Goal: Task Accomplishment & Management: Use online tool/utility

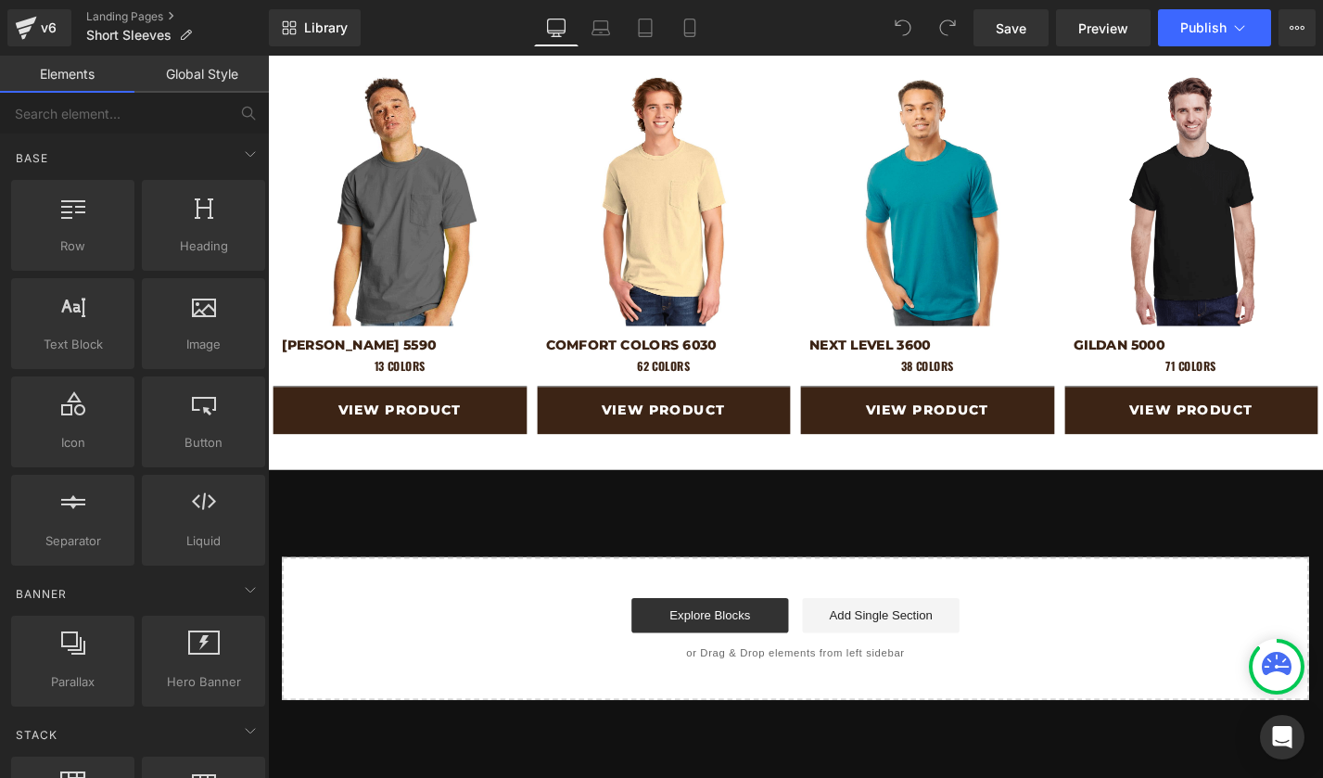
scroll to position [1505, 0]
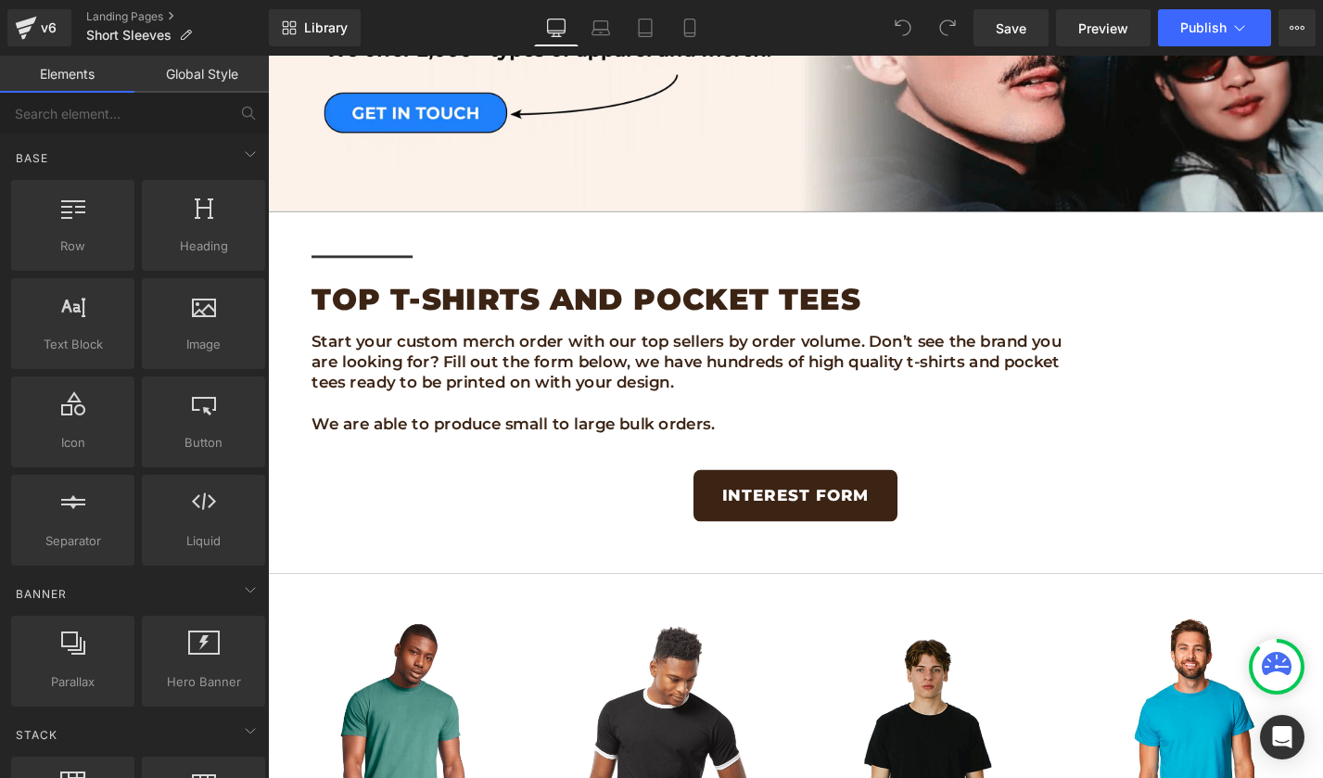
scroll to position [388, 0]
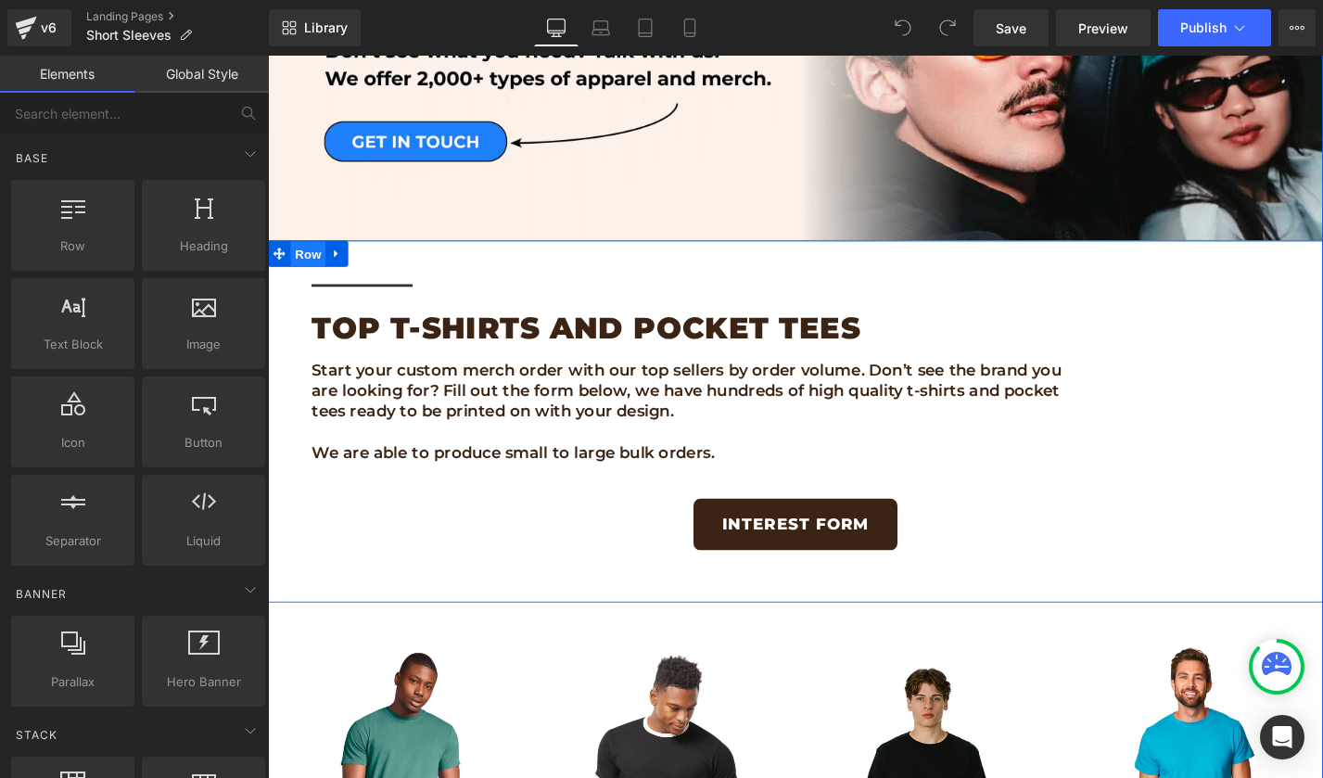
click at [310, 271] on span "Row" at bounding box center [310, 267] width 37 height 28
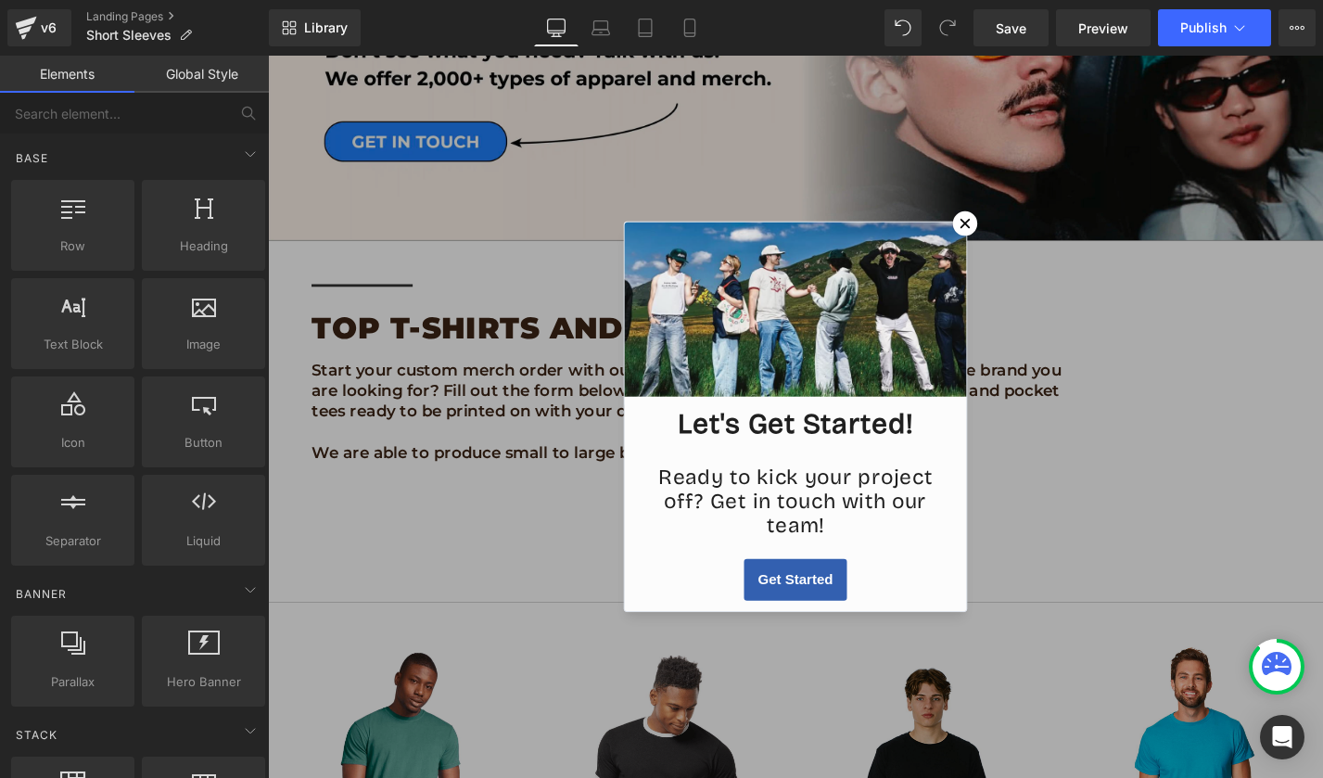
click at [1006, 235] on icon at bounding box center [1009, 234] width 10 height 10
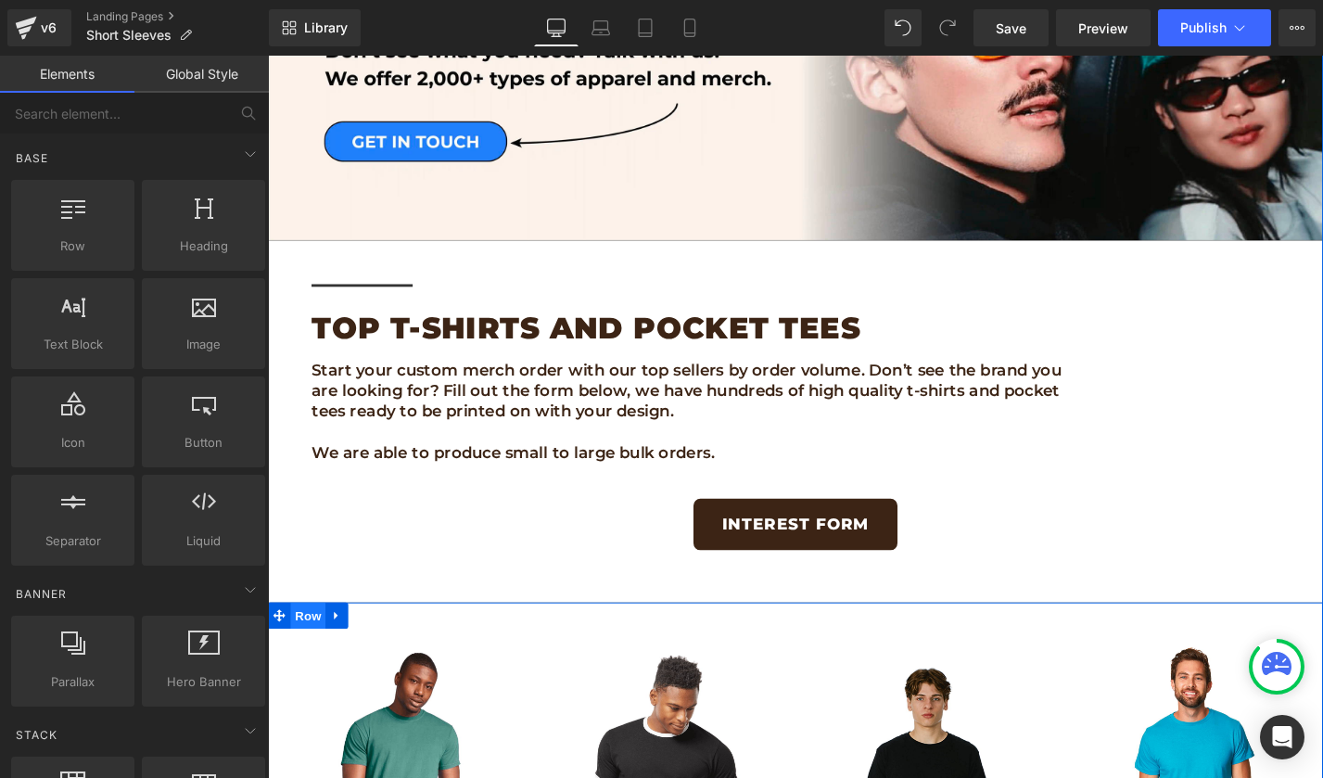
click at [300, 652] on span "Row" at bounding box center [310, 651] width 37 height 28
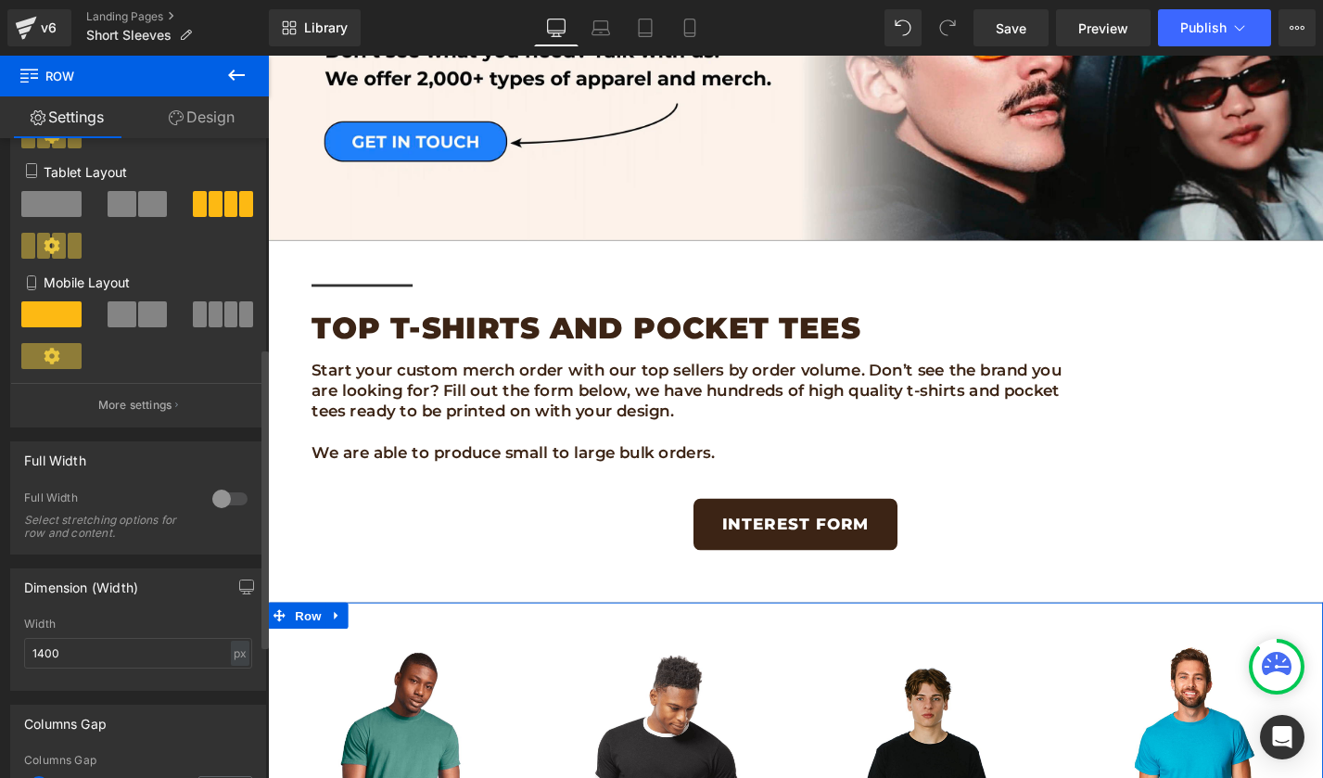
scroll to position [446, 0]
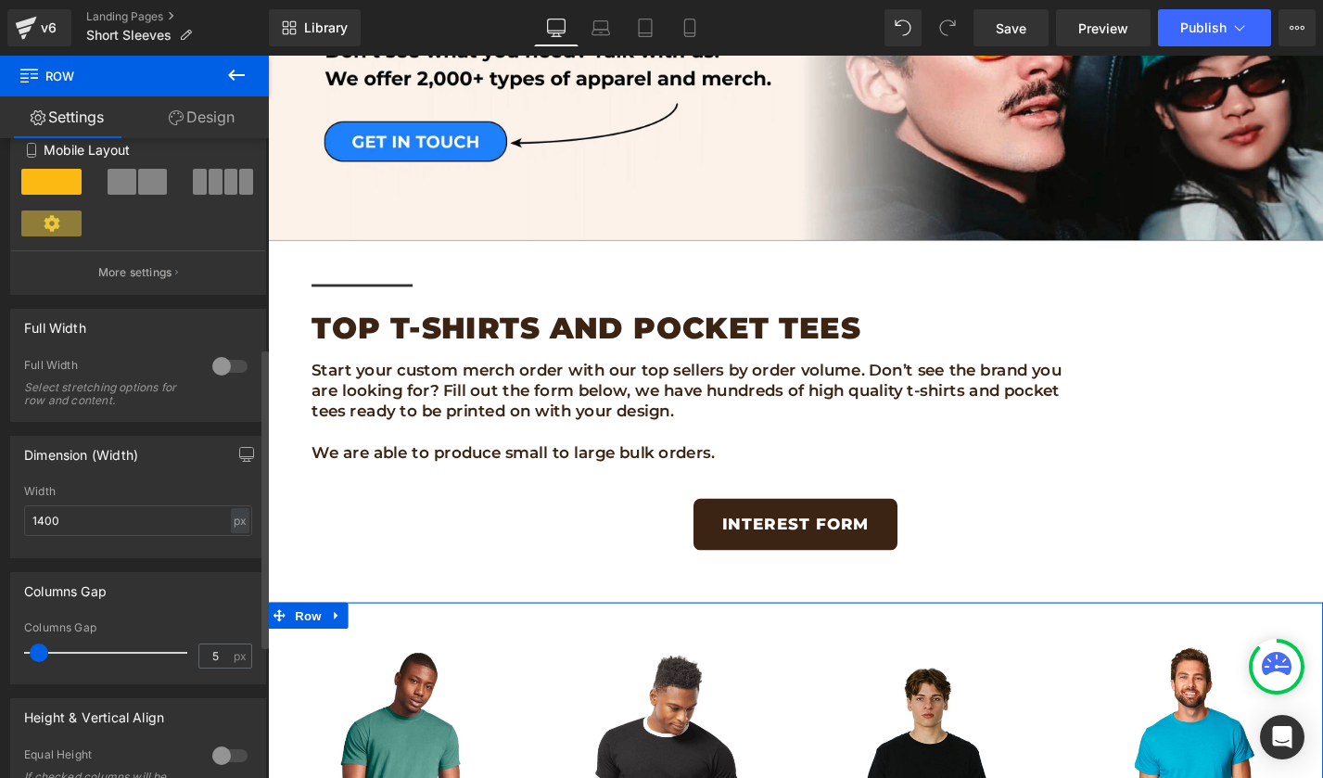
click at [225, 370] on div at bounding box center [230, 366] width 44 height 30
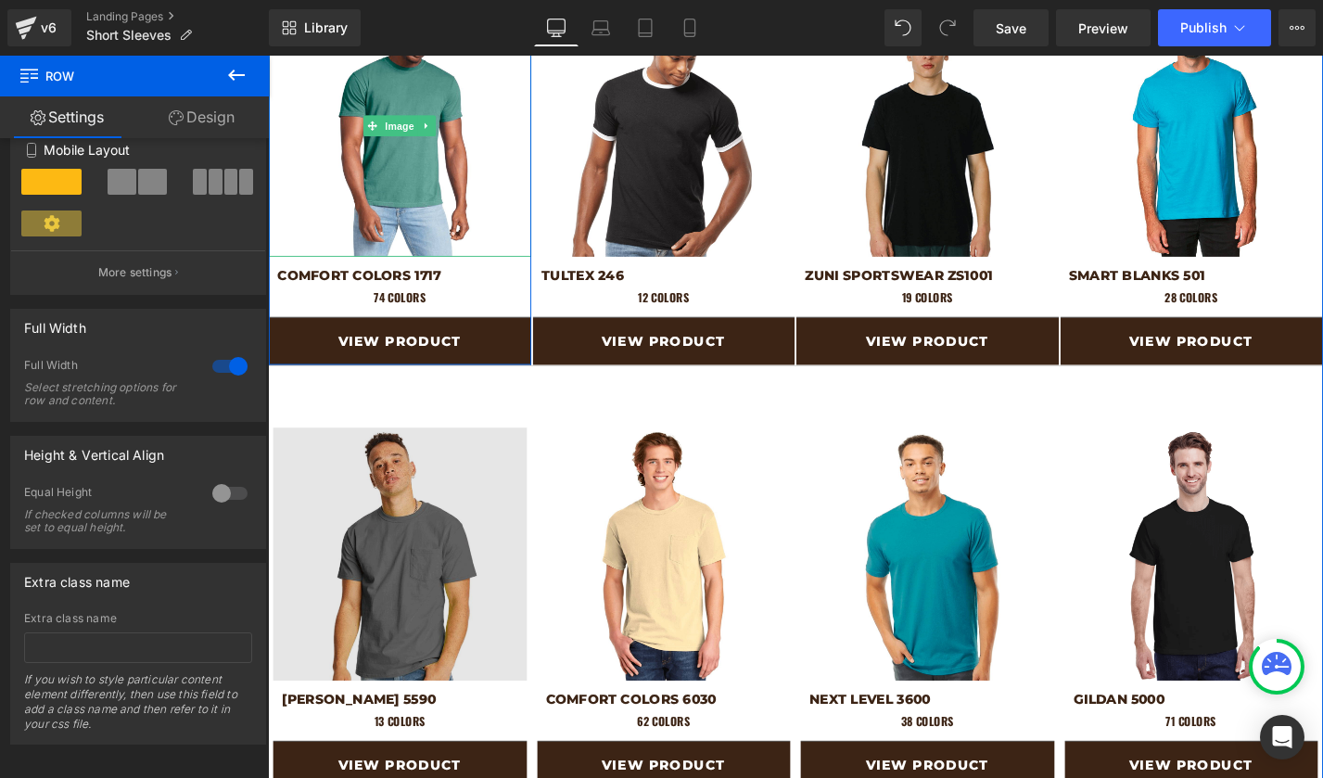
scroll to position [1111, 0]
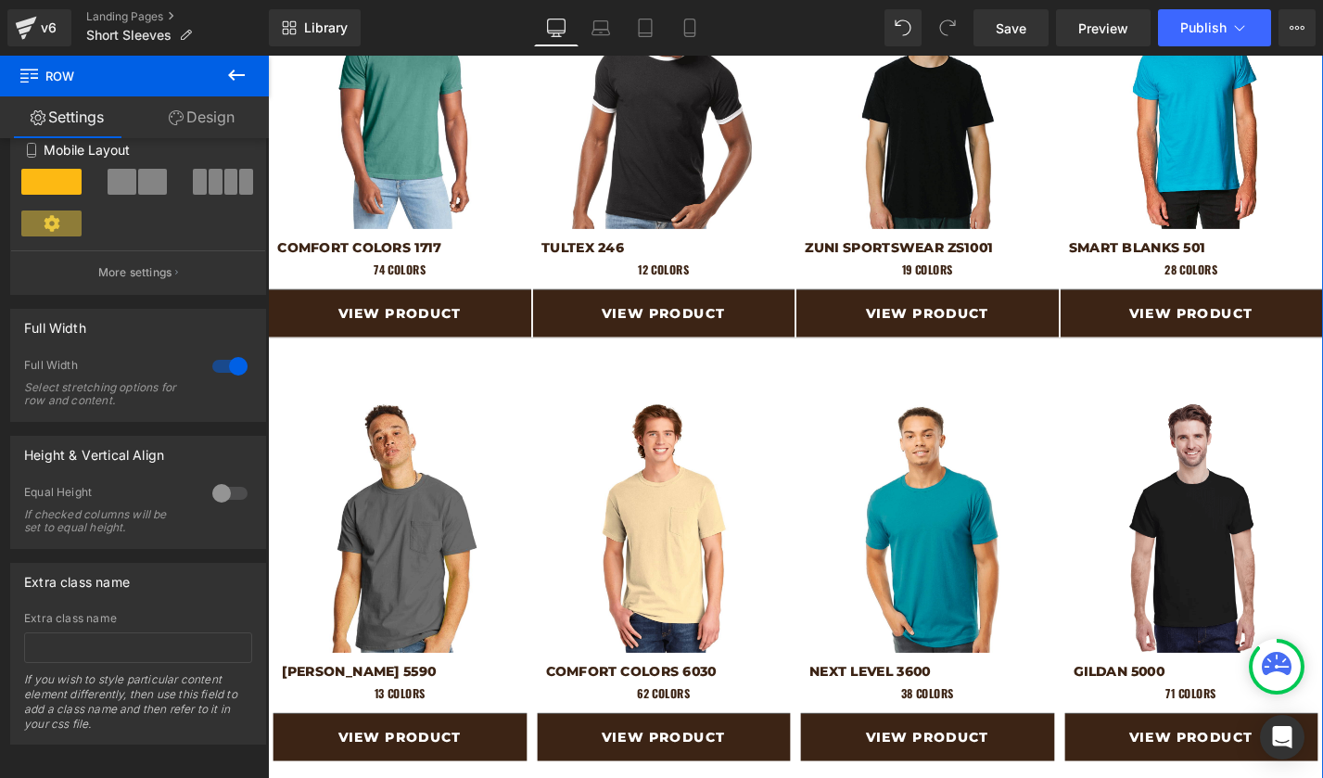
click at [307, 367] on div "Image HANES 5590 Heading 13 colors Heading Separator View Product Button Row Im…" at bounding box center [829, 600] width 1122 height 488
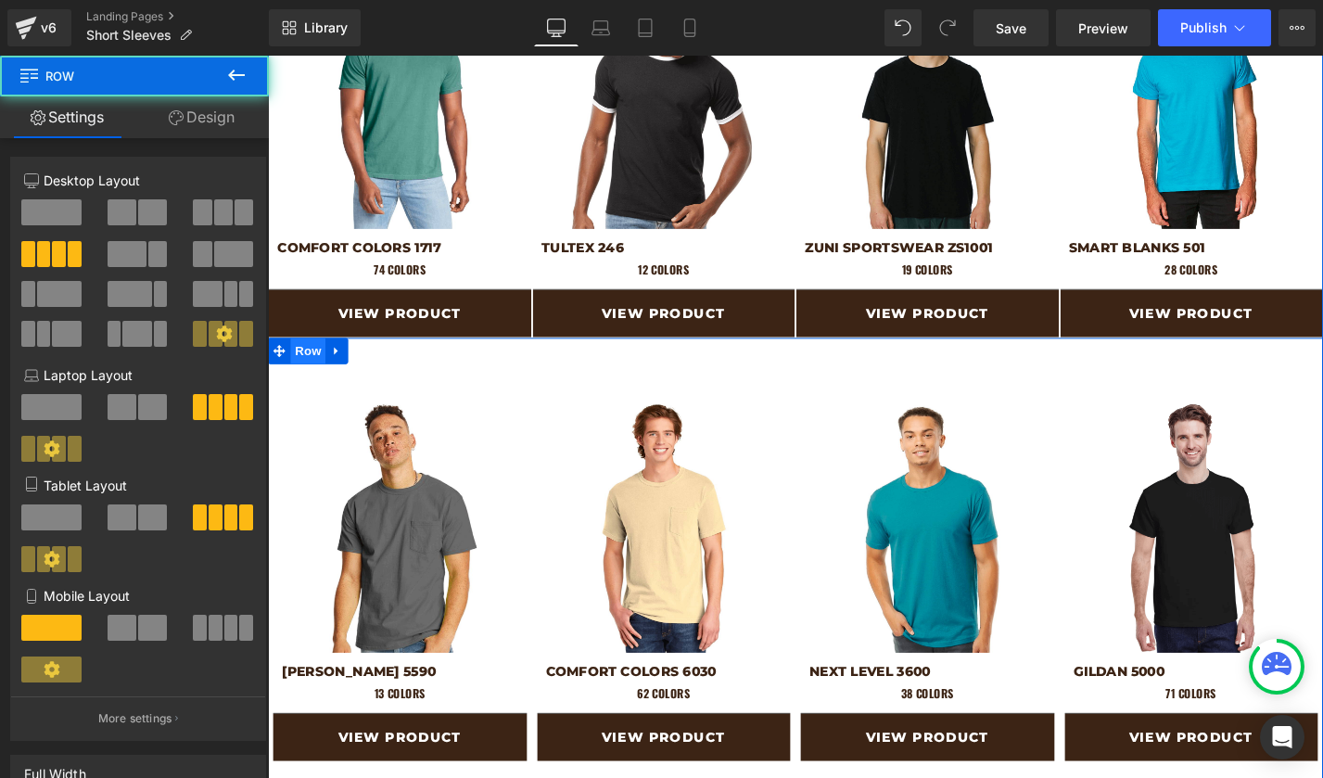
click at [307, 367] on span "Row" at bounding box center [310, 370] width 37 height 28
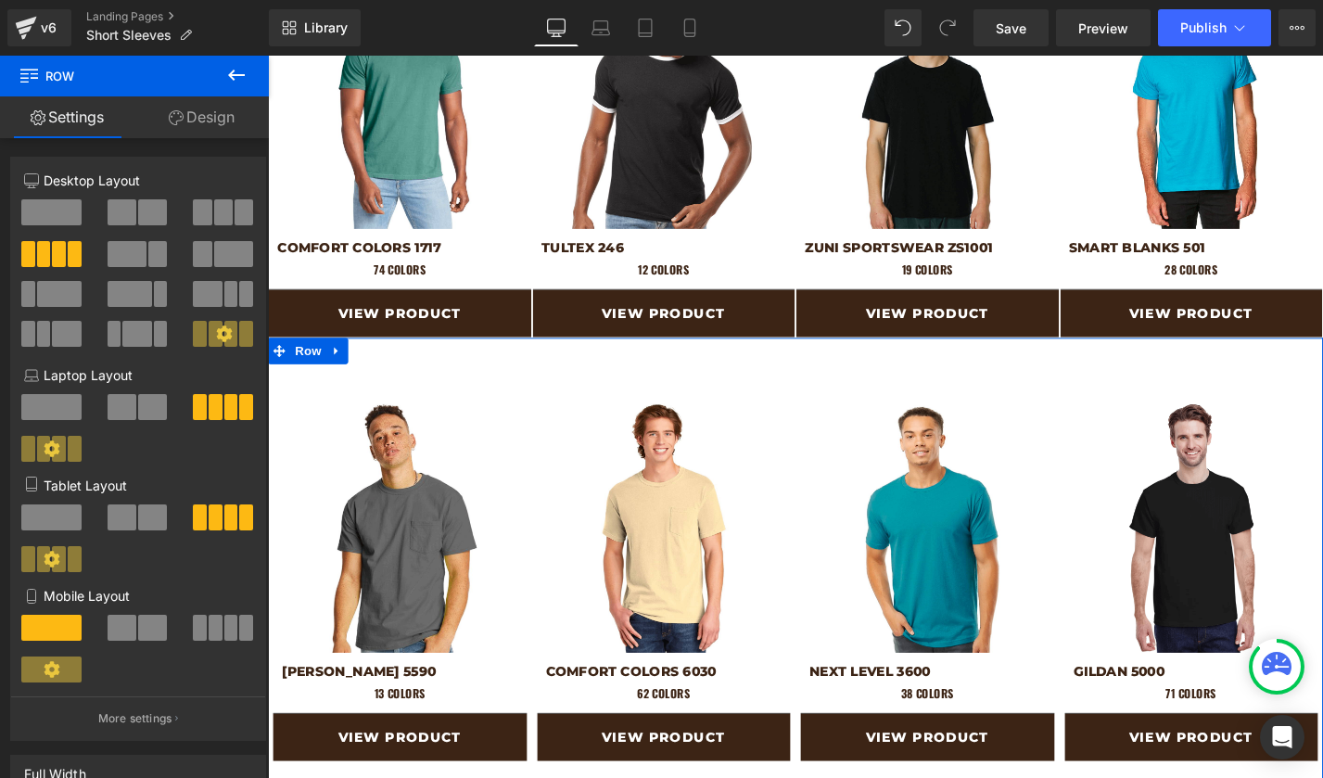
click at [210, 111] on link "Design" at bounding box center [201, 117] width 134 height 42
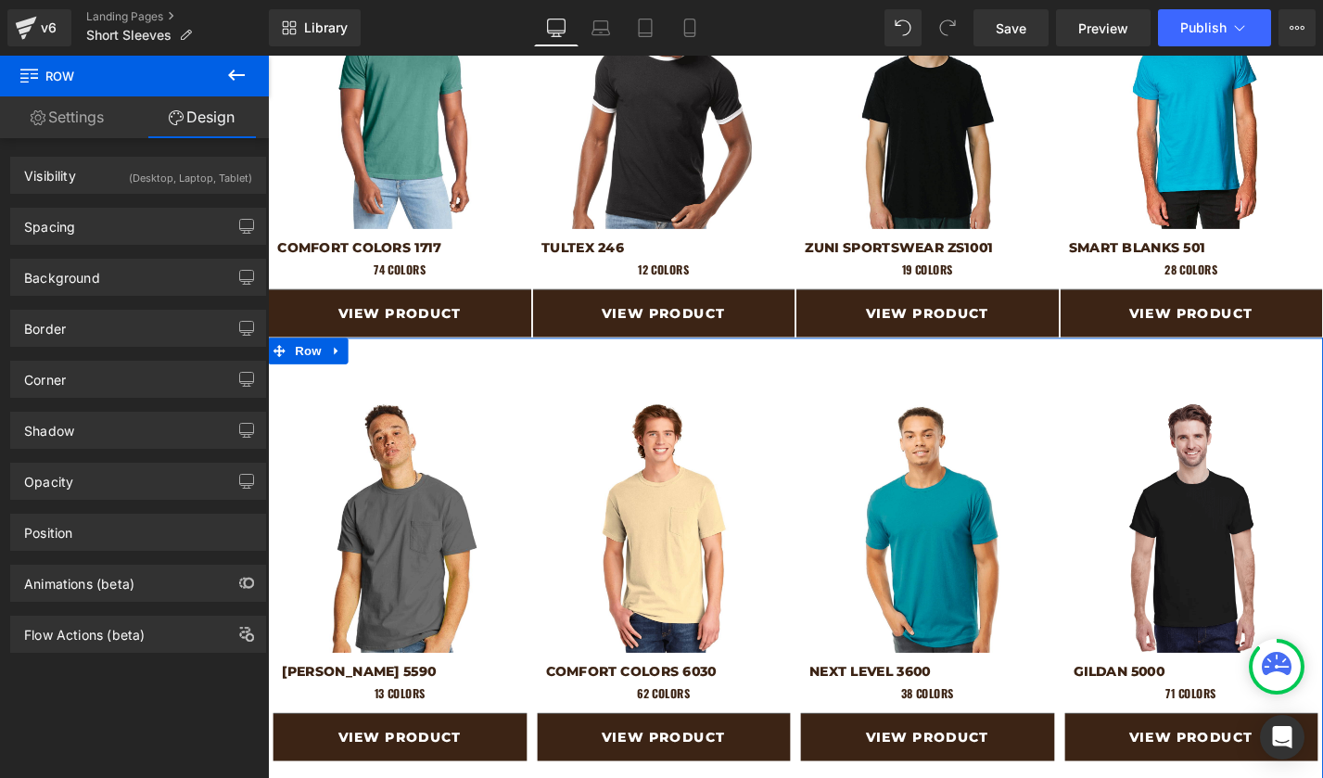
click at [83, 121] on link "Settings" at bounding box center [67, 117] width 134 height 42
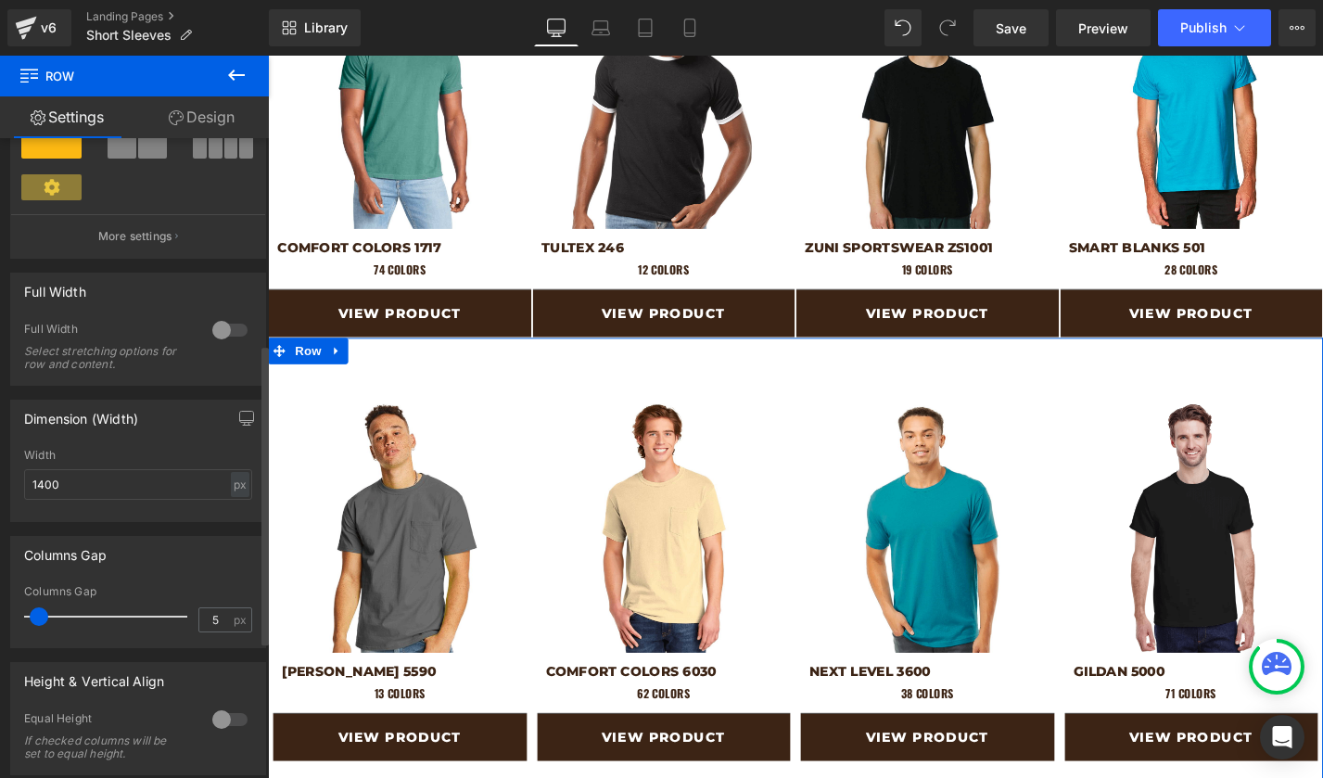
scroll to position [438, 0]
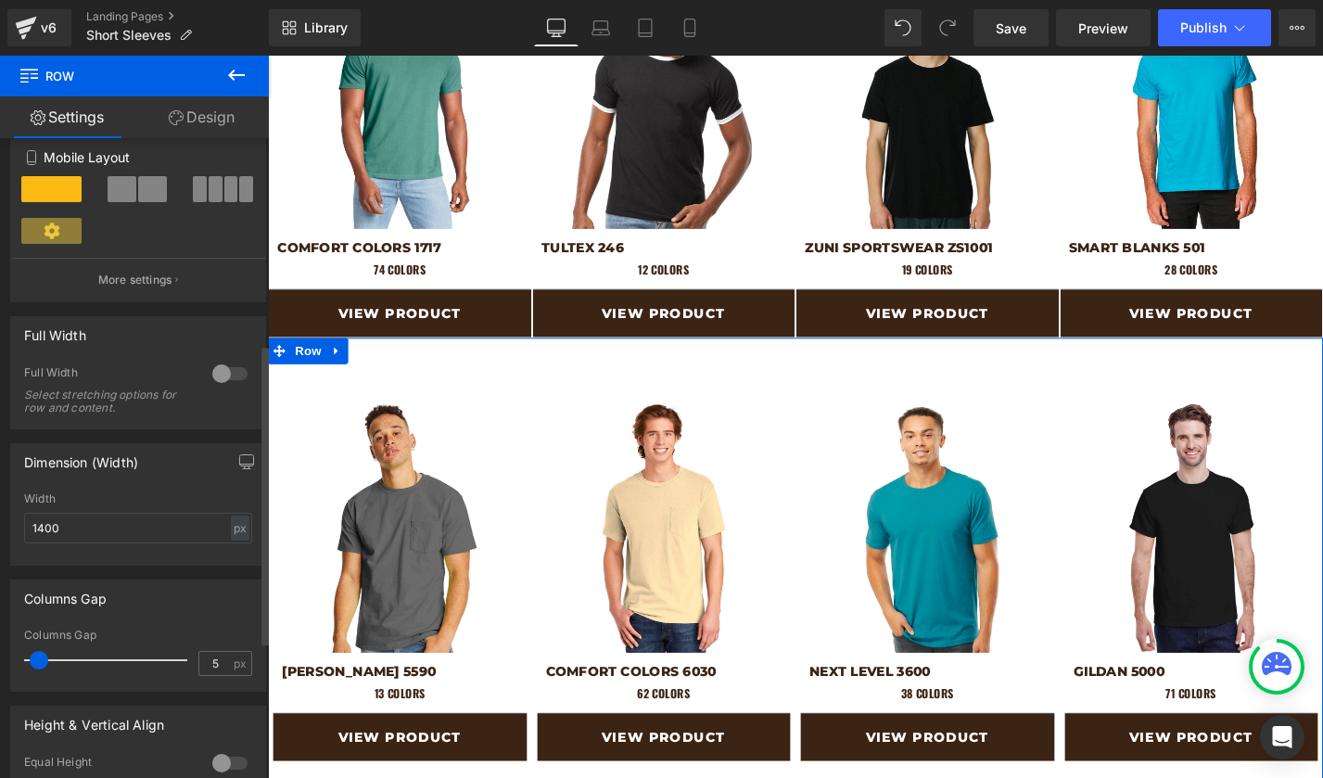
click at [212, 375] on div at bounding box center [230, 374] width 44 height 30
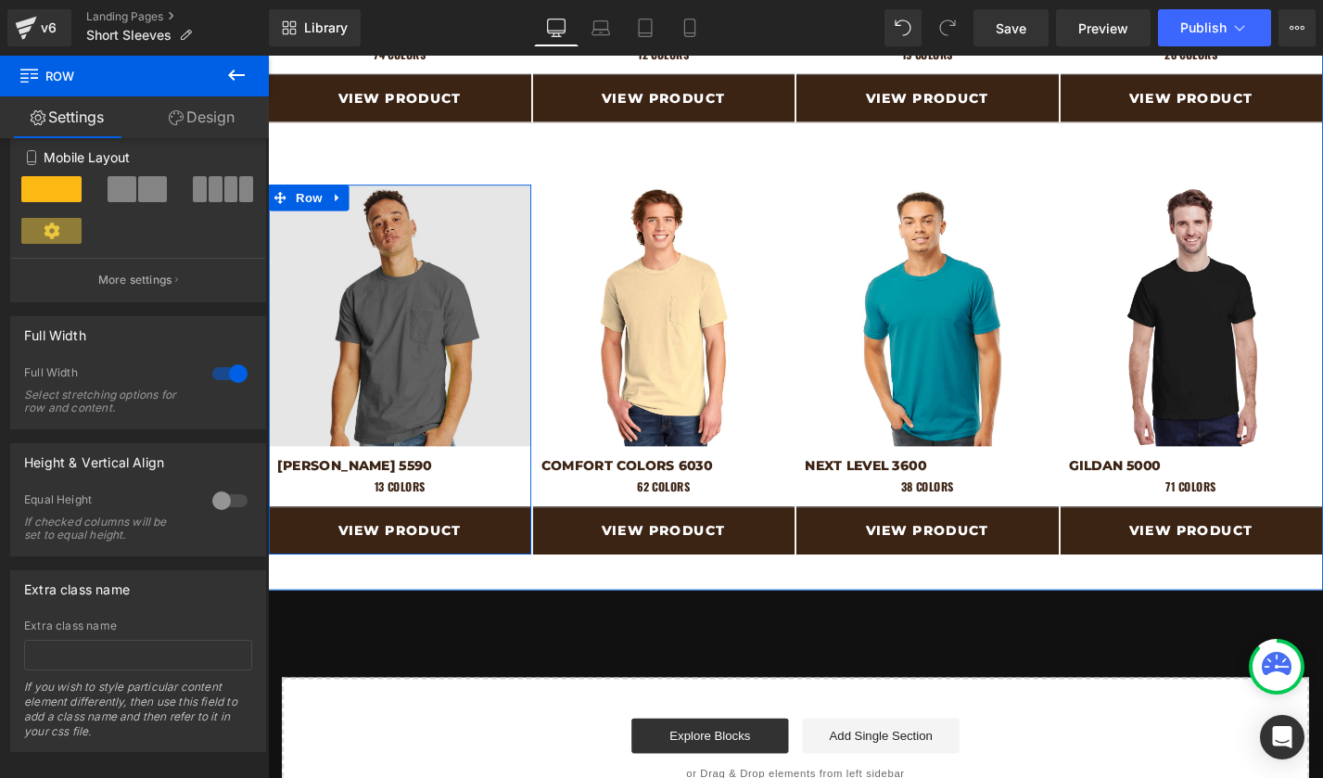
scroll to position [1460, 0]
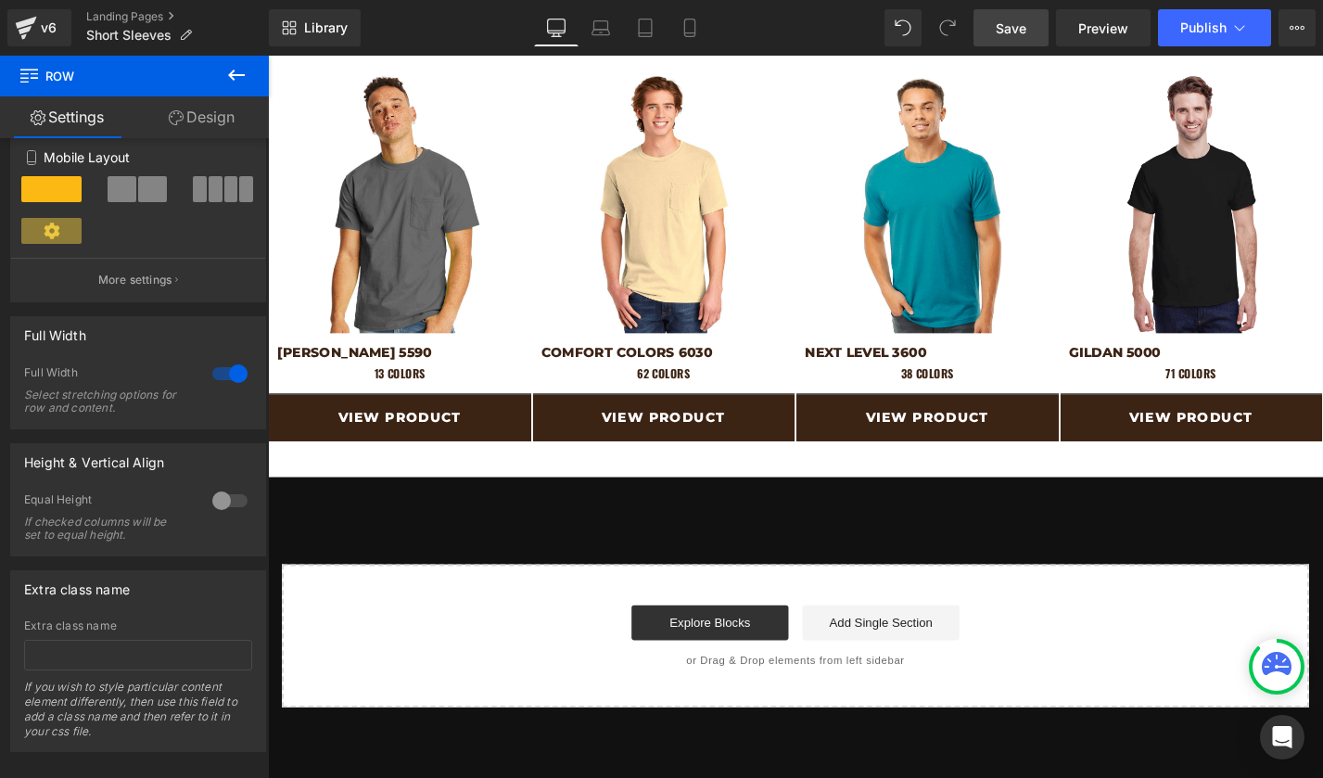
click at [1025, 31] on span "Save" at bounding box center [1011, 28] width 31 height 19
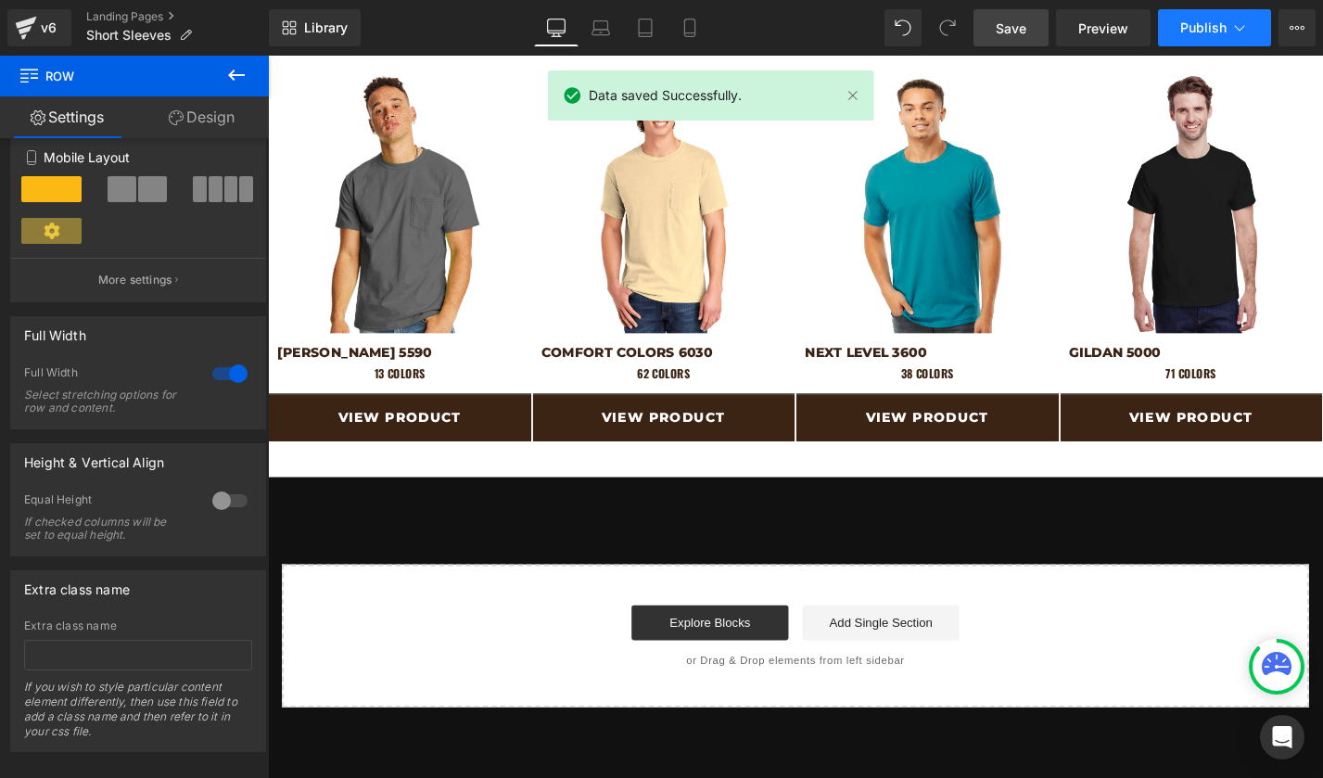
click at [1204, 32] on span "Publish" at bounding box center [1203, 27] width 46 height 15
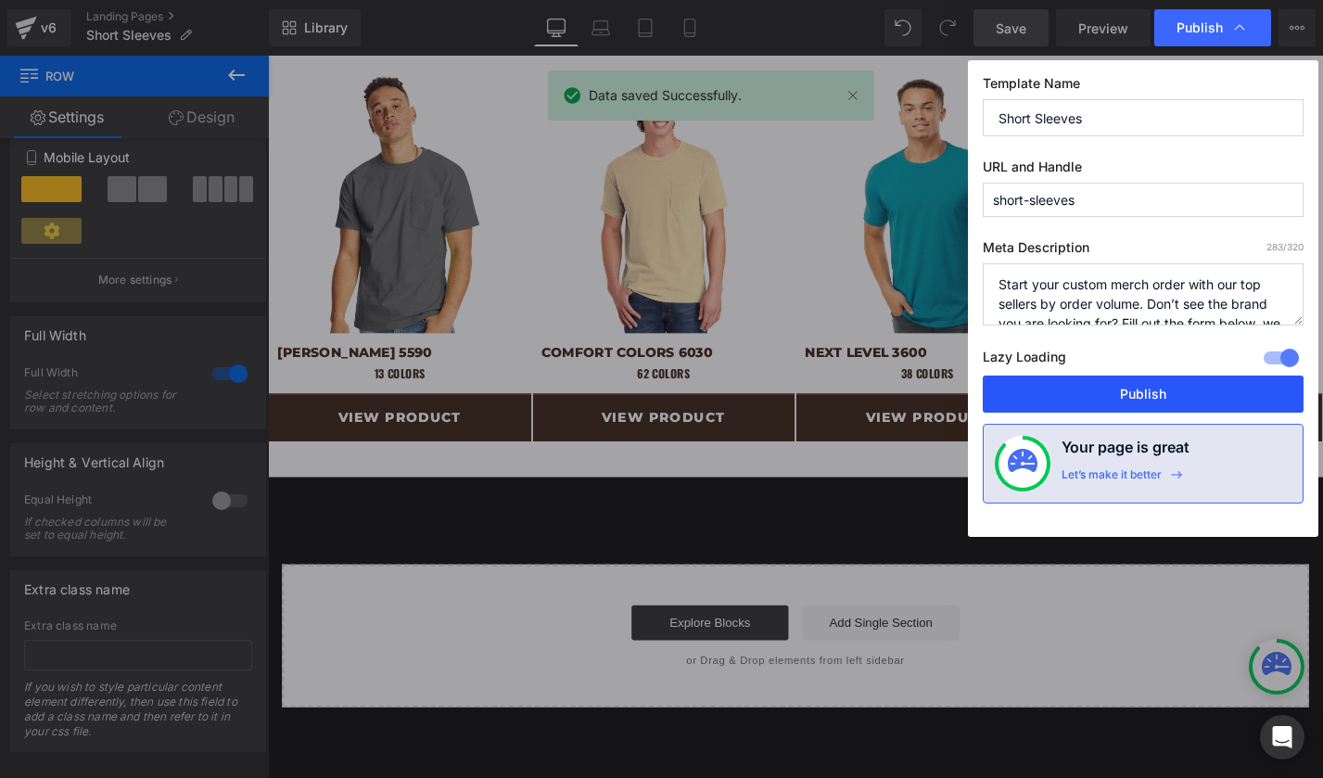
click at [1115, 400] on button "Publish" at bounding box center [1143, 393] width 321 height 37
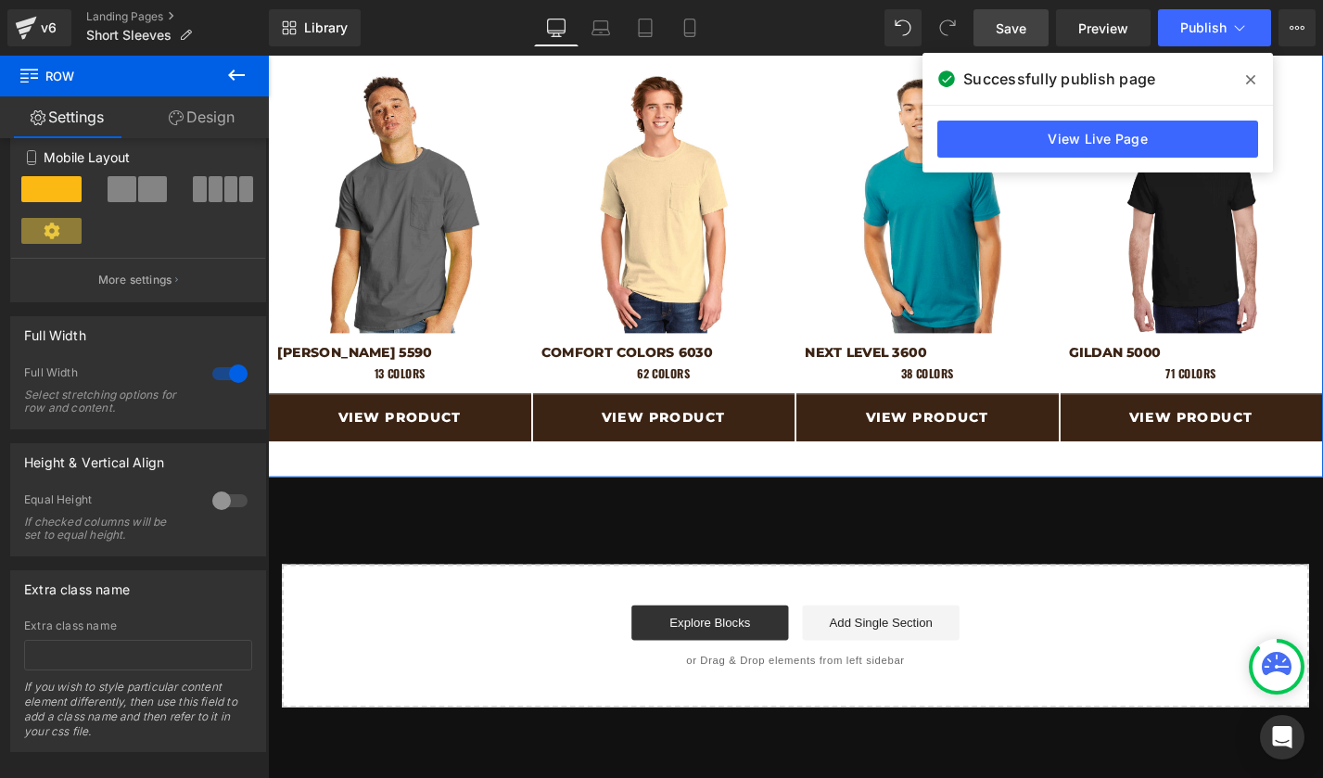
click at [220, 126] on link "Design" at bounding box center [201, 117] width 134 height 42
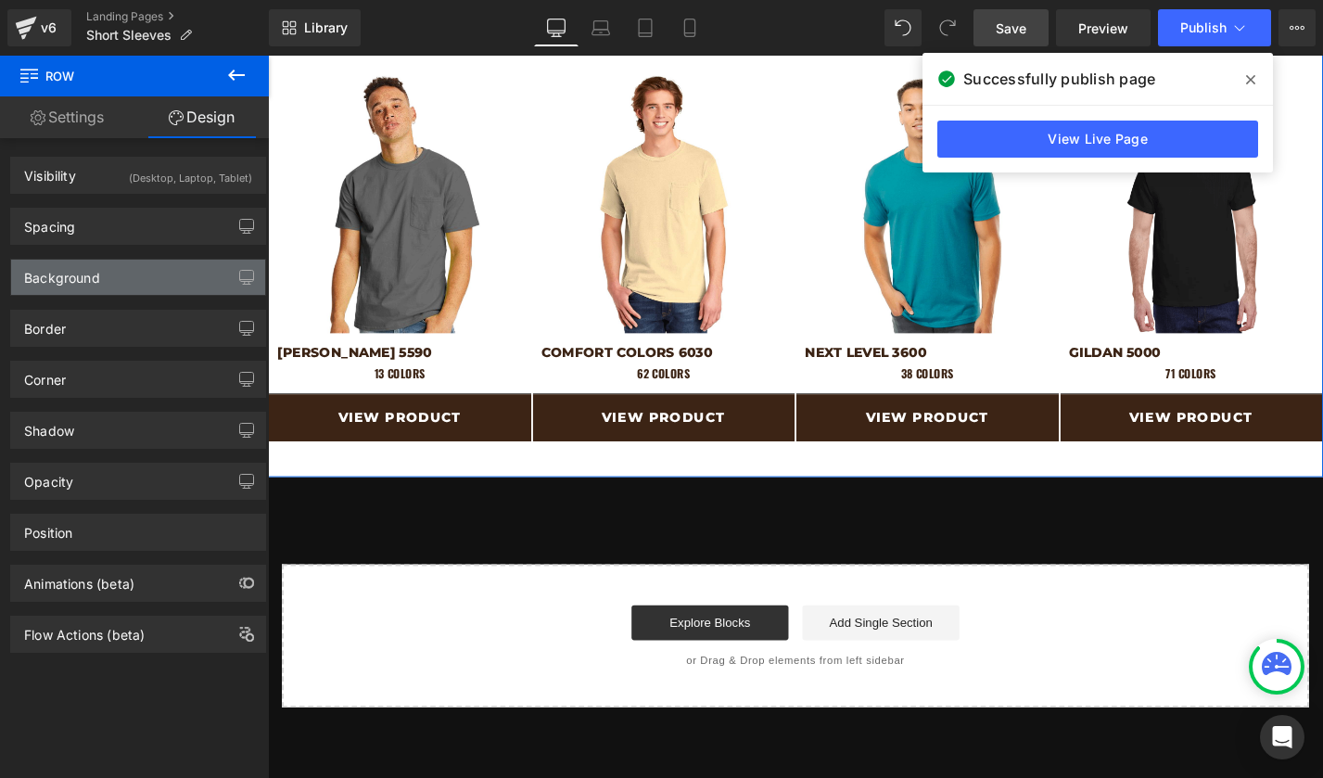
click at [79, 273] on div "Background" at bounding box center [62, 273] width 76 height 26
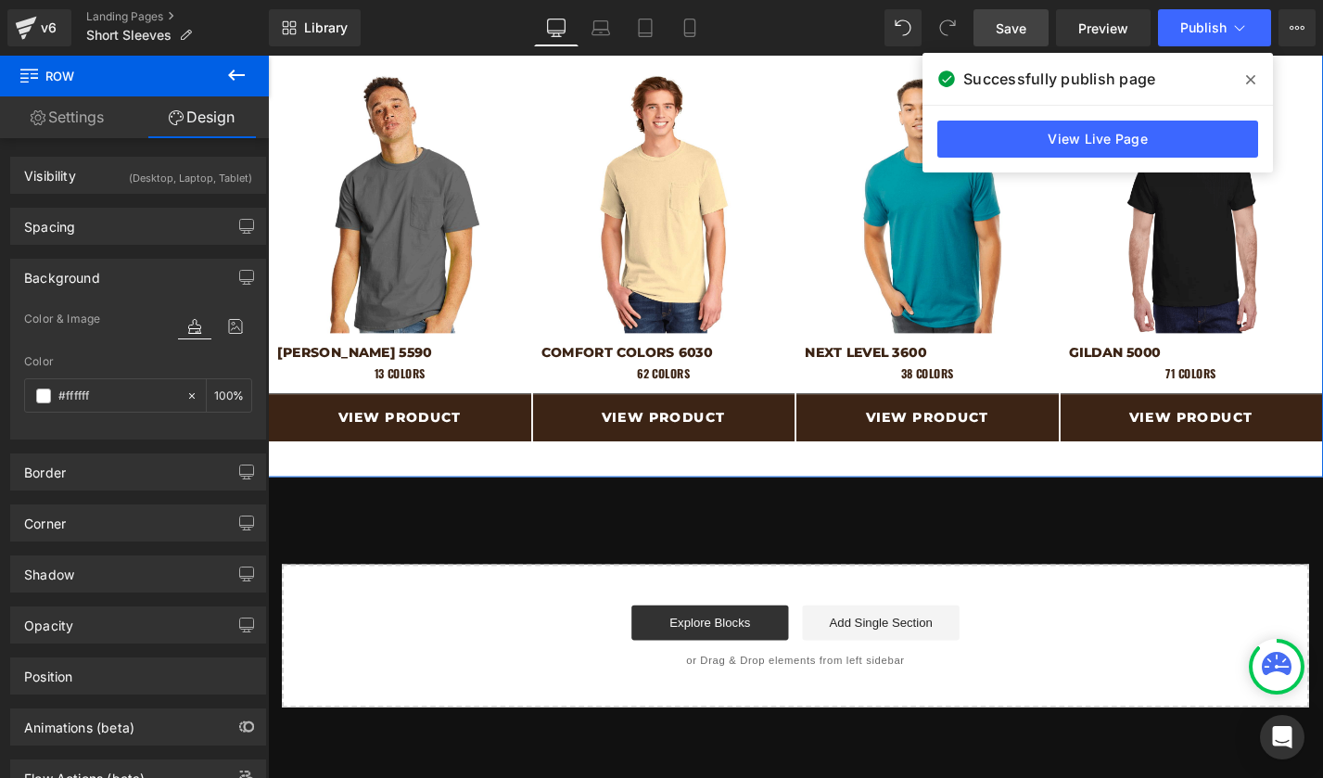
click at [73, 275] on div "Background" at bounding box center [62, 273] width 76 height 26
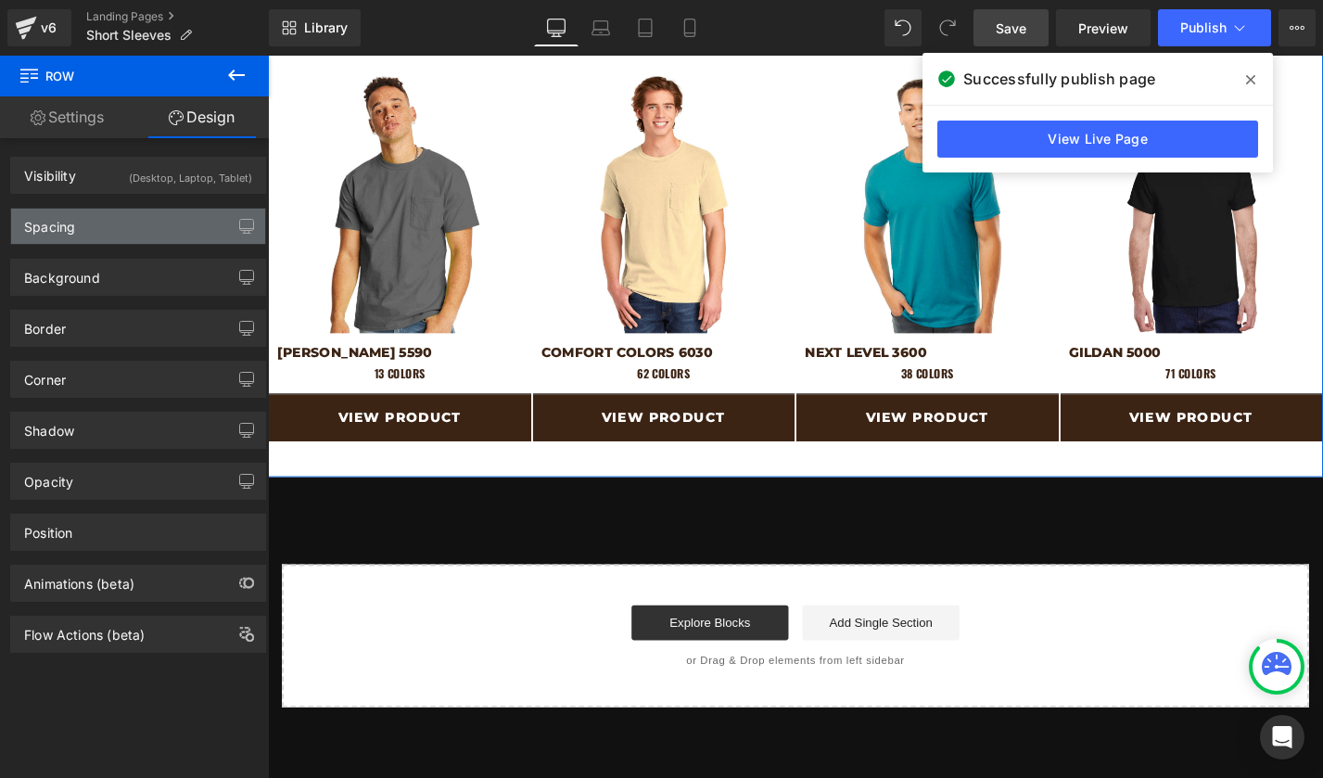
click at [62, 222] on div "Spacing" at bounding box center [49, 222] width 51 height 26
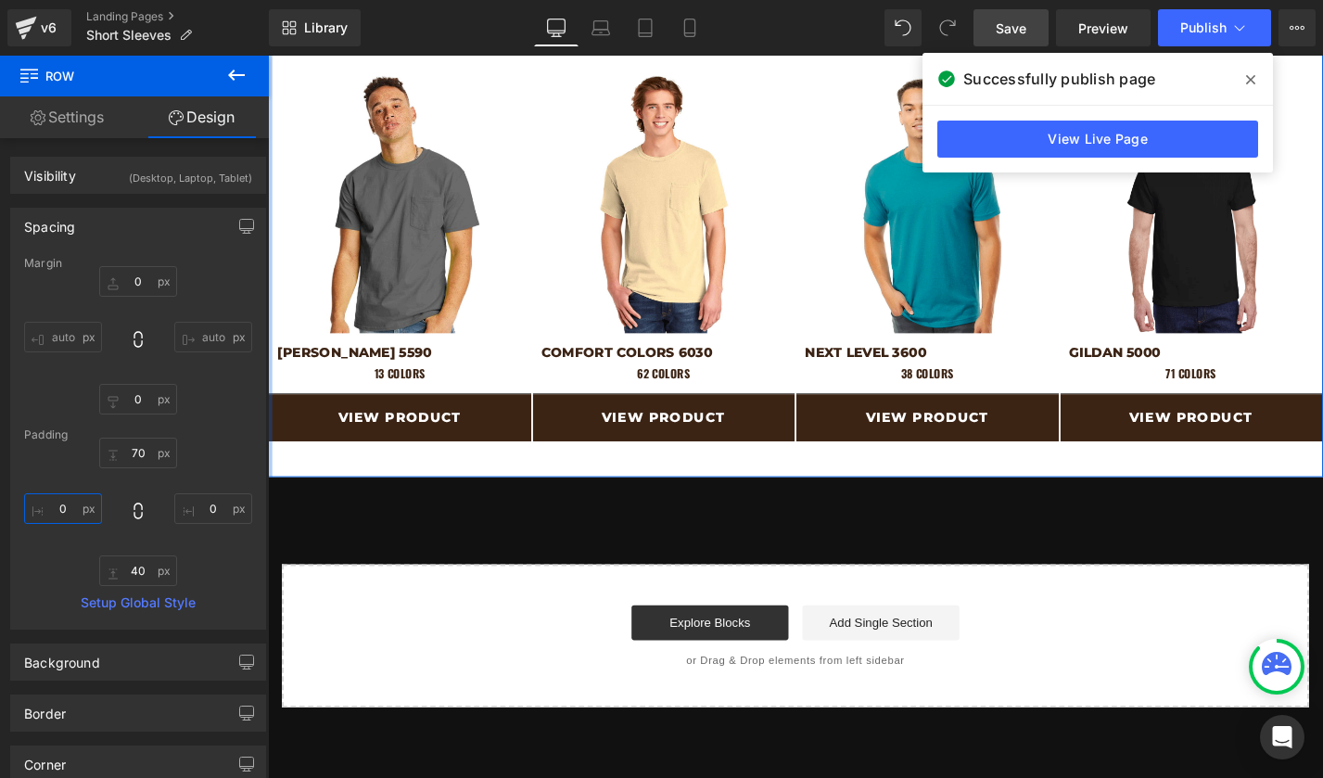
click at [66, 496] on input "0" at bounding box center [63, 508] width 78 height 31
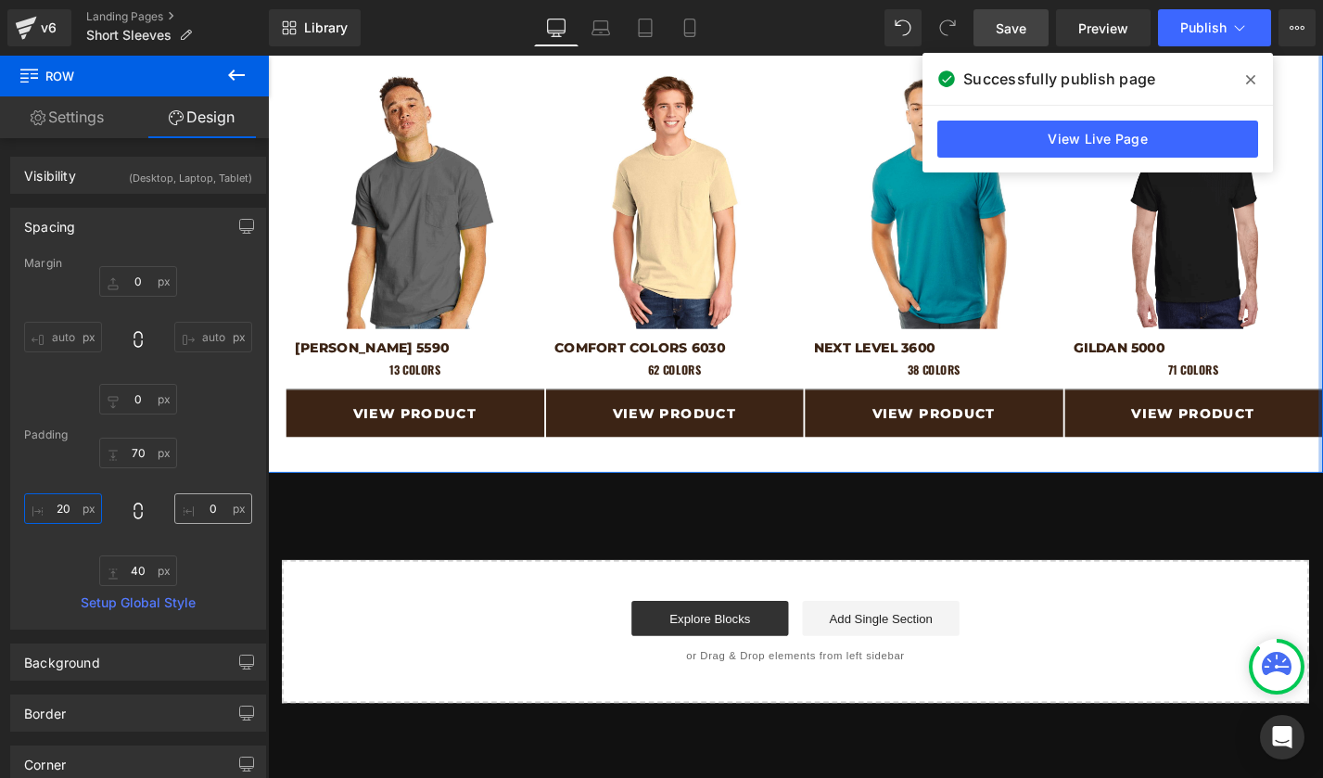
type input "20"
click at [196, 508] on input "0" at bounding box center [213, 508] width 78 height 31
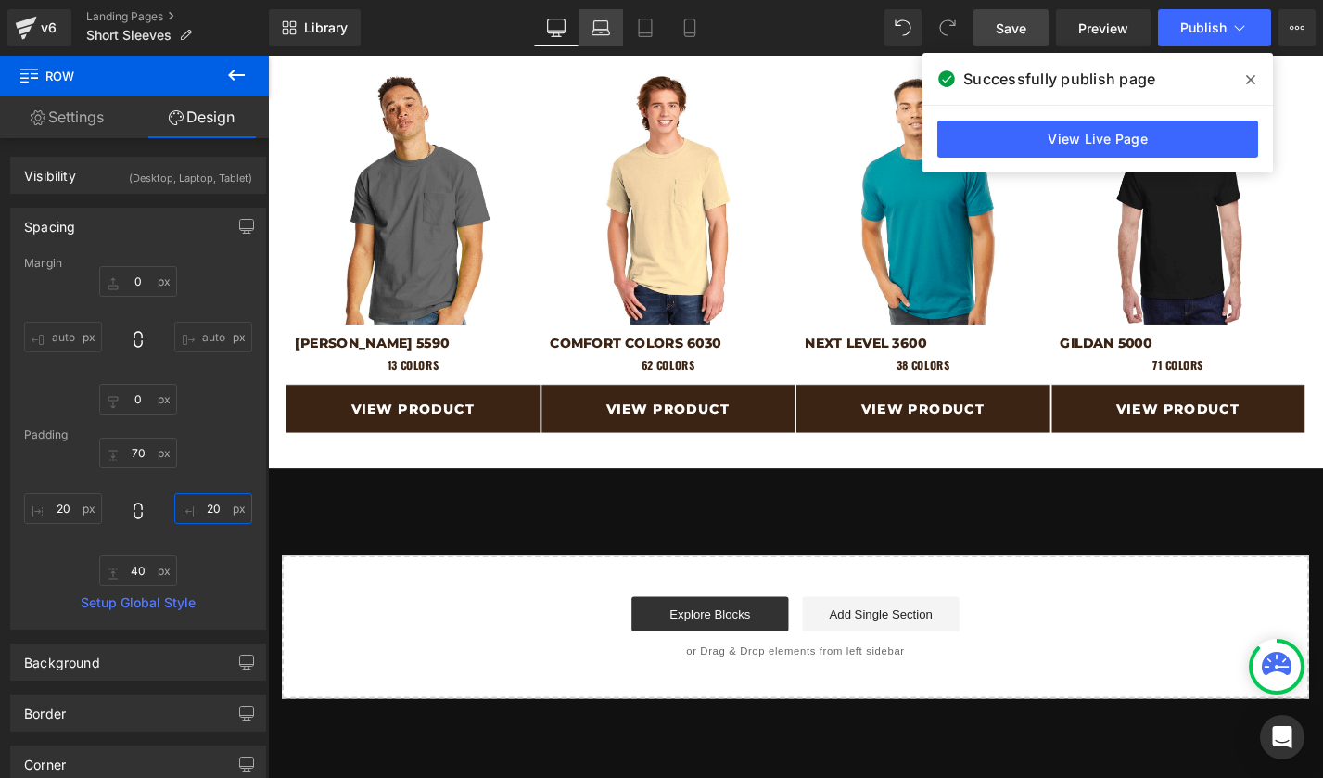
type input "20"
click at [601, 19] on icon at bounding box center [600, 28] width 19 height 19
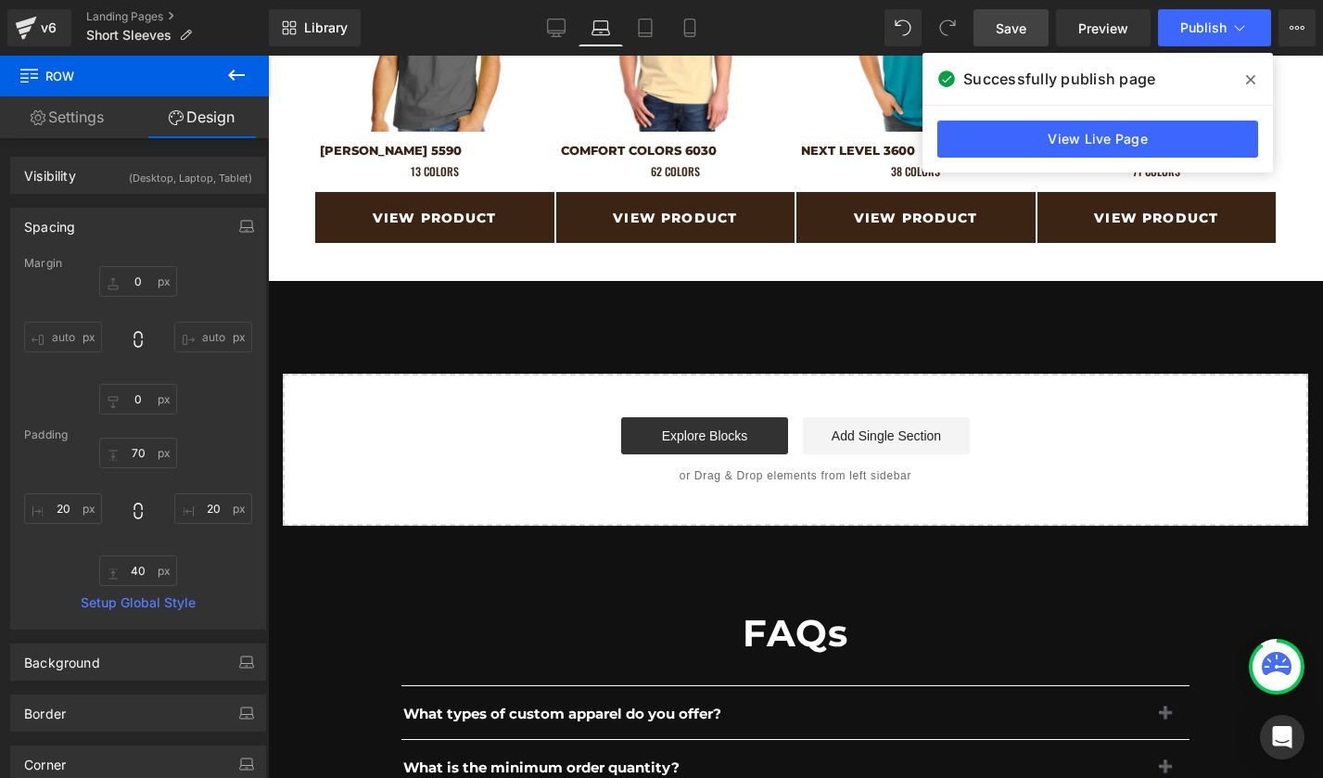
scroll to position [1034, 0]
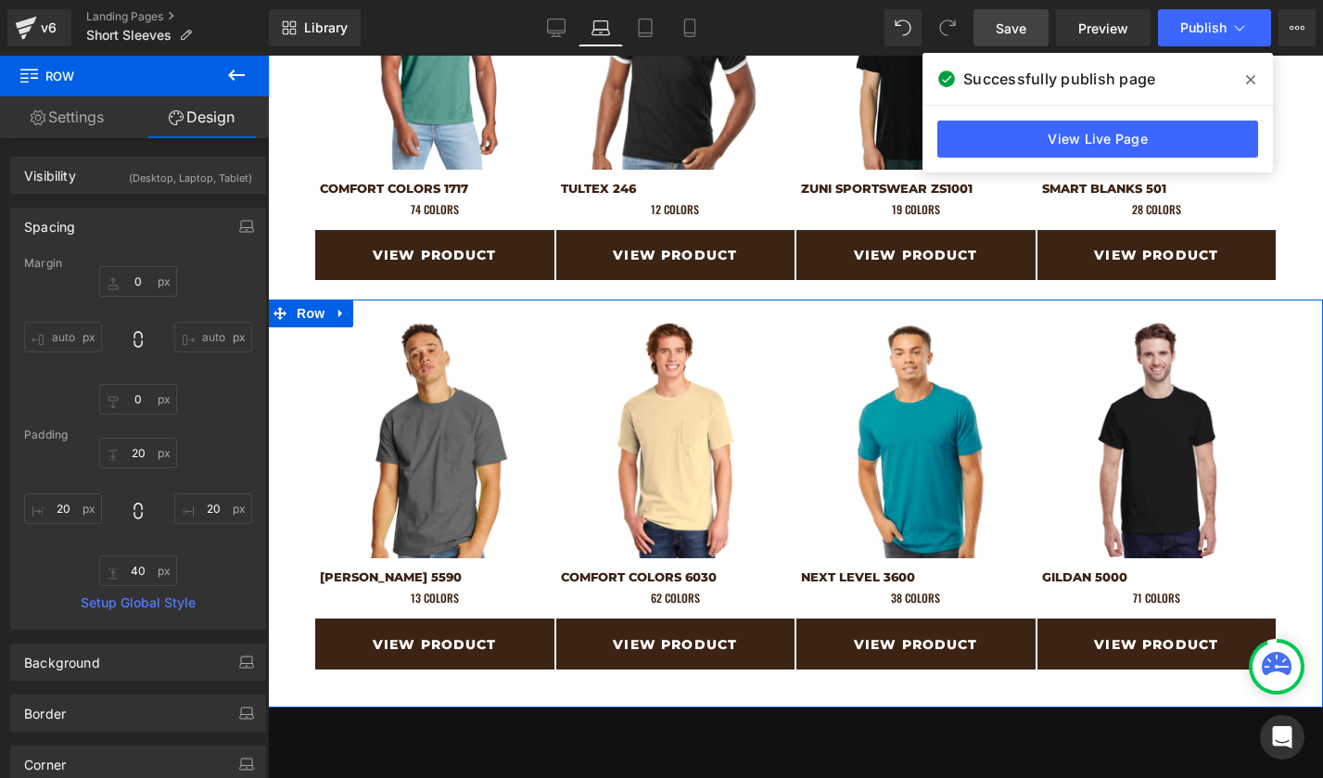
click at [57, 124] on link "Settings" at bounding box center [67, 117] width 134 height 42
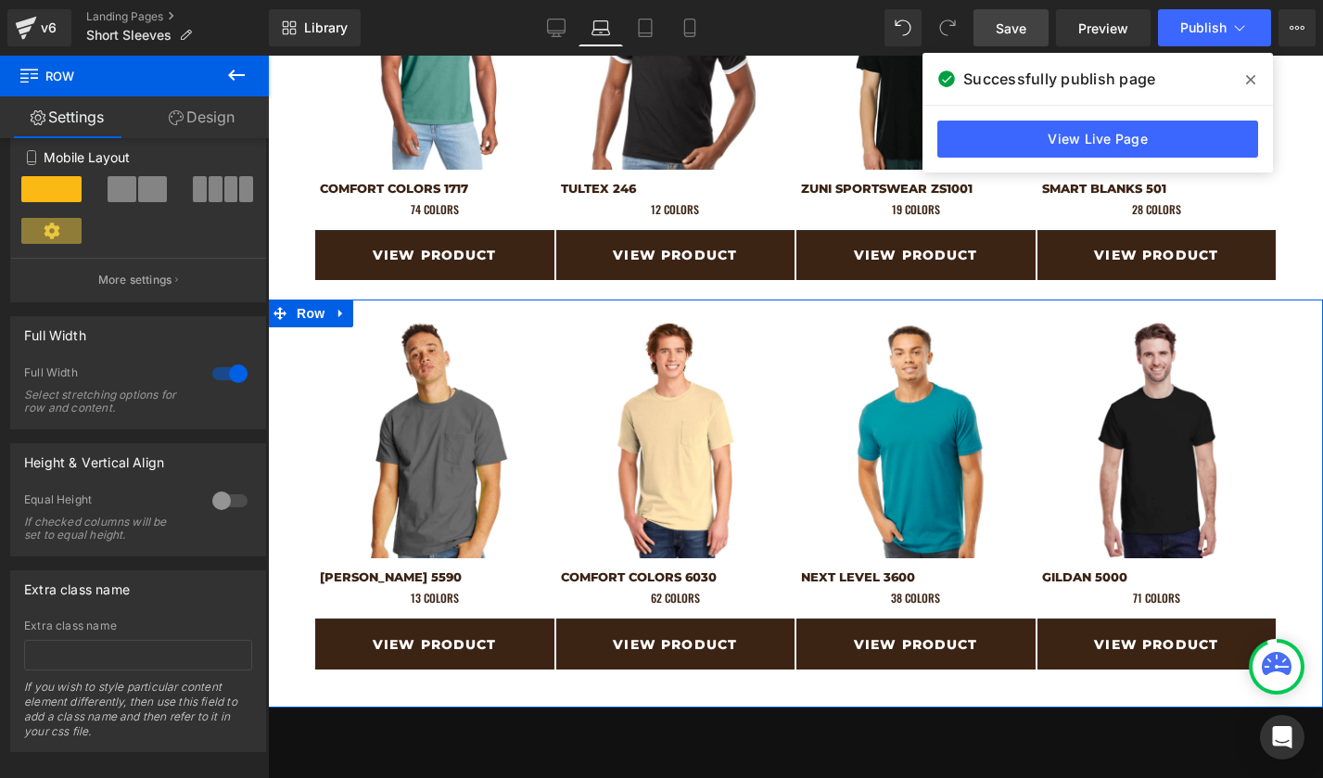
click at [209, 100] on link "Design" at bounding box center [201, 117] width 134 height 42
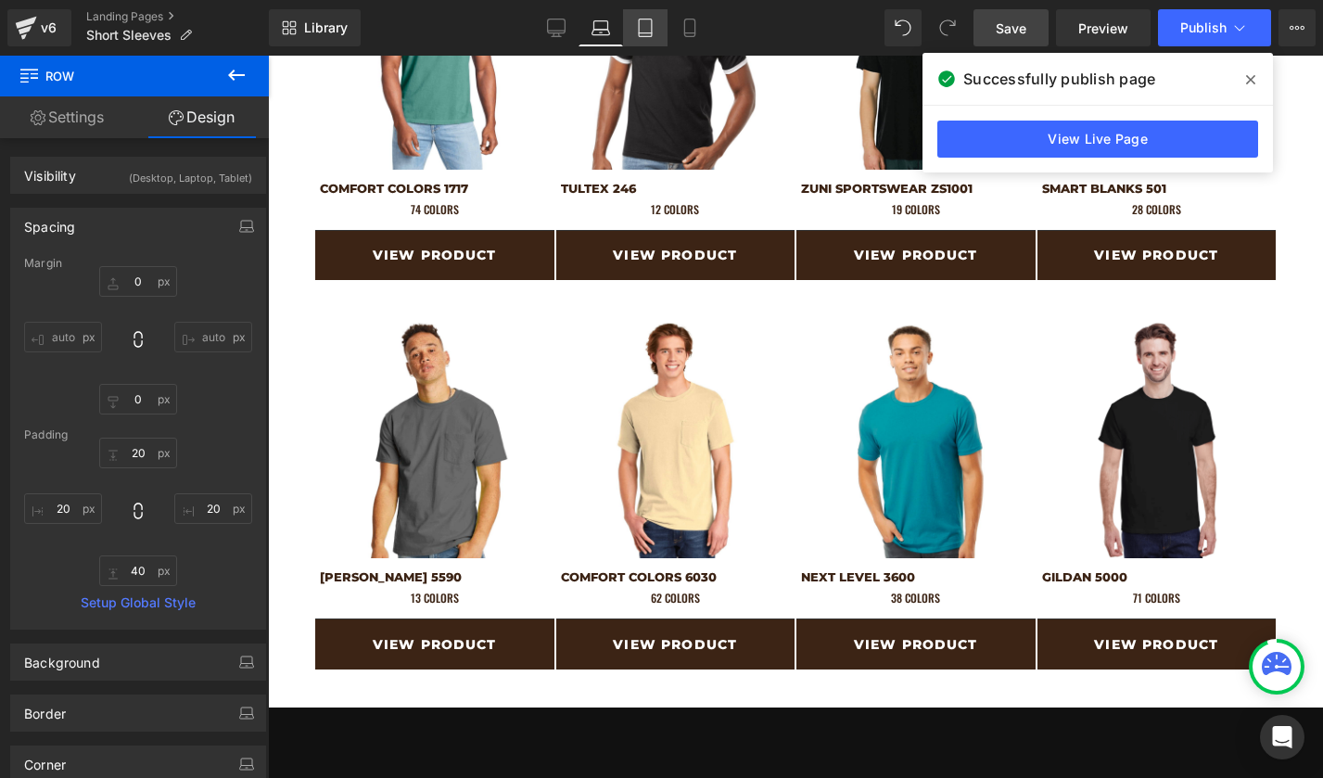
click at [639, 38] on link "Tablet" at bounding box center [645, 27] width 44 height 37
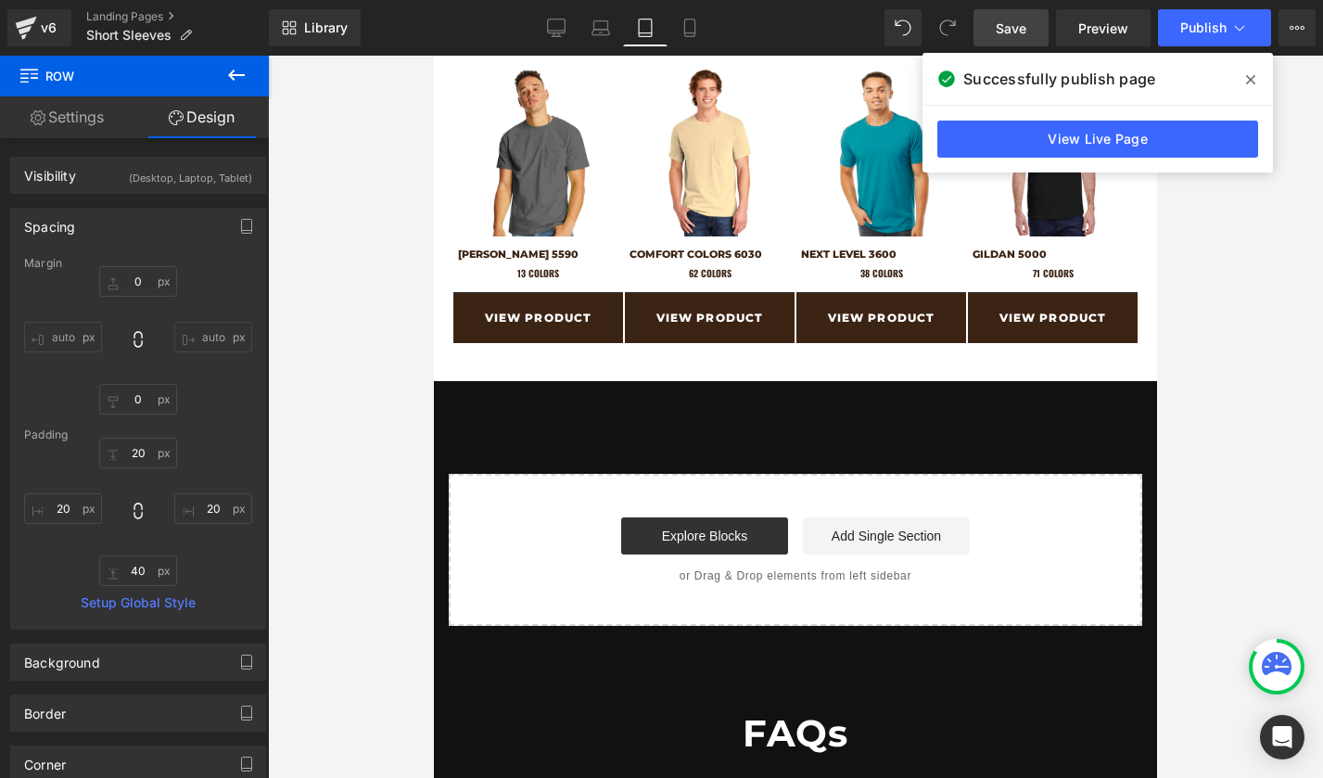
scroll to position [784, 0]
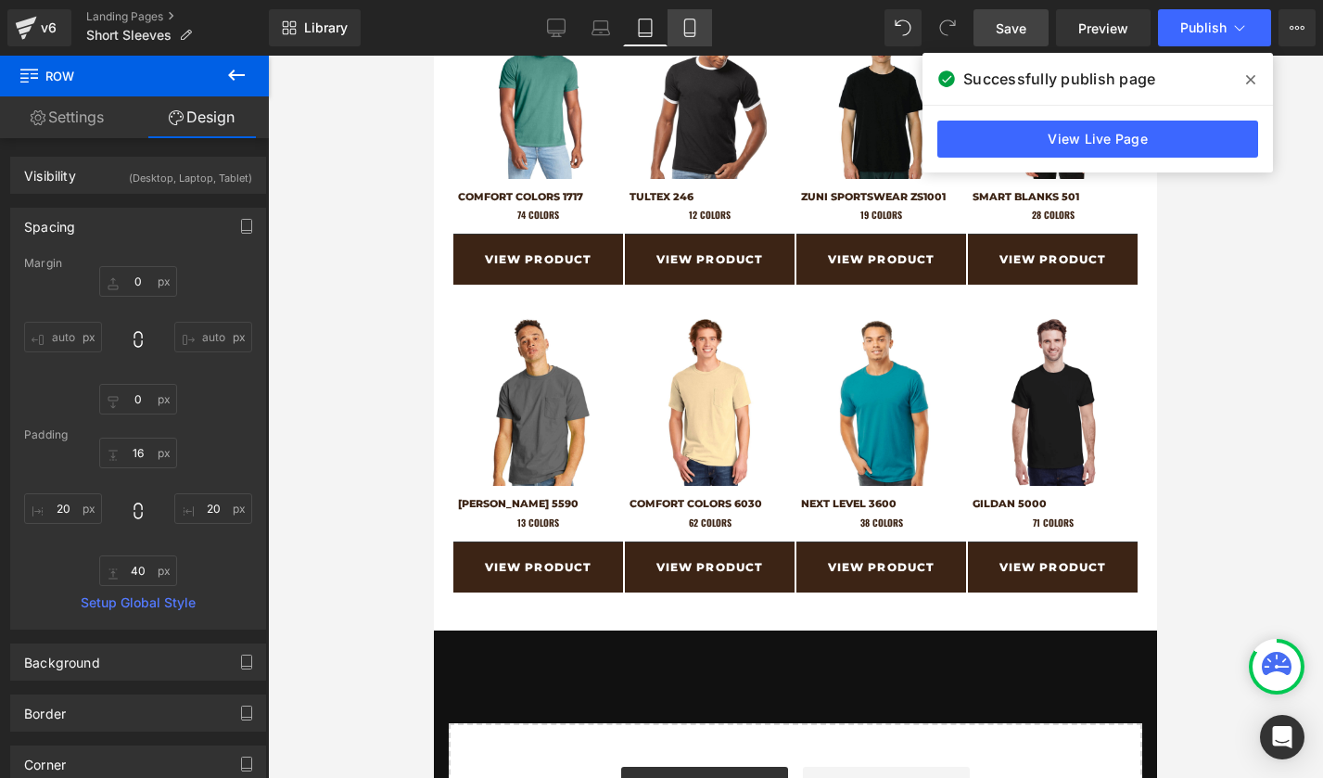
click at [687, 39] on link "Mobile" at bounding box center [689, 27] width 44 height 37
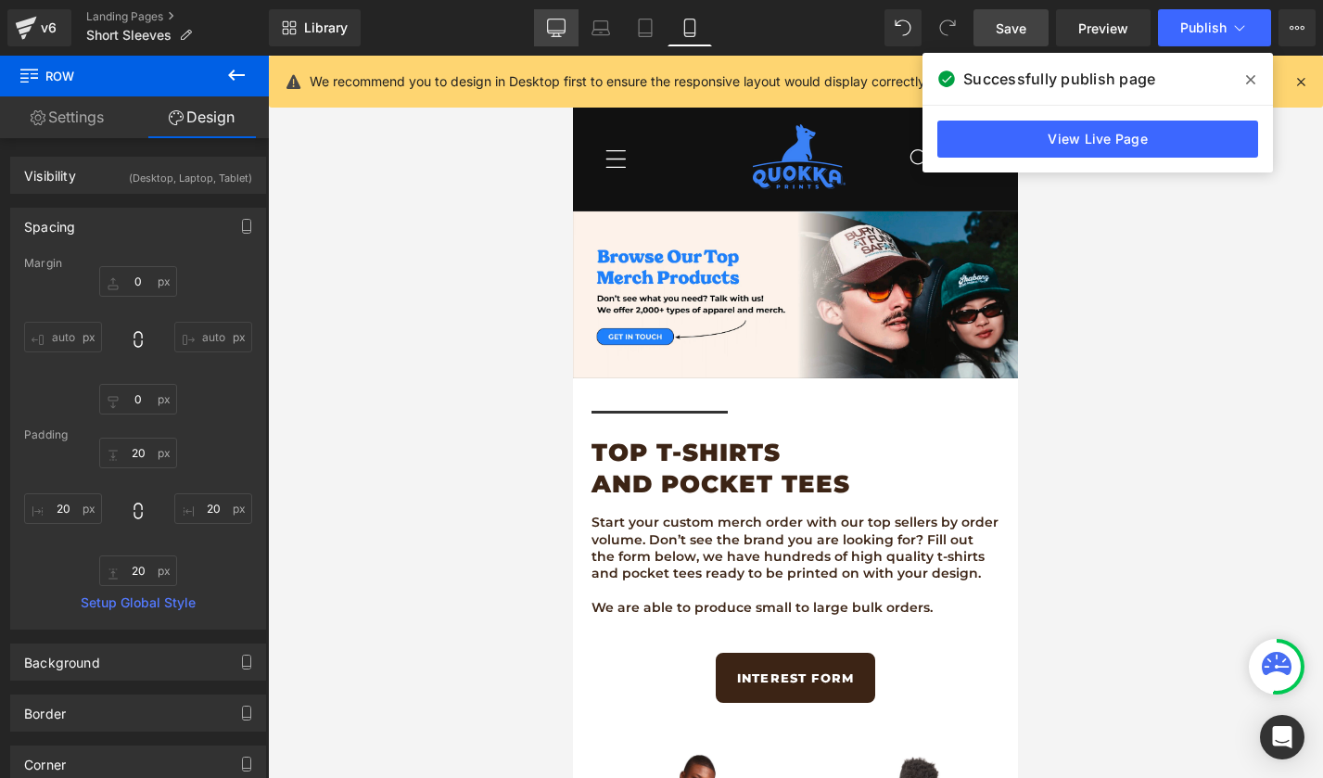
click at [565, 44] on link "Desktop" at bounding box center [556, 27] width 44 height 37
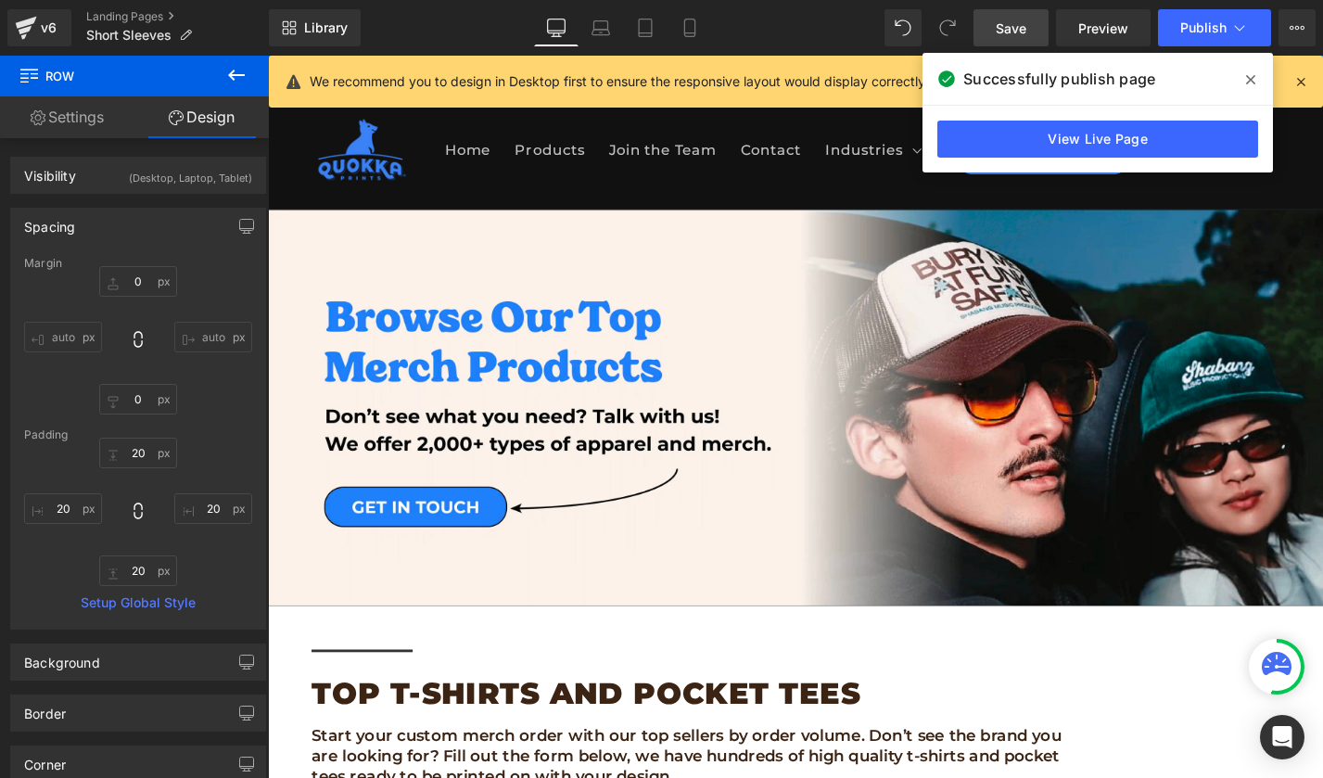
scroll to position [1166, 0]
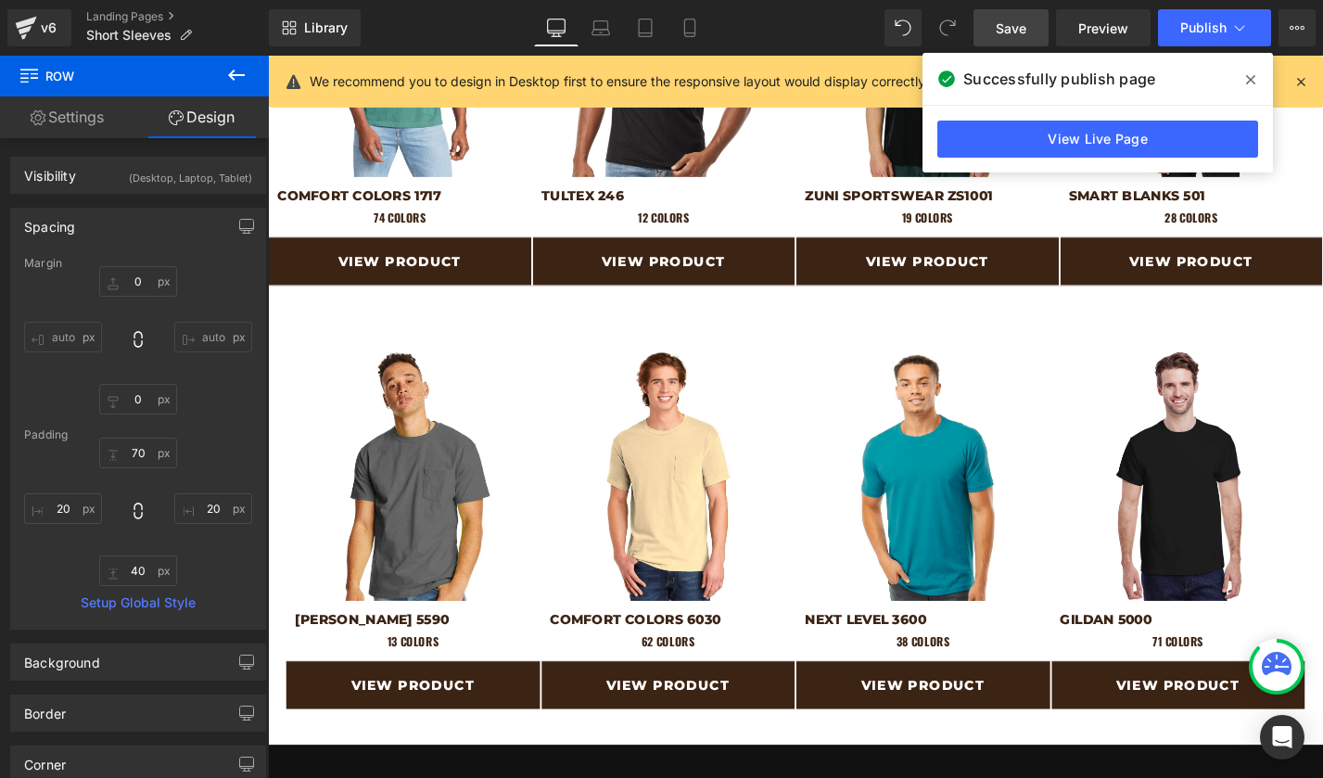
click at [1245, 83] on span at bounding box center [1251, 80] width 30 height 30
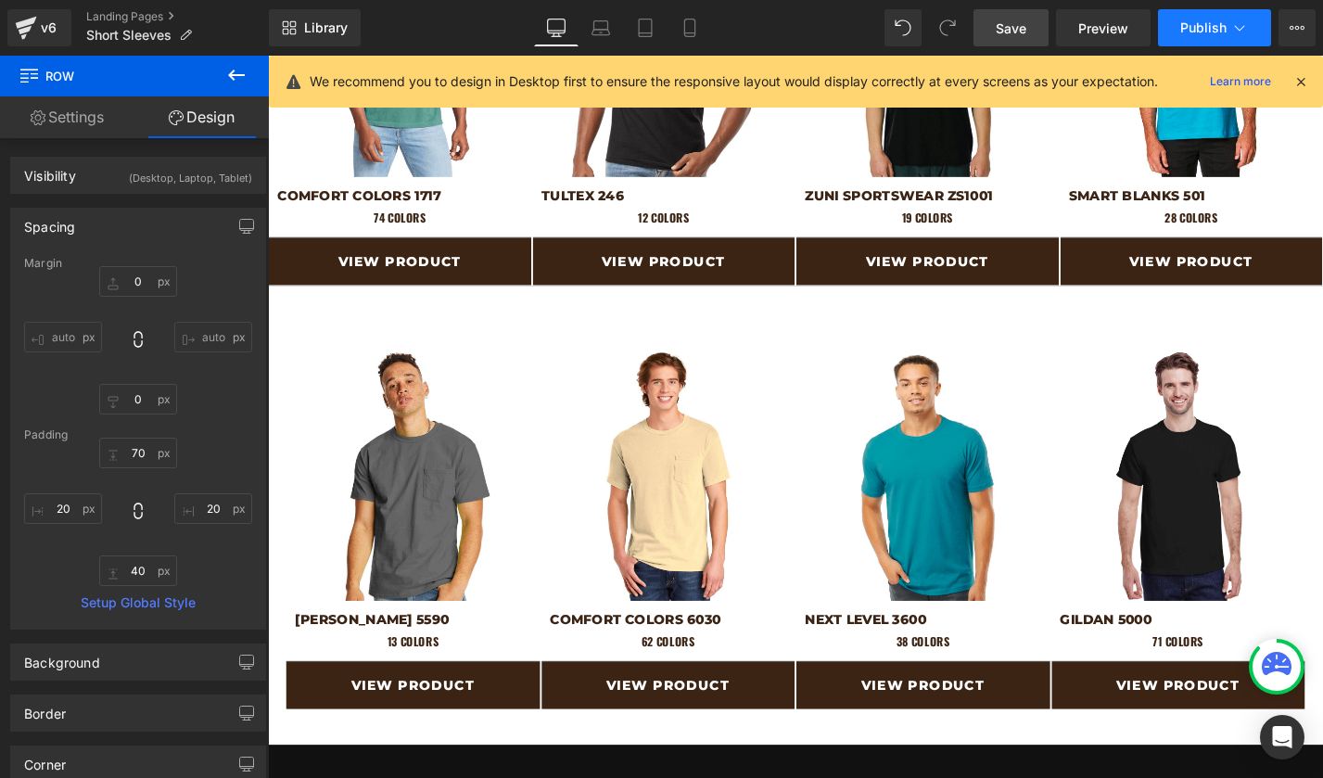
click at [1212, 18] on button "Publish" at bounding box center [1214, 27] width 113 height 37
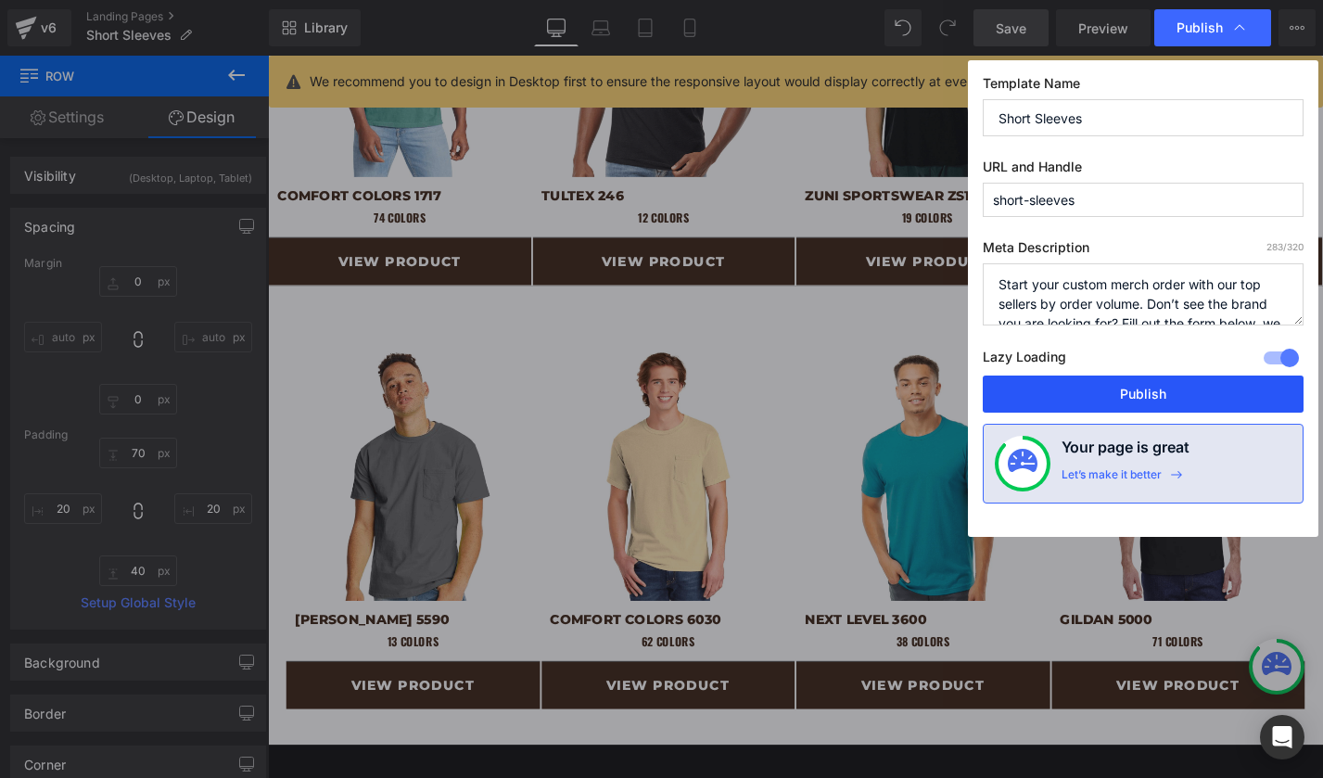
click at [1124, 377] on button "Publish" at bounding box center [1143, 393] width 321 height 37
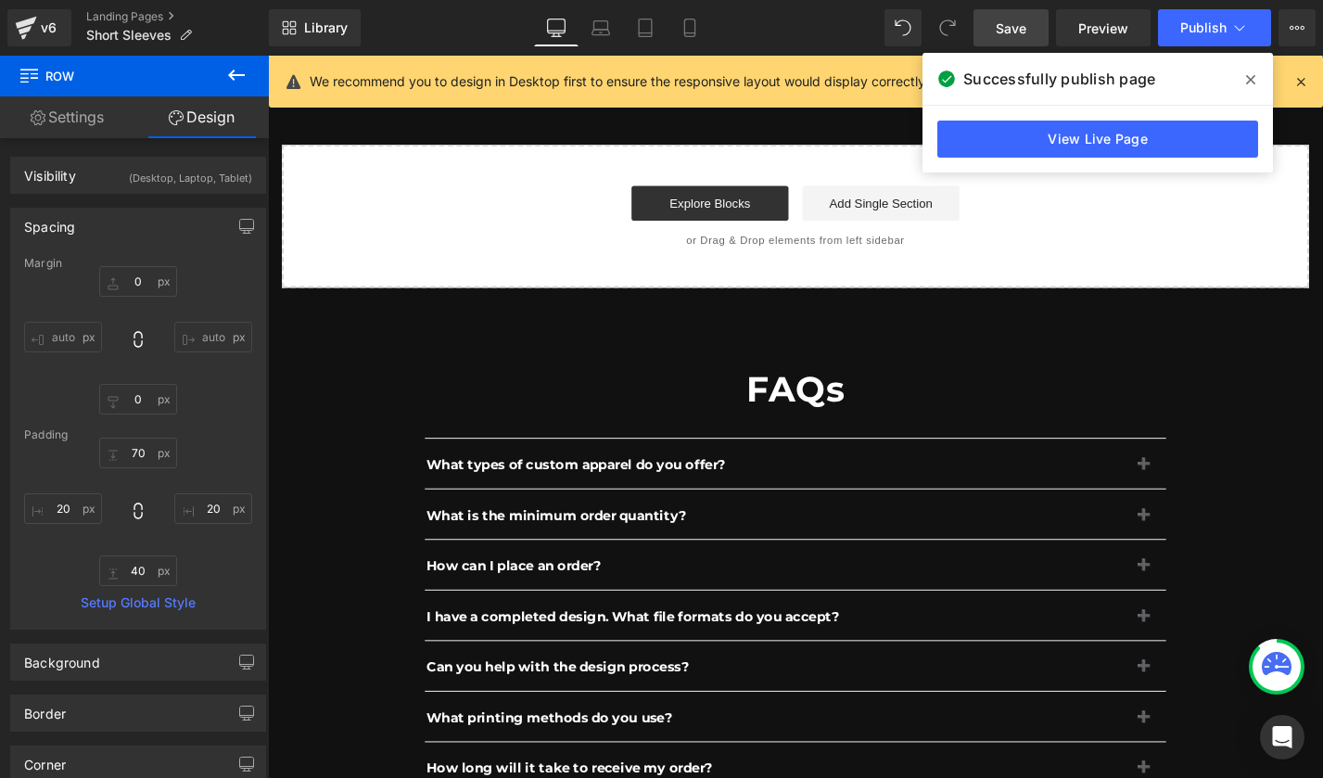
scroll to position [1903, 0]
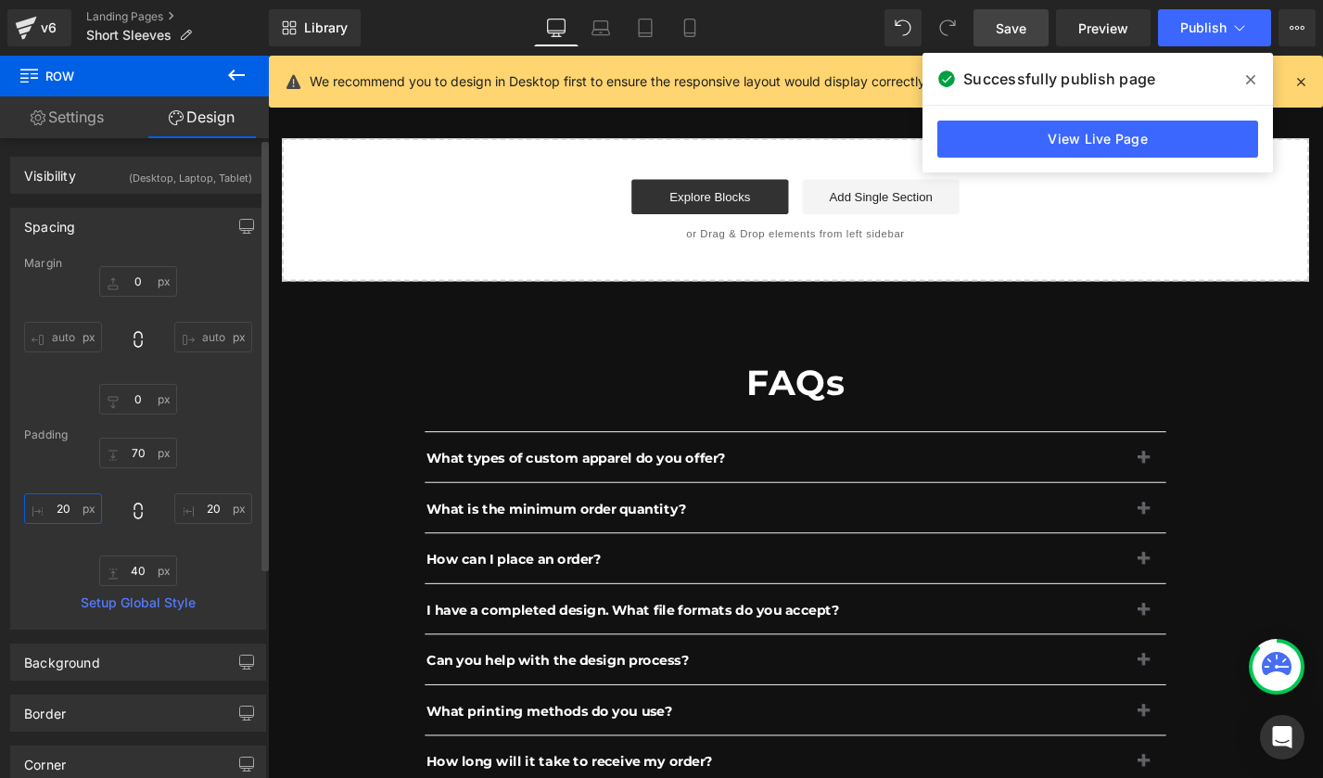
click at [63, 508] on input "20" at bounding box center [63, 508] width 78 height 31
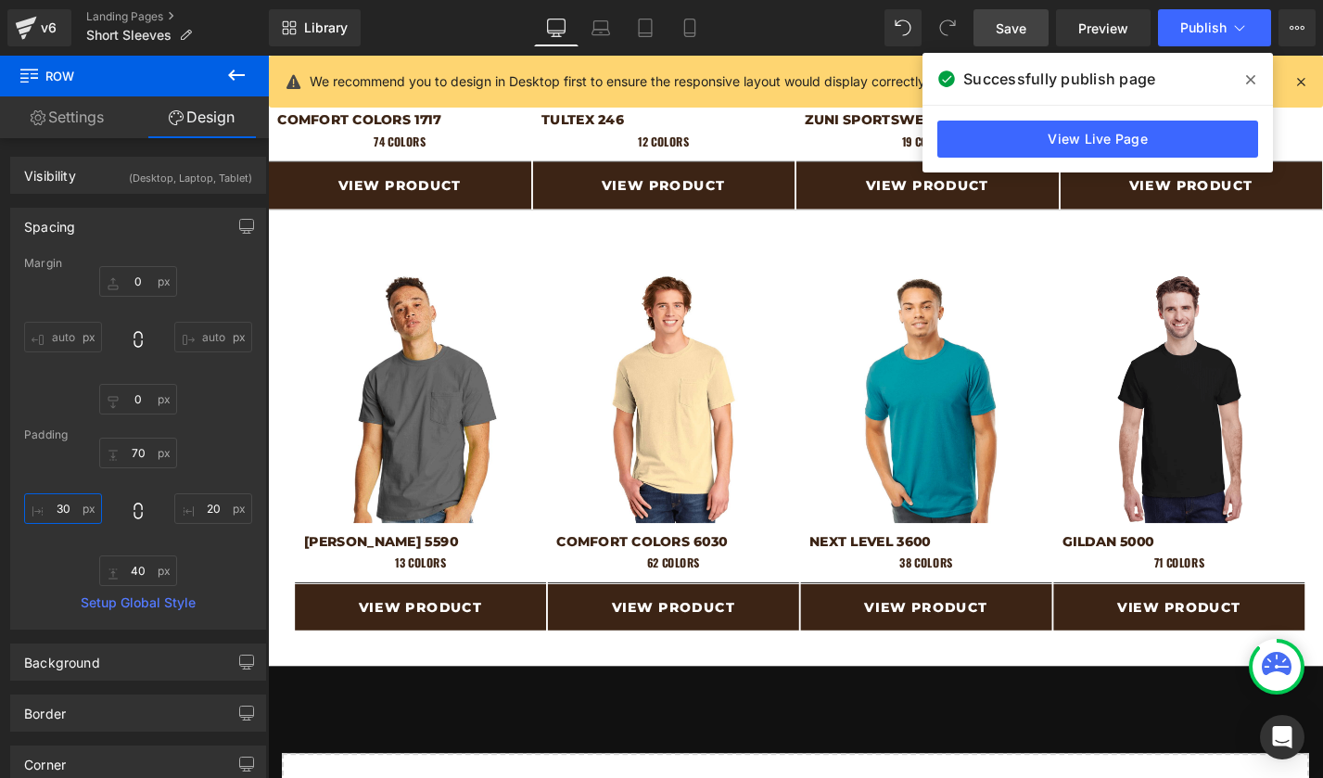
scroll to position [1236, 0]
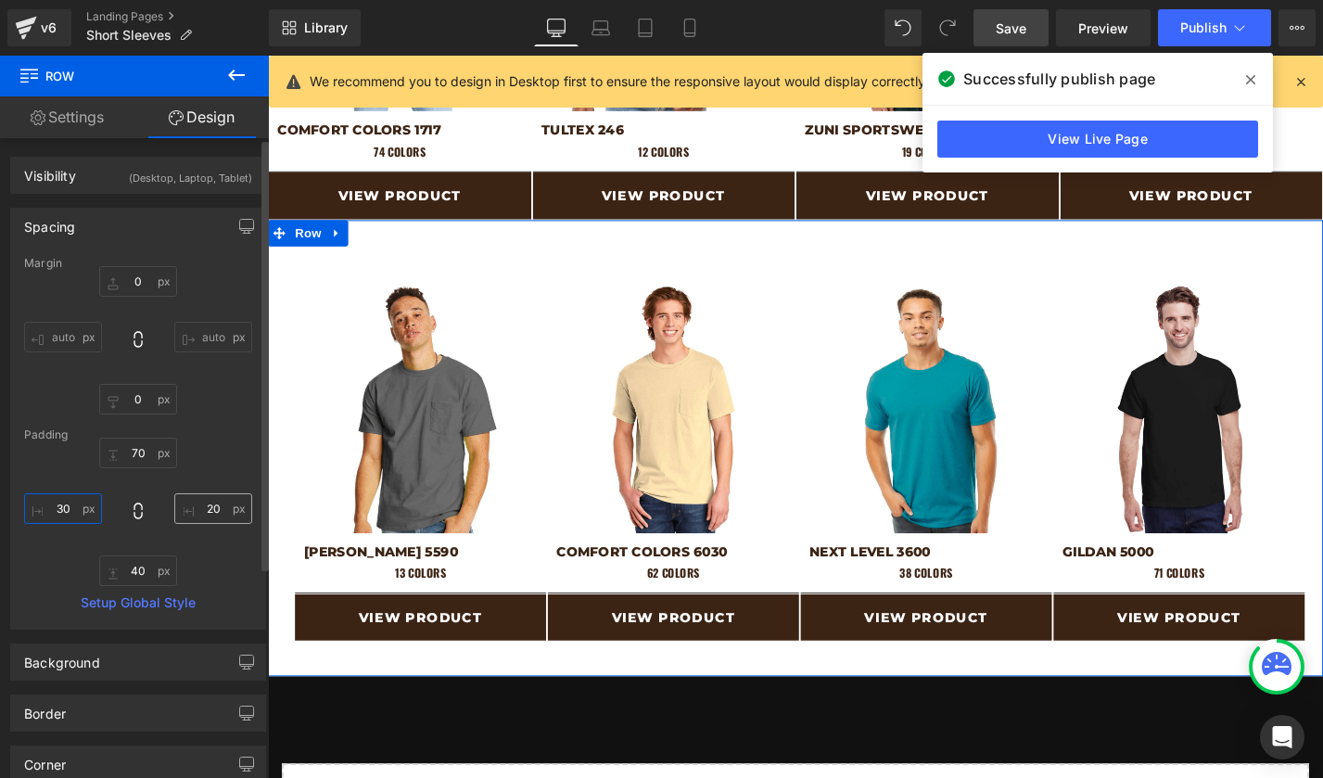
type input "30"
click at [203, 512] on input "20" at bounding box center [213, 508] width 78 height 31
type input "30"
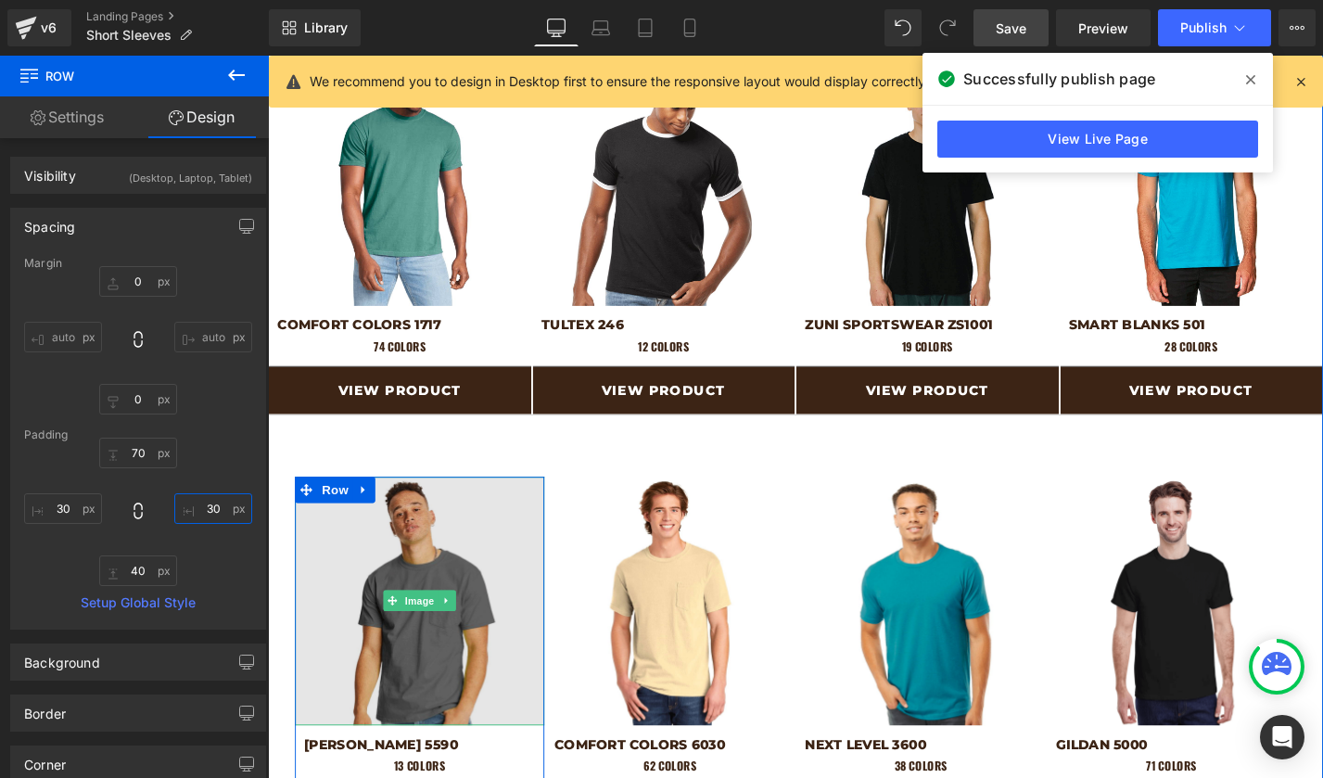
scroll to position [854, 0]
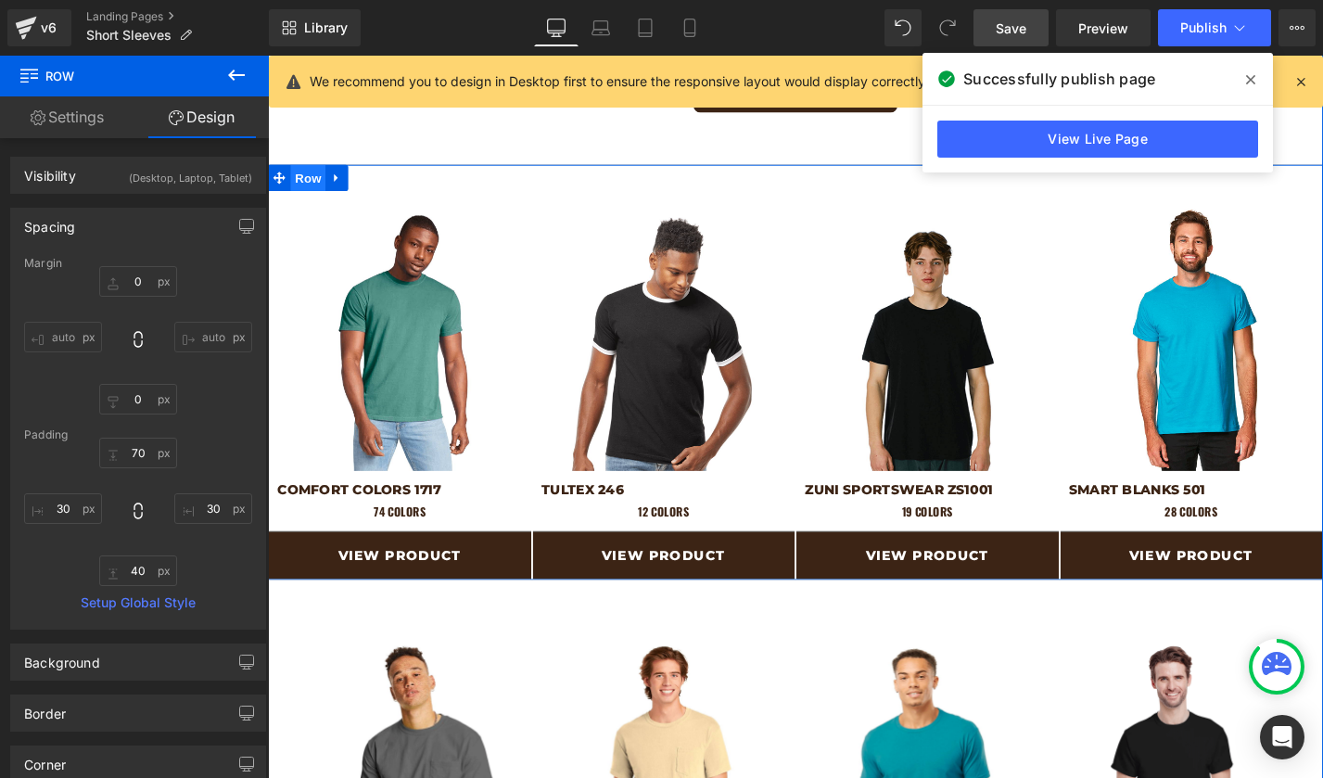
click at [305, 189] on span "Row" at bounding box center [310, 185] width 37 height 28
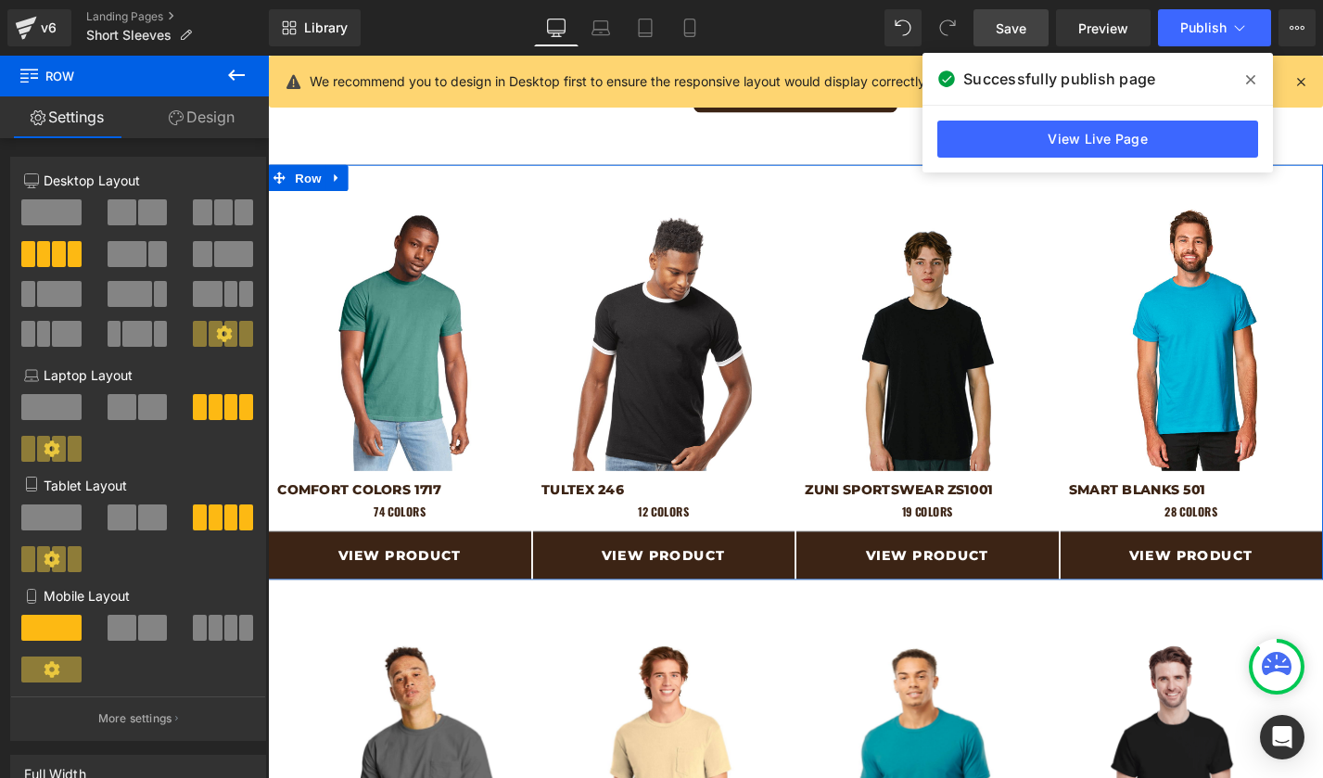
click at [197, 133] on link "Design" at bounding box center [201, 117] width 134 height 42
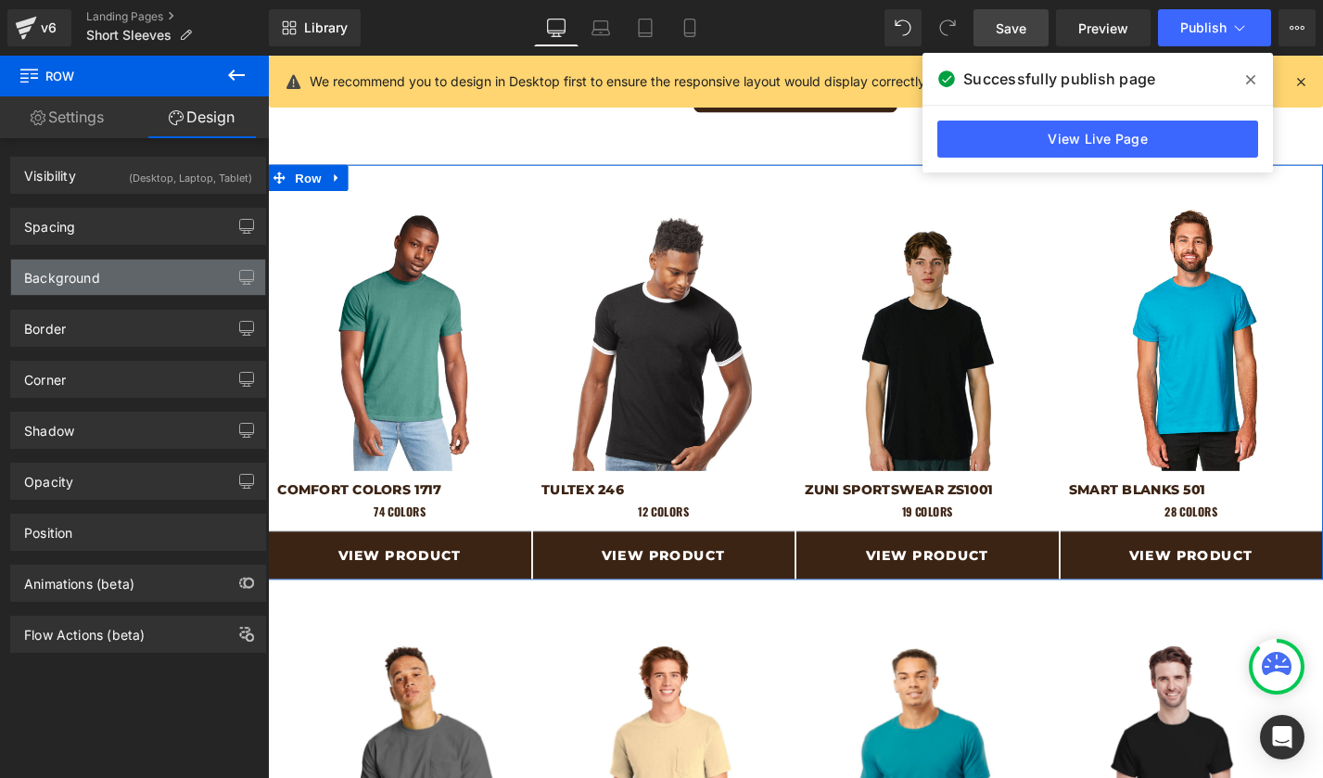
click at [78, 269] on div "Background" at bounding box center [62, 273] width 76 height 26
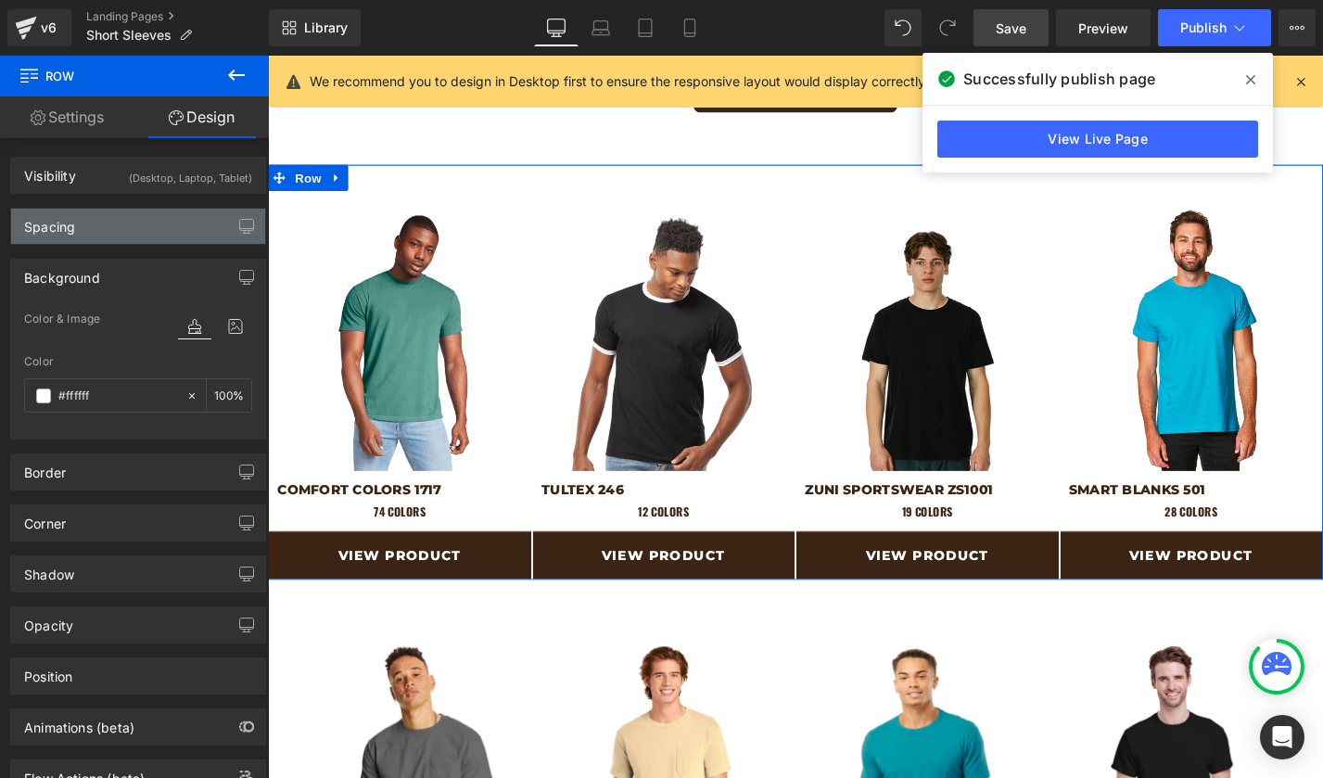
click at [53, 226] on div "Spacing" at bounding box center [49, 222] width 51 height 26
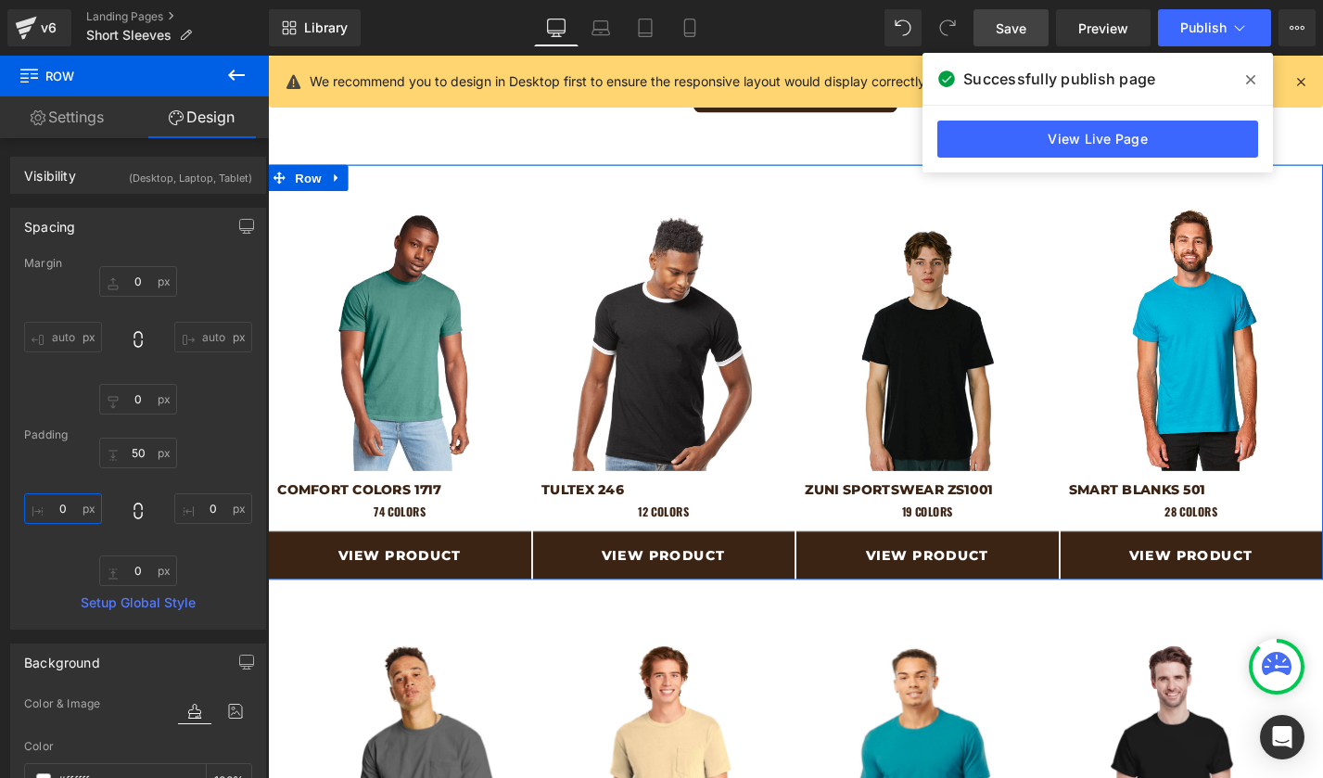
click at [69, 506] on input "0" at bounding box center [63, 508] width 78 height 31
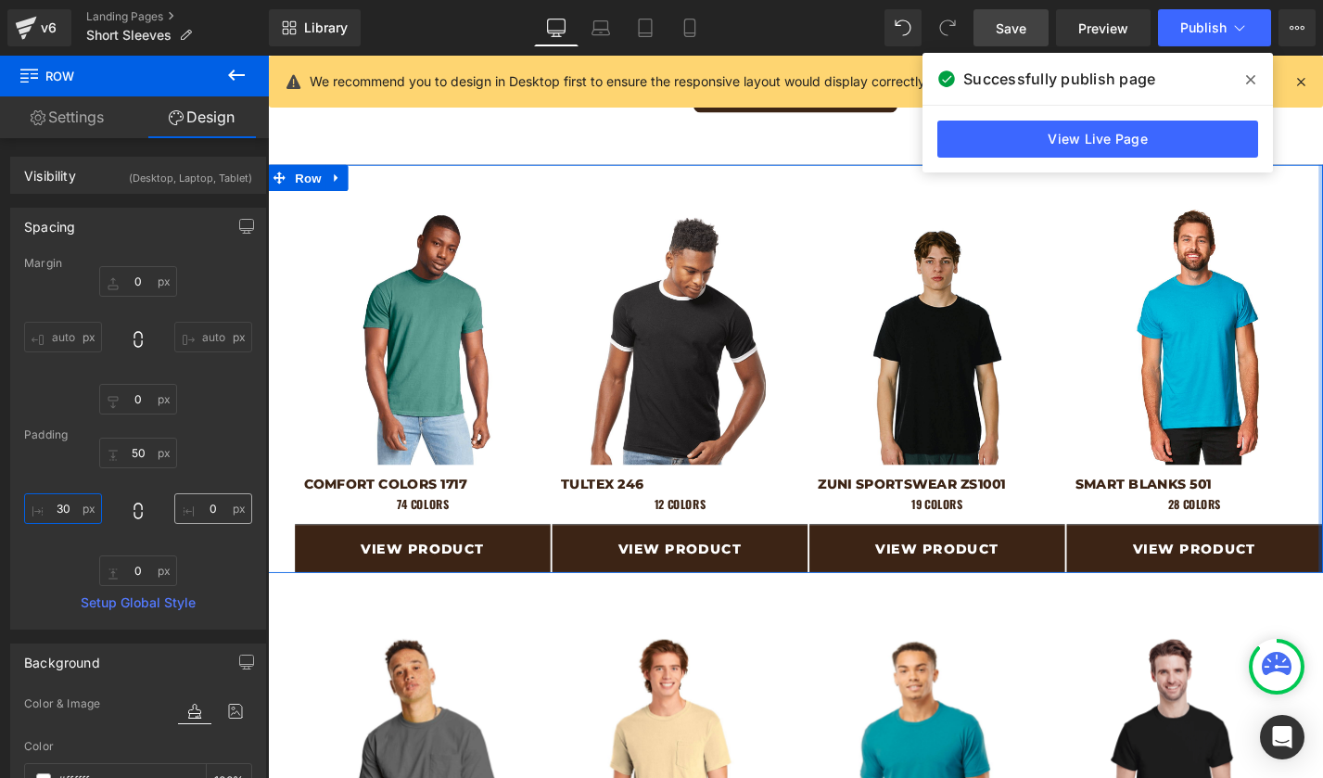
type input "30"
click at [208, 504] on input "0" at bounding box center [213, 508] width 78 height 31
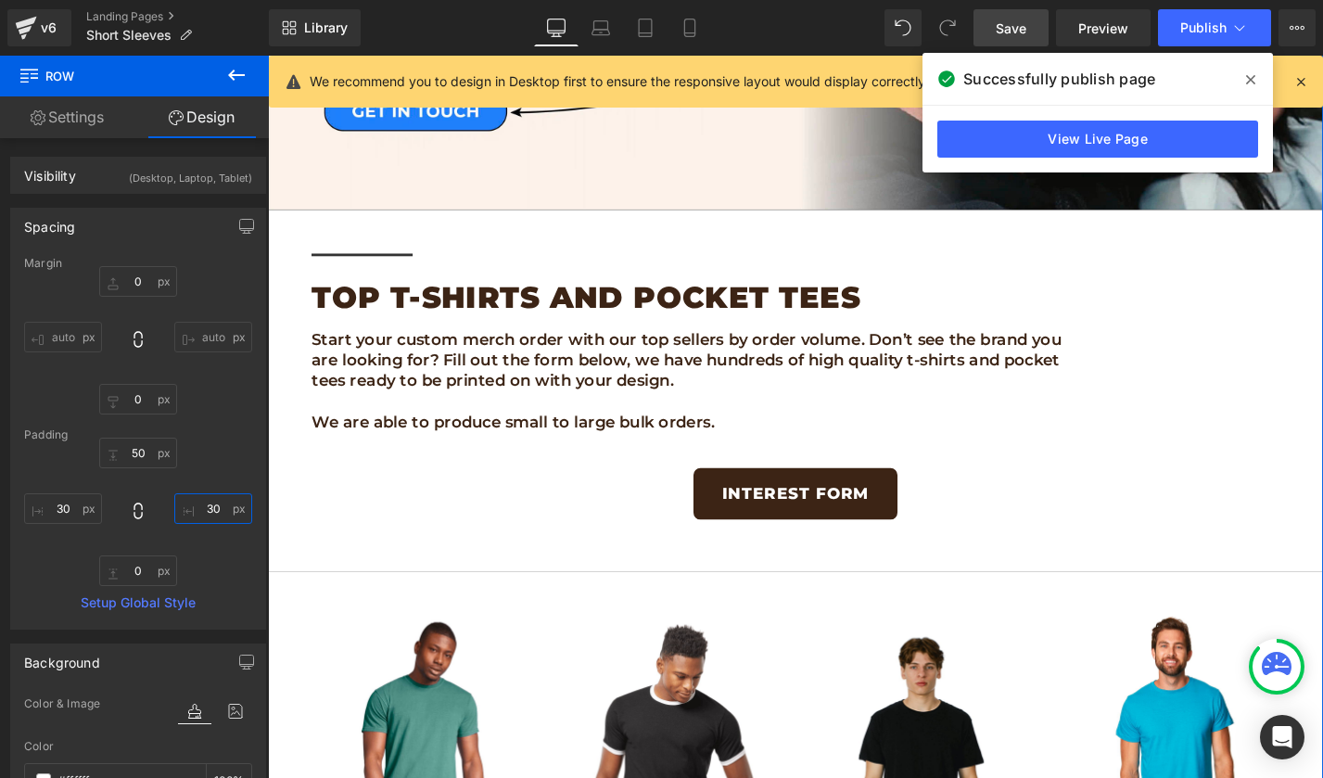
scroll to position [91, 0]
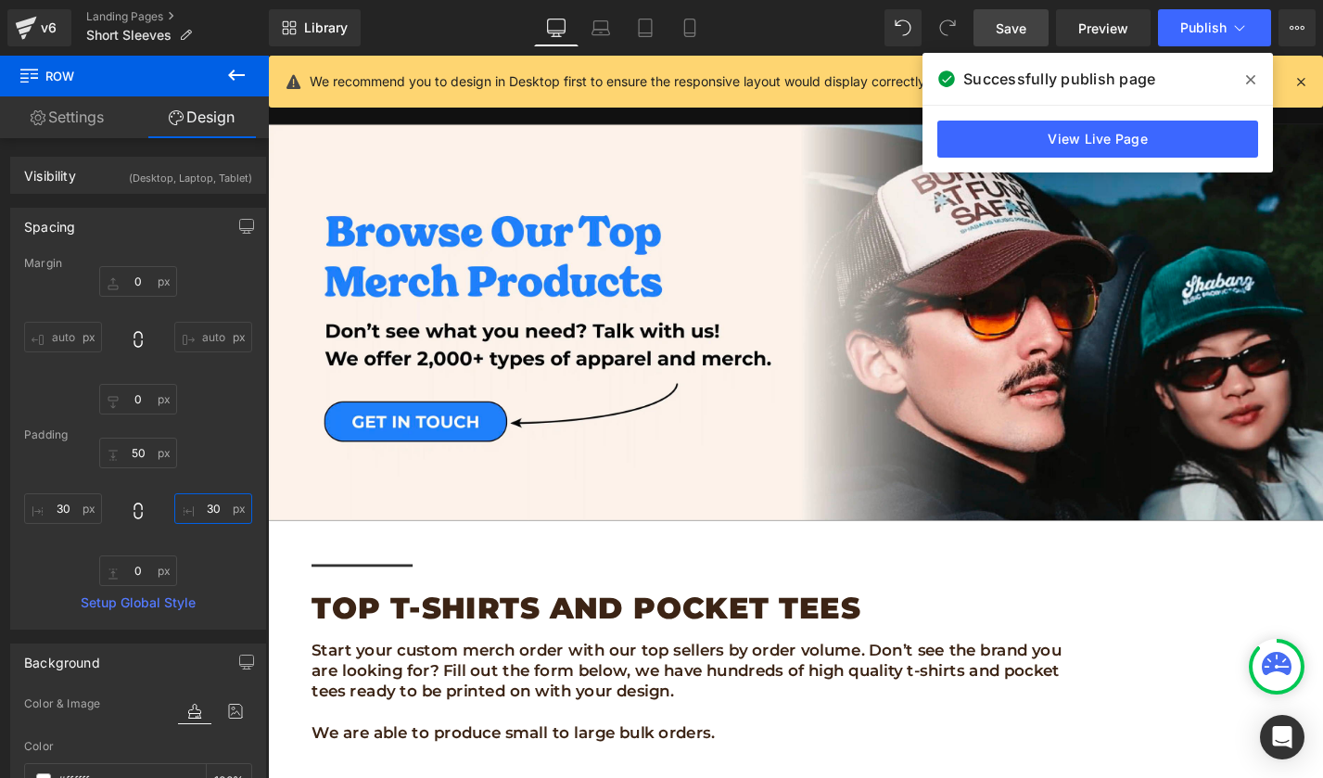
type input "30"
click at [1246, 78] on icon at bounding box center [1250, 79] width 9 height 15
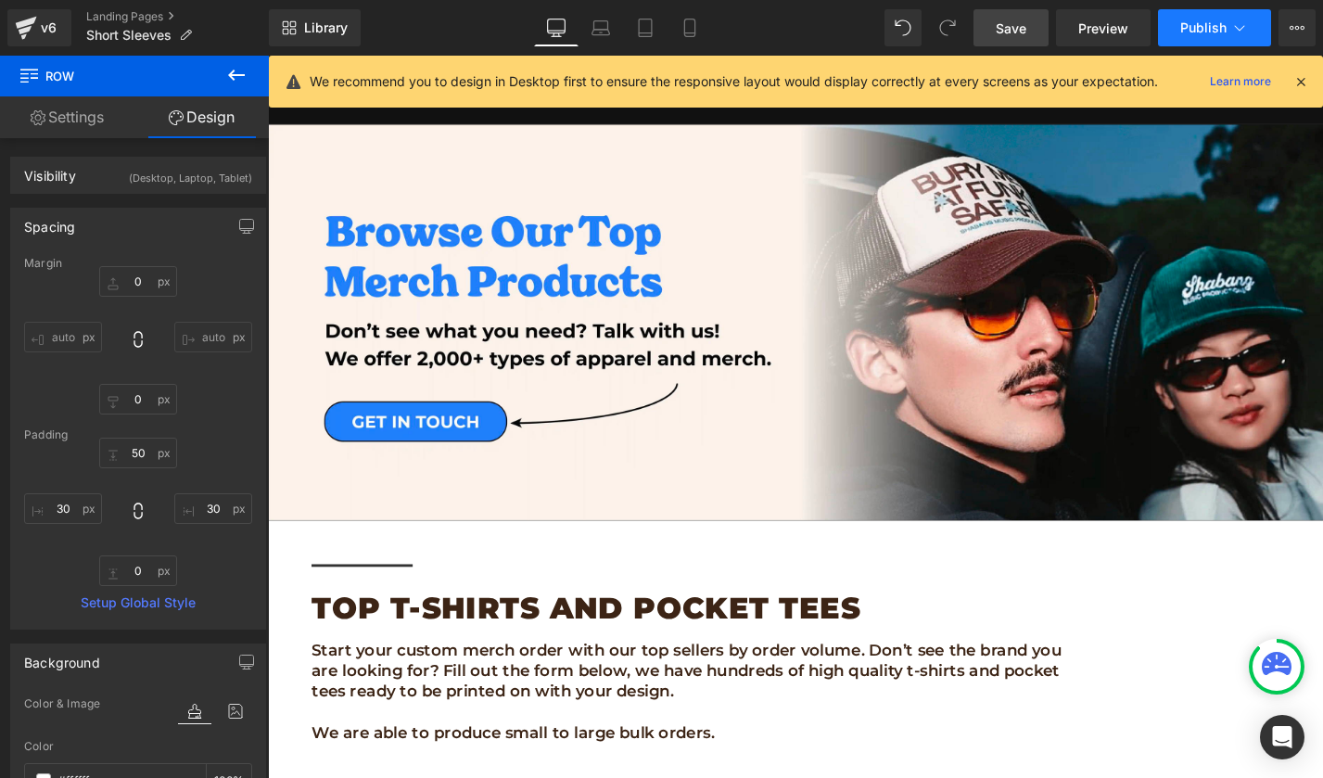
click at [1220, 17] on button "Publish" at bounding box center [1214, 27] width 113 height 37
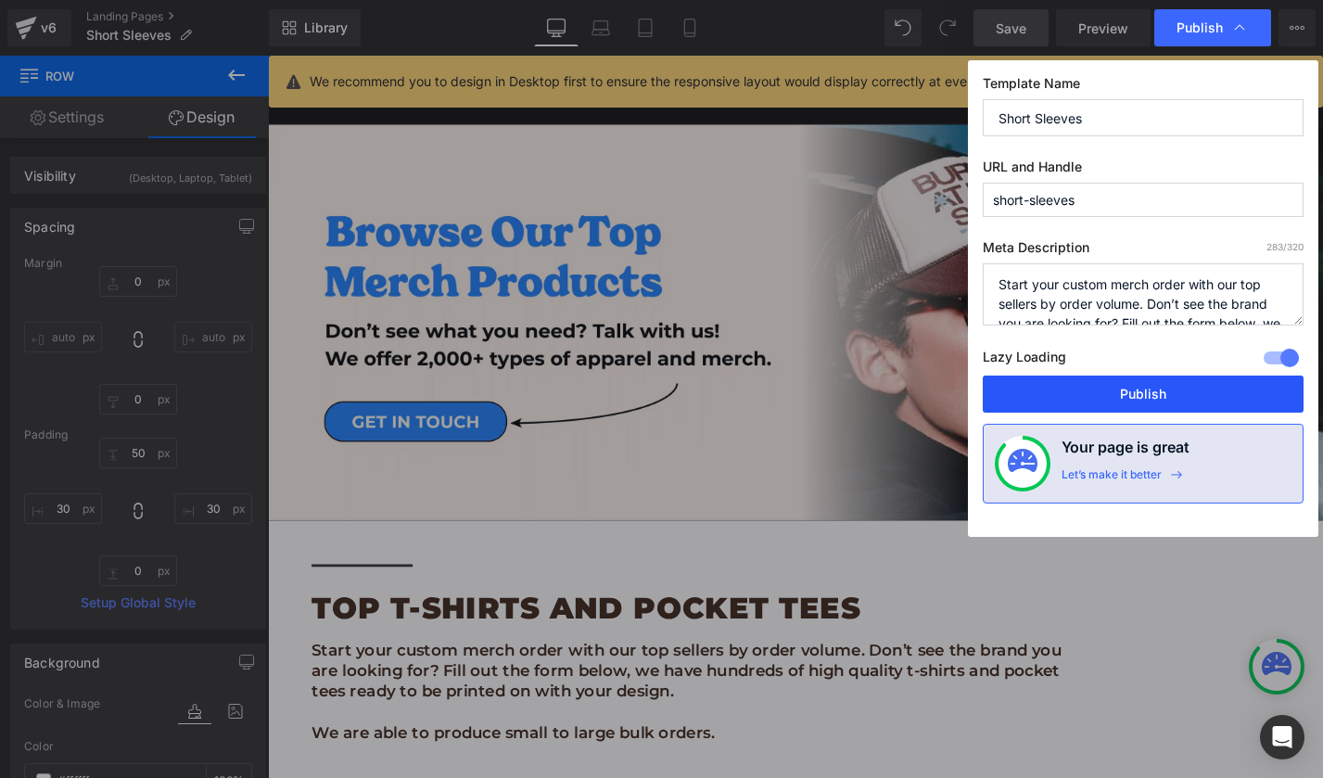
click at [1135, 380] on button "Publish" at bounding box center [1143, 393] width 321 height 37
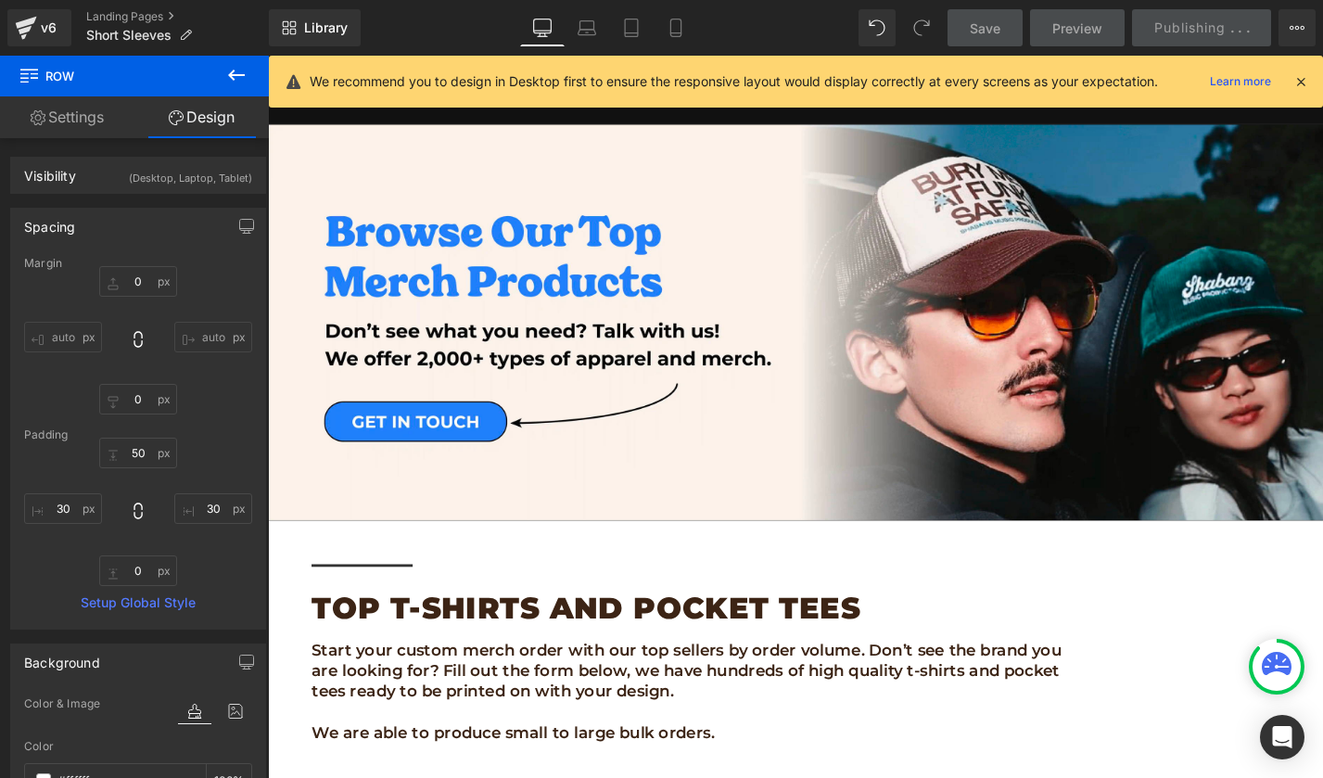
click at [1299, 83] on icon at bounding box center [1300, 81] width 17 height 17
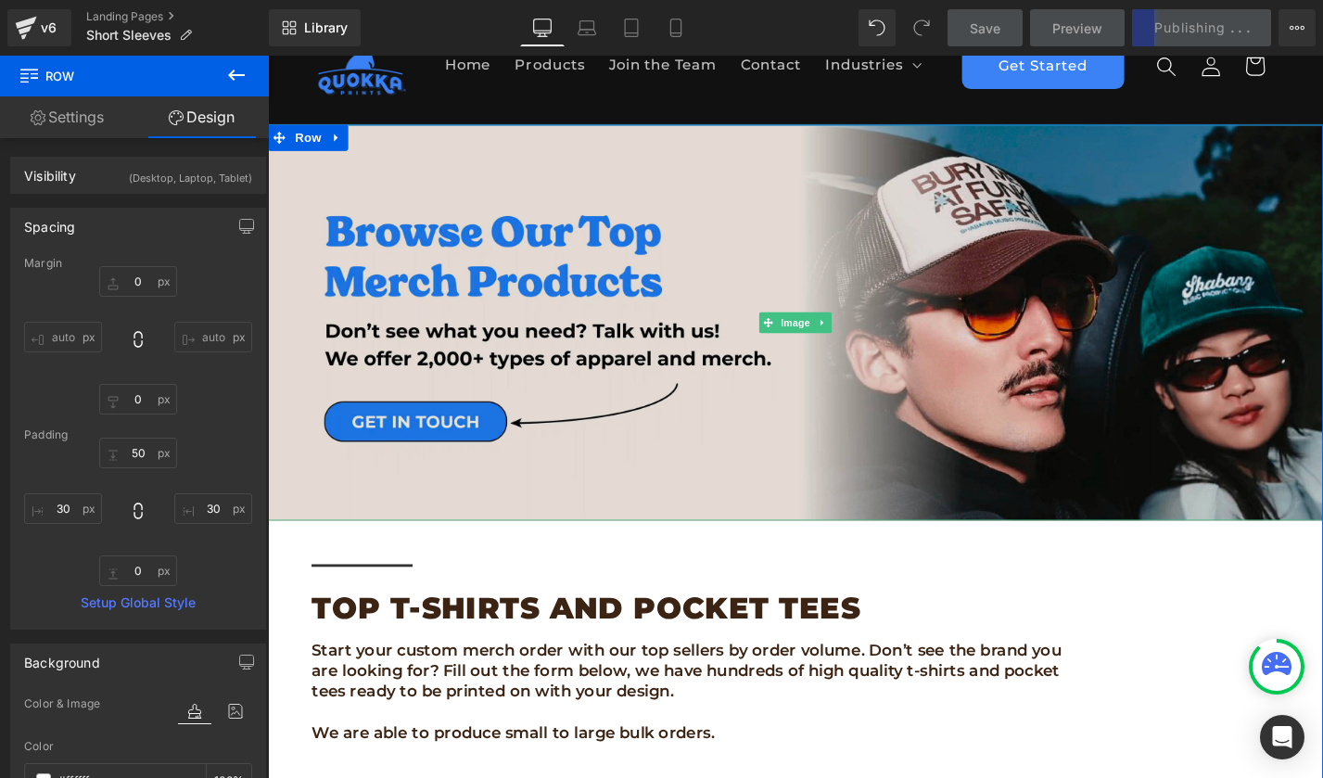
scroll to position [0, 0]
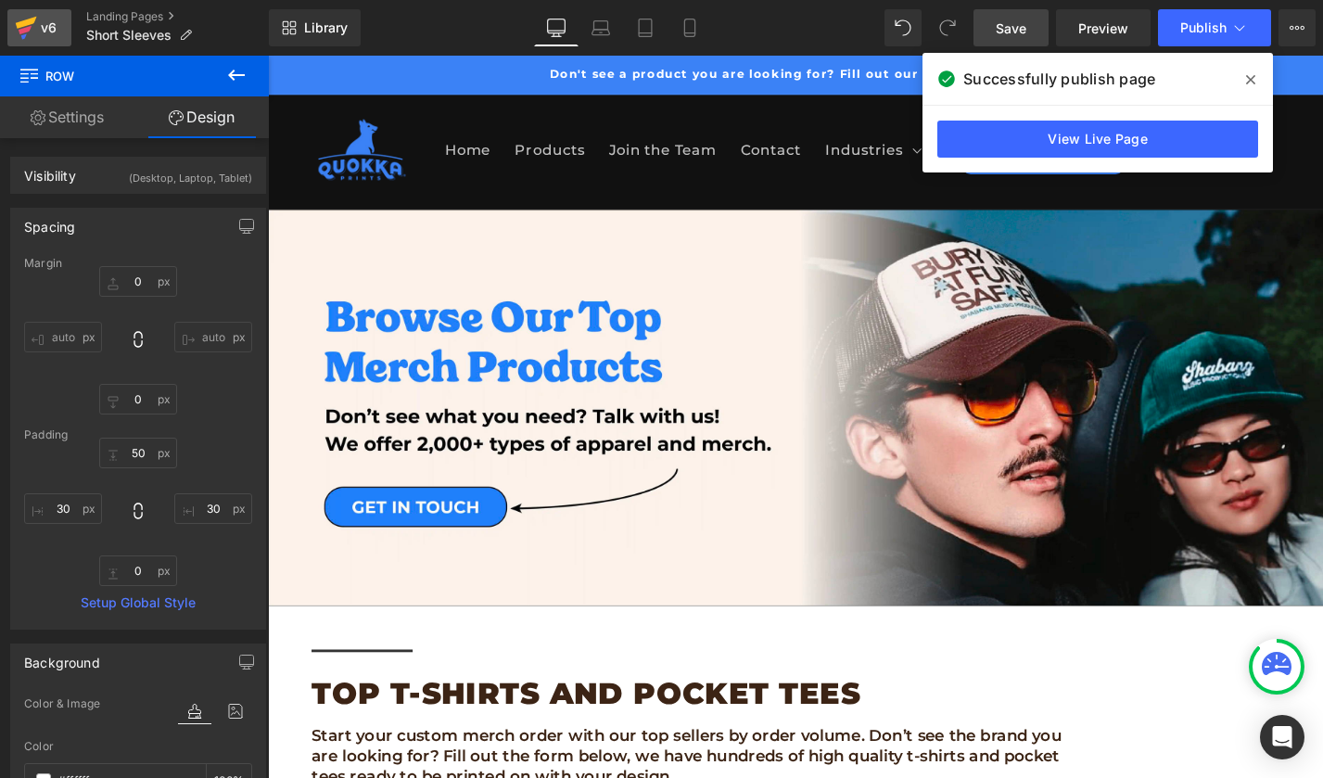
click at [54, 24] on div "v6" at bounding box center [48, 28] width 23 height 24
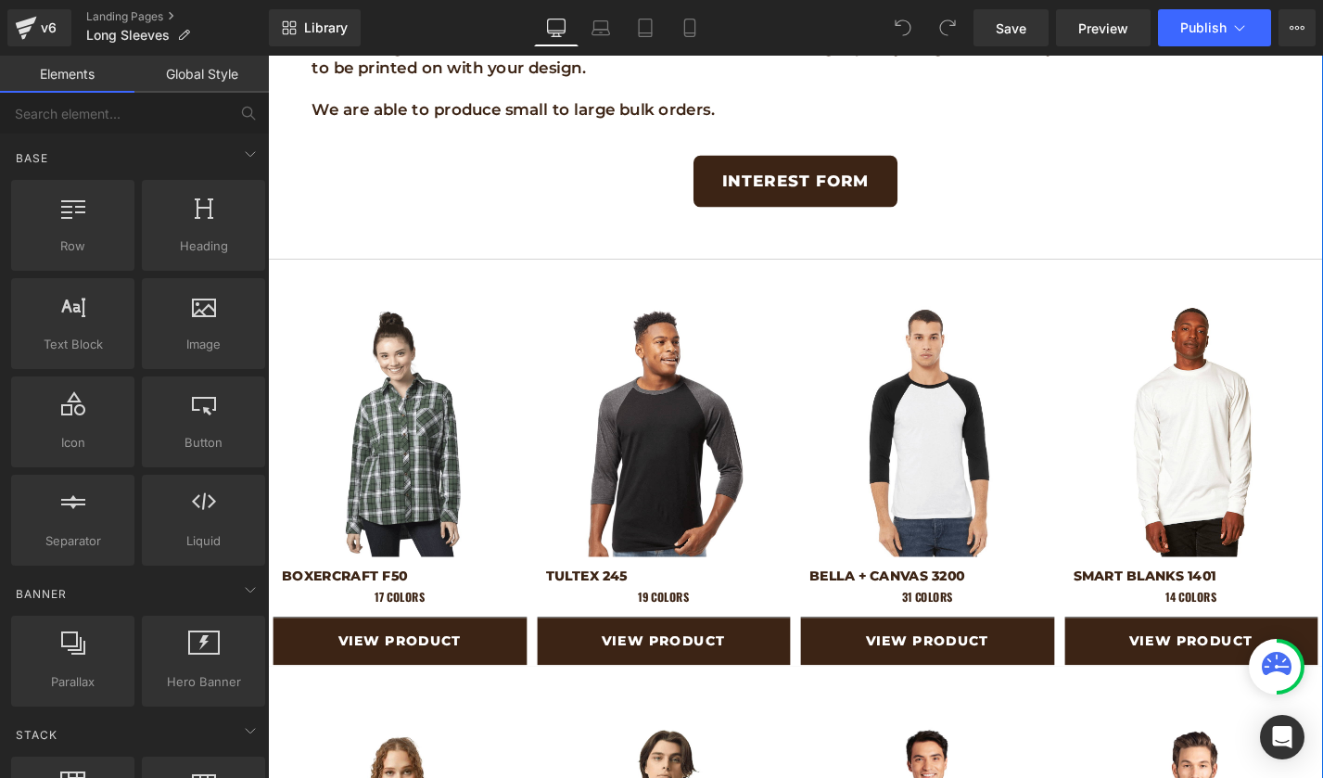
scroll to position [766, 0]
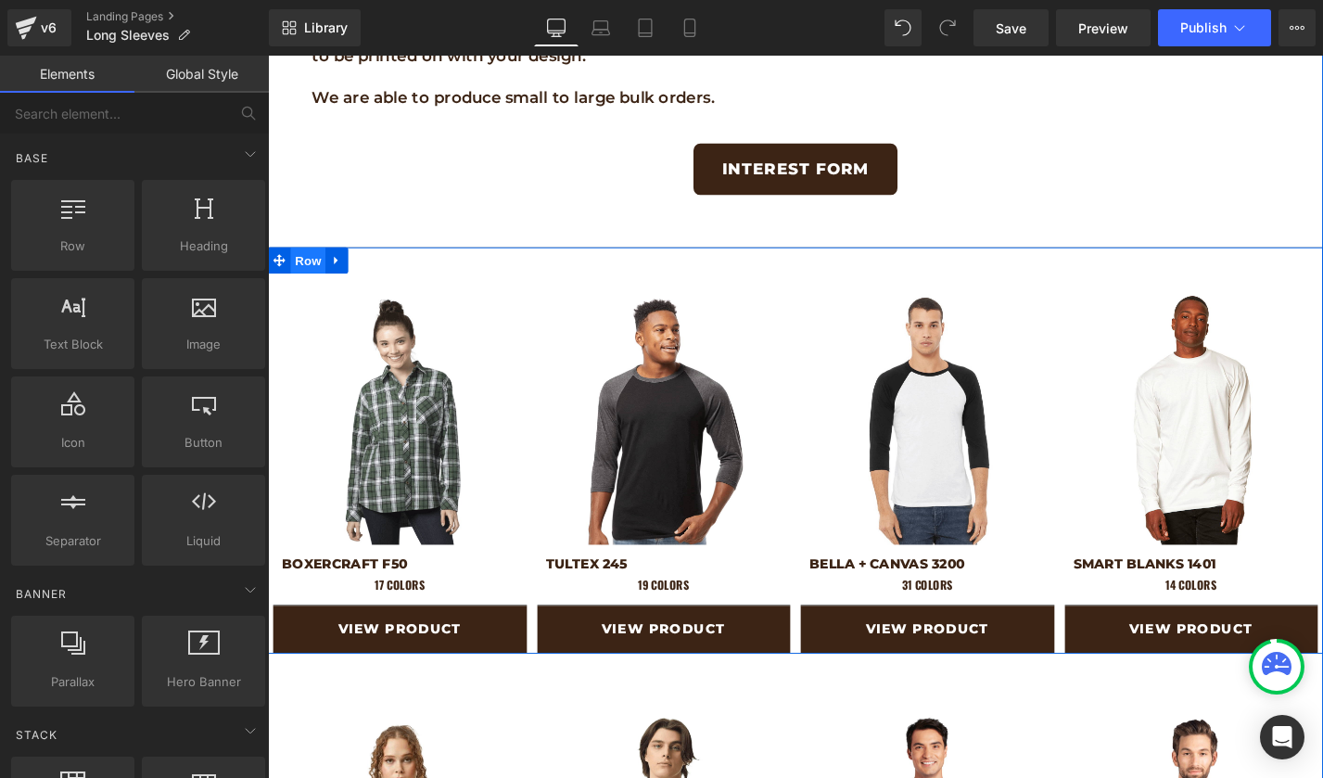
click at [304, 271] on span "Row" at bounding box center [310, 274] width 37 height 28
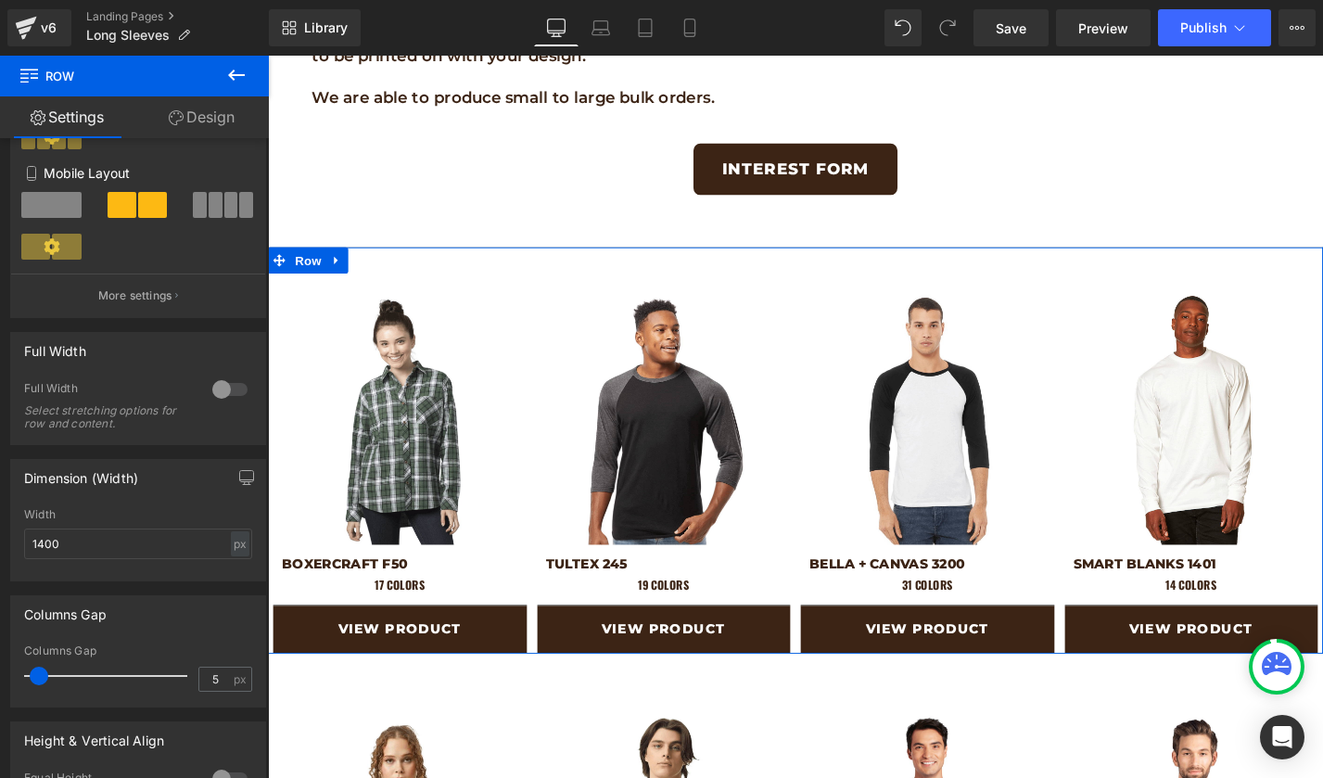
scroll to position [418, 0]
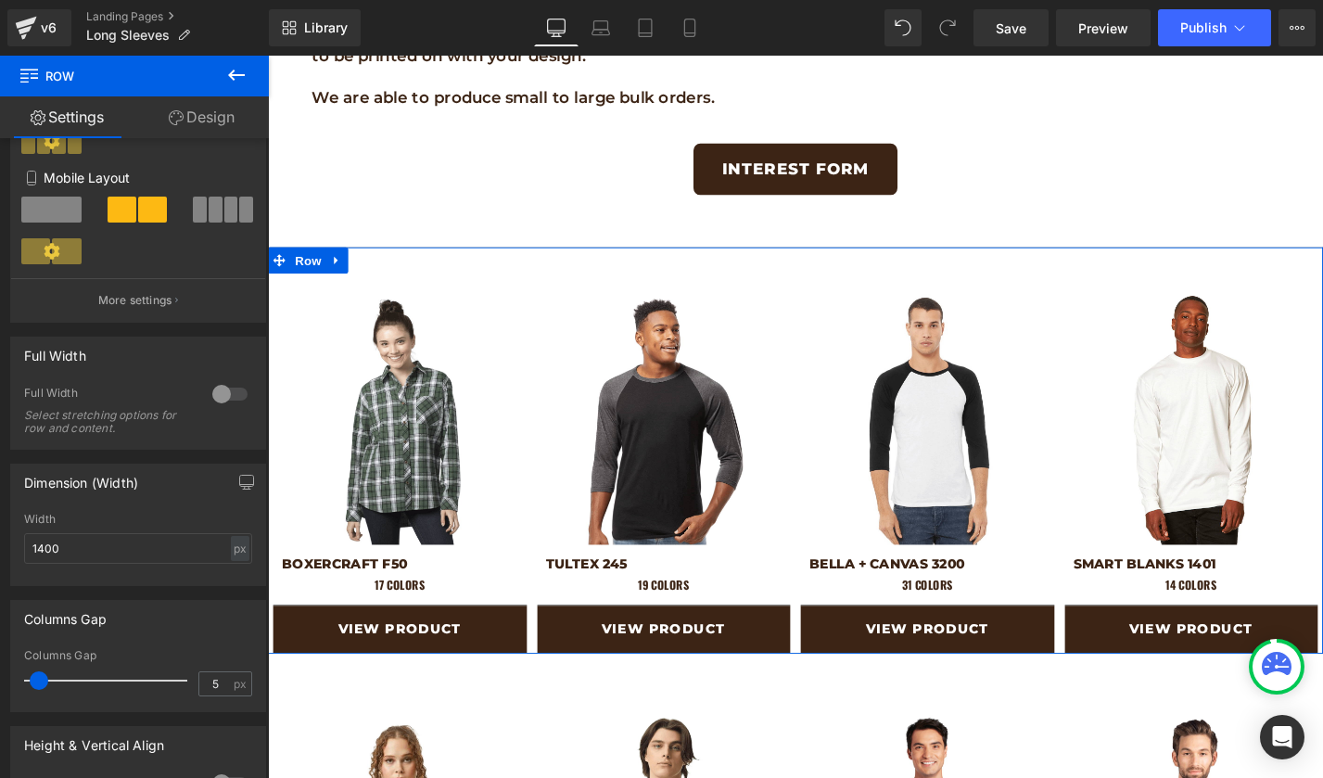
click at [230, 394] on div at bounding box center [230, 394] width 44 height 30
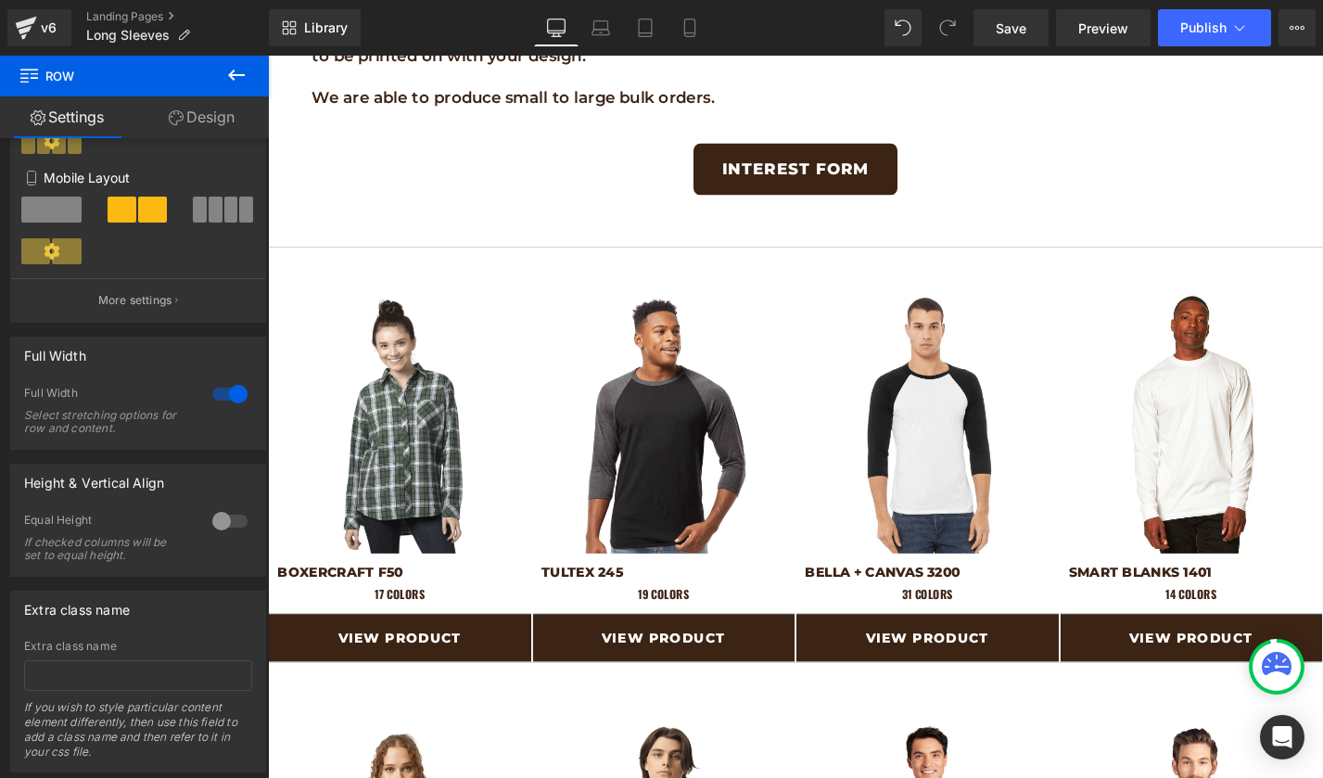
click at [211, 84] on button at bounding box center [236, 76] width 65 height 41
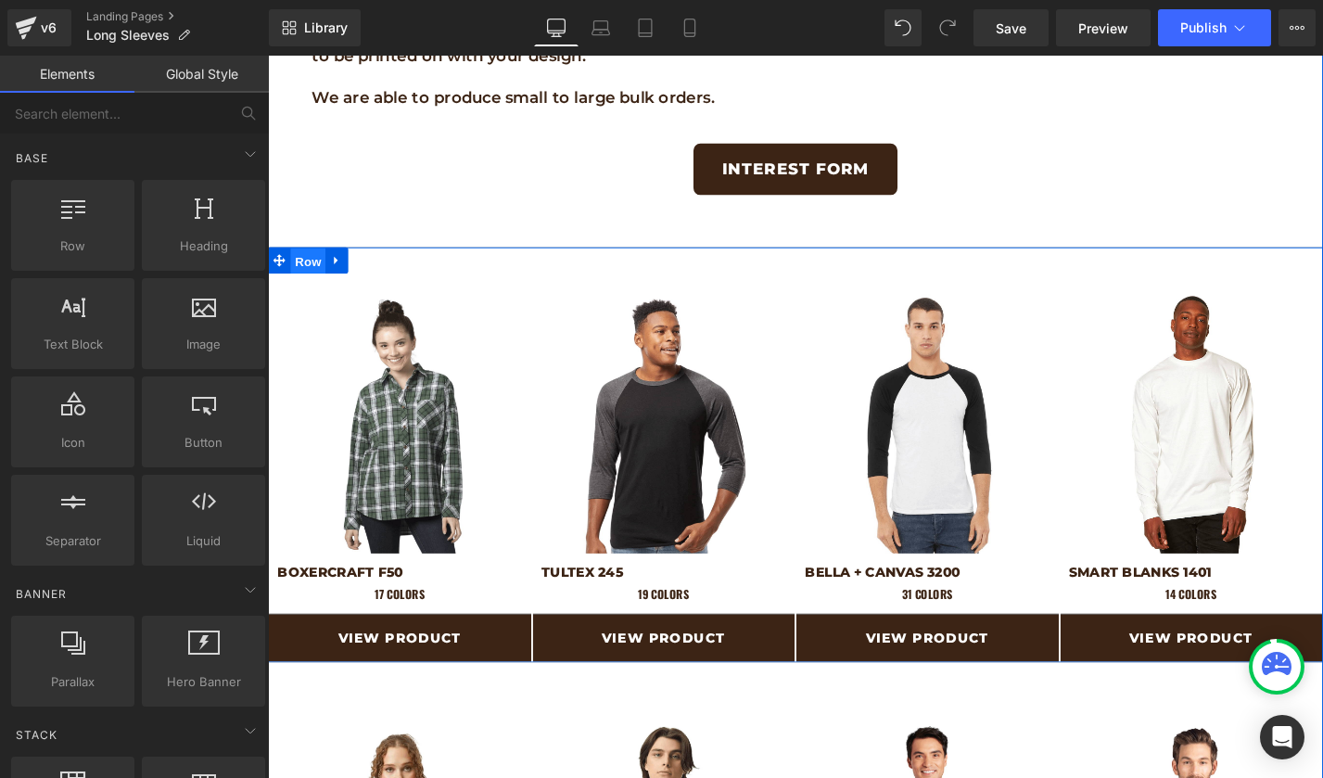
click at [309, 279] on span "Row" at bounding box center [310, 274] width 37 height 28
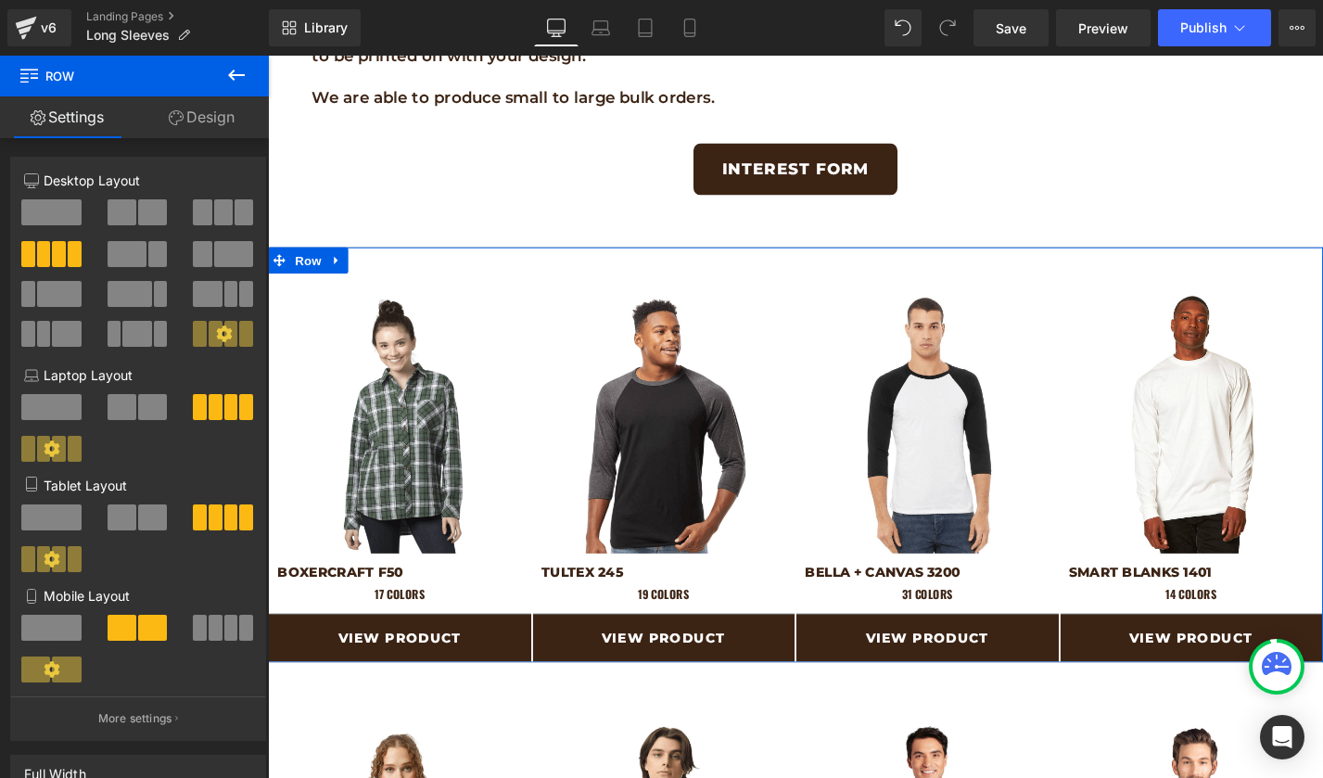
click at [221, 124] on link "Design" at bounding box center [201, 117] width 134 height 42
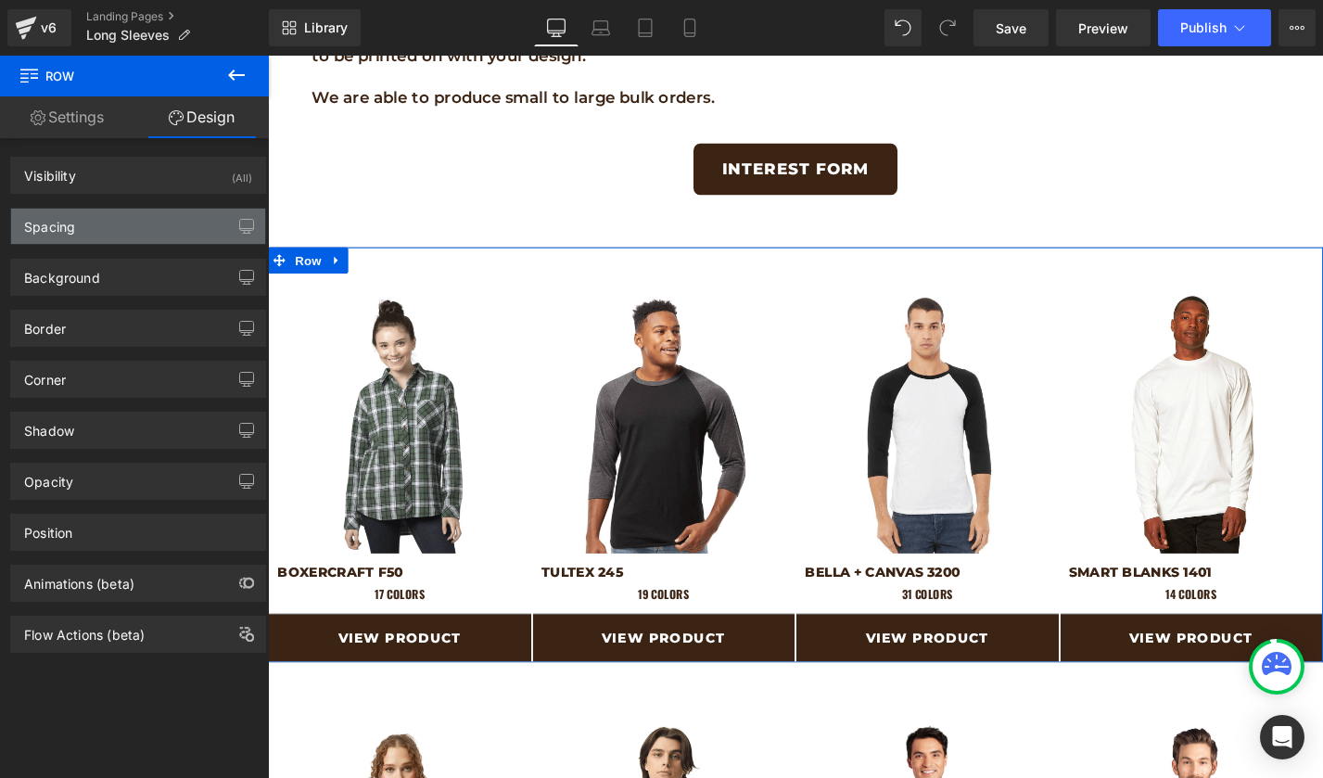
click at [104, 236] on div "Spacing" at bounding box center [138, 226] width 254 height 35
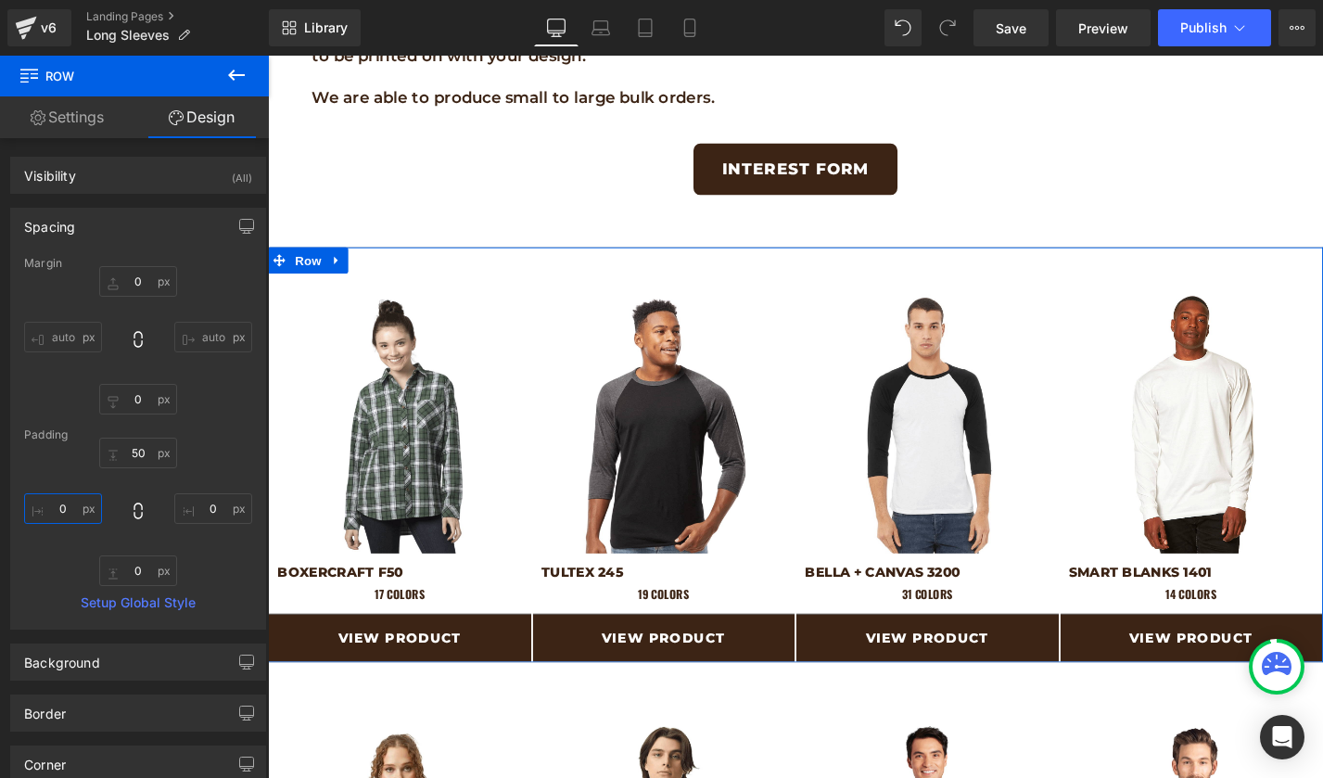
click at [67, 499] on input "0" at bounding box center [63, 508] width 78 height 31
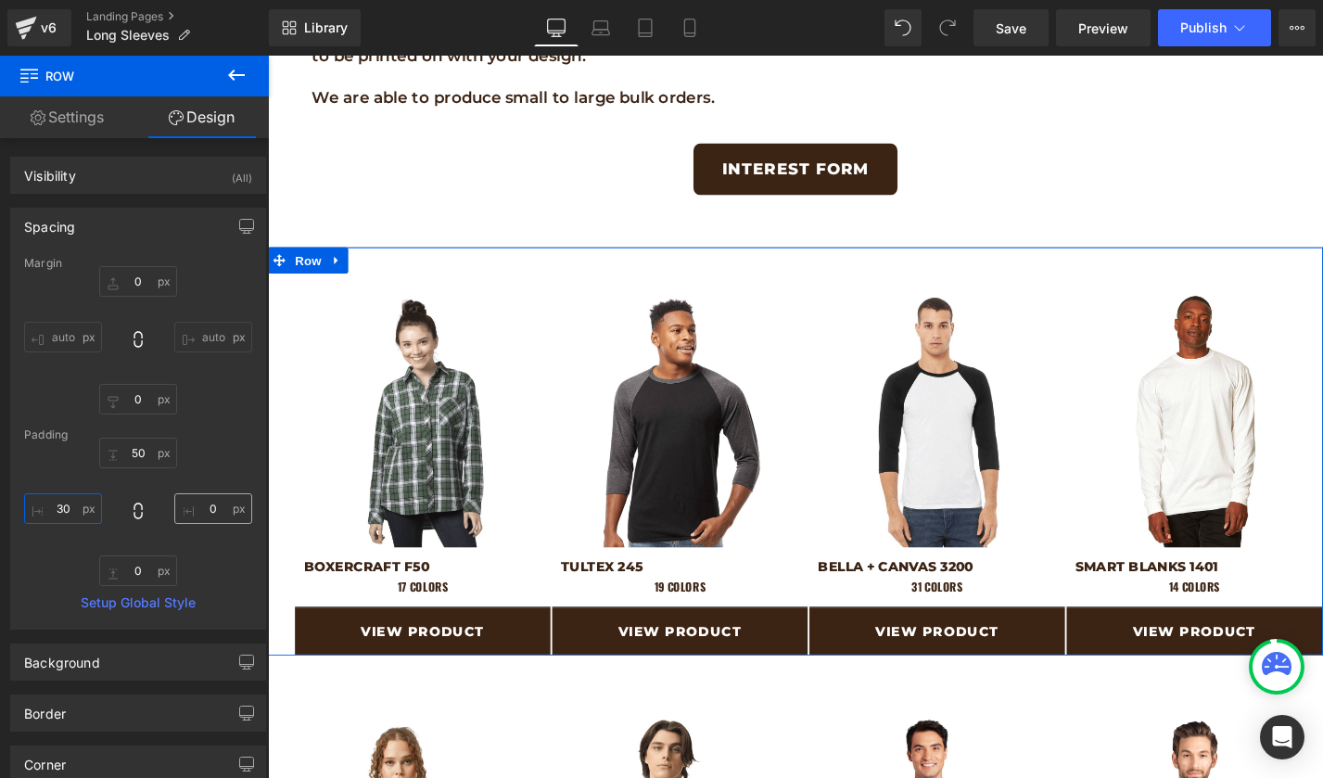
type input "30"
click at [197, 506] on input "0" at bounding box center [213, 508] width 78 height 31
type input "30"
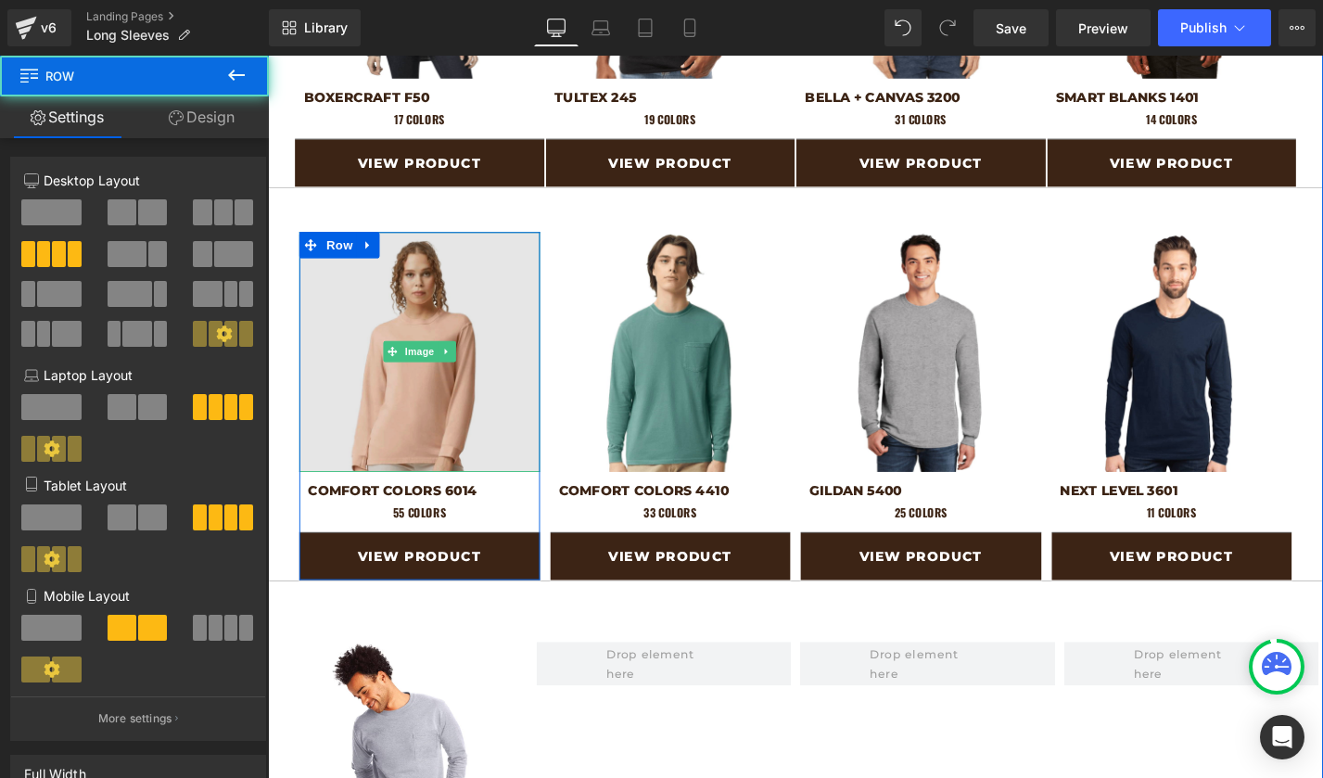
scroll to position [1398, 0]
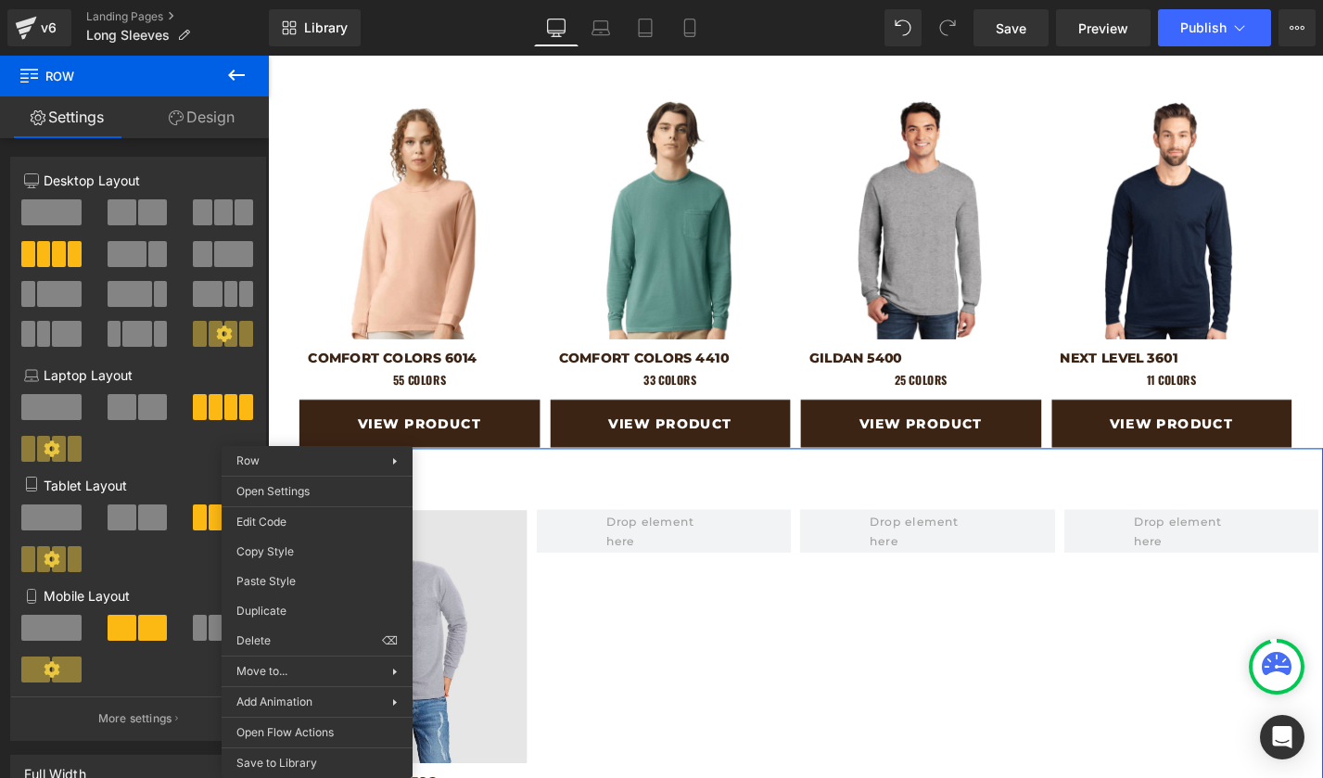
drag, startPoint x: 580, startPoint y: 627, endPoint x: 314, endPoint y: 603, distance: 267.1
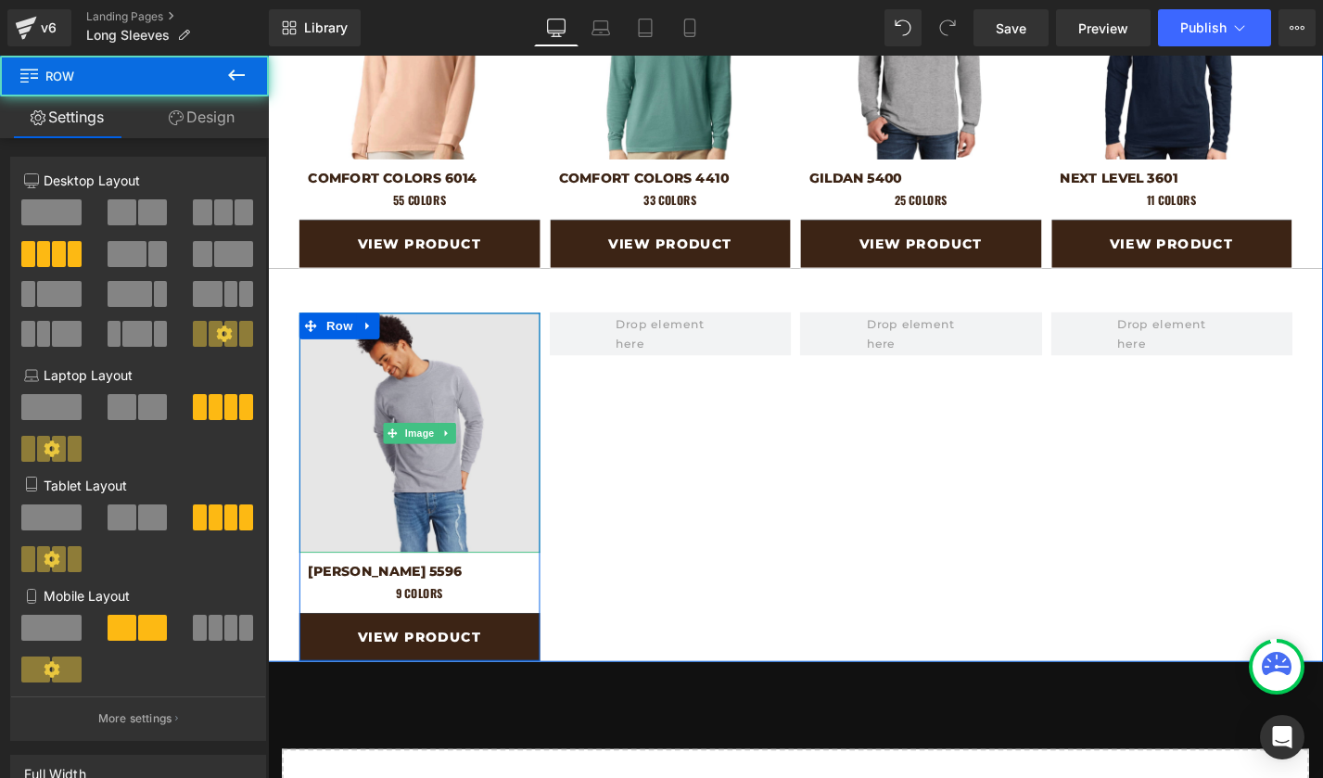
scroll to position [1689, 0]
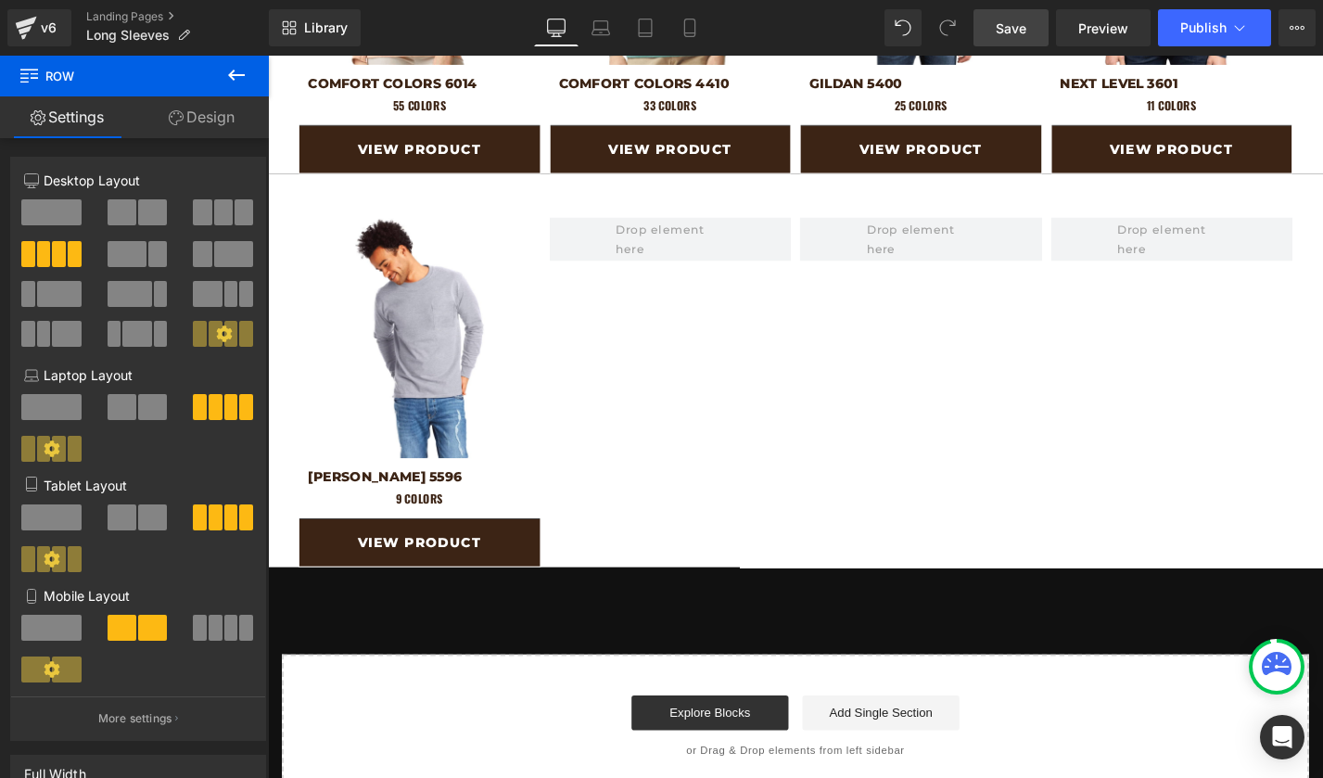
click at [1030, 25] on link "Save" at bounding box center [1010, 27] width 75 height 37
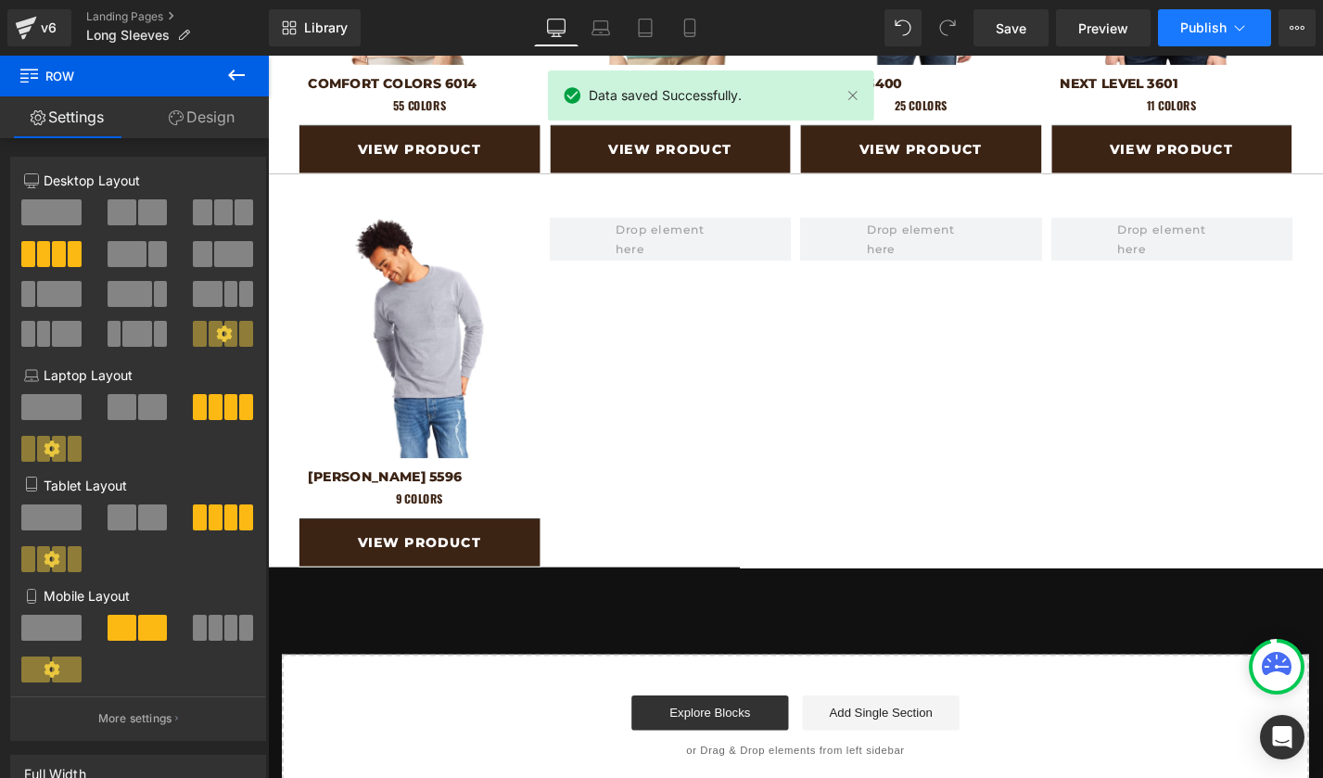
click at [1191, 14] on button "Publish" at bounding box center [1214, 27] width 113 height 37
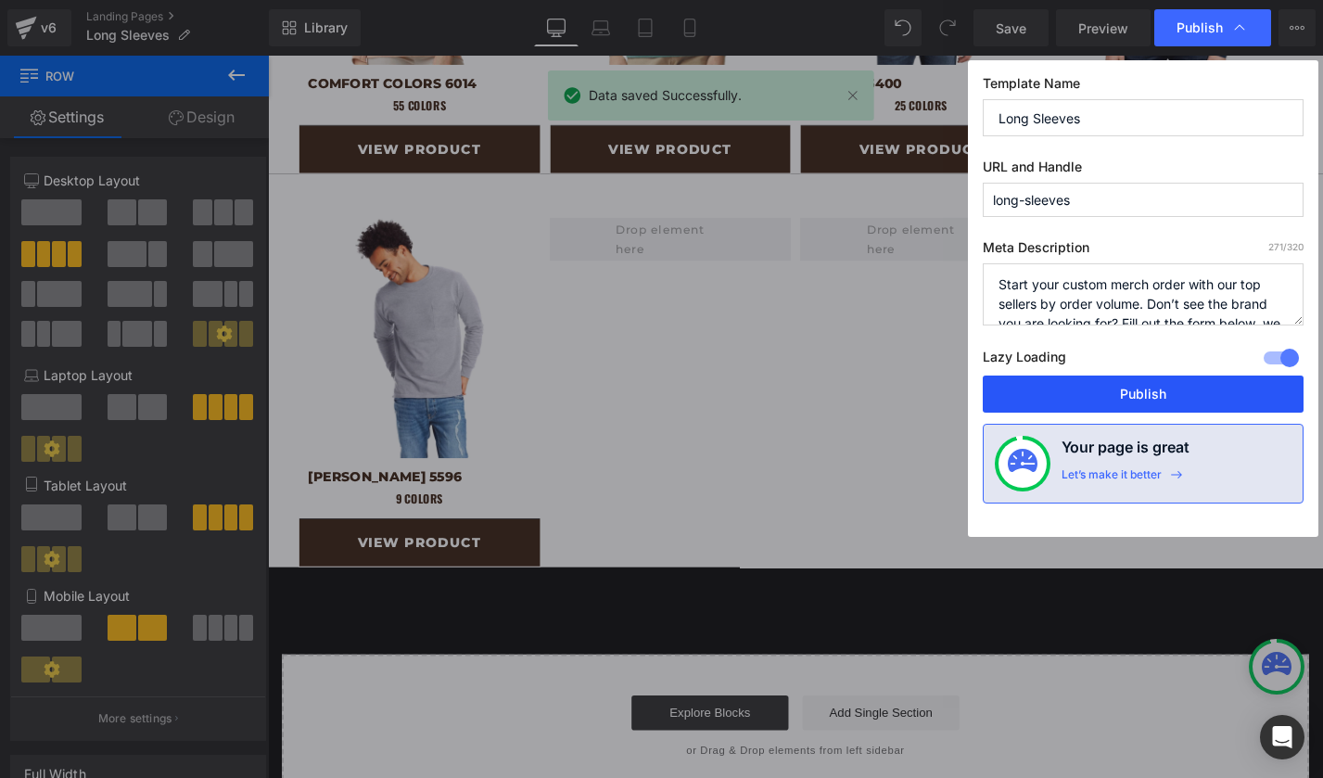
click at [1077, 394] on button "Publish" at bounding box center [1143, 393] width 321 height 37
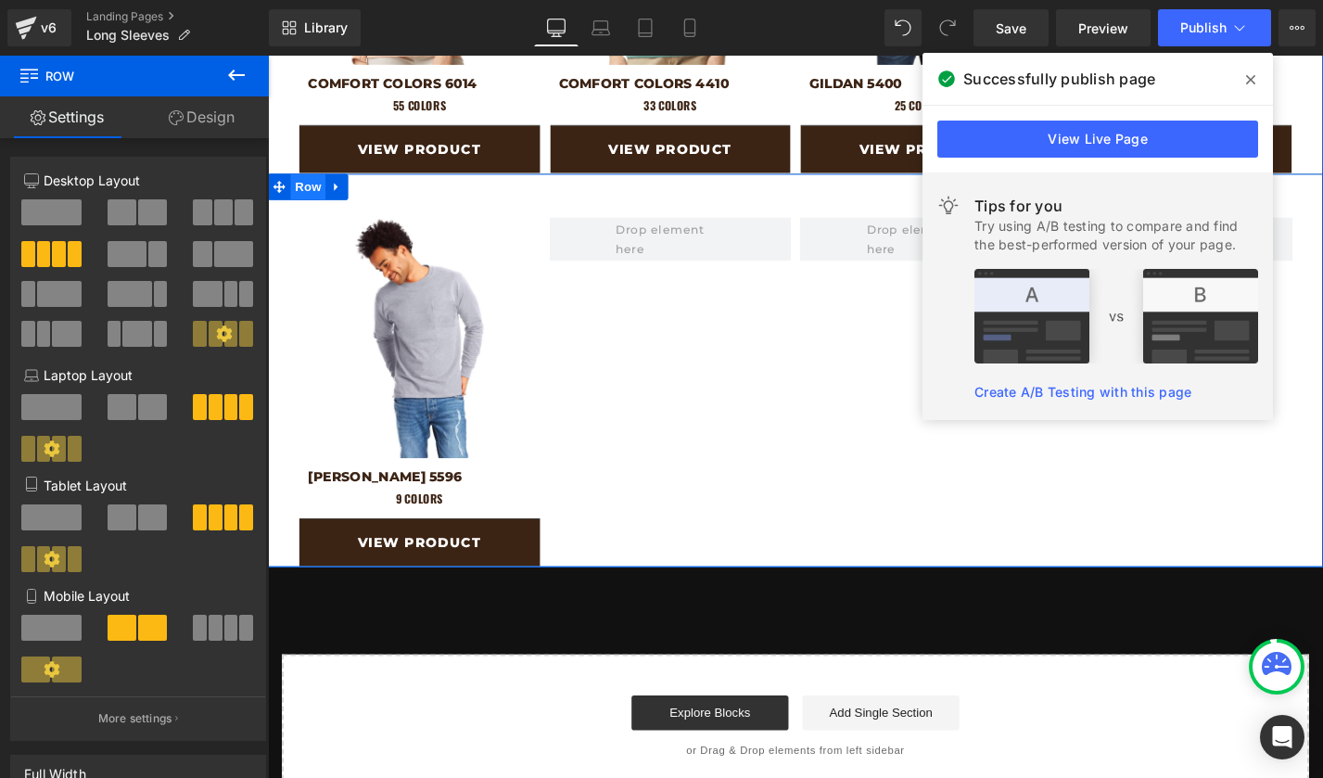
click at [317, 198] on span "Row" at bounding box center [310, 196] width 37 height 28
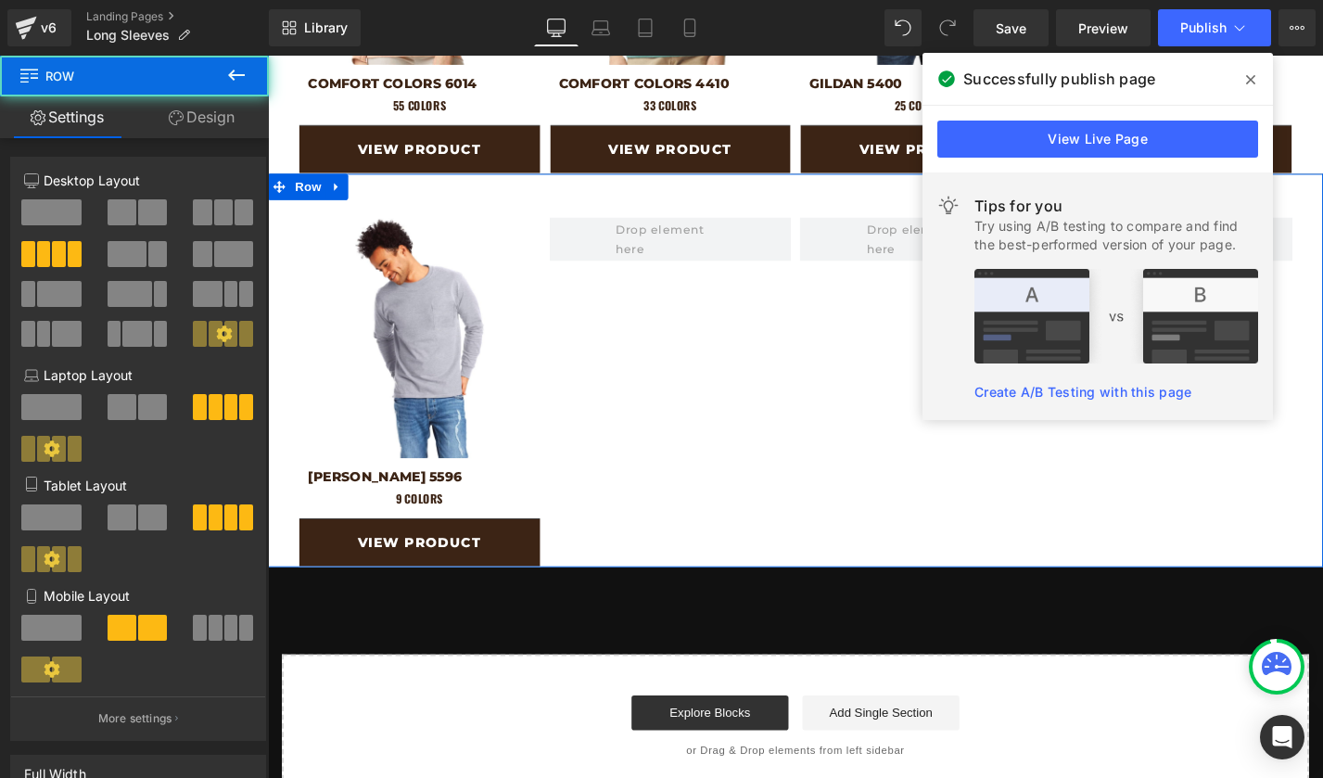
click at [217, 117] on link "Design" at bounding box center [201, 117] width 134 height 42
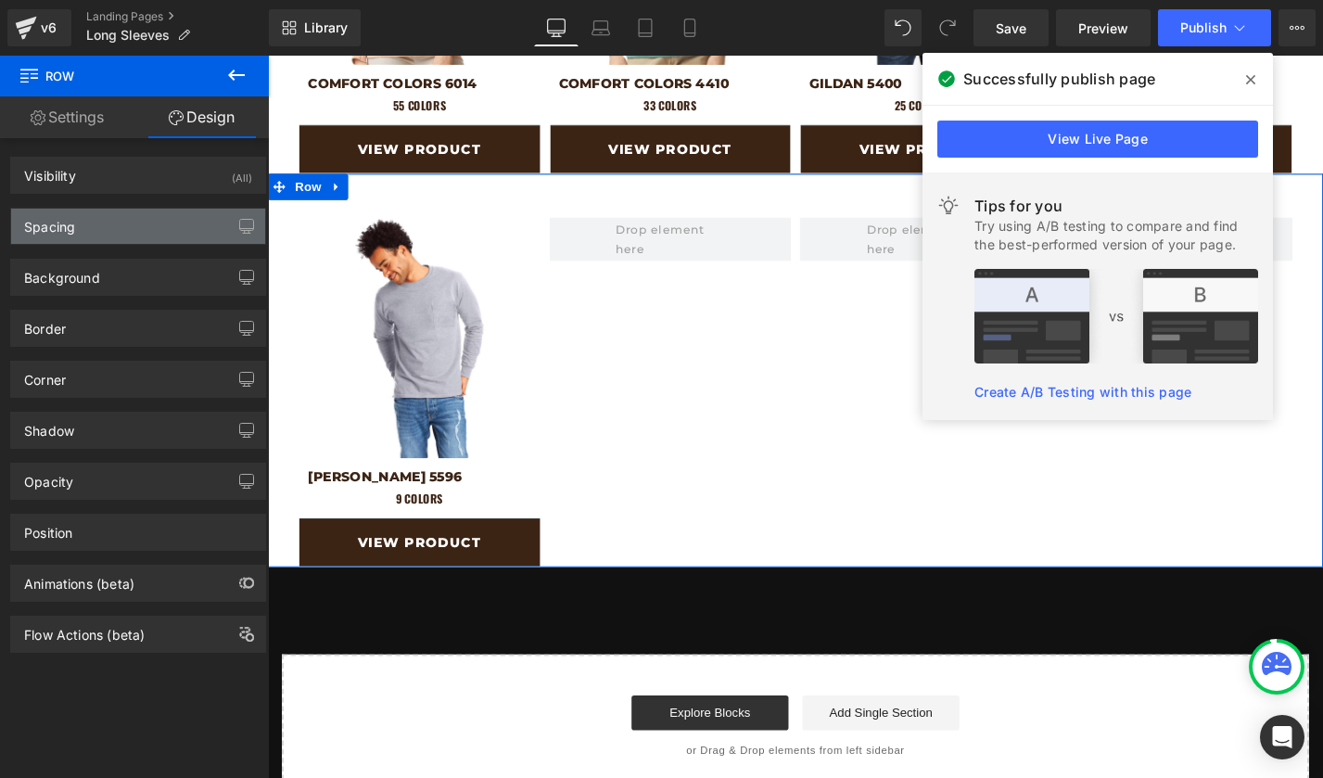
click at [87, 225] on div "Spacing" at bounding box center [138, 226] width 254 height 35
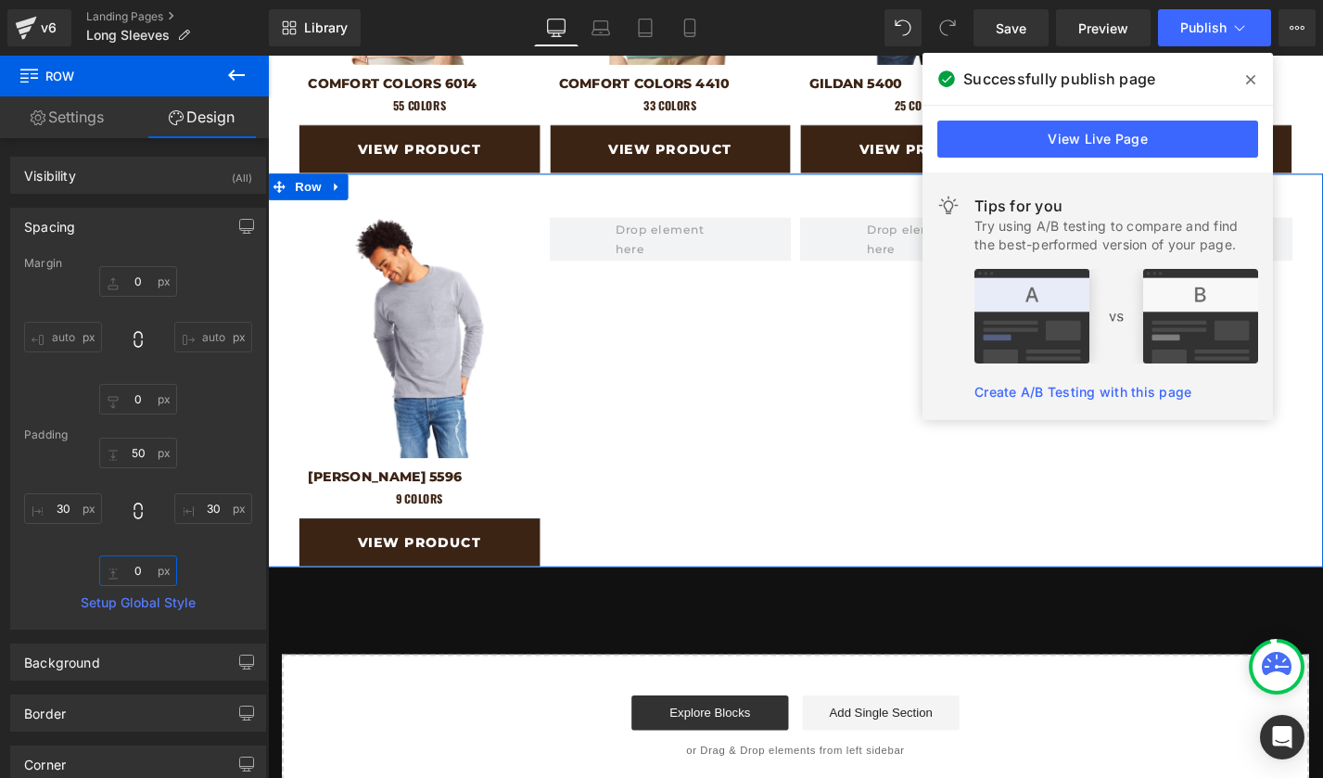
click at [136, 568] on input "0" at bounding box center [138, 570] width 78 height 31
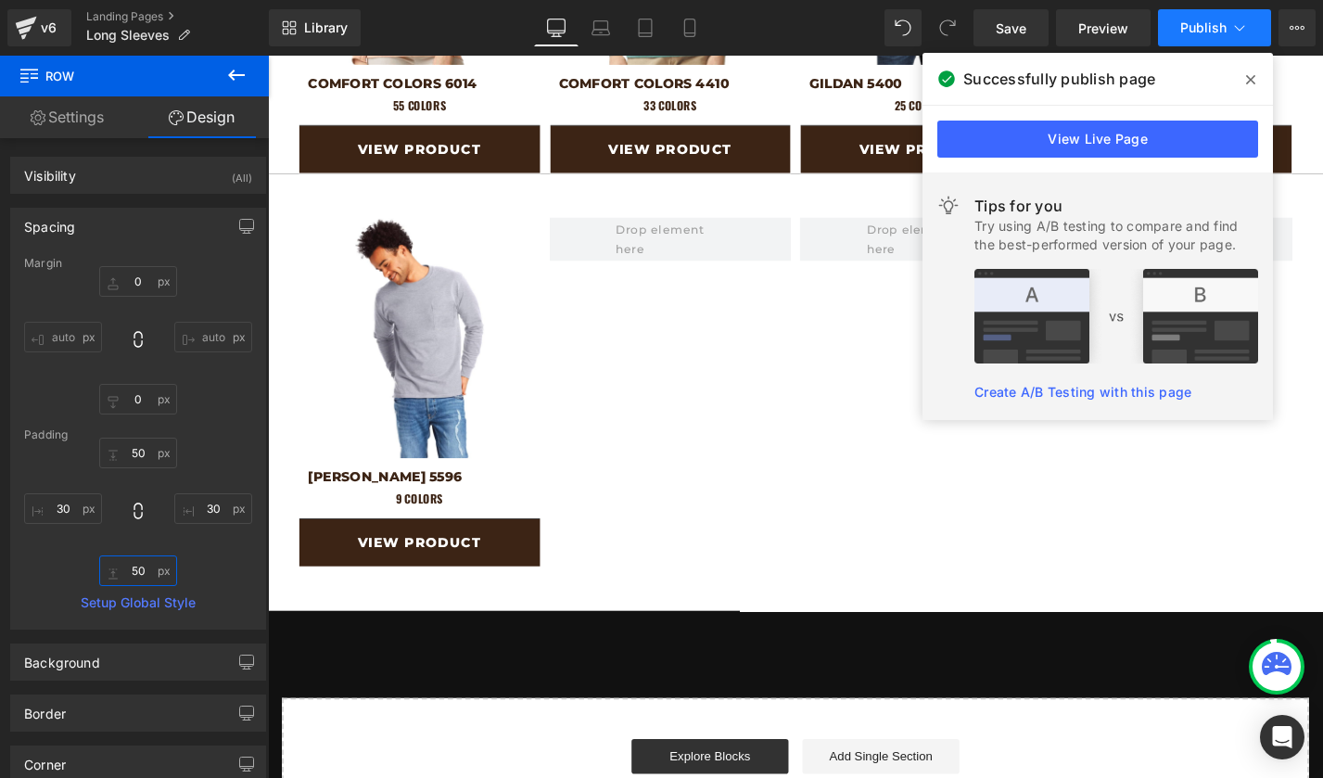
type input "50"
click at [1185, 23] on span "Publish" at bounding box center [1203, 27] width 46 height 15
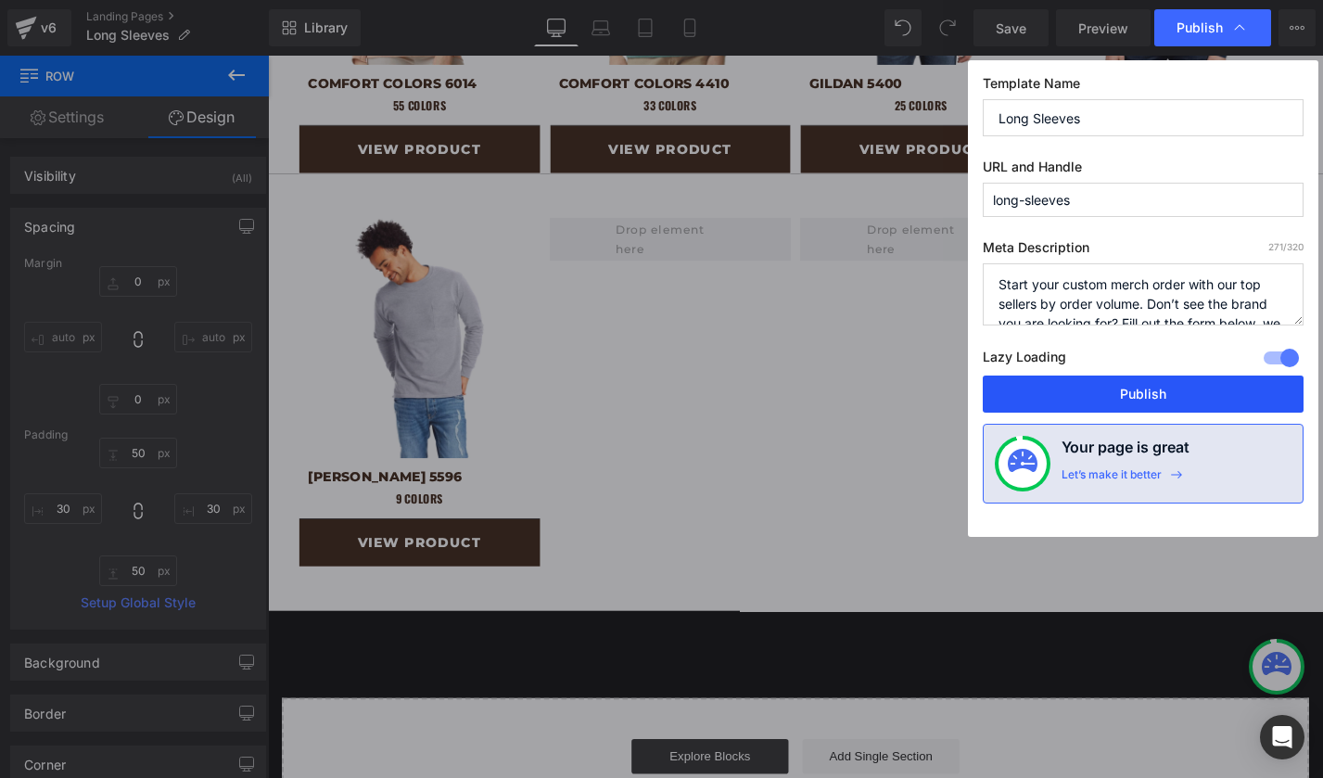
click at [1146, 388] on button "Publish" at bounding box center [1143, 393] width 321 height 37
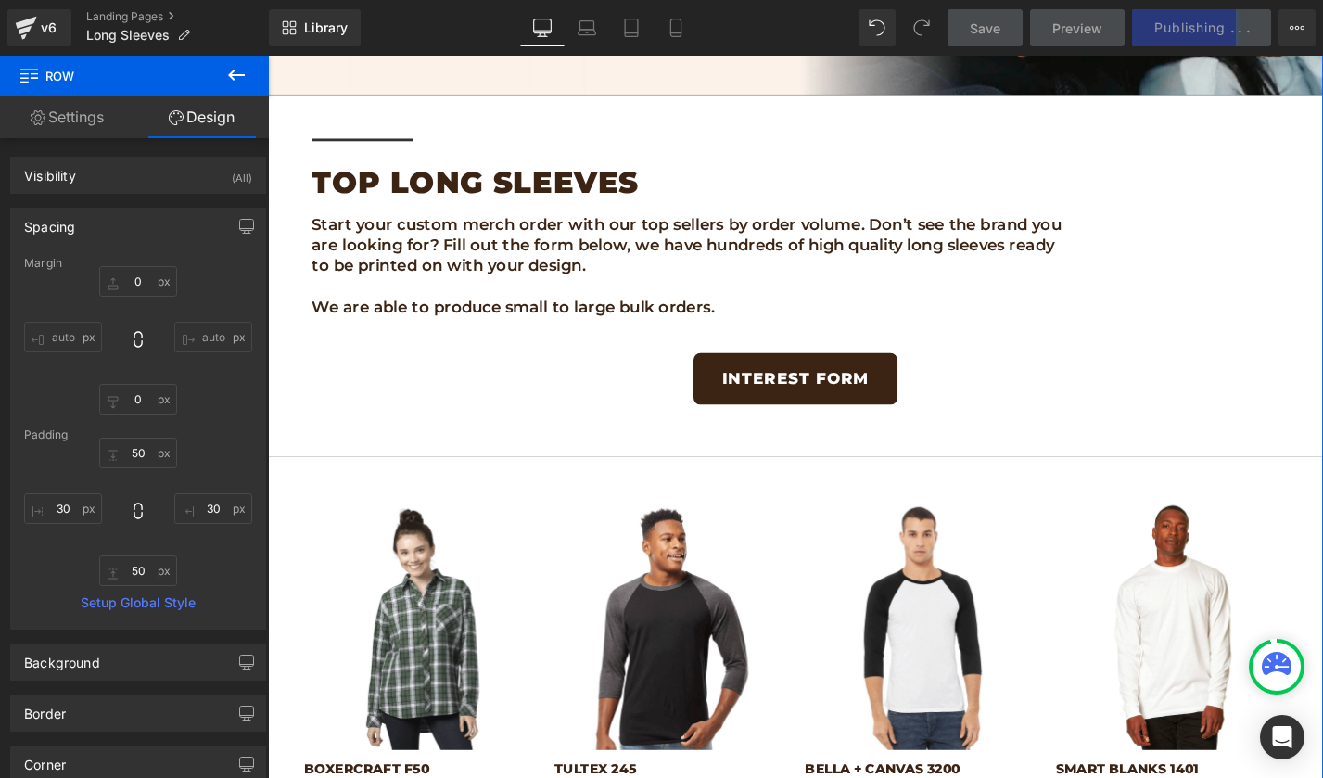
scroll to position [710, 0]
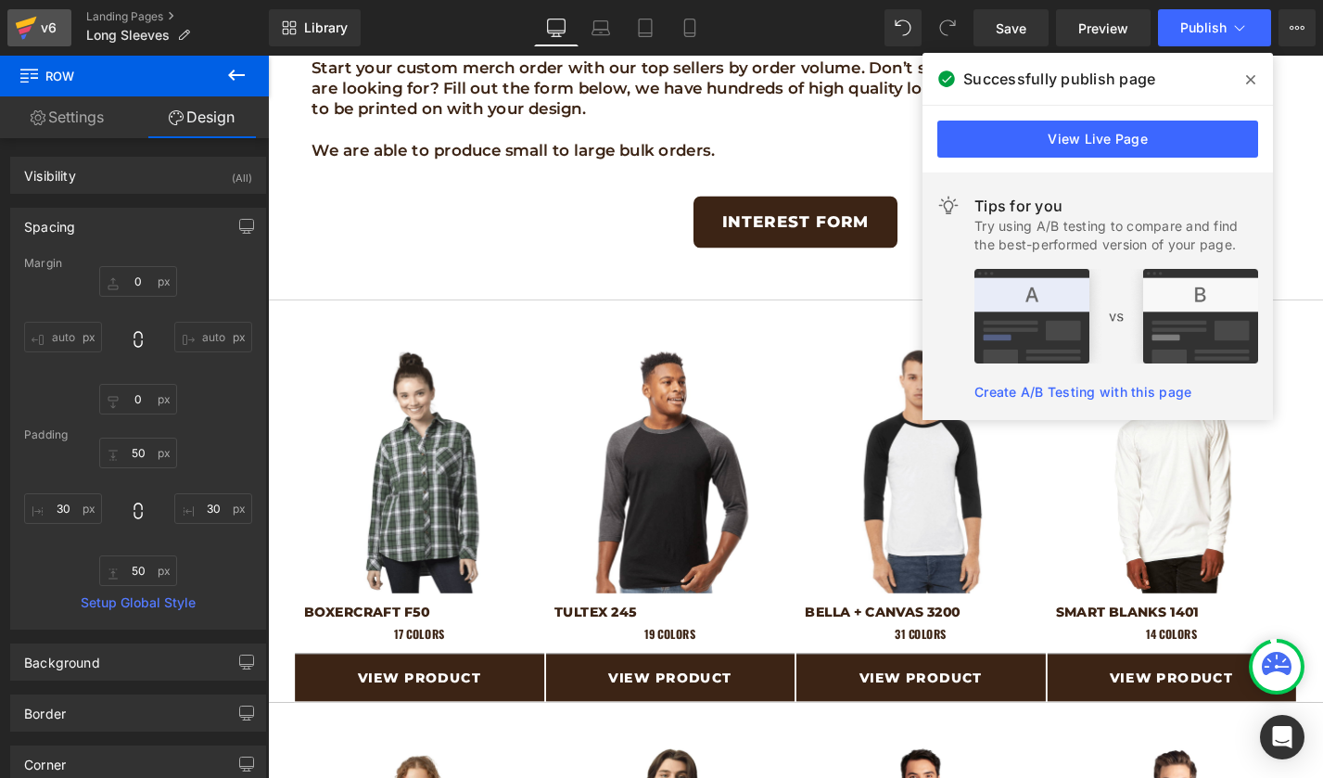
click at [21, 21] on icon at bounding box center [26, 23] width 21 height 12
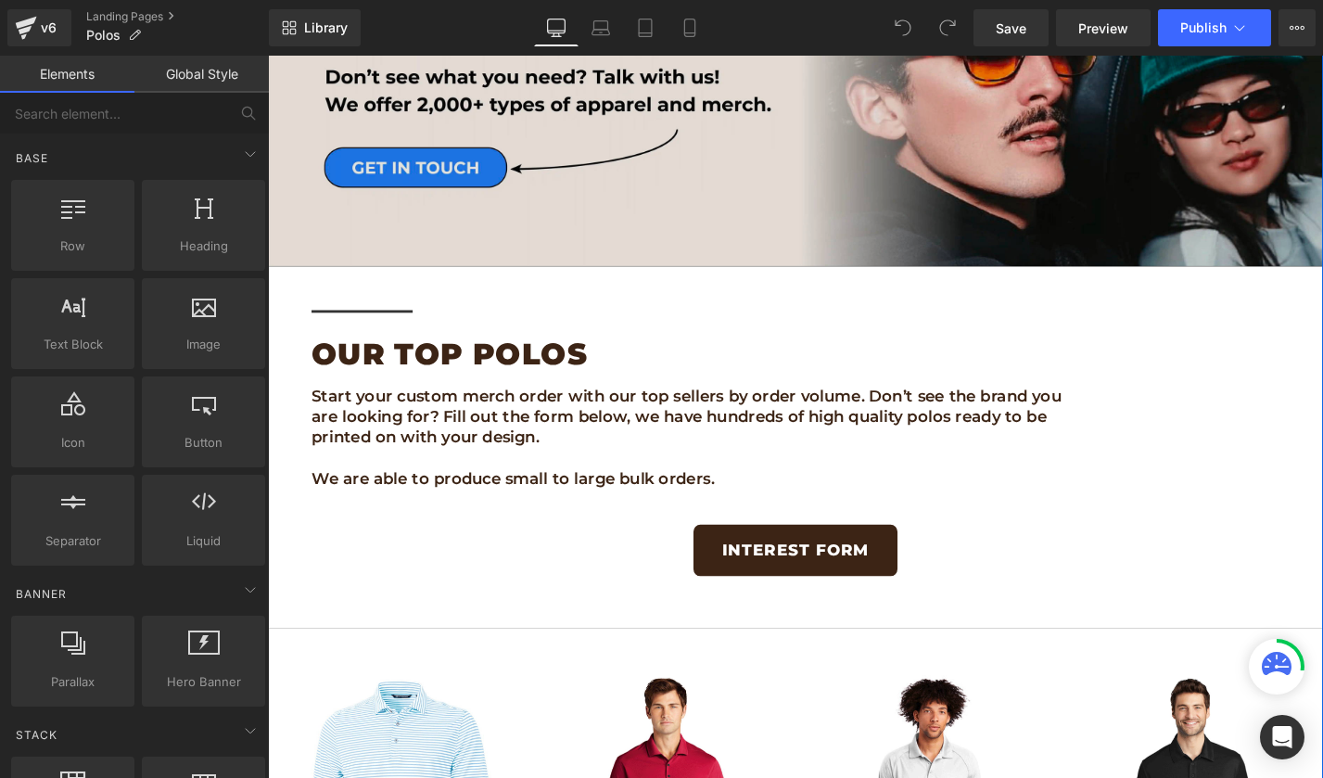
scroll to position [807, 0]
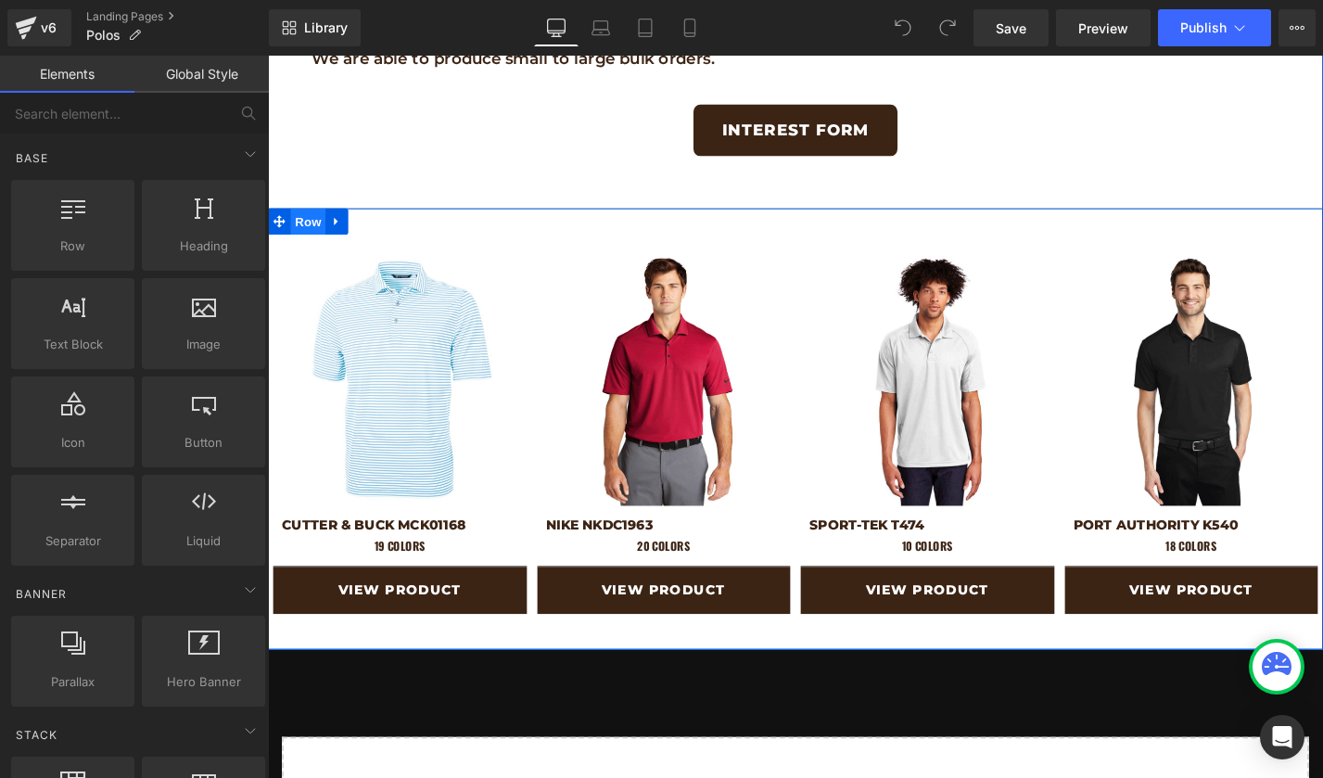
click at [303, 226] on span "Row" at bounding box center [310, 232] width 37 height 28
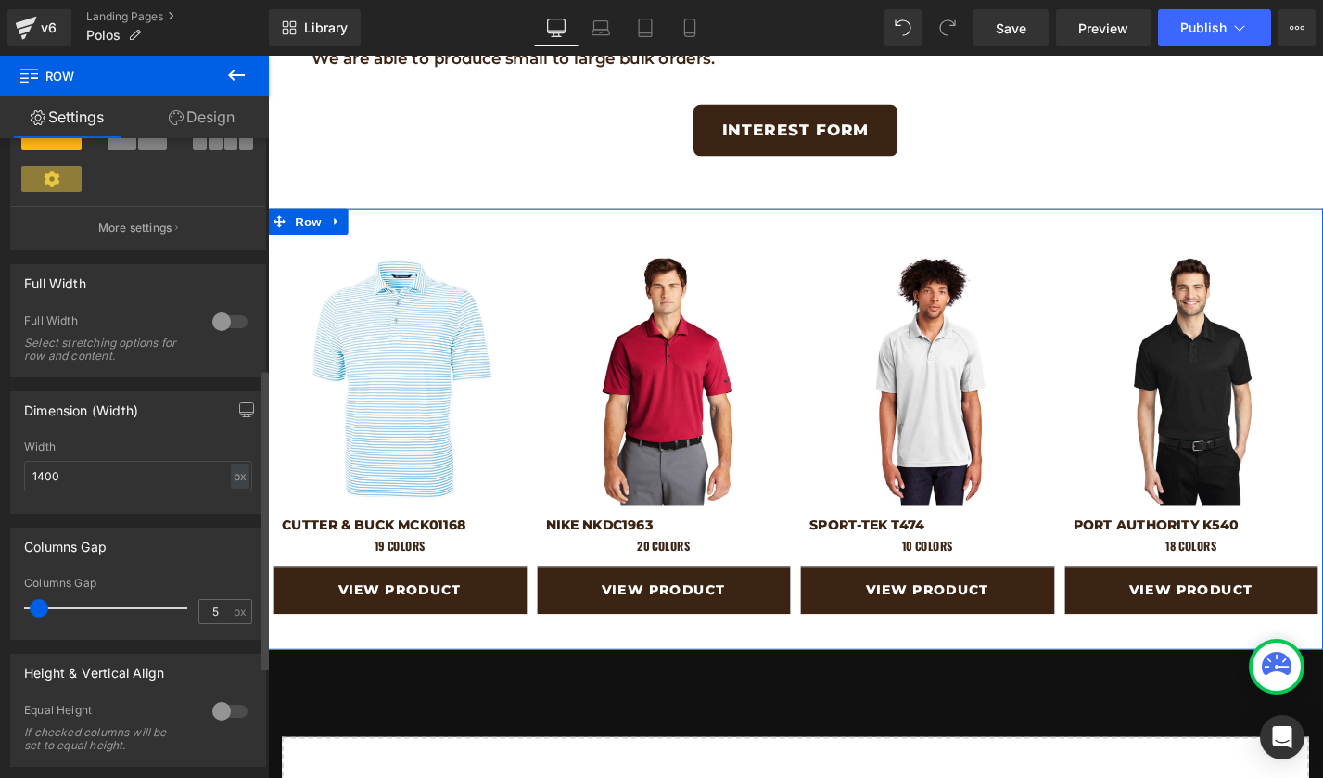
click at [224, 324] on div at bounding box center [230, 322] width 44 height 30
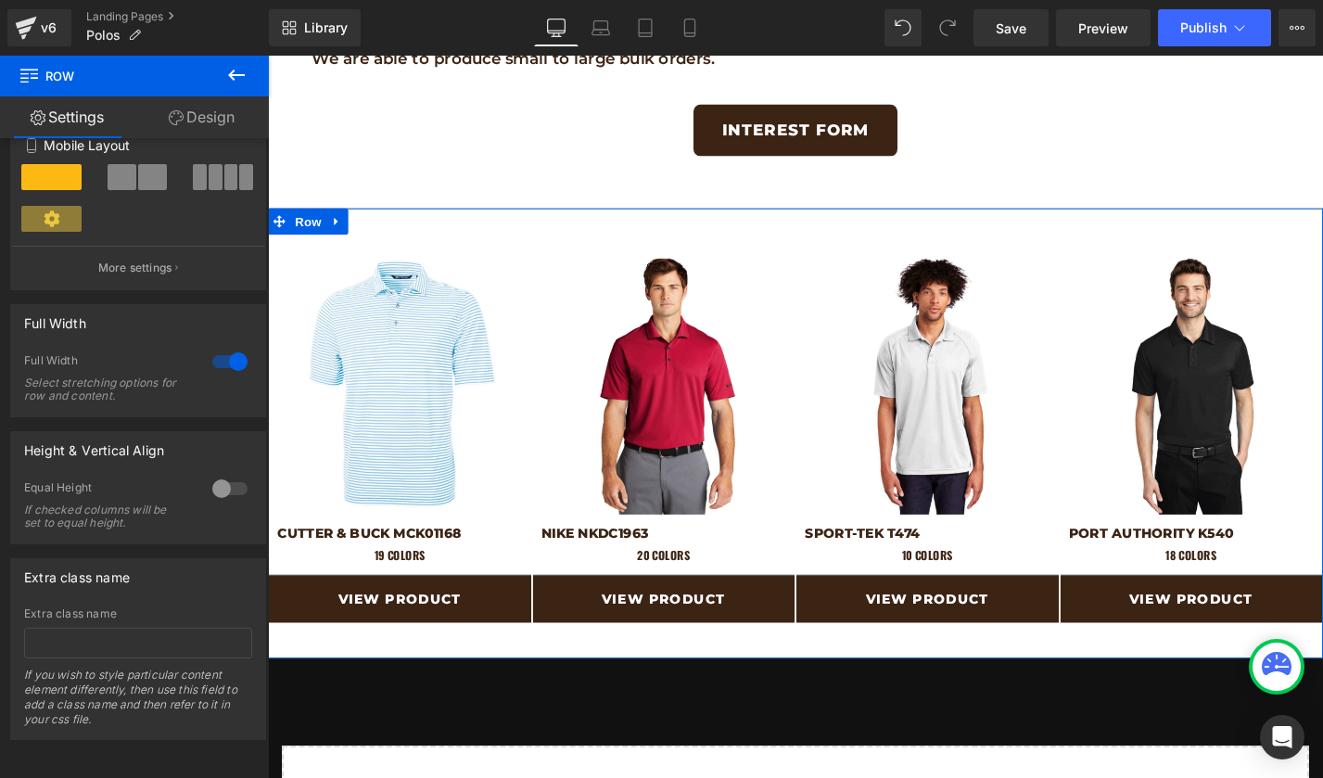
click at [207, 126] on link "Design" at bounding box center [201, 117] width 134 height 42
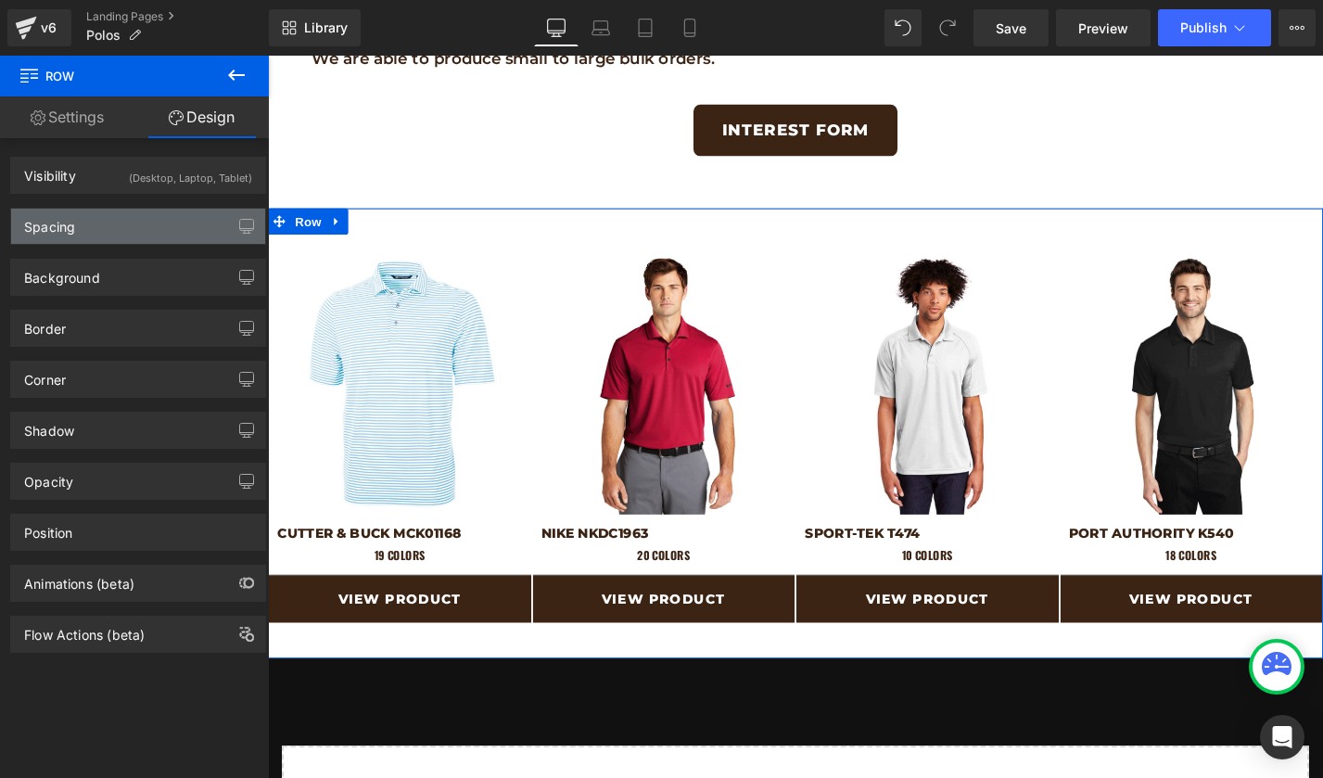
click at [70, 238] on div "Spacing" at bounding box center [138, 226] width 254 height 35
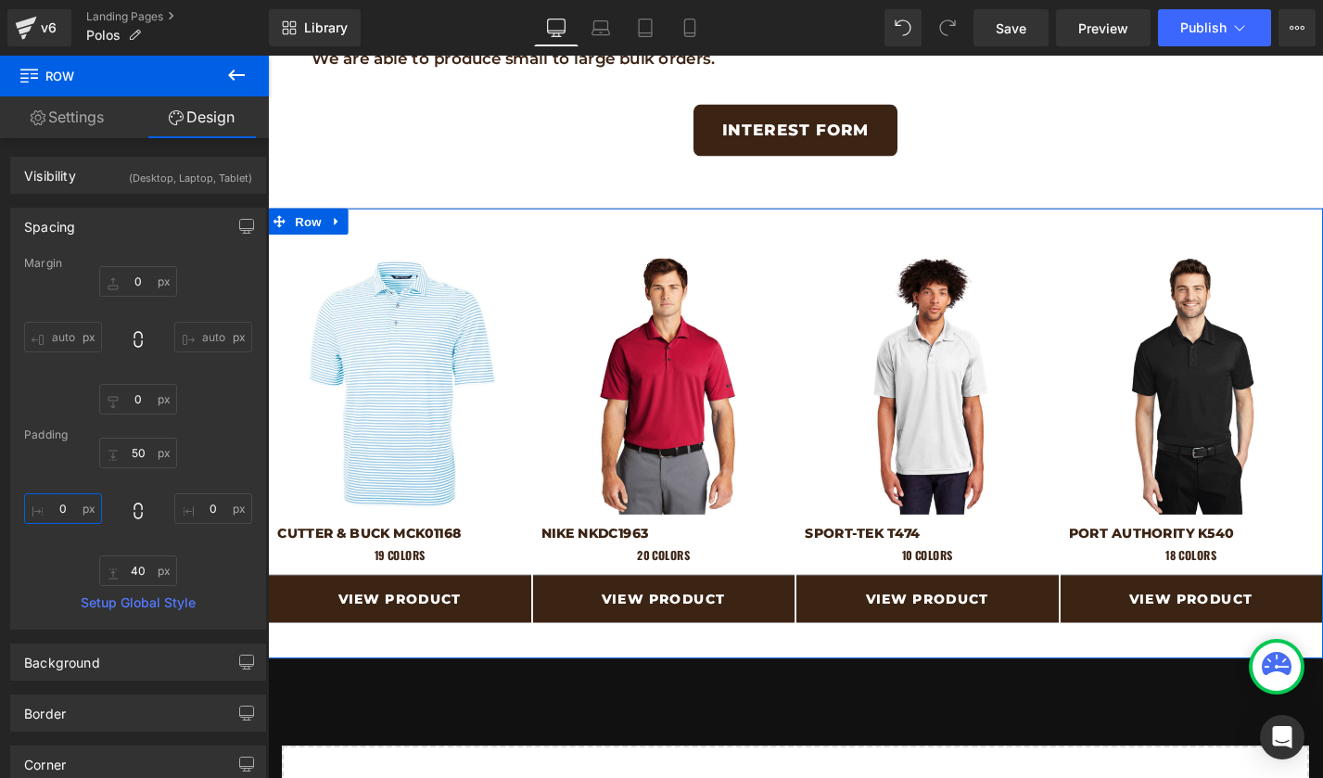
click at [66, 509] on input "0" at bounding box center [63, 508] width 78 height 31
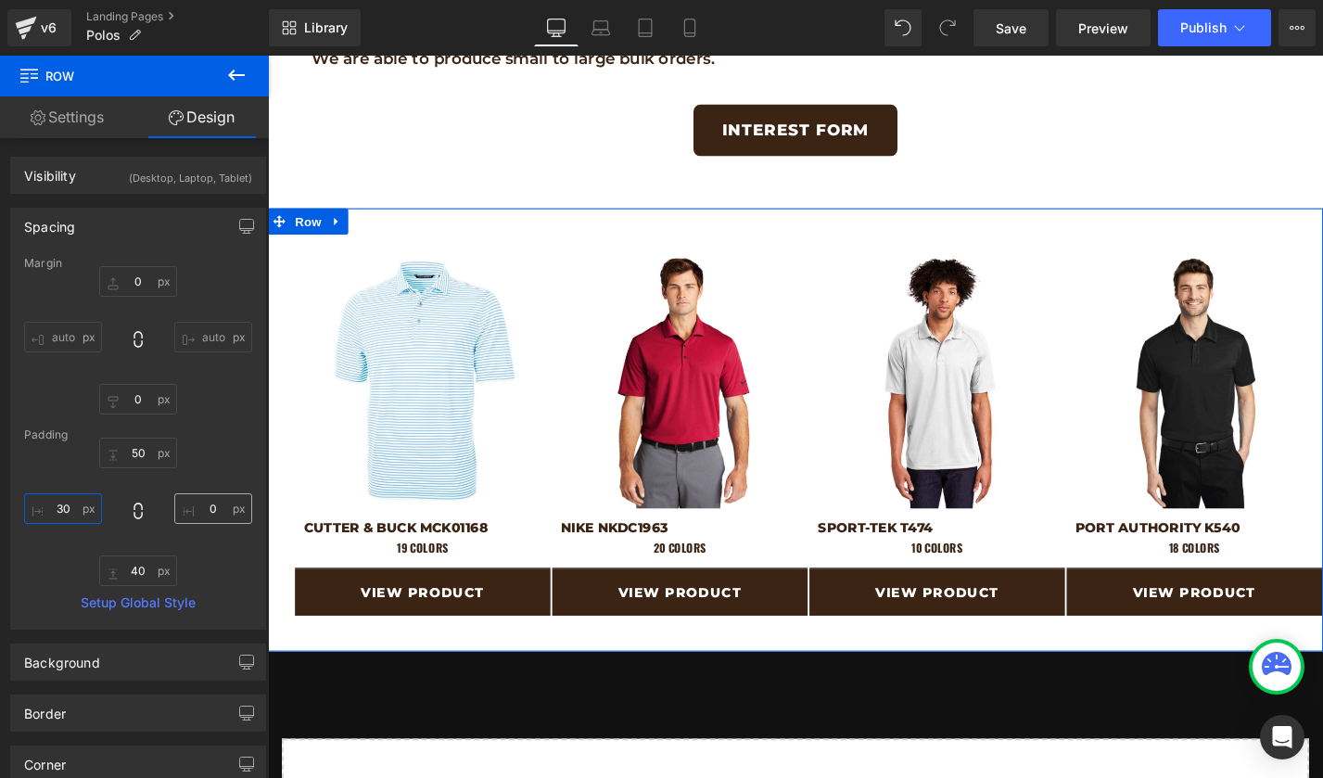
type input "30"
click at [187, 508] on input "0" at bounding box center [213, 508] width 78 height 31
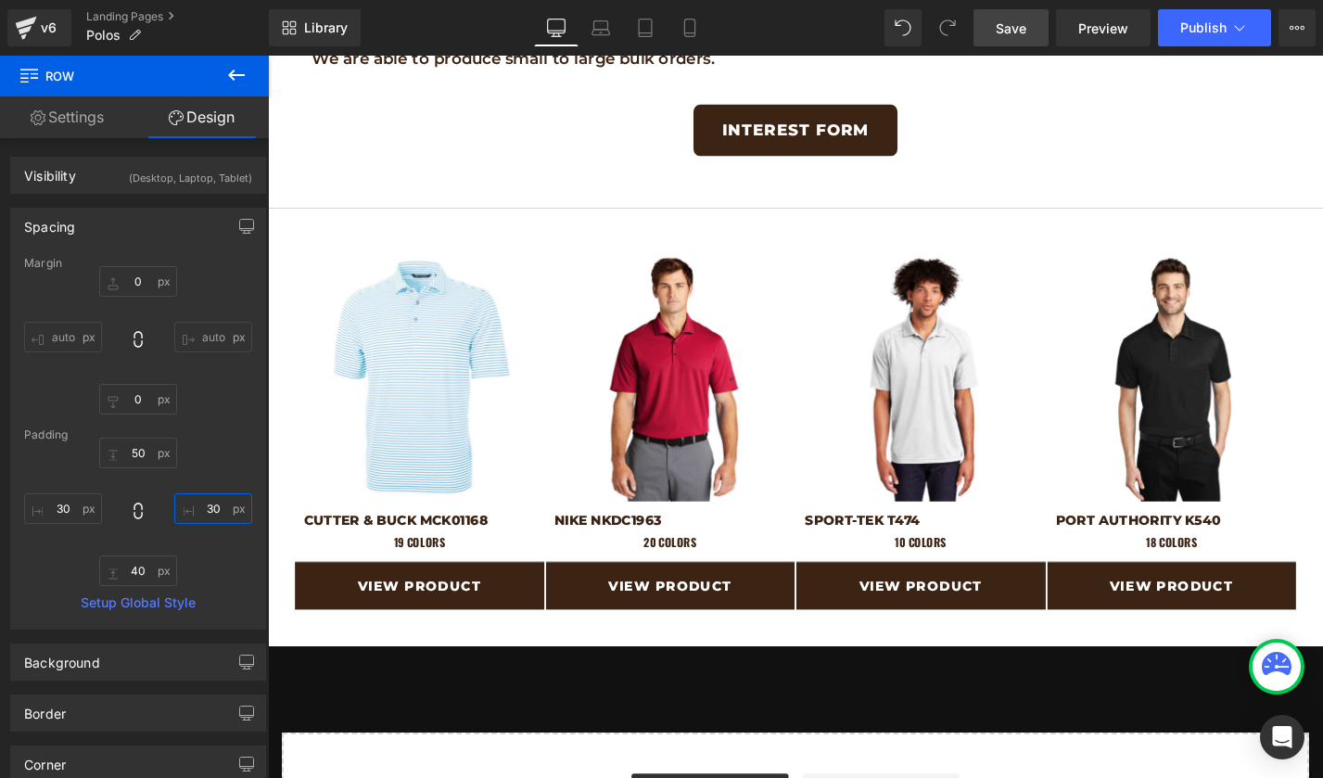
type input "30"
click at [1036, 21] on link "Save" at bounding box center [1010, 27] width 75 height 37
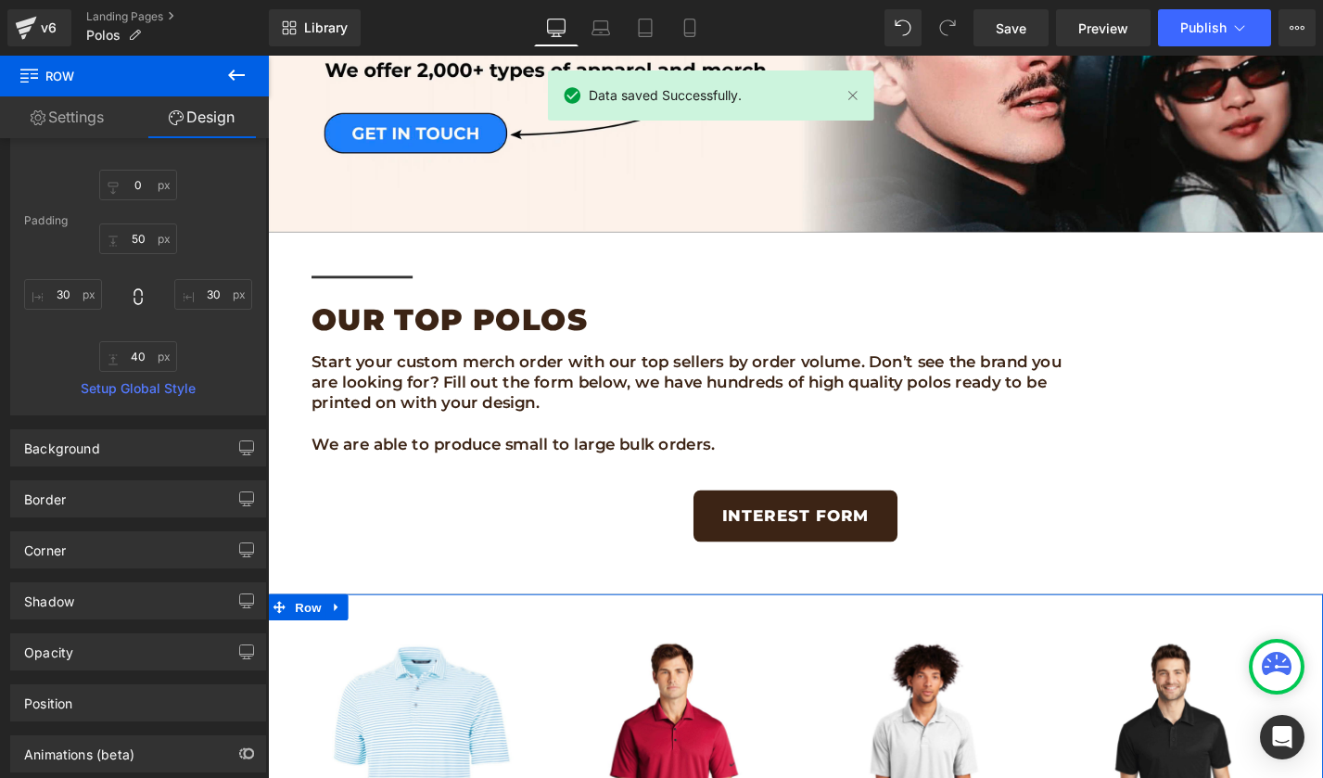
scroll to position [257, 0]
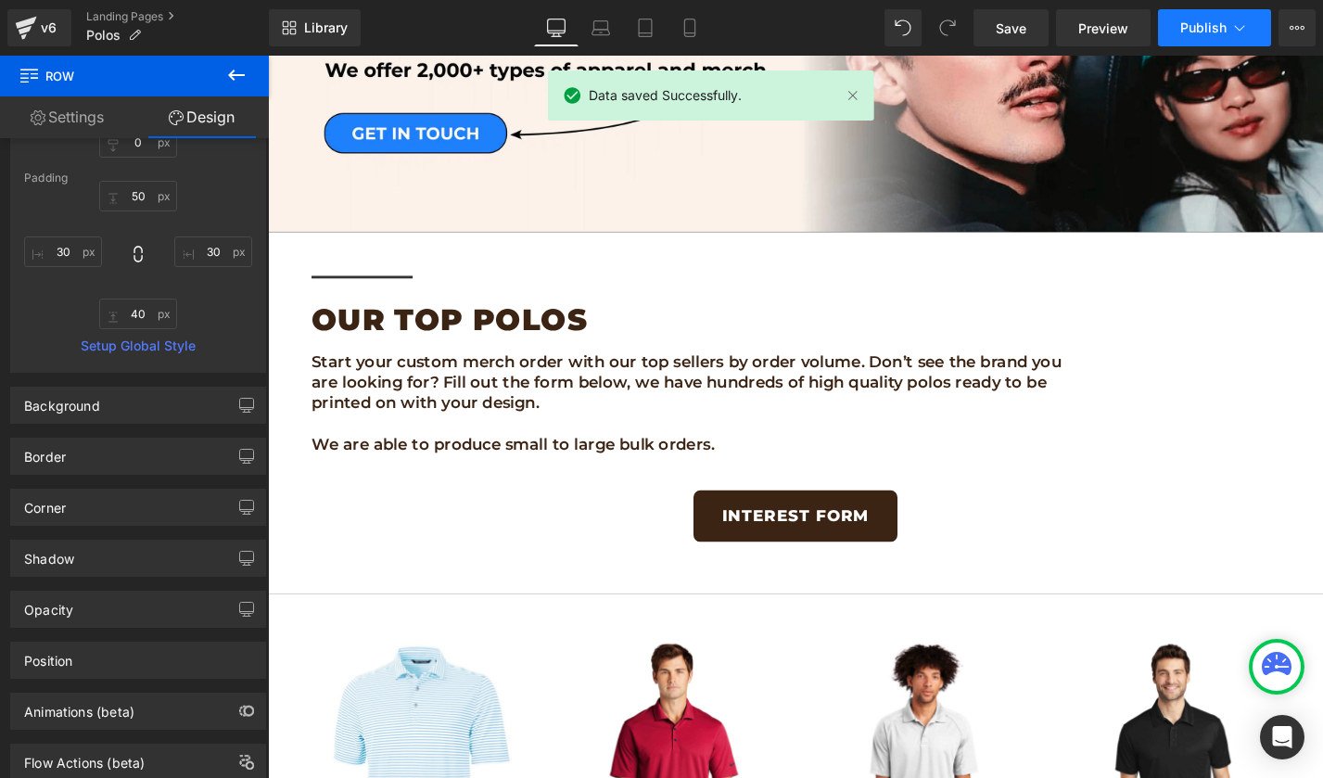
click at [1217, 23] on span "Publish" at bounding box center [1203, 27] width 46 height 15
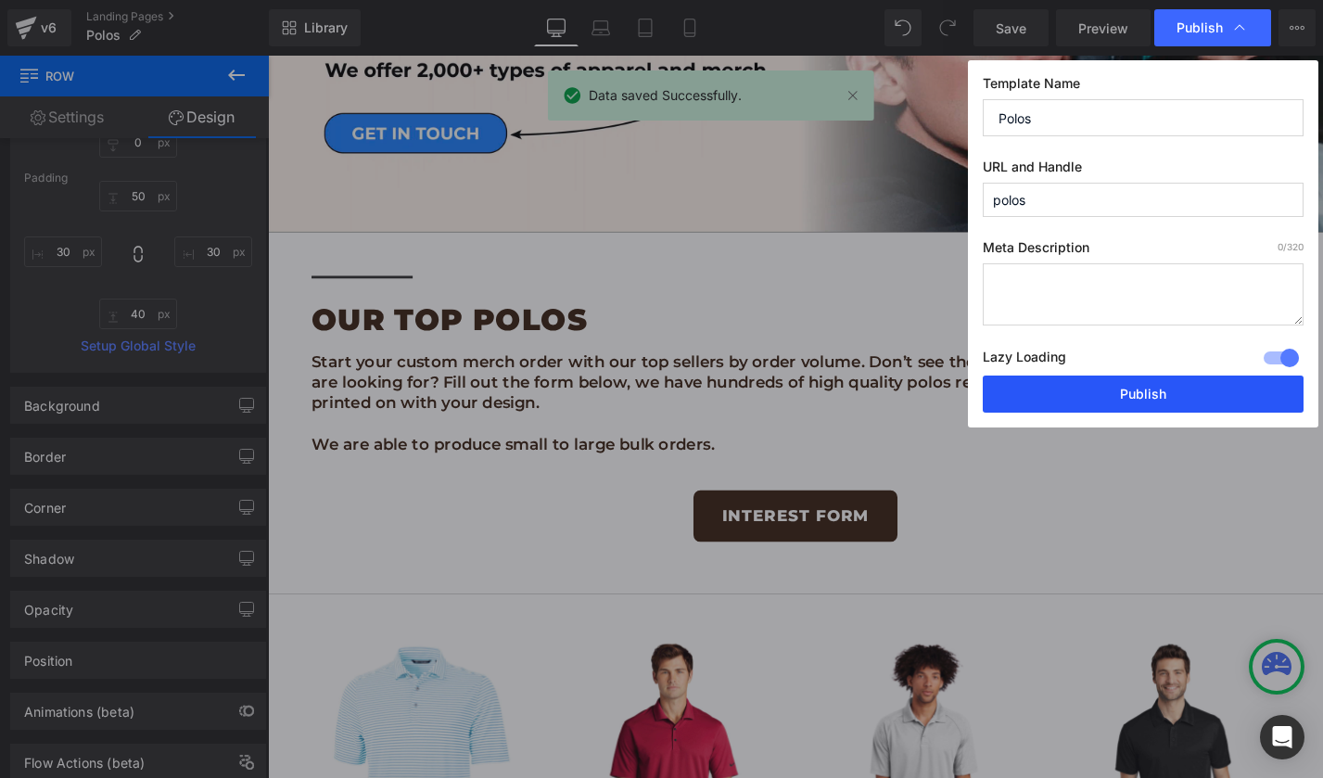
drag, startPoint x: 1127, startPoint y: 376, endPoint x: 914, endPoint y: 341, distance: 216.1
click at [1127, 376] on button "Publish" at bounding box center [1143, 393] width 321 height 37
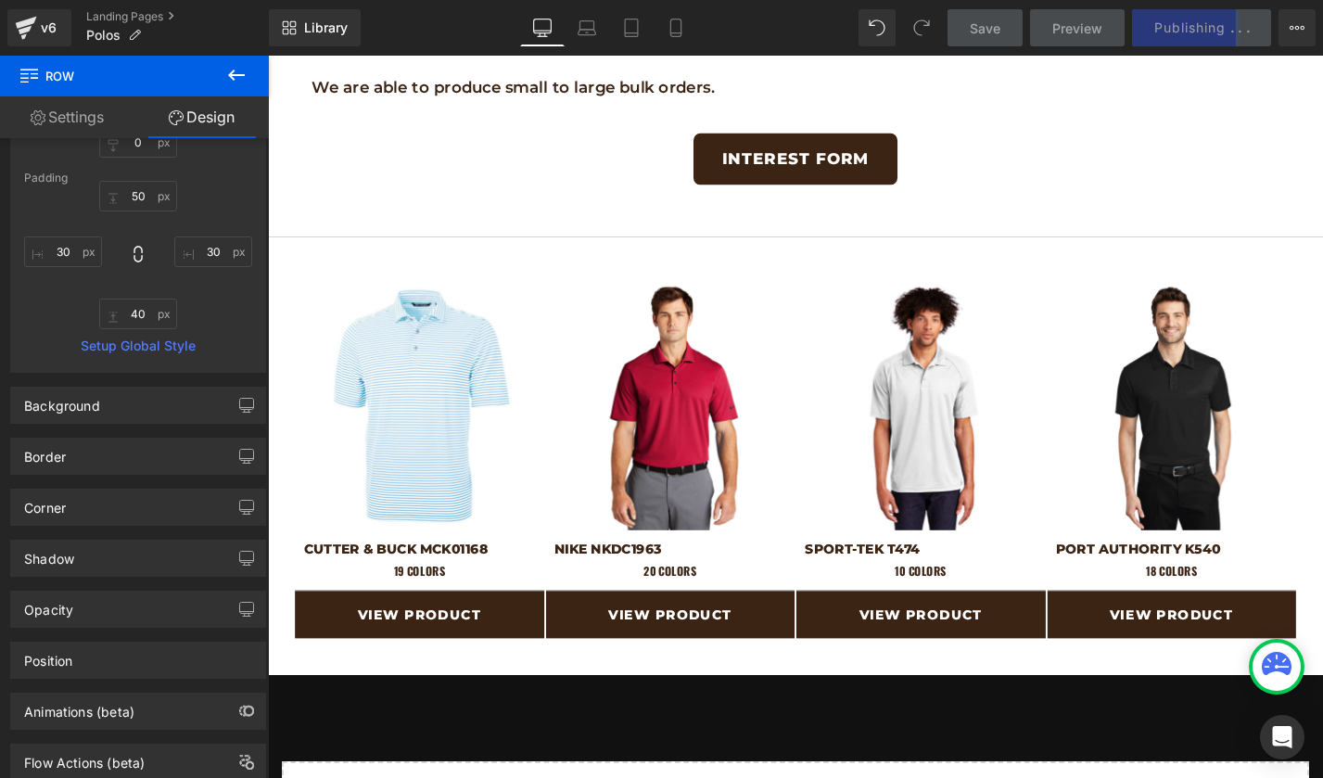
scroll to position [774, 0]
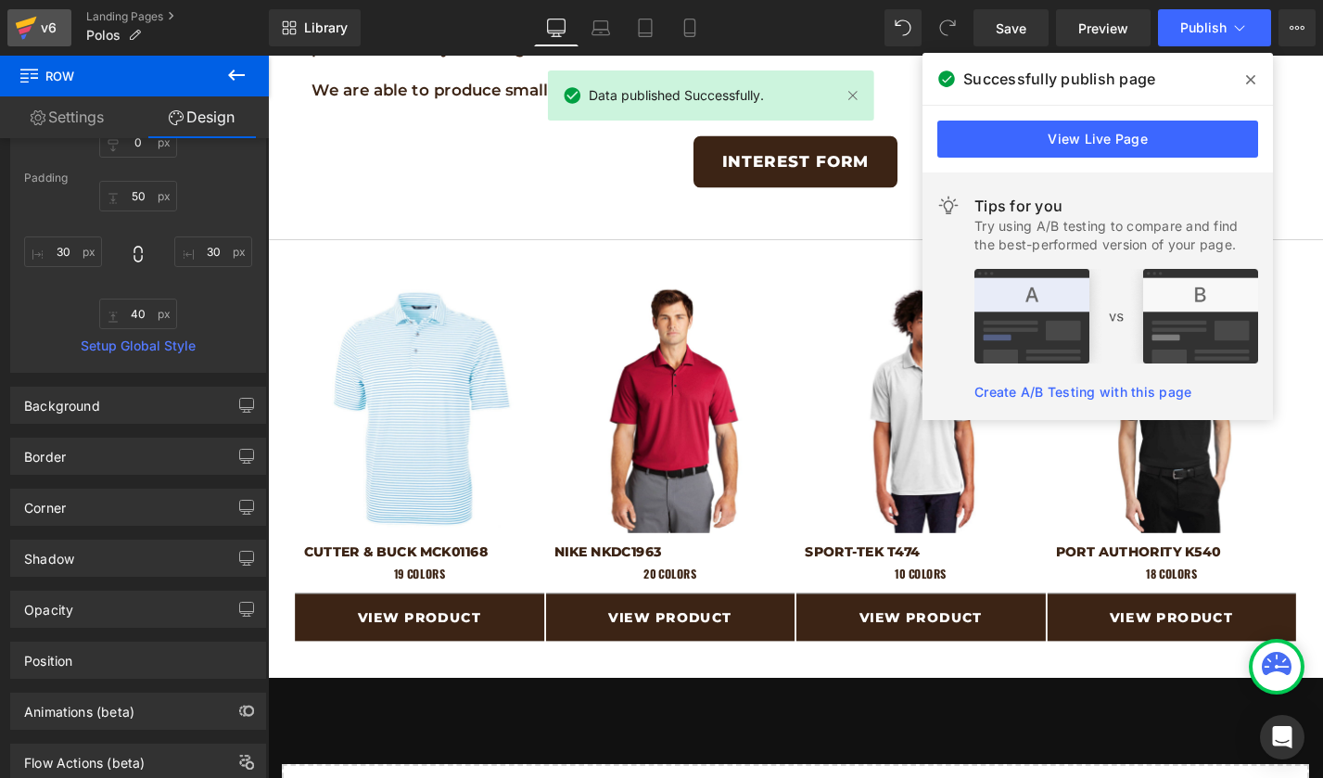
click at [43, 33] on div "v6" at bounding box center [48, 28] width 23 height 24
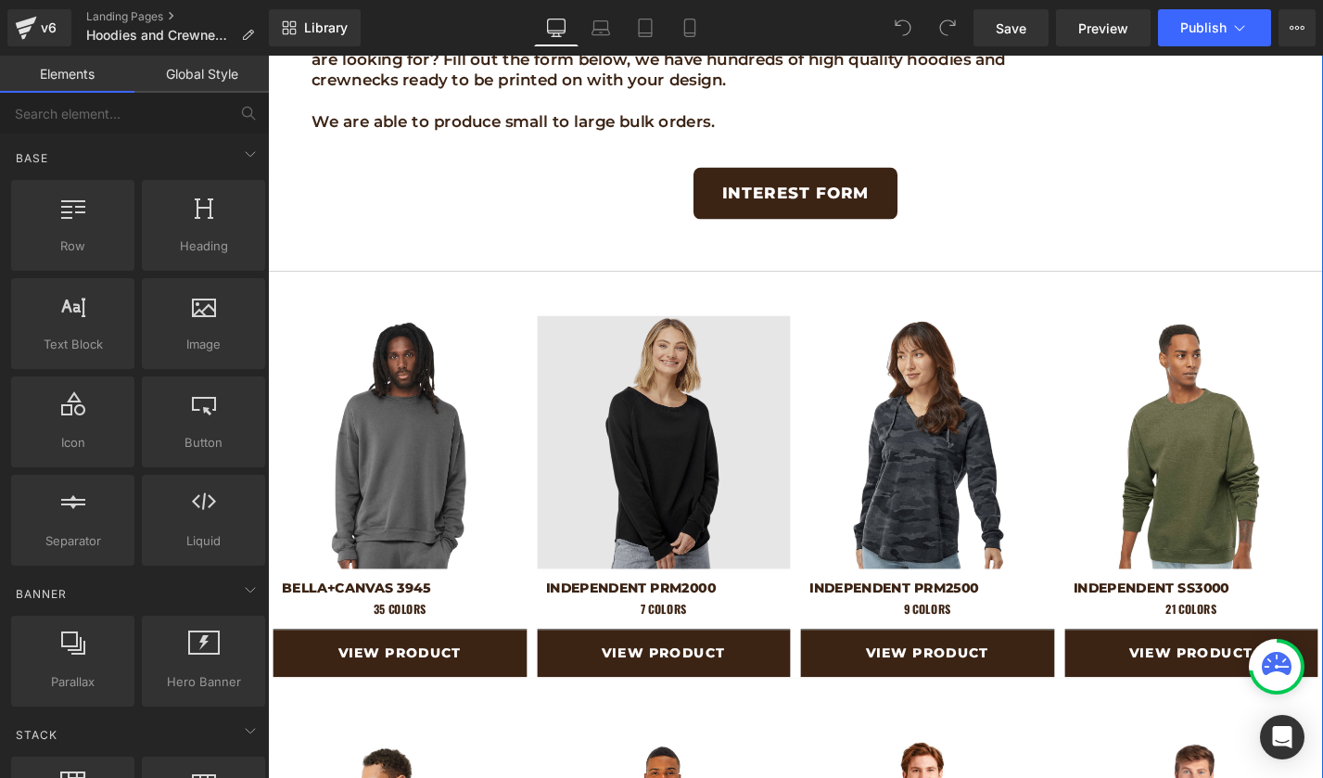
scroll to position [829, 0]
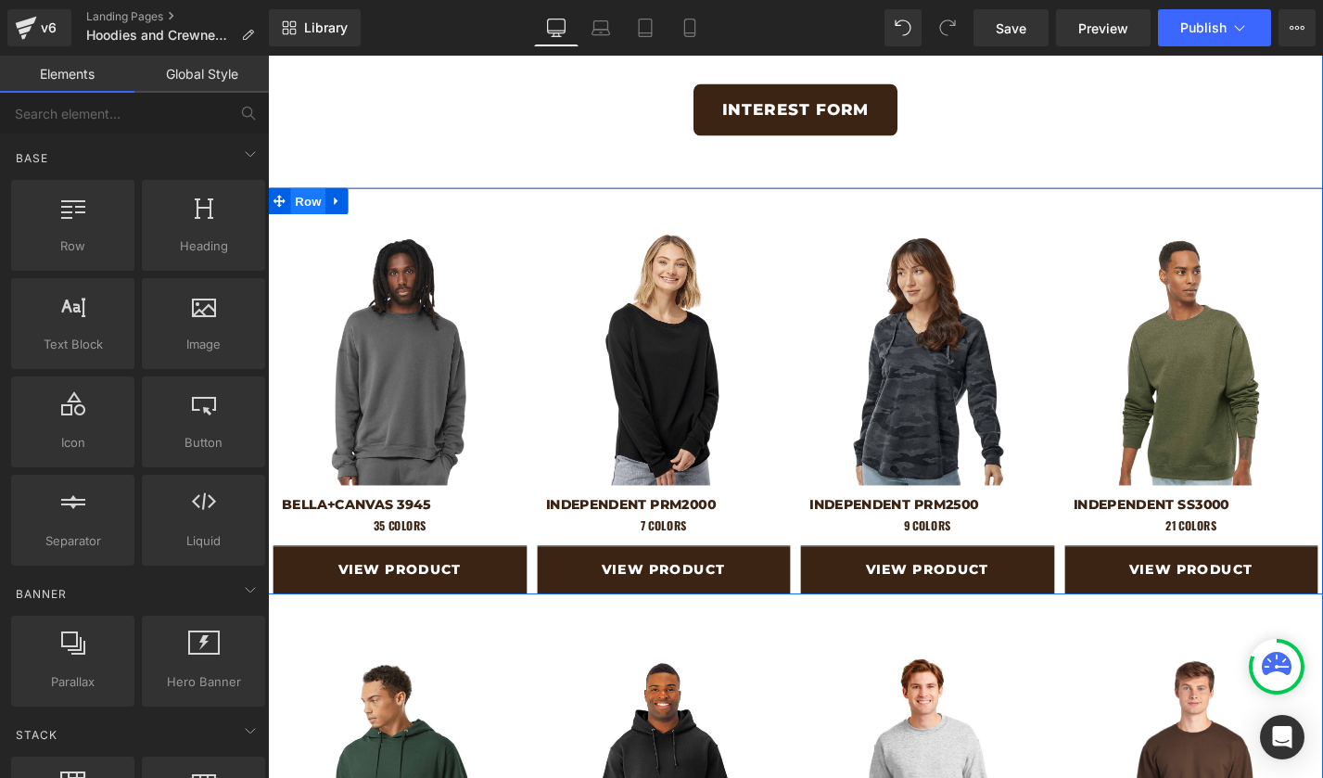
click at [299, 210] on span "Row" at bounding box center [310, 211] width 37 height 28
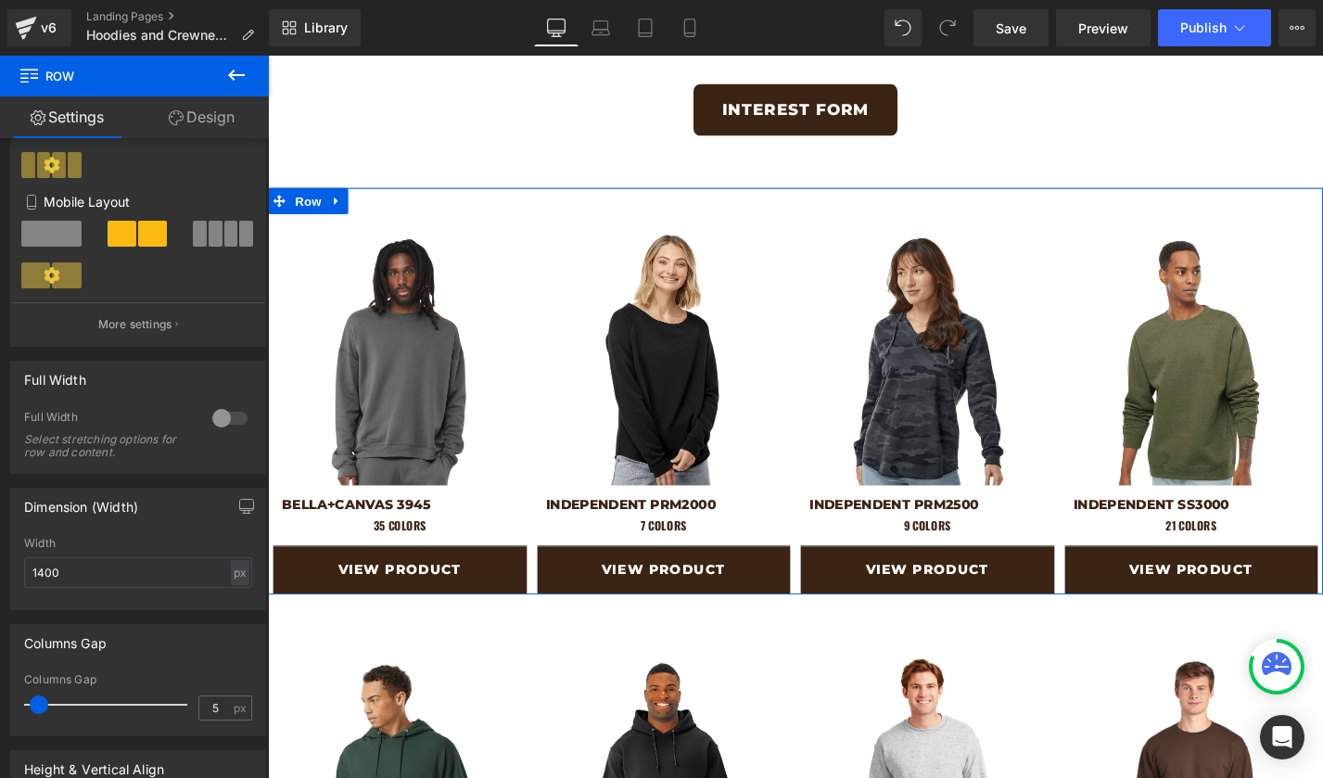
scroll to position [412, 0]
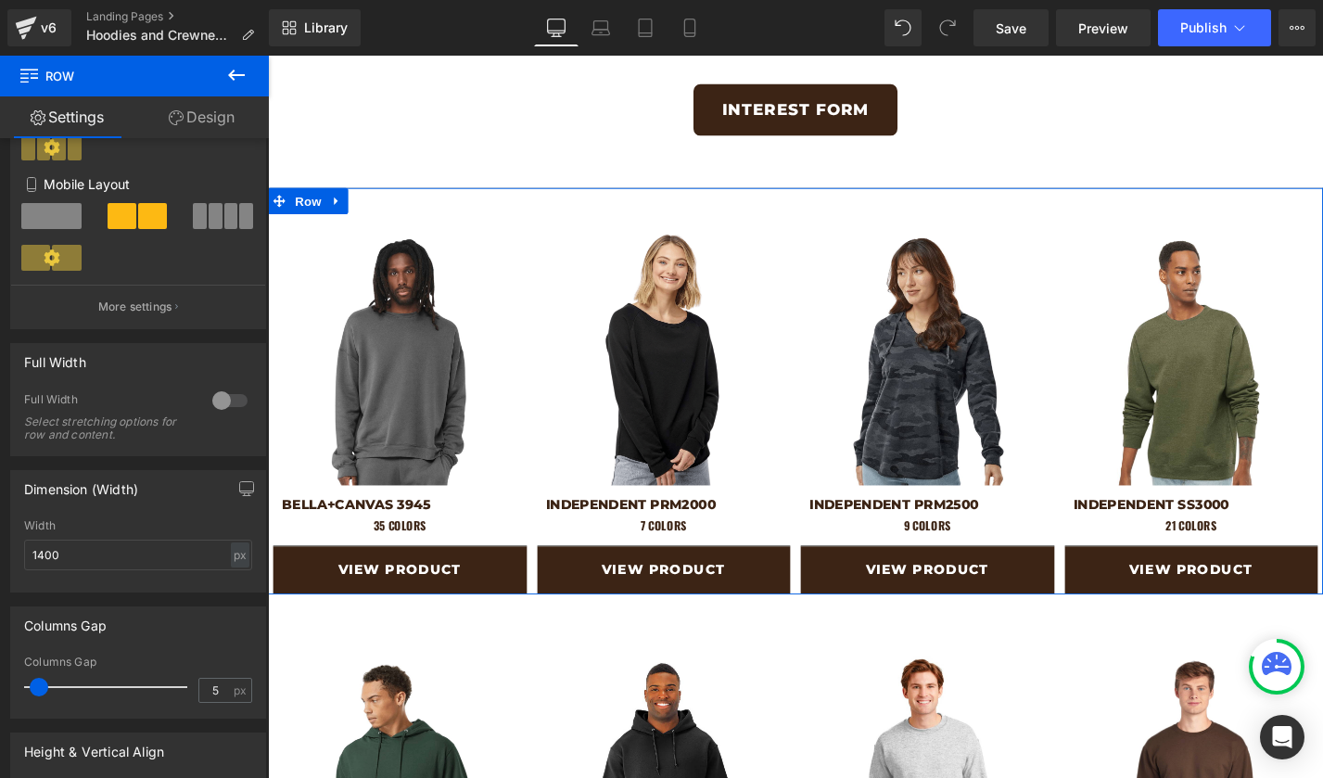
click at [215, 402] on div at bounding box center [230, 401] width 44 height 30
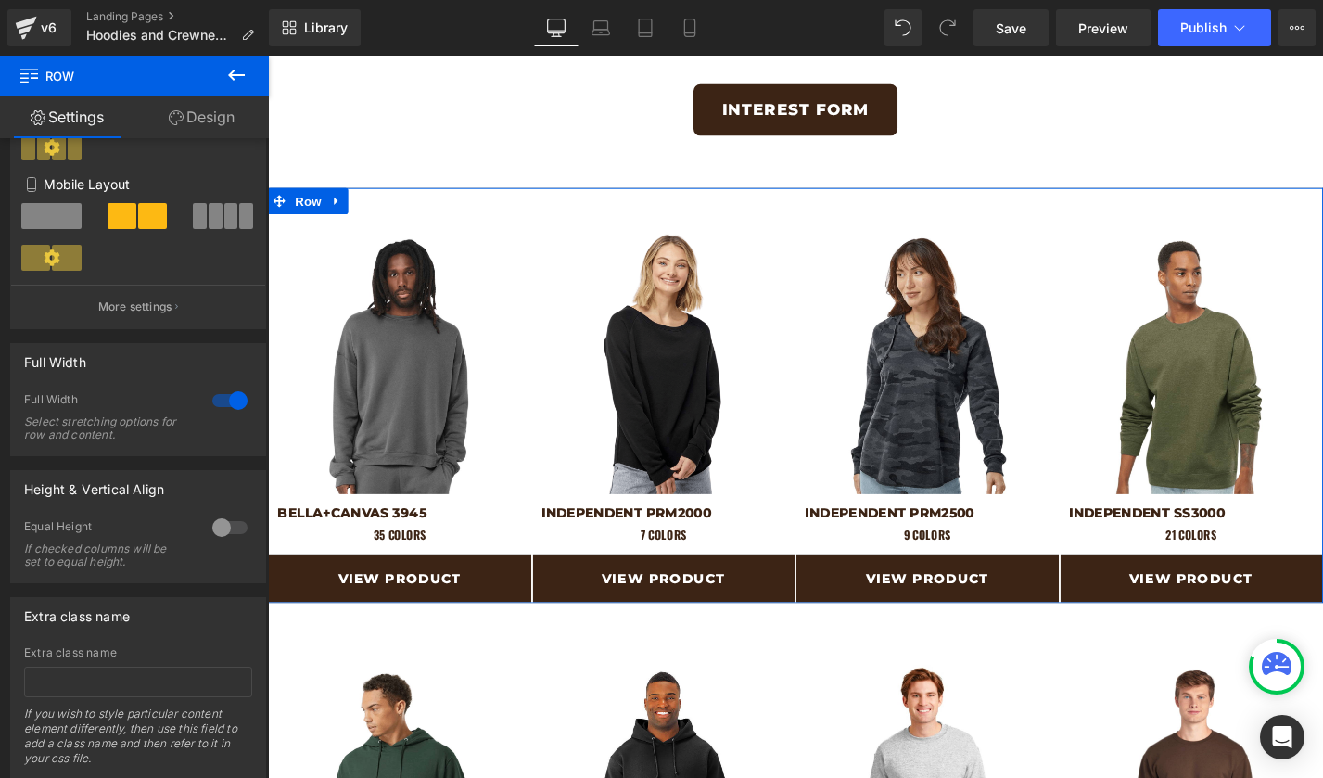
click at [201, 119] on link "Design" at bounding box center [201, 117] width 134 height 42
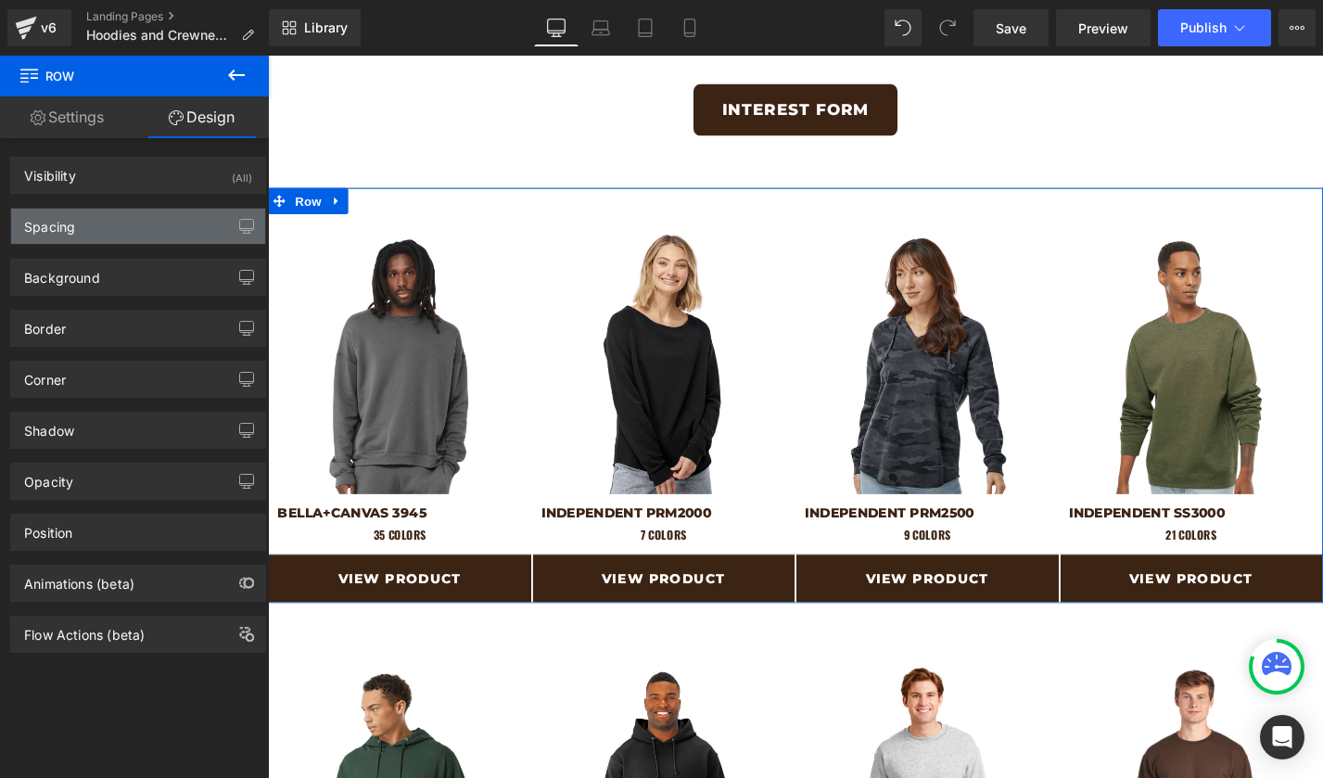
click at [78, 235] on div "Spacing" at bounding box center [138, 226] width 254 height 35
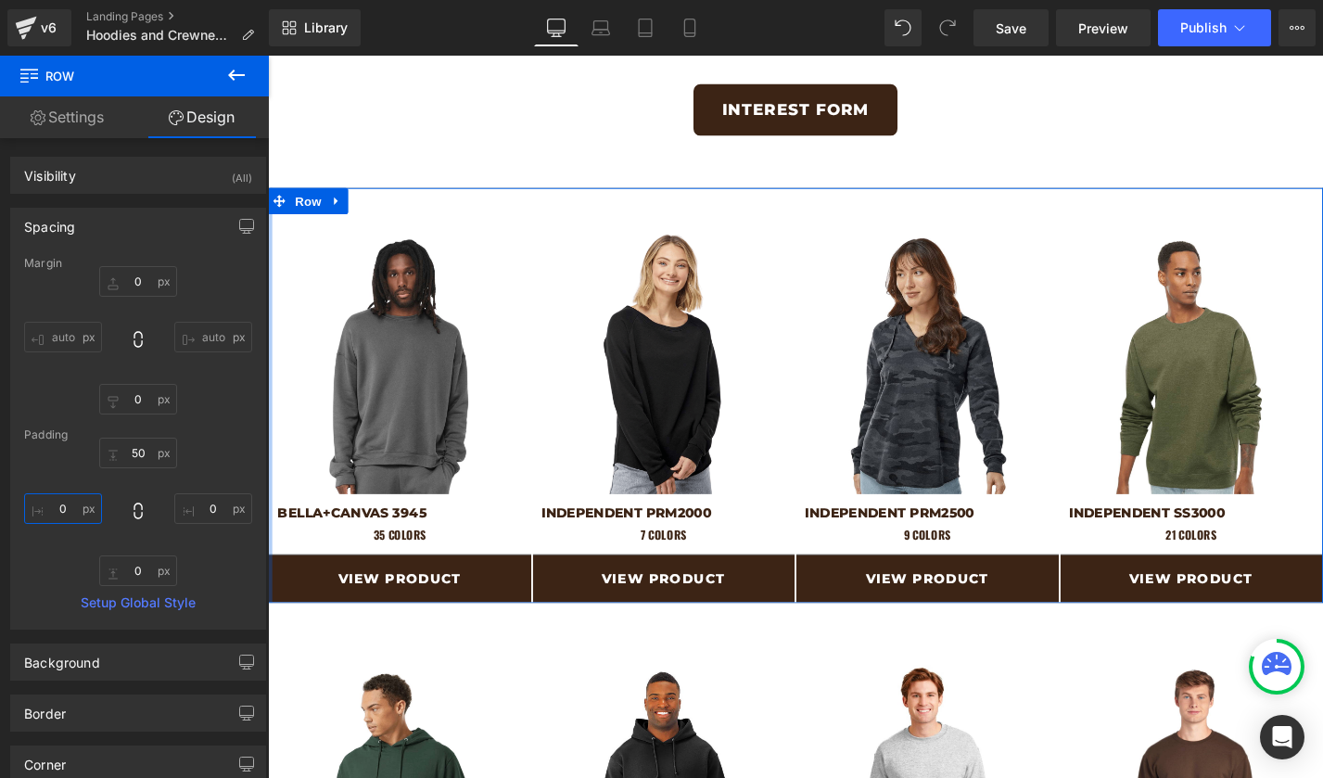
click at [57, 497] on input "0" at bounding box center [63, 508] width 78 height 31
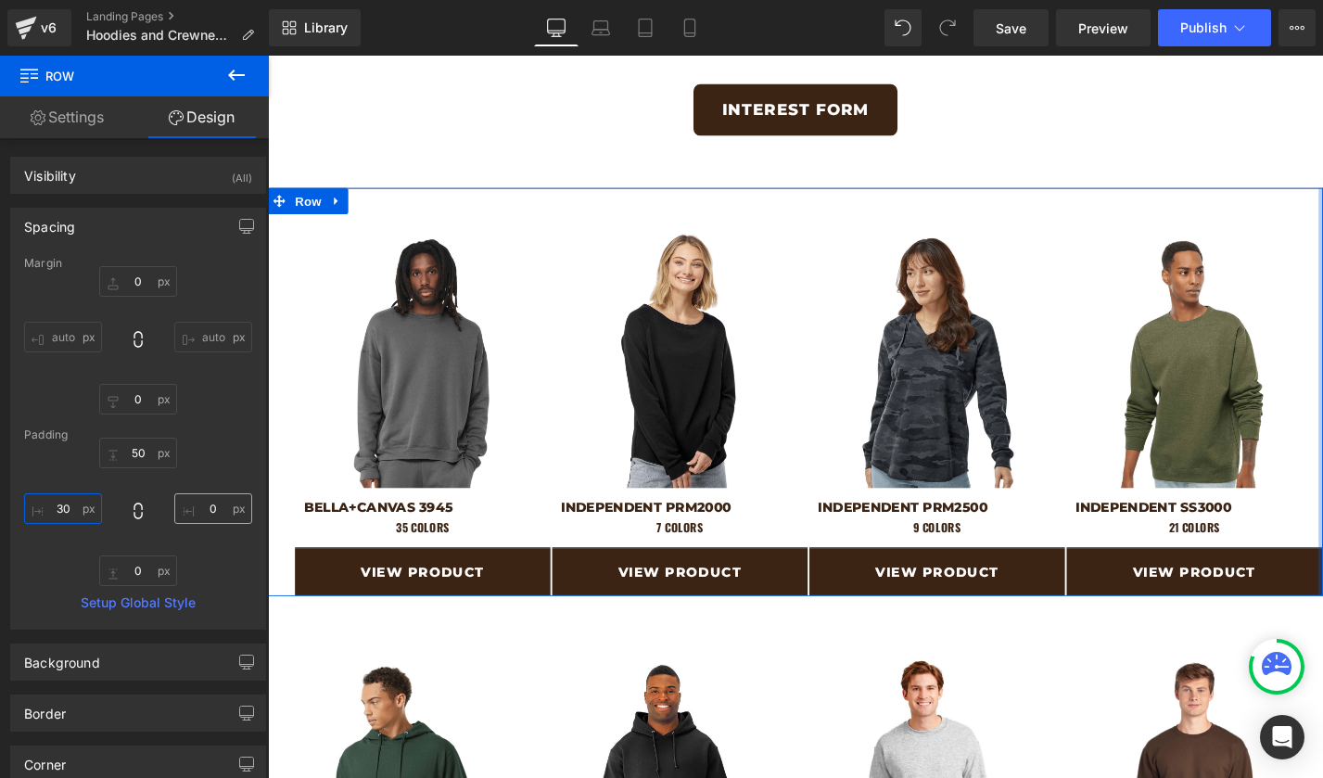
type input "30"
click at [197, 512] on input "0" at bounding box center [213, 508] width 78 height 31
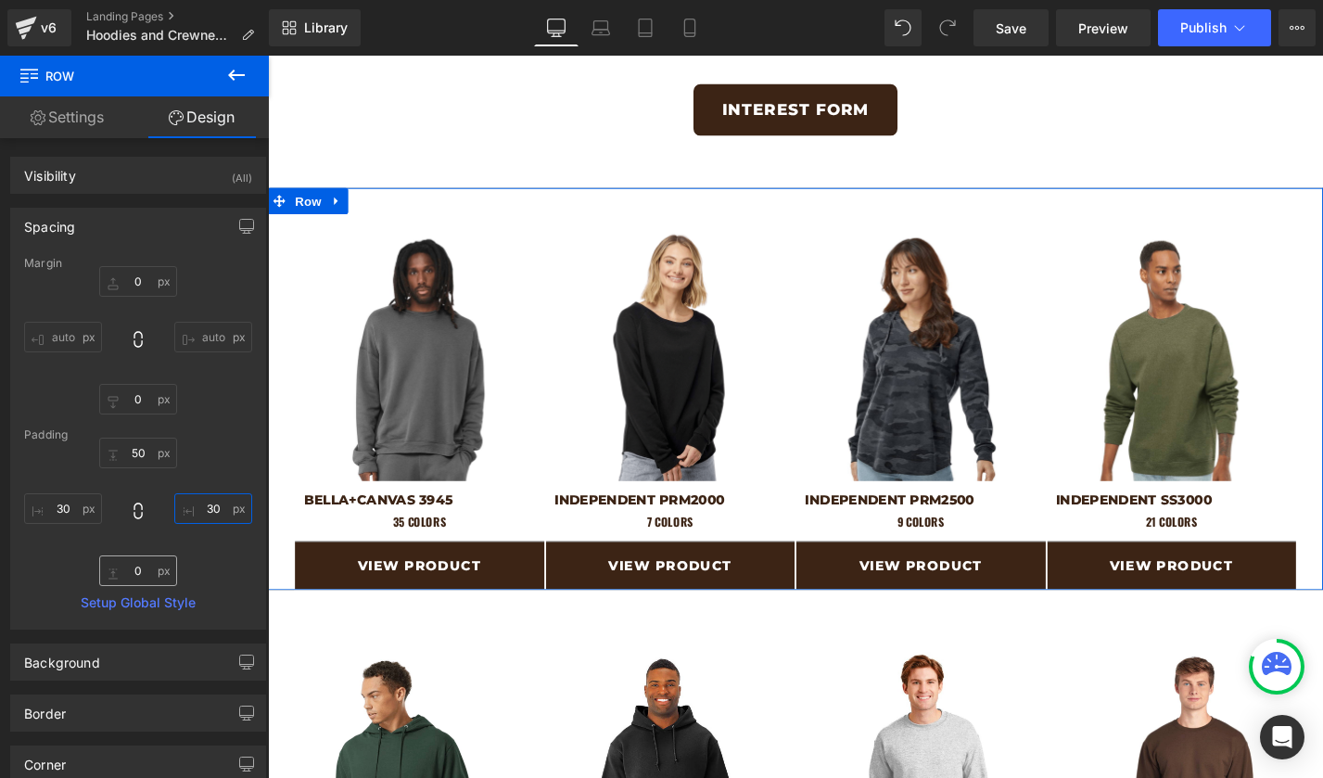
type input "30"
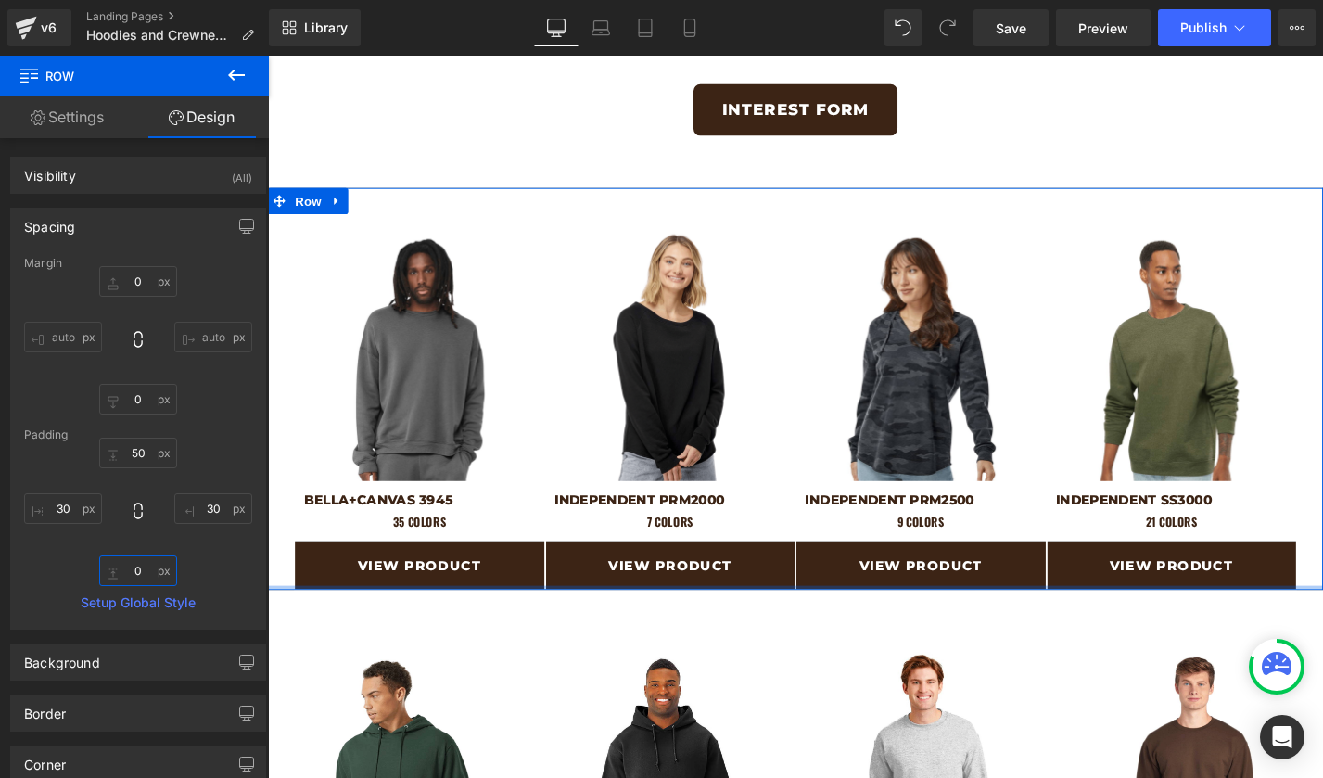
click at [126, 572] on input "0" at bounding box center [138, 570] width 78 height 31
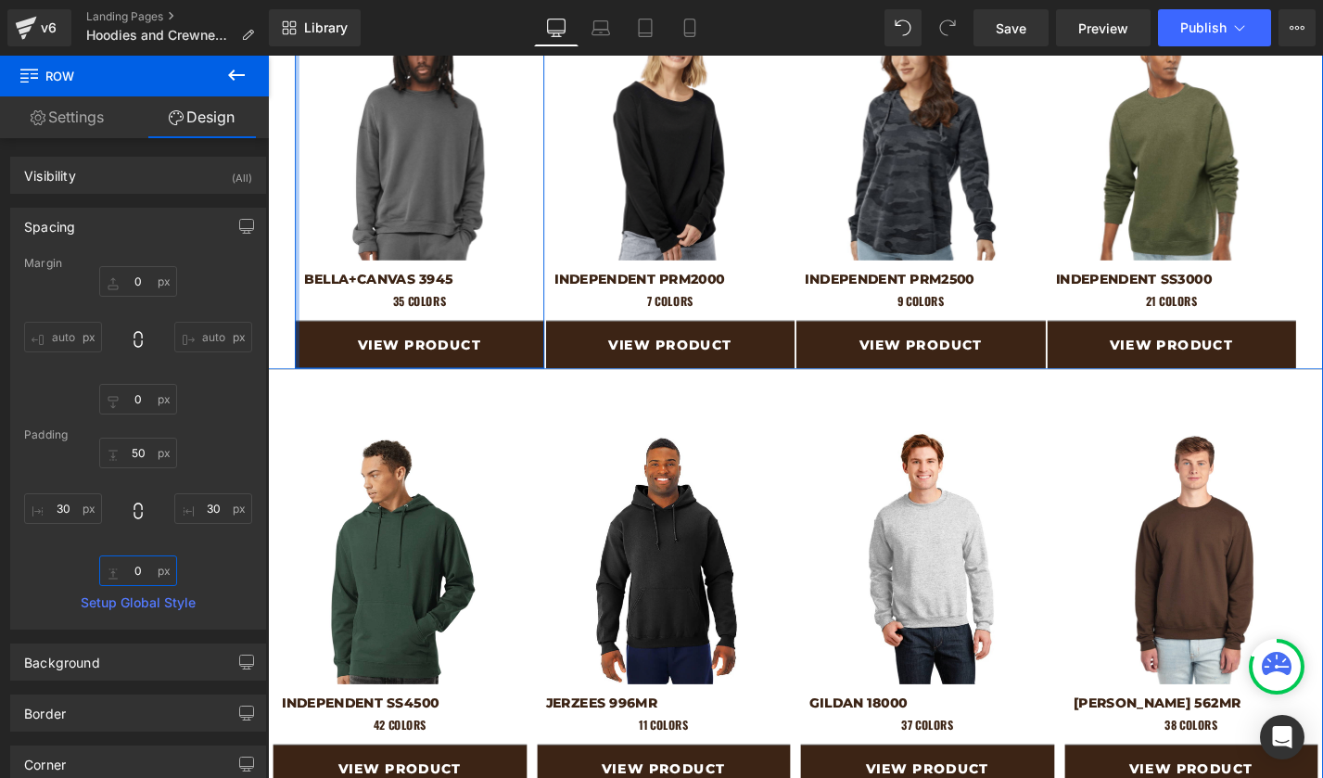
scroll to position [1084, 0]
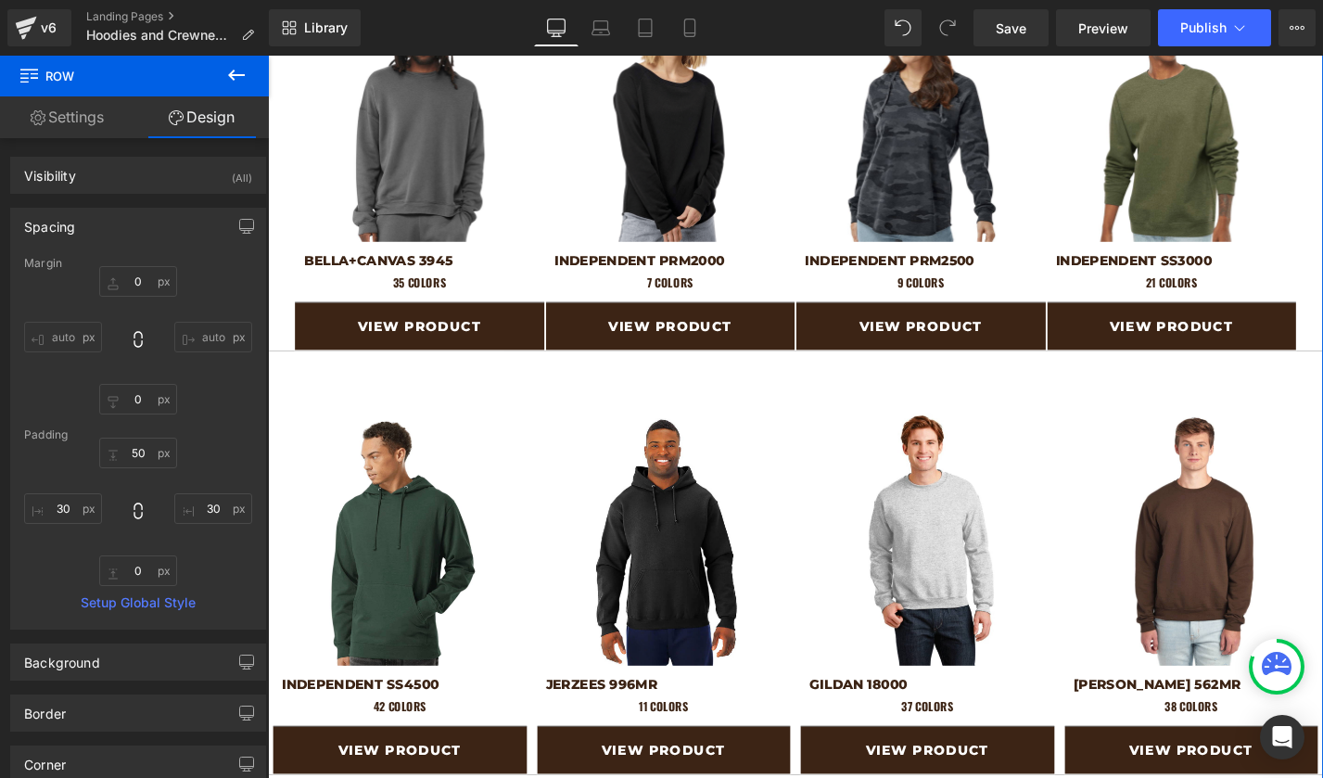
click at [303, 381] on div "Image INDEPENDENT SS4500 Heading 42 colors Heading Separator View Product Butto…" at bounding box center [829, 594] width 1122 height 451
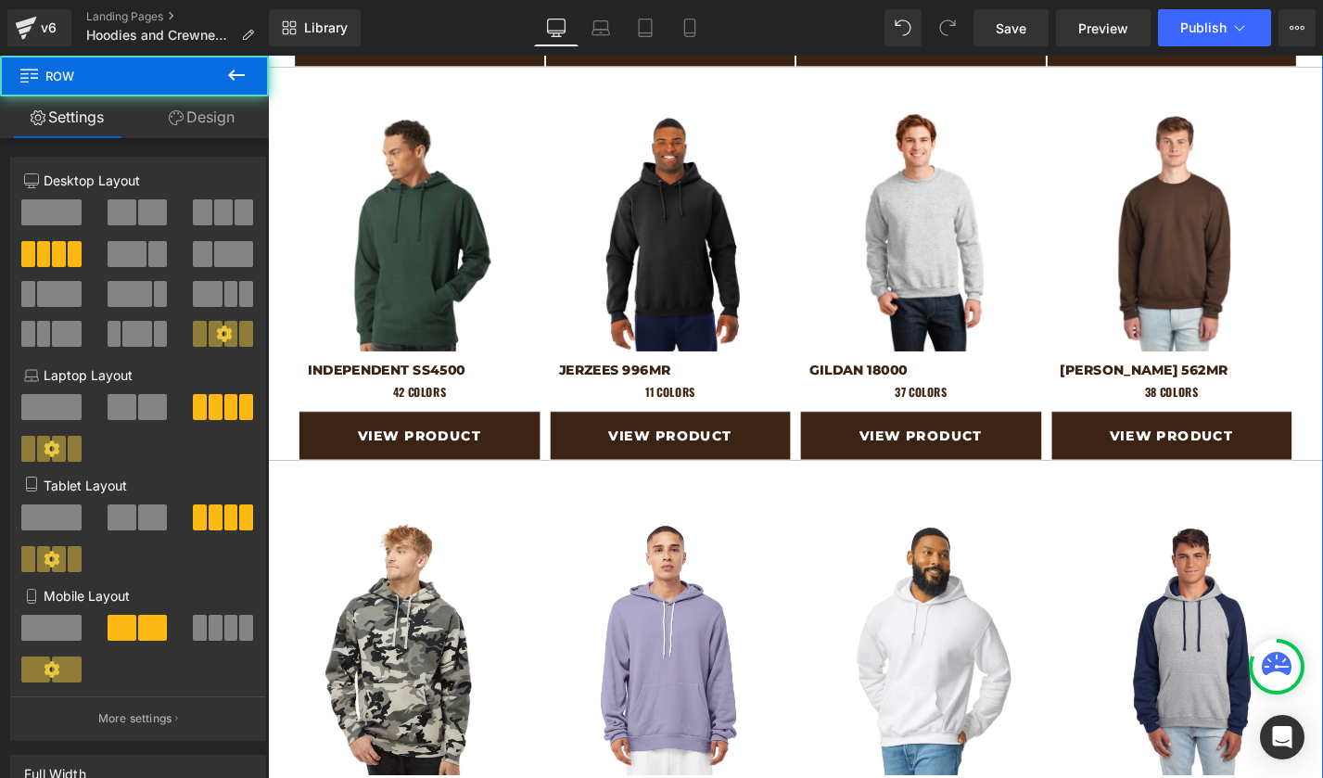
scroll to position [1576, 0]
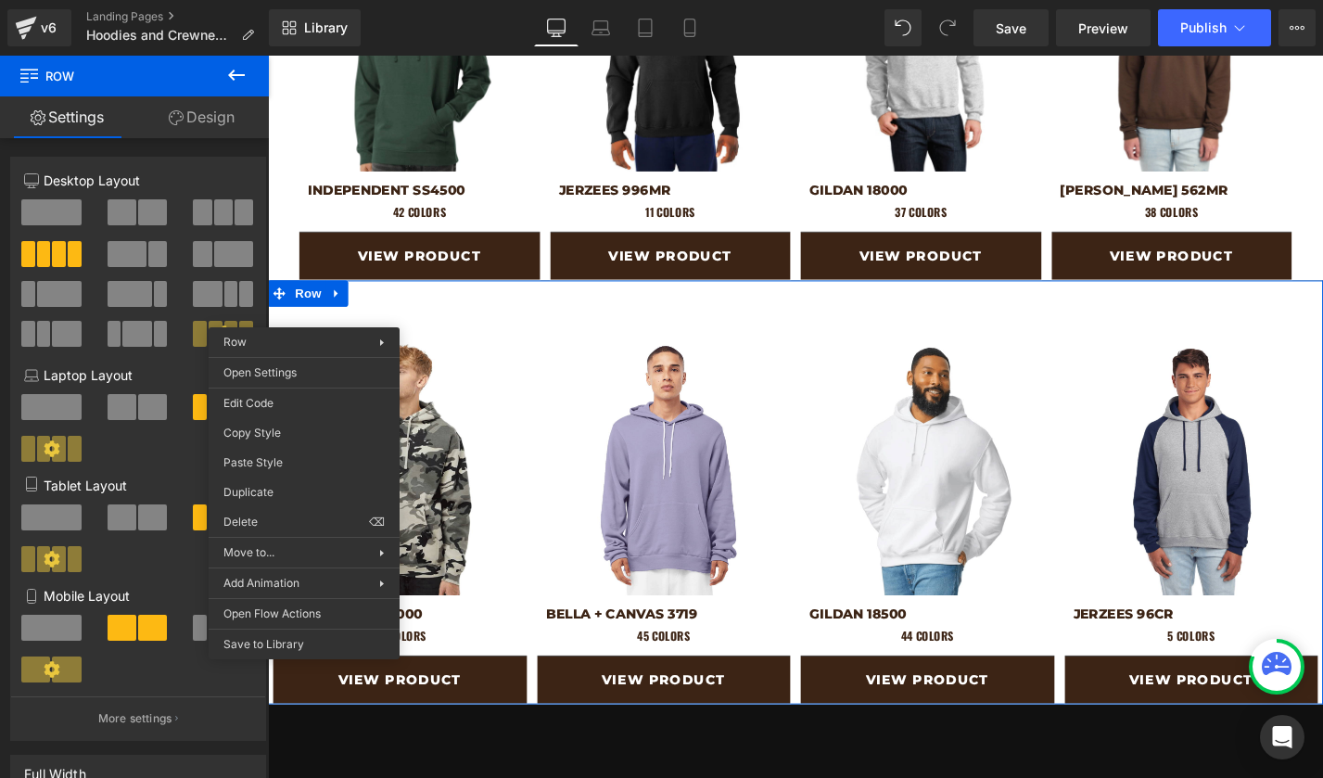
drag, startPoint x: 557, startPoint y: 518, endPoint x: 289, endPoint y: 488, distance: 269.6
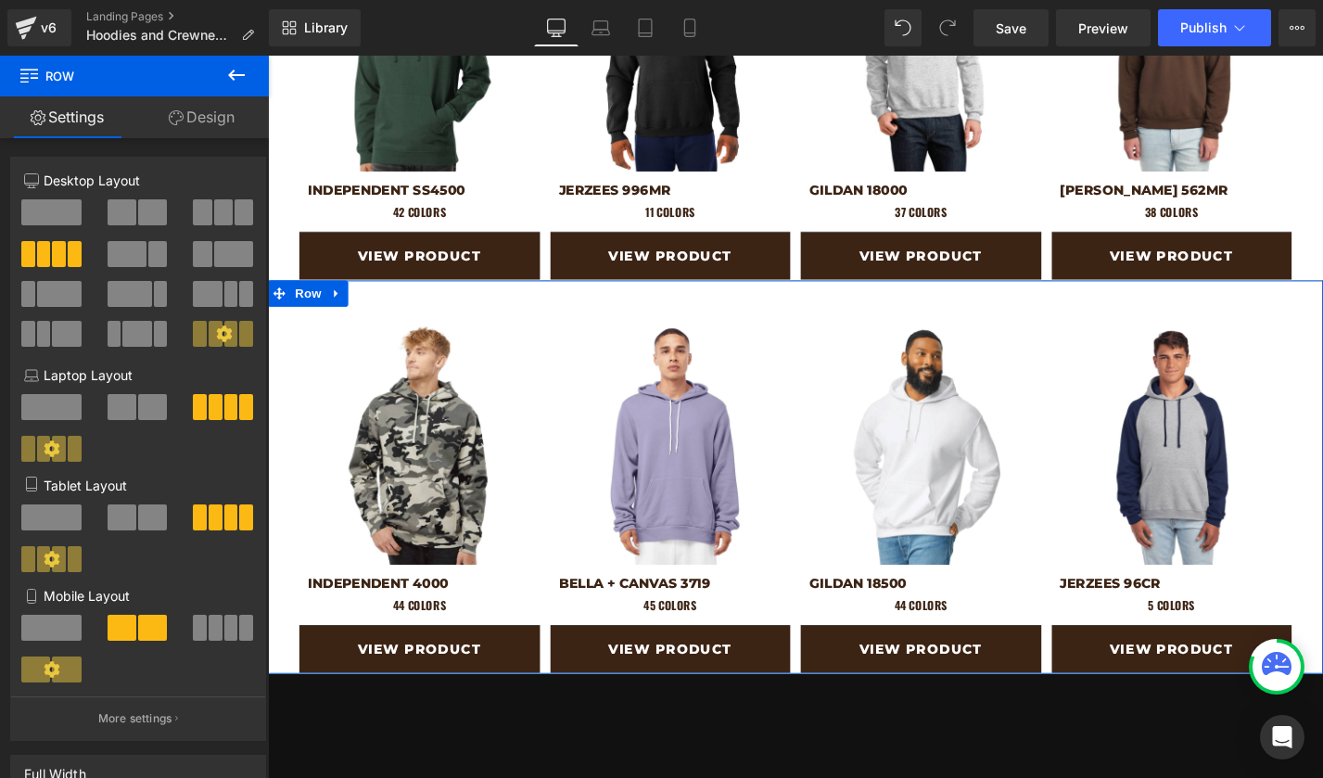
click at [197, 134] on link "Design" at bounding box center [201, 117] width 134 height 42
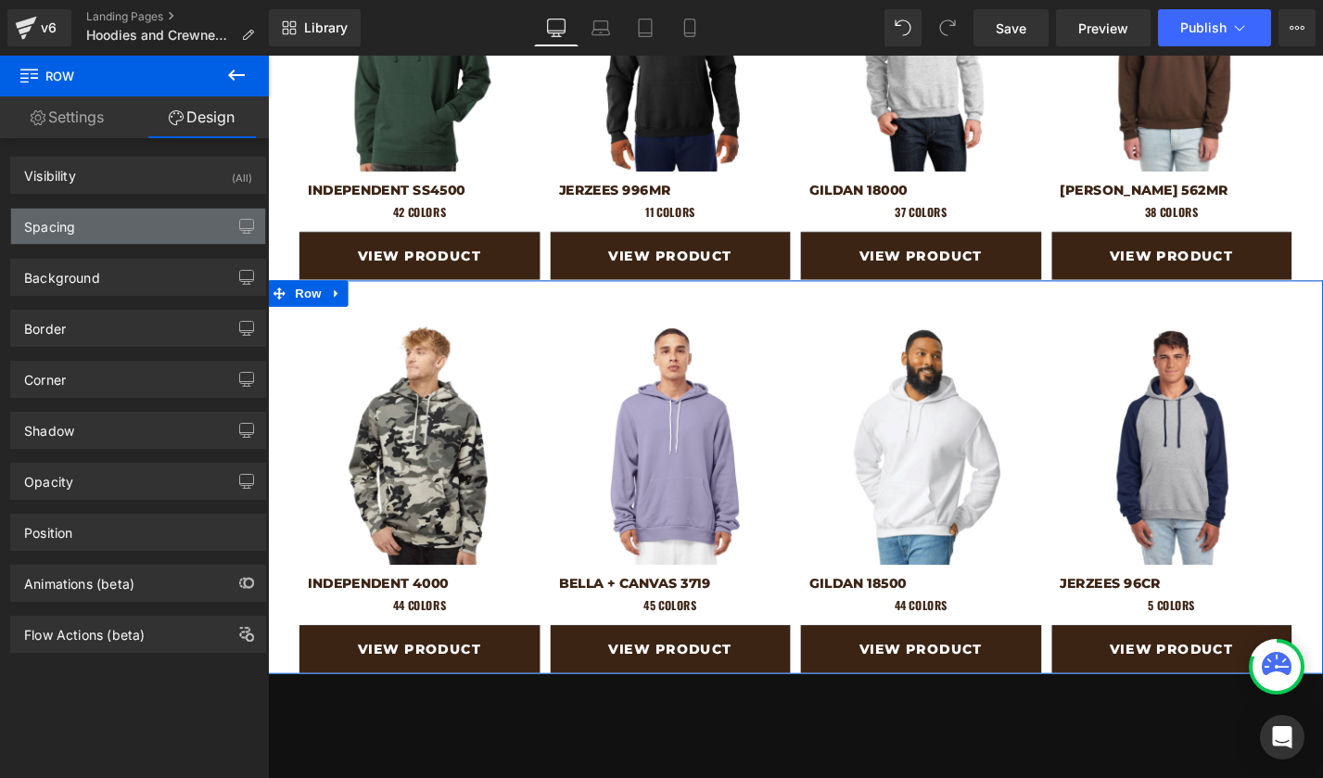
click at [64, 226] on div "Spacing" at bounding box center [49, 222] width 51 height 26
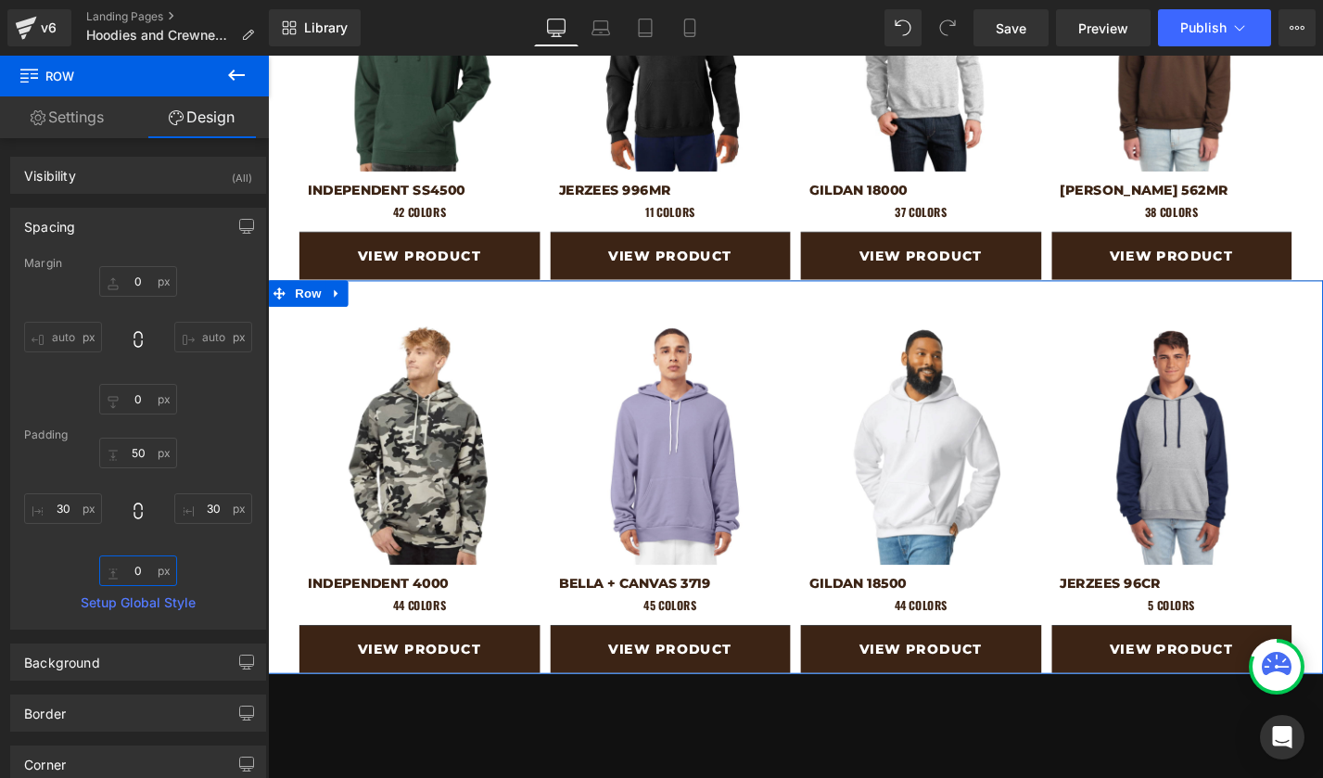
click at [134, 563] on input "0" at bounding box center [138, 570] width 78 height 31
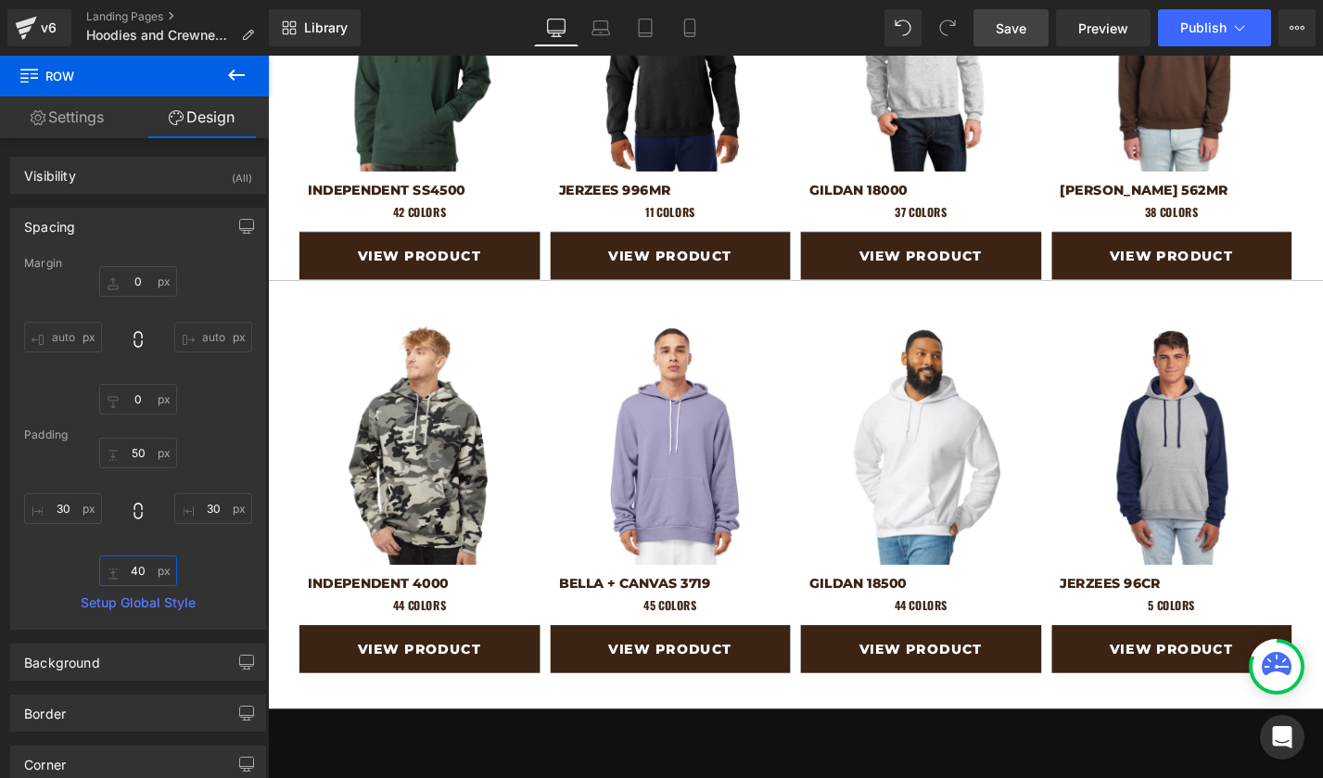
type input "40"
click at [1030, 29] on link "Save" at bounding box center [1010, 27] width 75 height 37
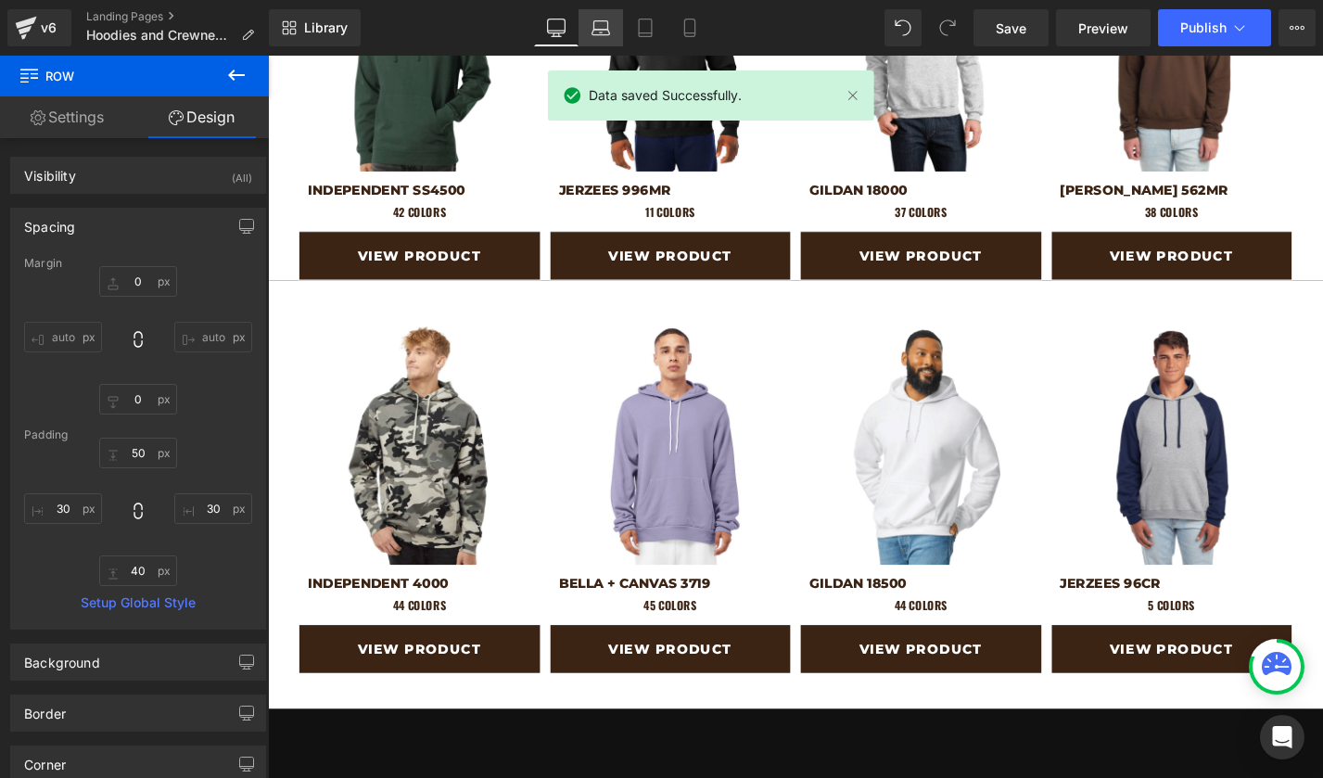
click at [594, 27] on icon at bounding box center [600, 28] width 19 height 19
type input "0"
type input "20"
type input "50"
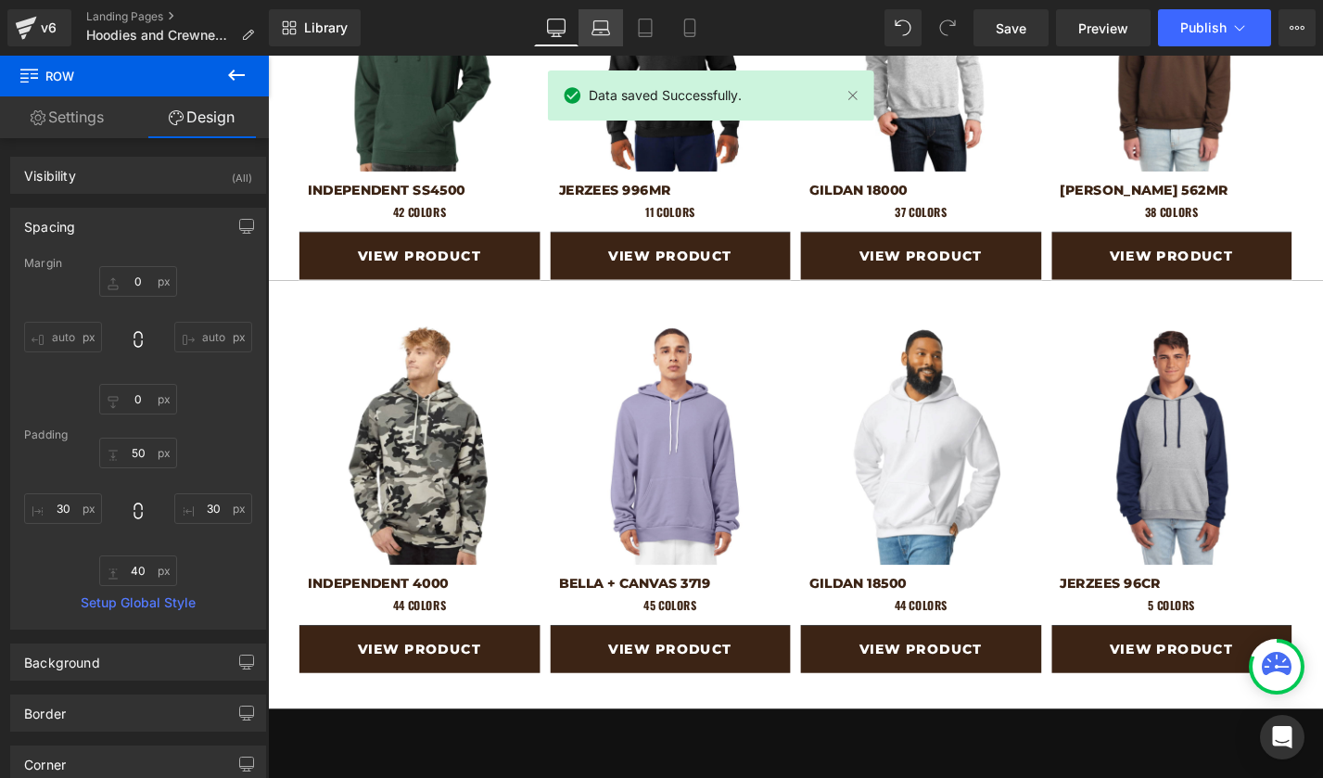
type input "20"
type input "50"
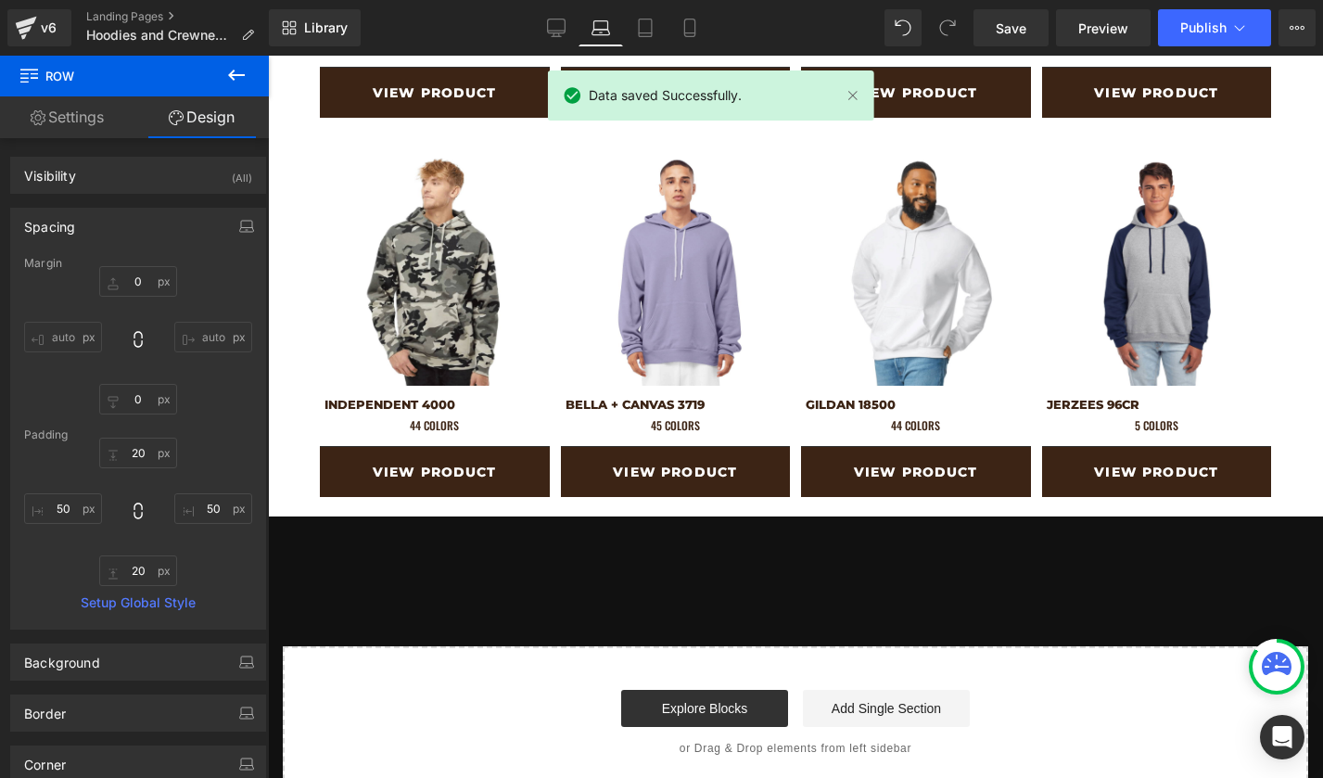
scroll to position [1418, 0]
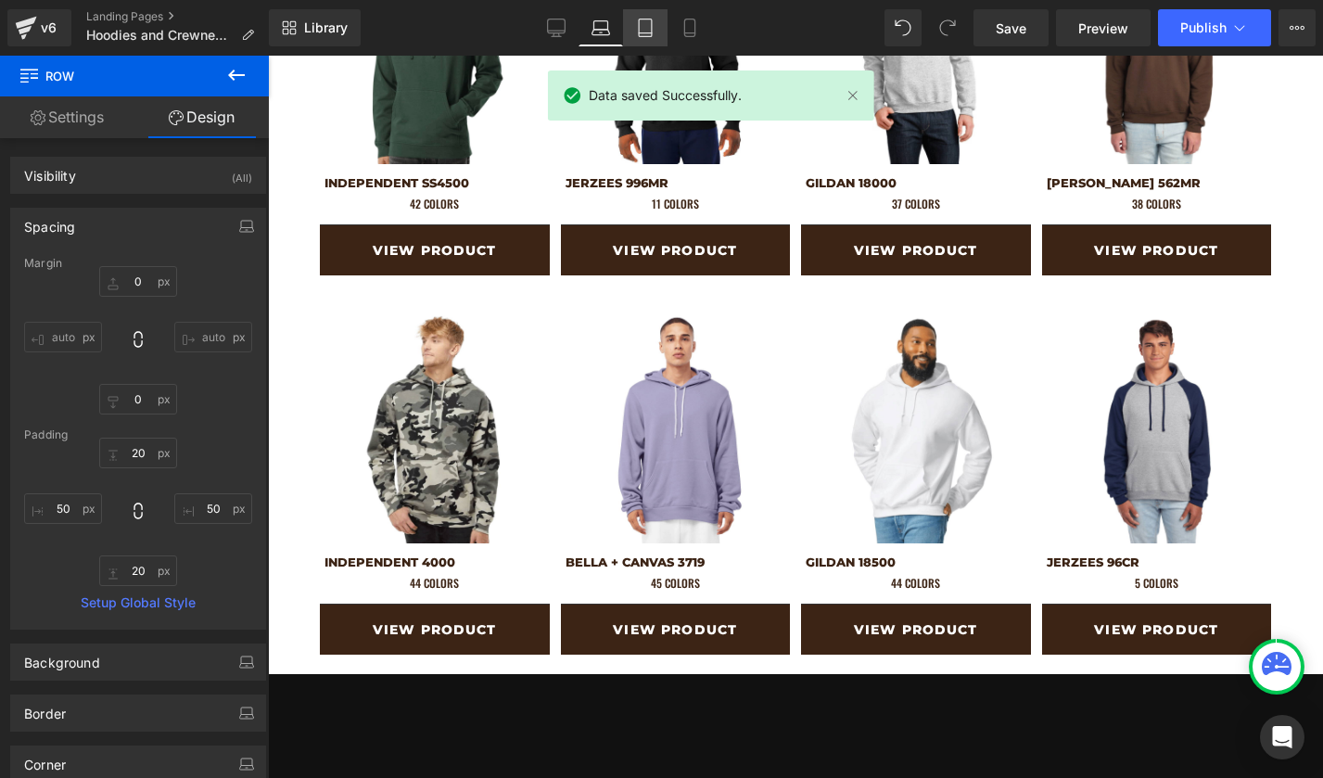
click at [641, 23] on icon at bounding box center [645, 28] width 19 height 19
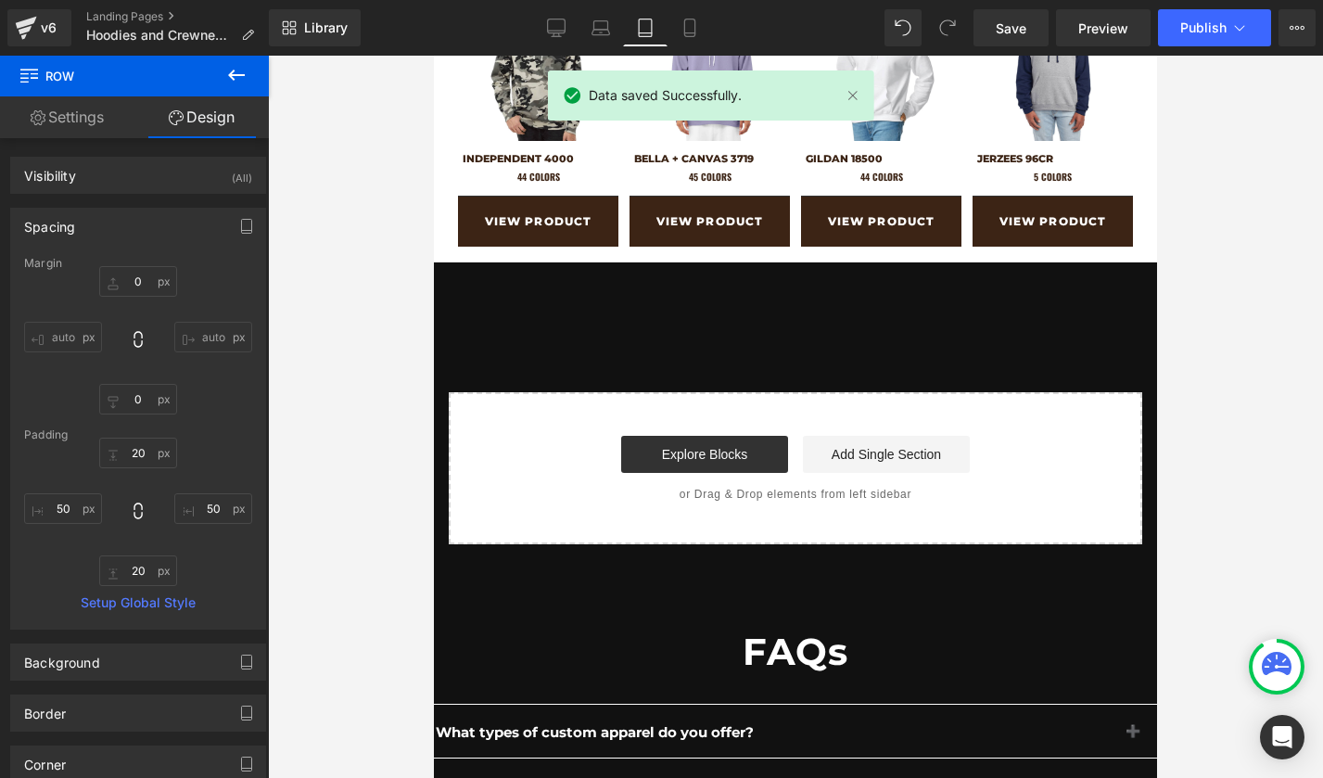
scroll to position [1088, 0]
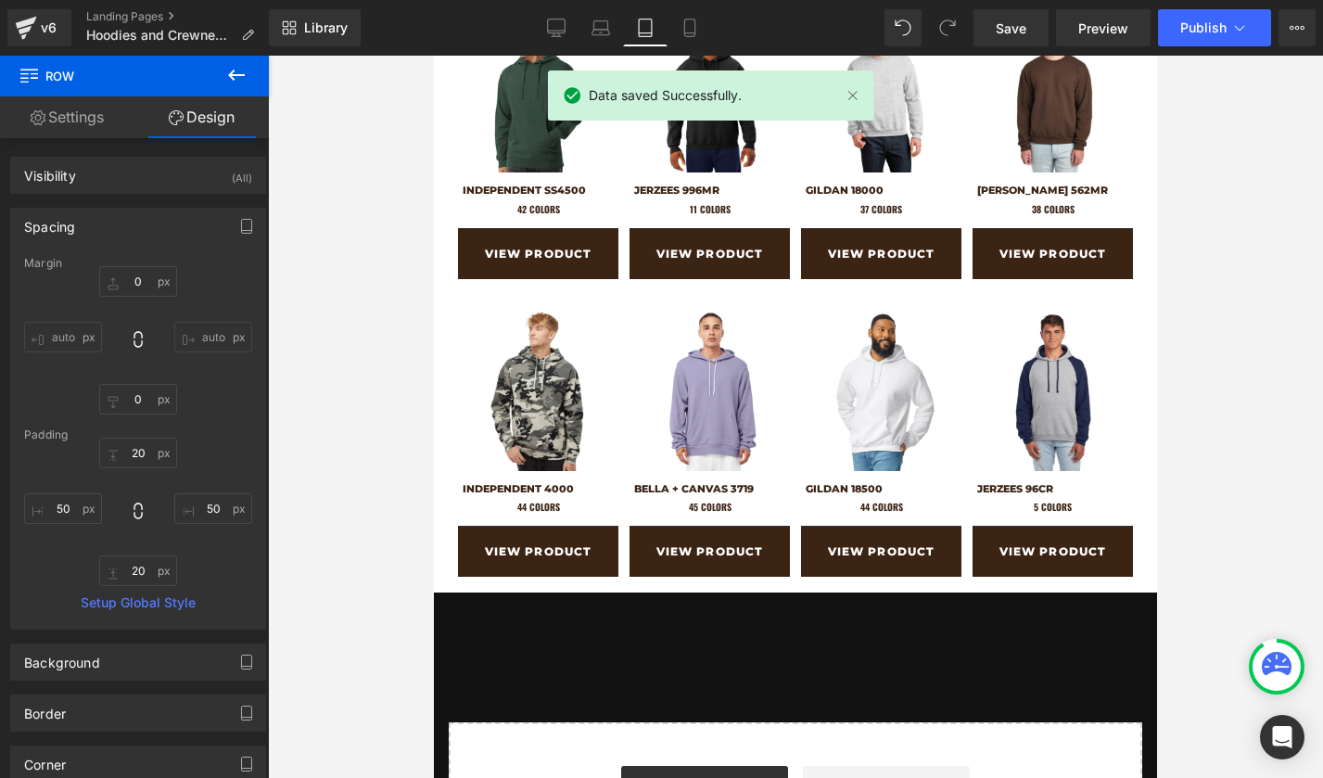
type input "0"
type input "16"
type input "20"
type input "16"
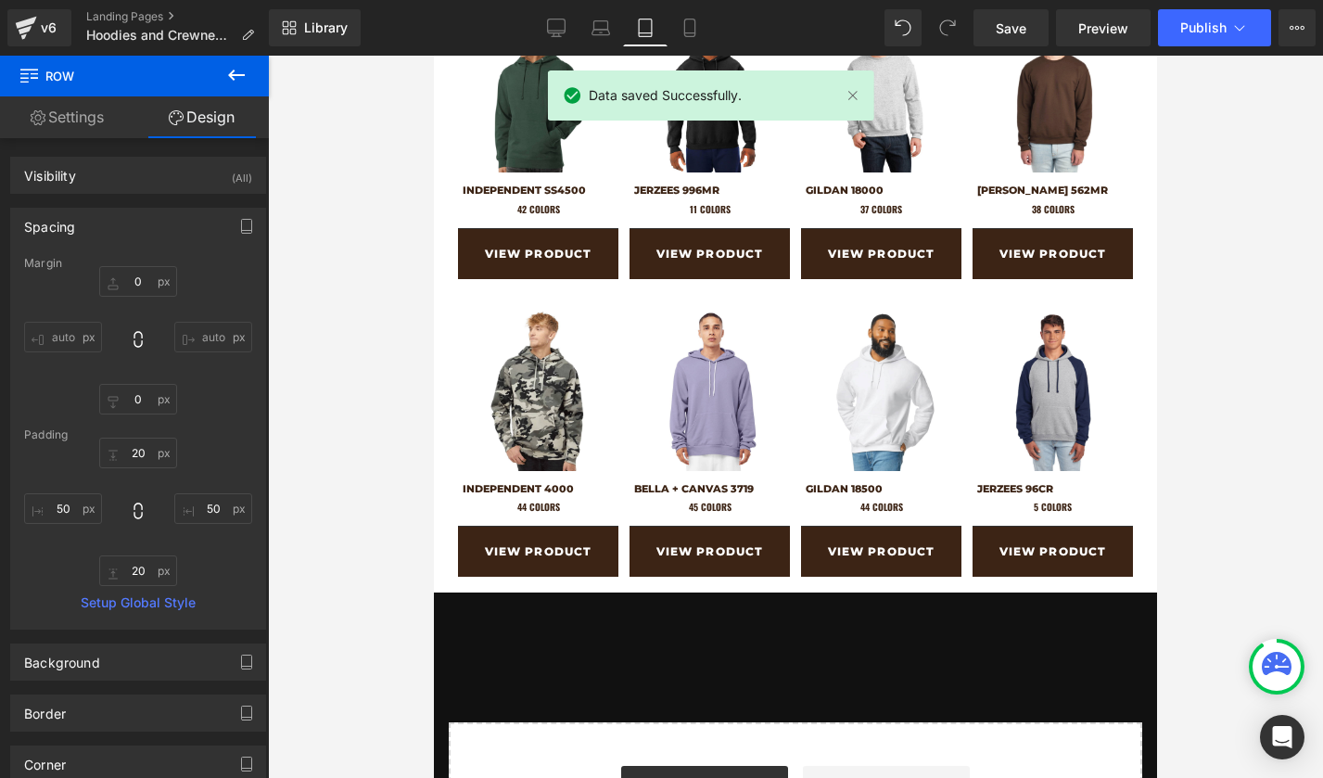
type input "20"
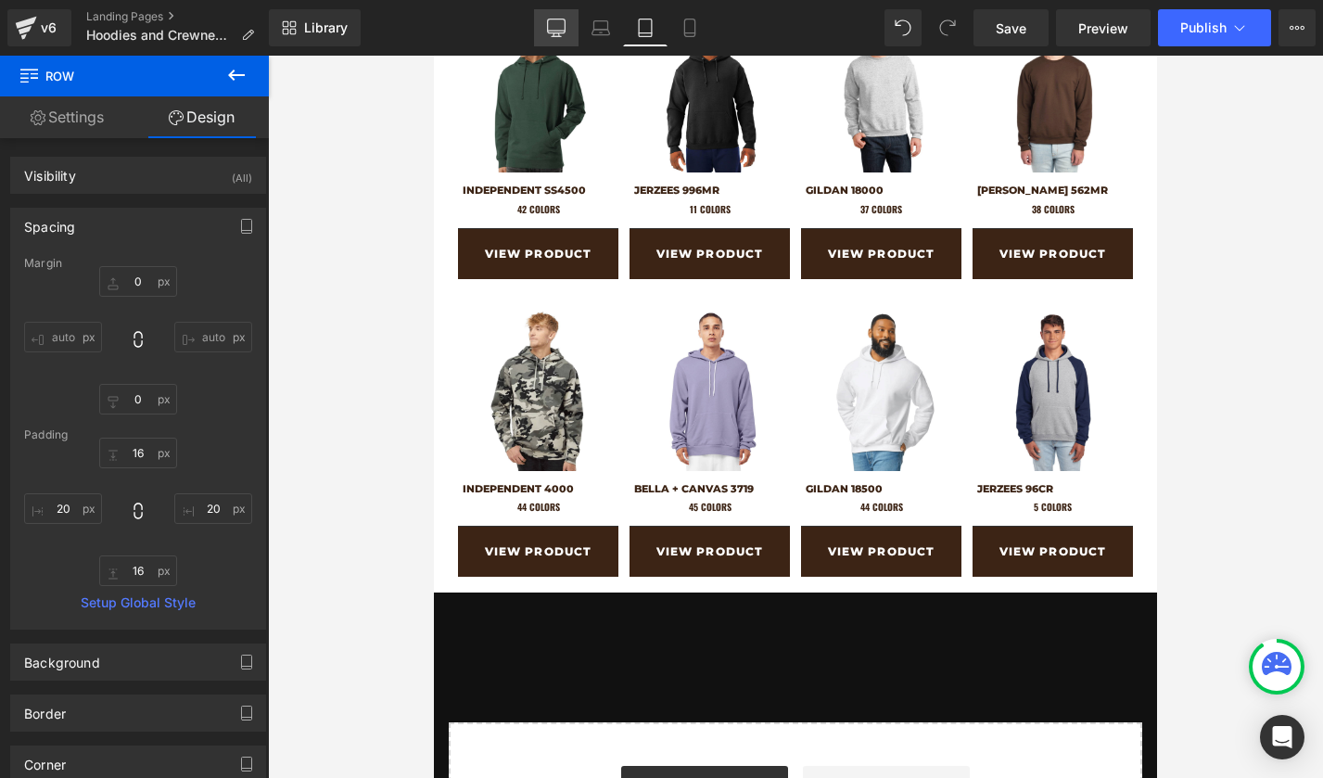
click at [564, 25] on icon at bounding box center [556, 28] width 19 height 19
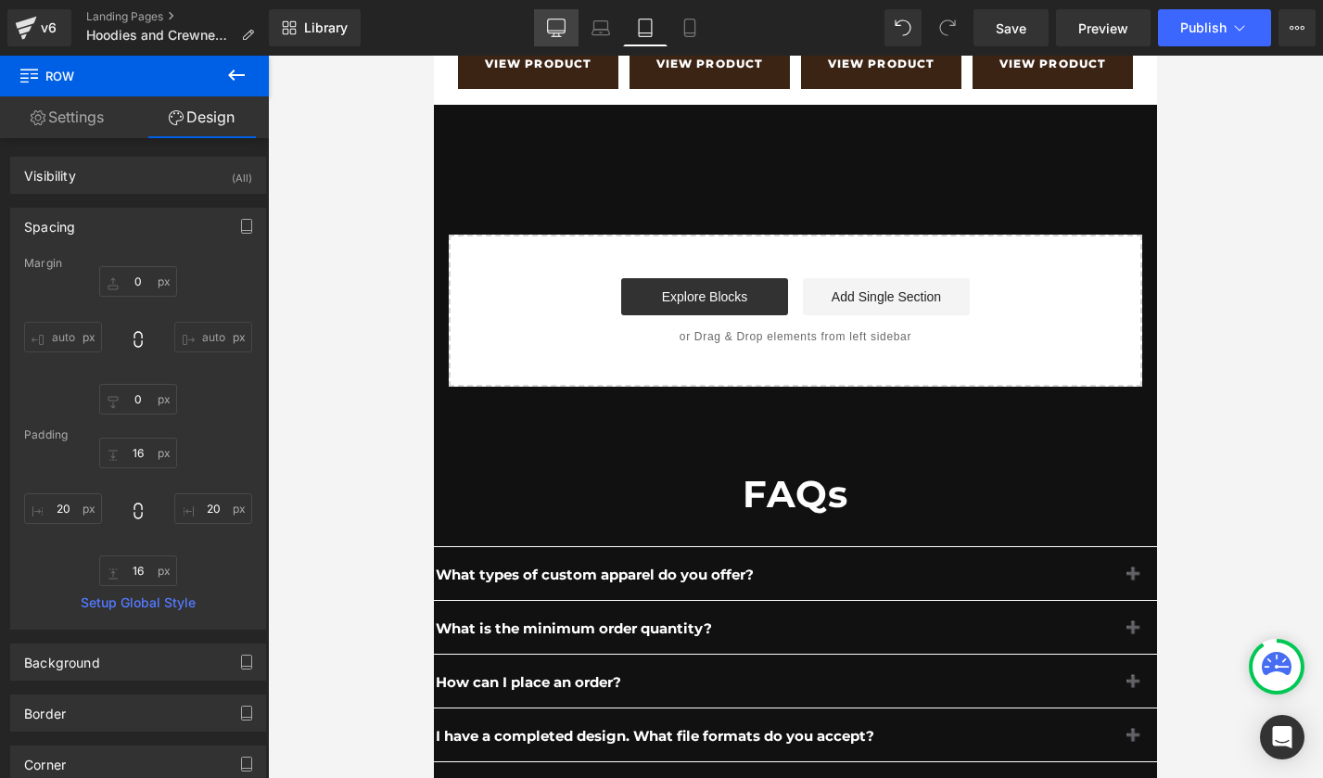
type input "0"
type input "50"
type input "30"
type input "40"
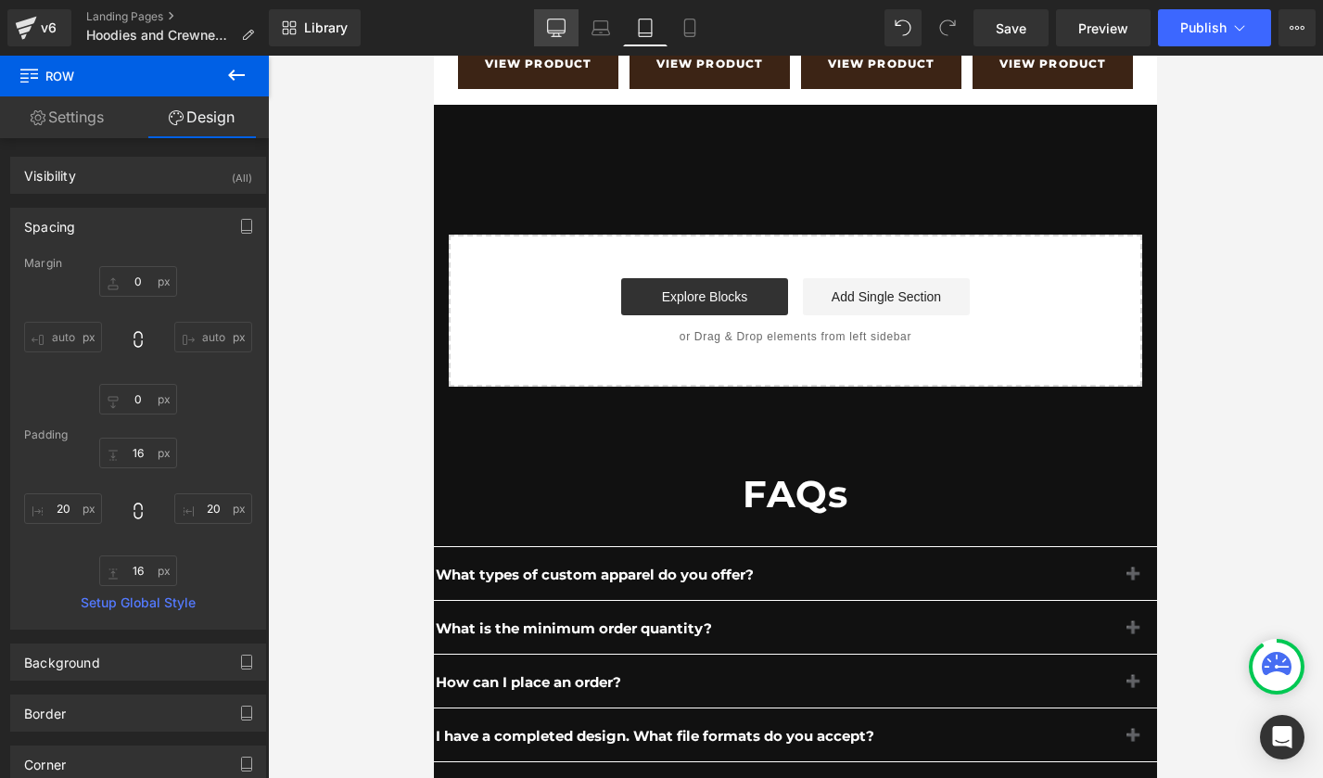
type input "30"
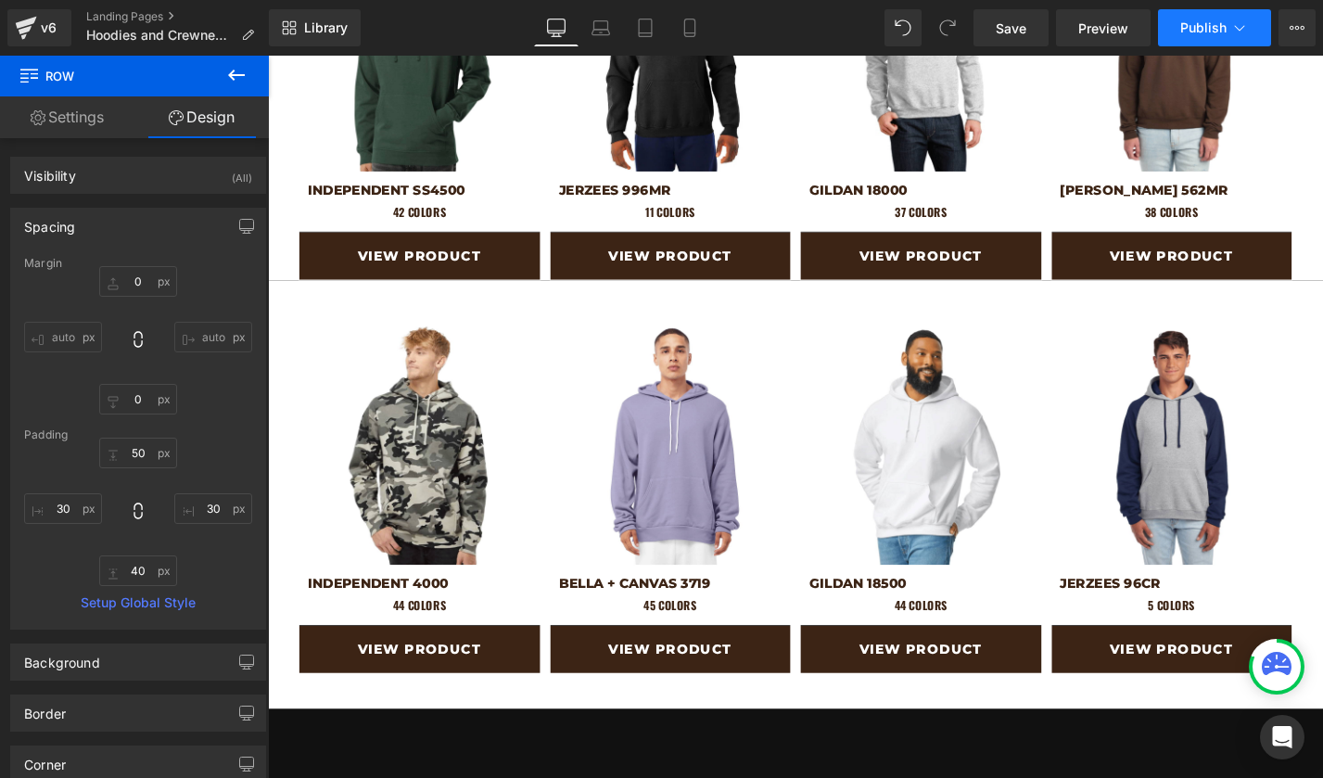
click at [1187, 30] on span "Publish" at bounding box center [1203, 27] width 46 height 15
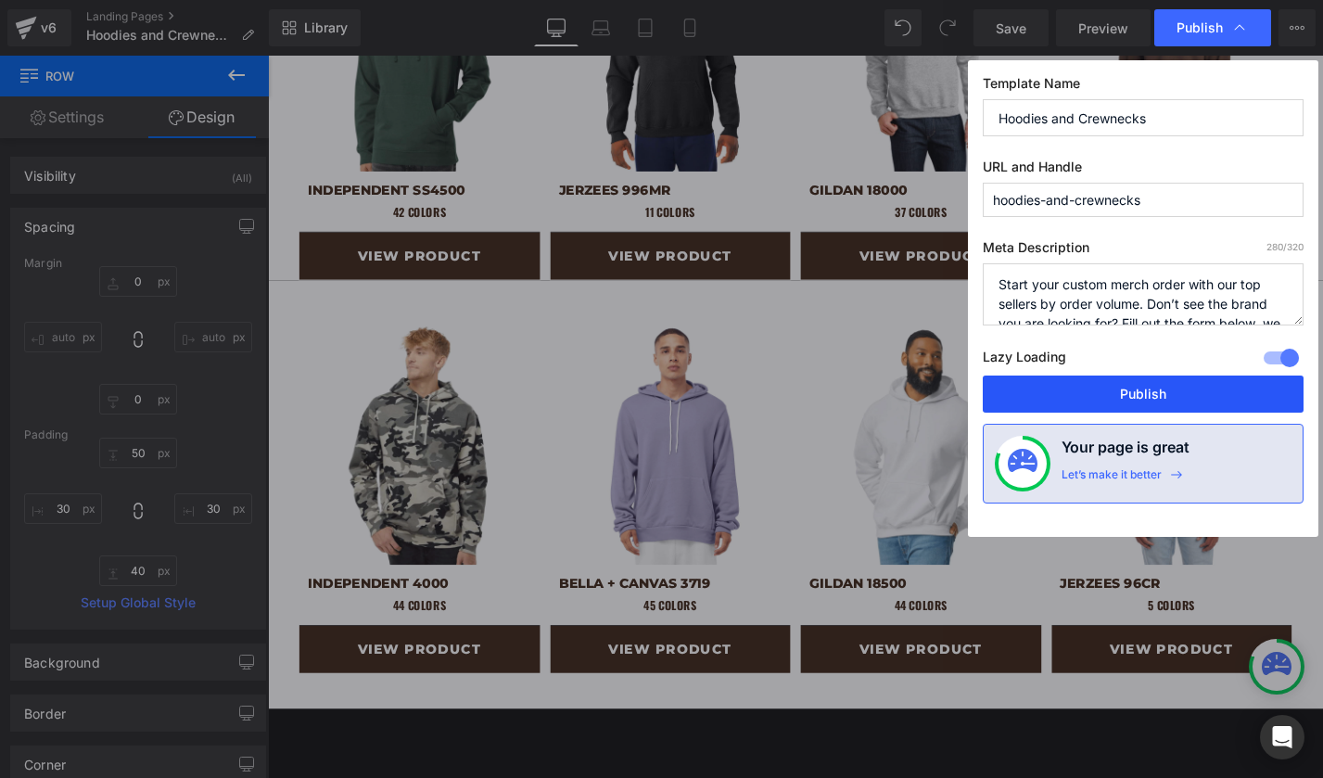
click at [1124, 394] on button "Publish" at bounding box center [1143, 393] width 321 height 37
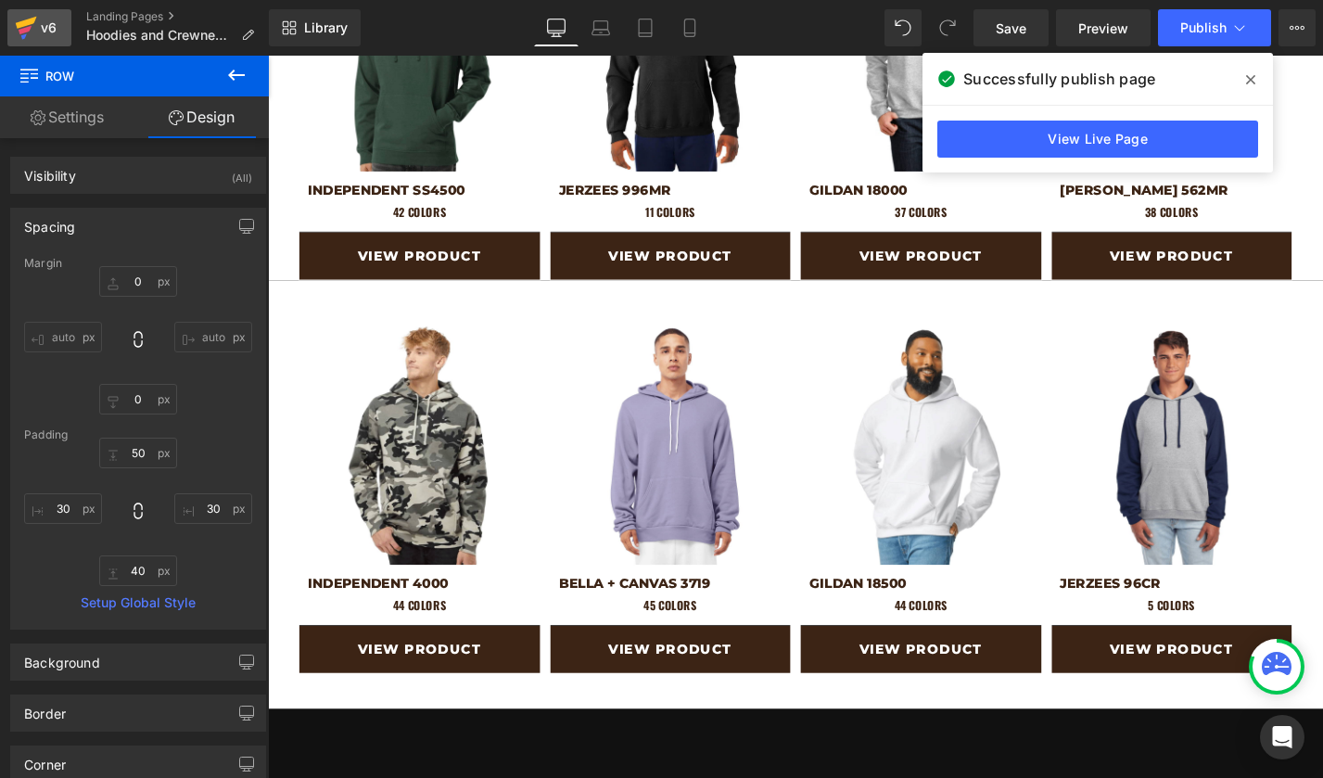
click at [49, 24] on div "v6" at bounding box center [48, 28] width 23 height 24
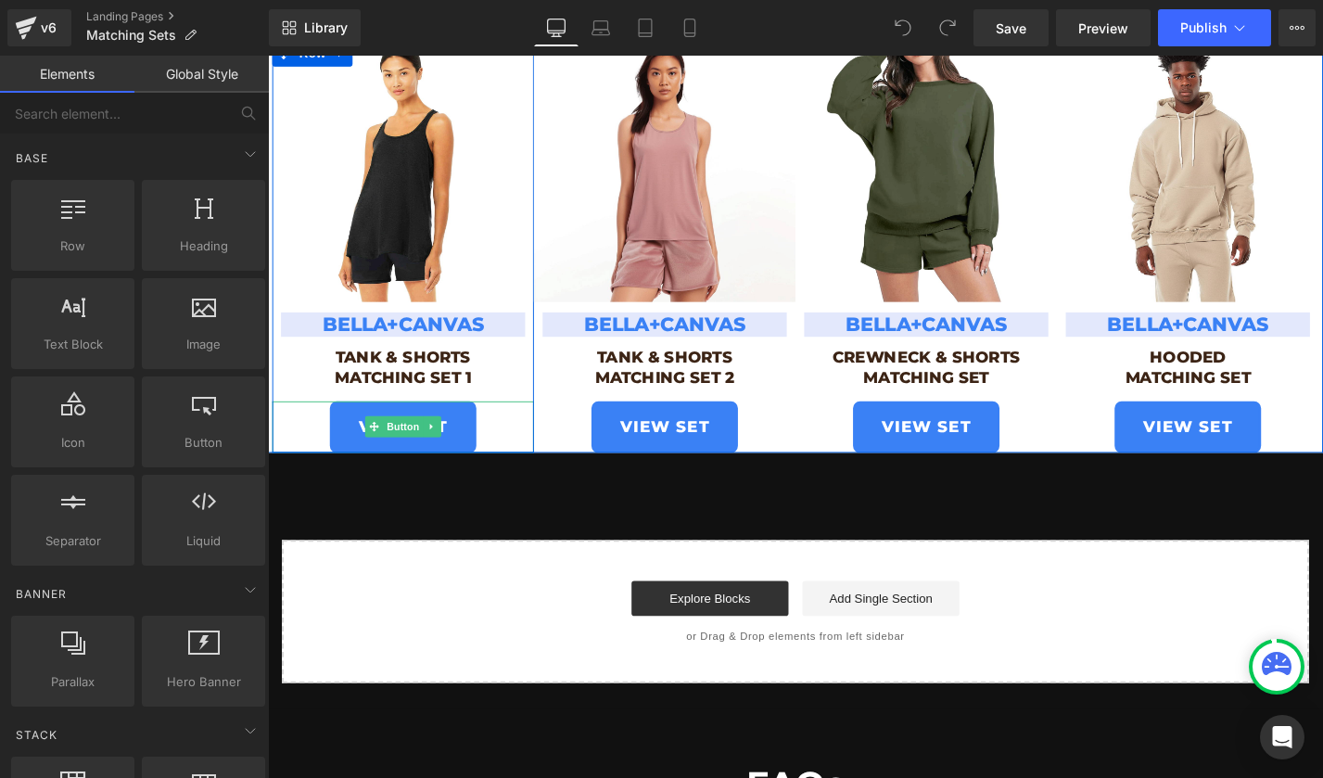
scroll to position [1504, 0]
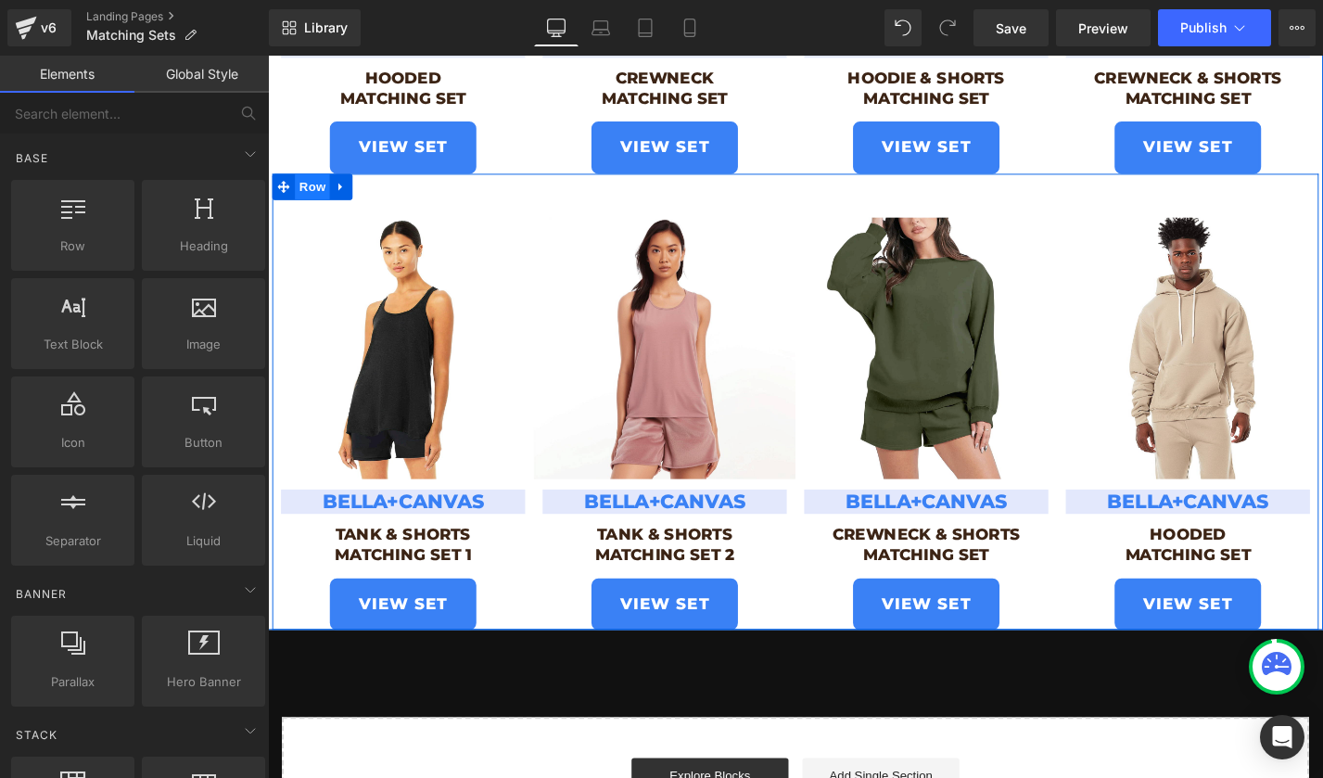
click at [301, 195] on span "Row" at bounding box center [315, 195] width 37 height 28
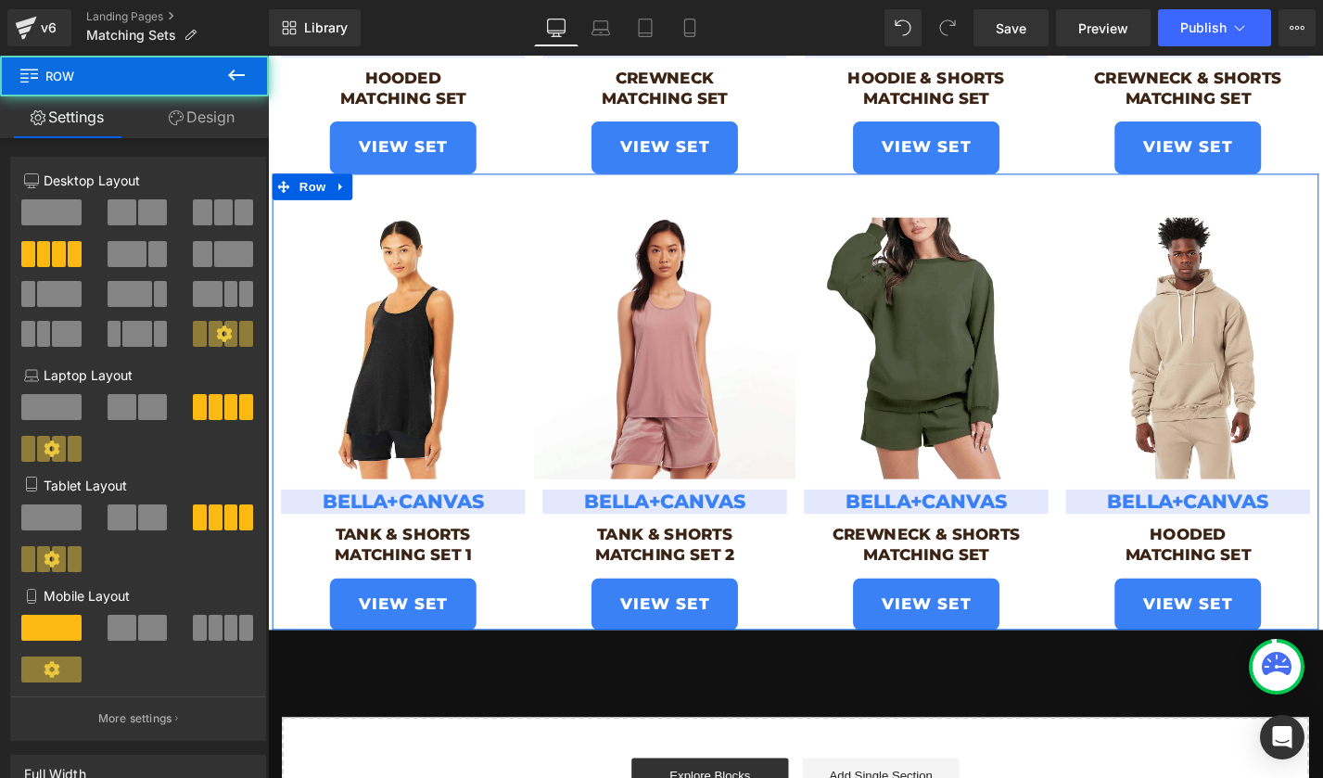
click at [209, 127] on link "Design" at bounding box center [201, 117] width 134 height 42
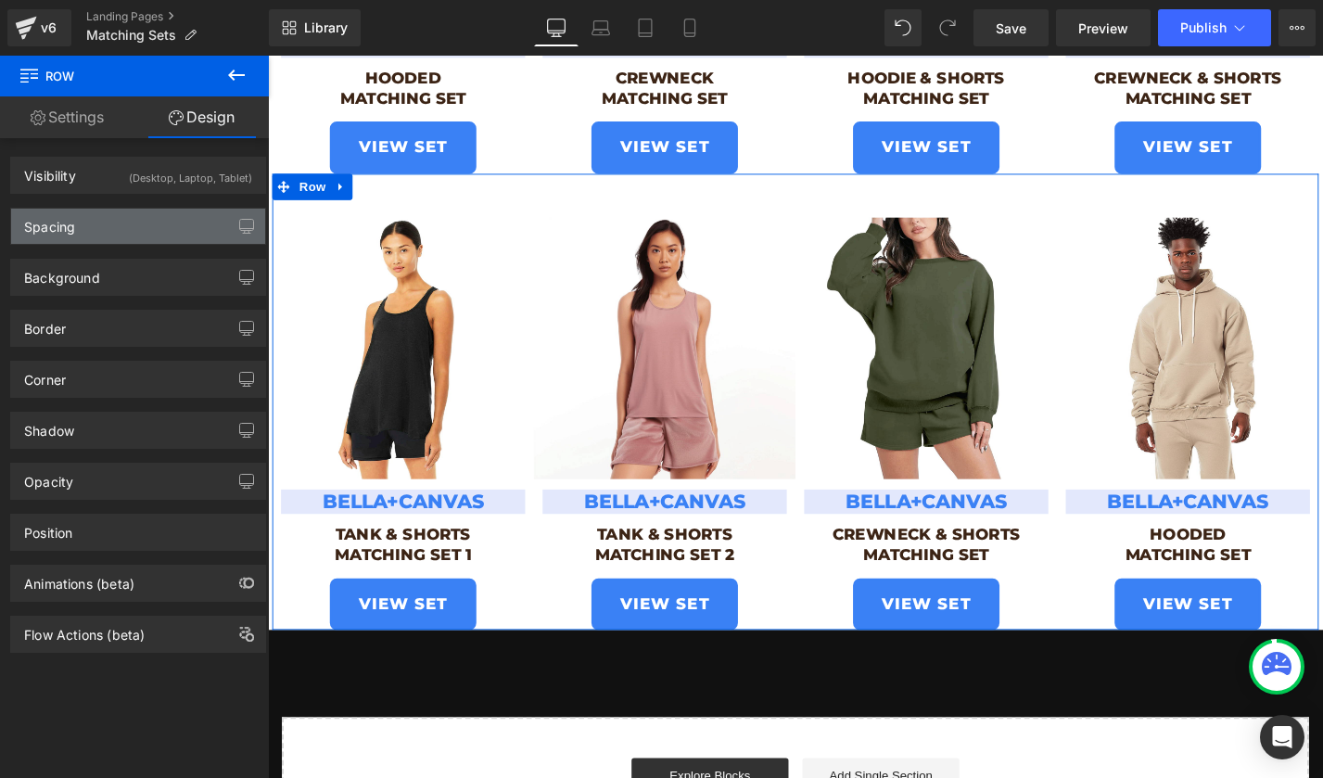
click at [63, 231] on div "Spacing" at bounding box center [49, 222] width 51 height 26
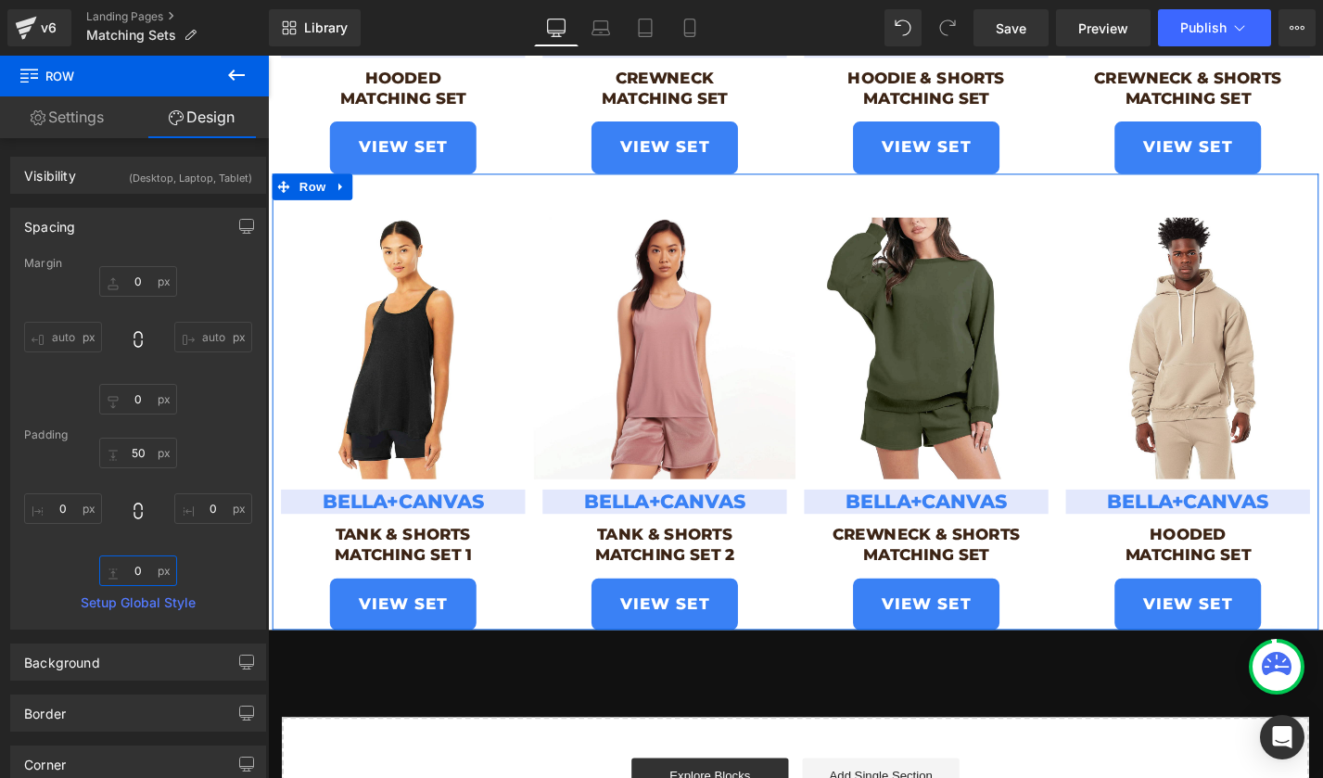
click at [142, 571] on input "0" at bounding box center [138, 570] width 78 height 31
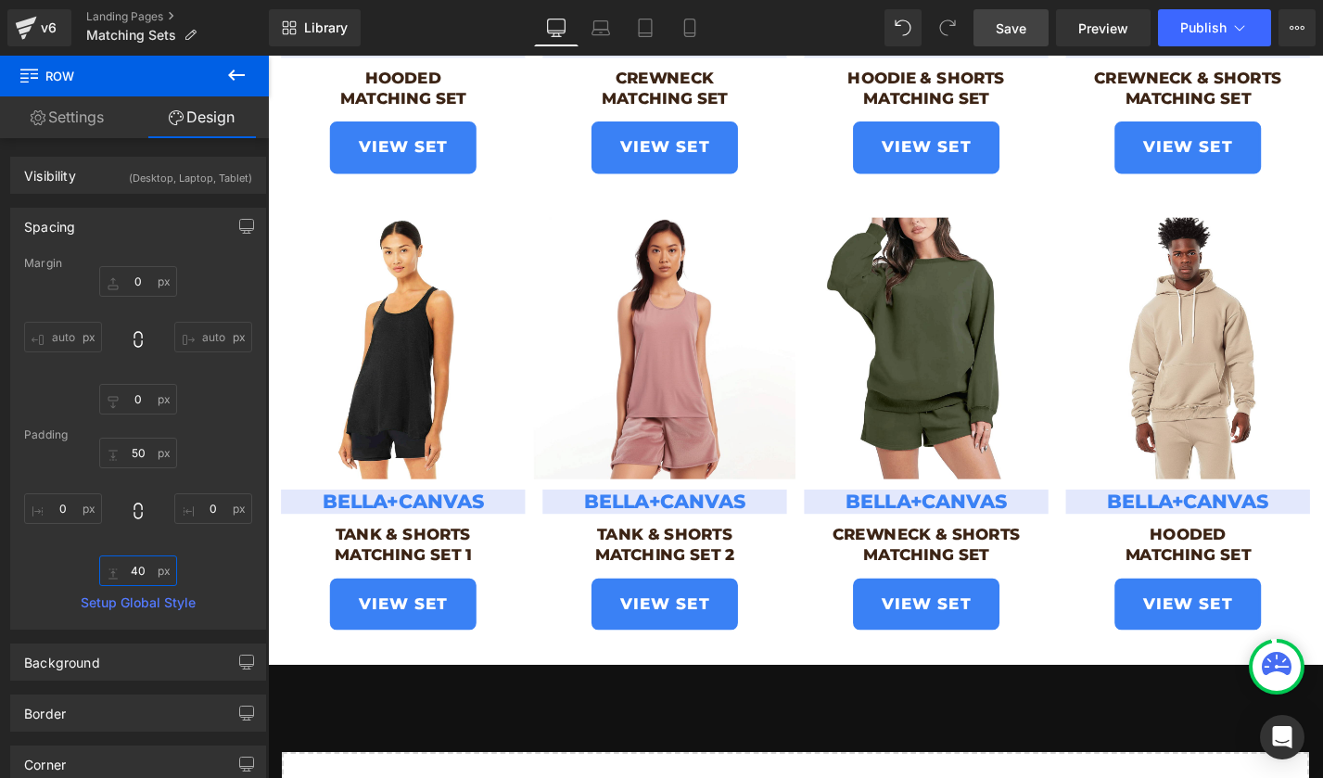
type input "40"
drag, startPoint x: 1019, startPoint y: 21, endPoint x: 898, endPoint y: 69, distance: 129.4
click at [1019, 21] on span "Save" at bounding box center [1011, 28] width 31 height 19
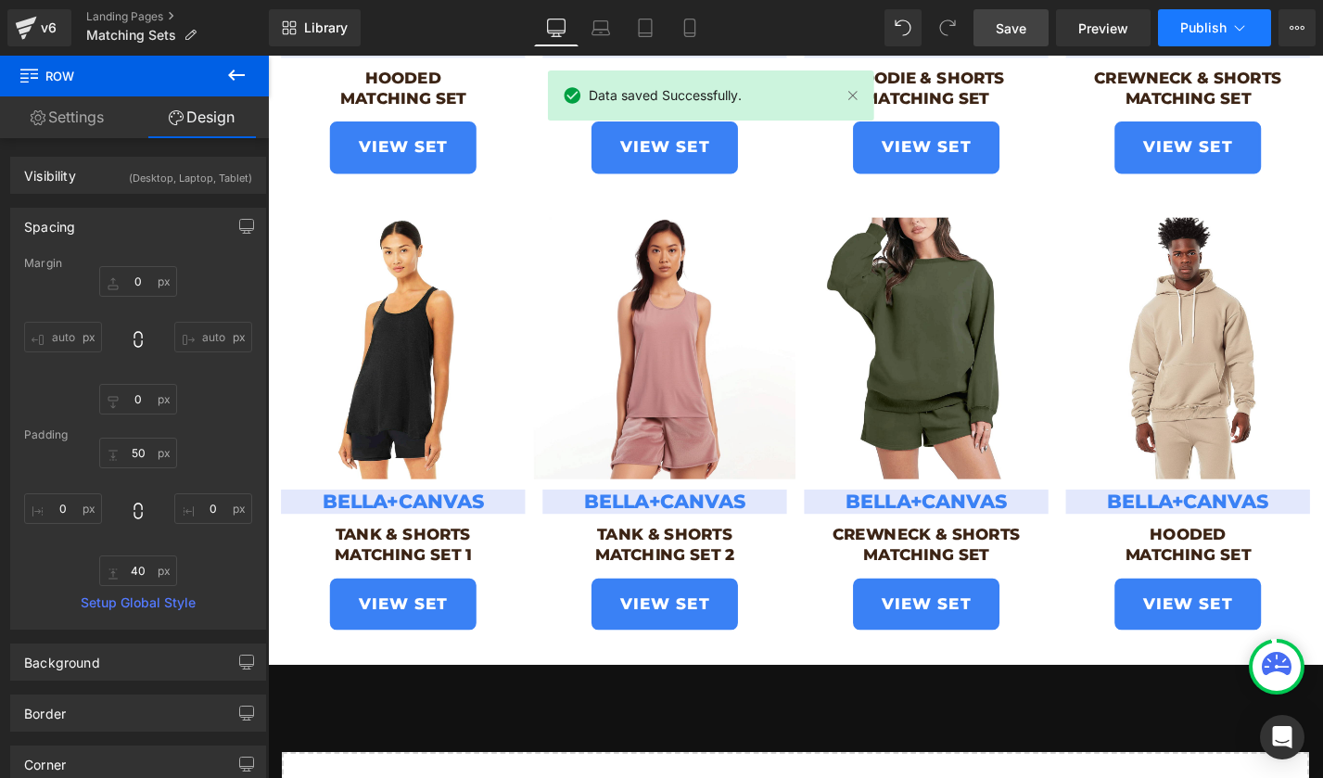
click at [1180, 37] on button "Publish" at bounding box center [1214, 27] width 113 height 37
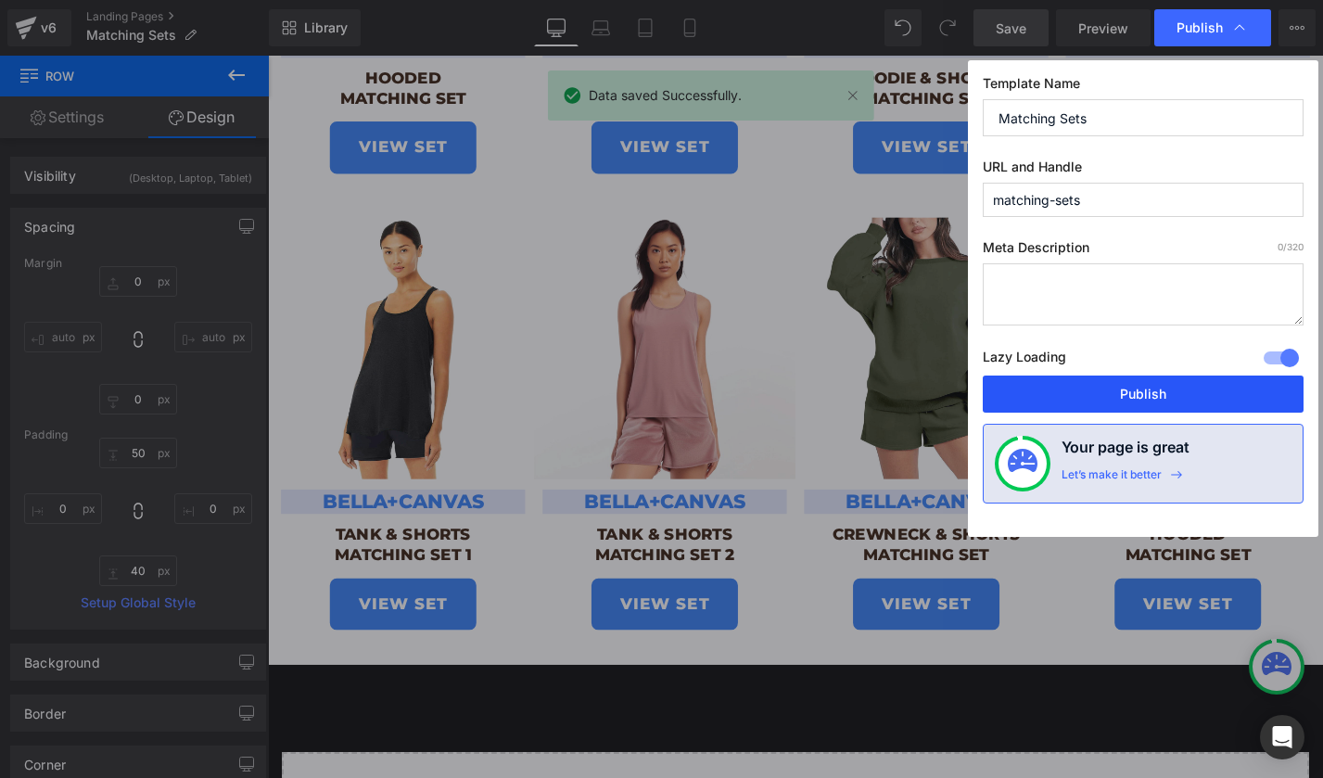
click at [1076, 384] on button "Publish" at bounding box center [1143, 393] width 321 height 37
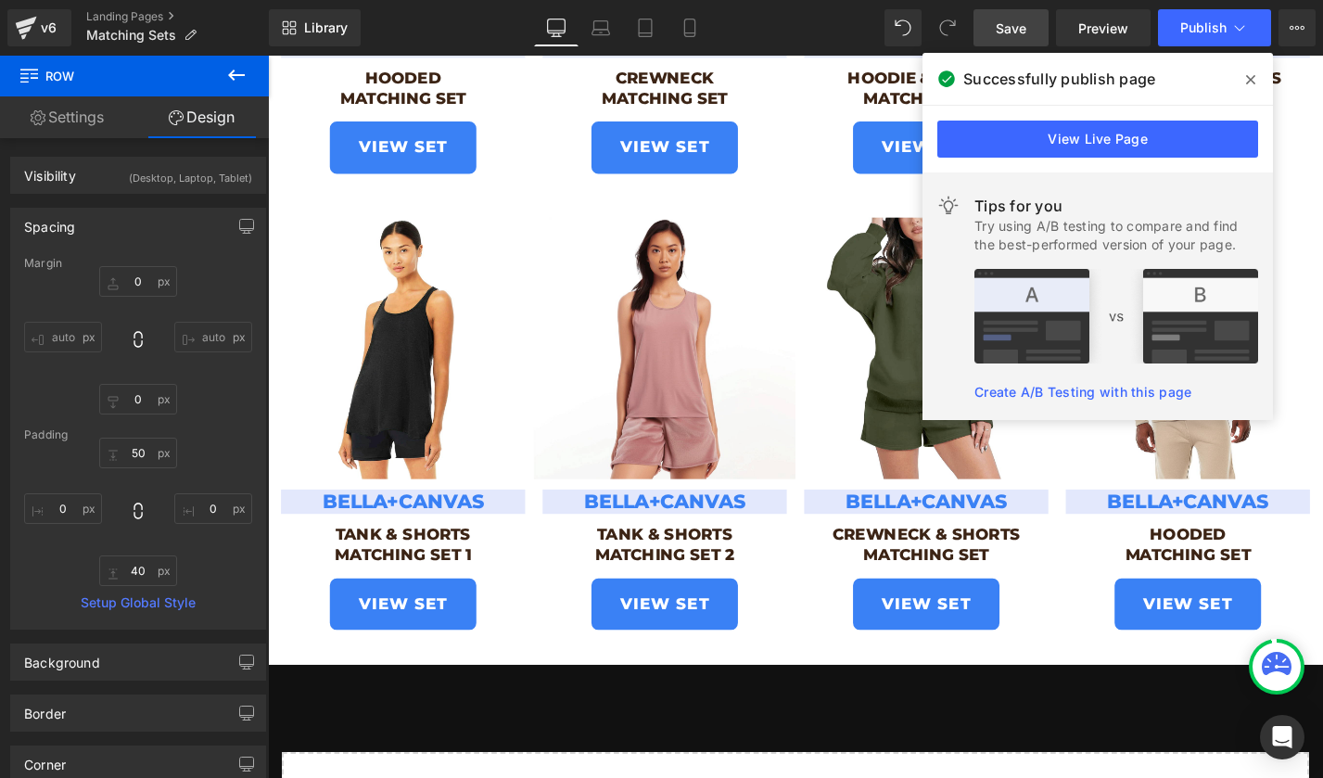
click at [1243, 73] on span at bounding box center [1251, 80] width 30 height 30
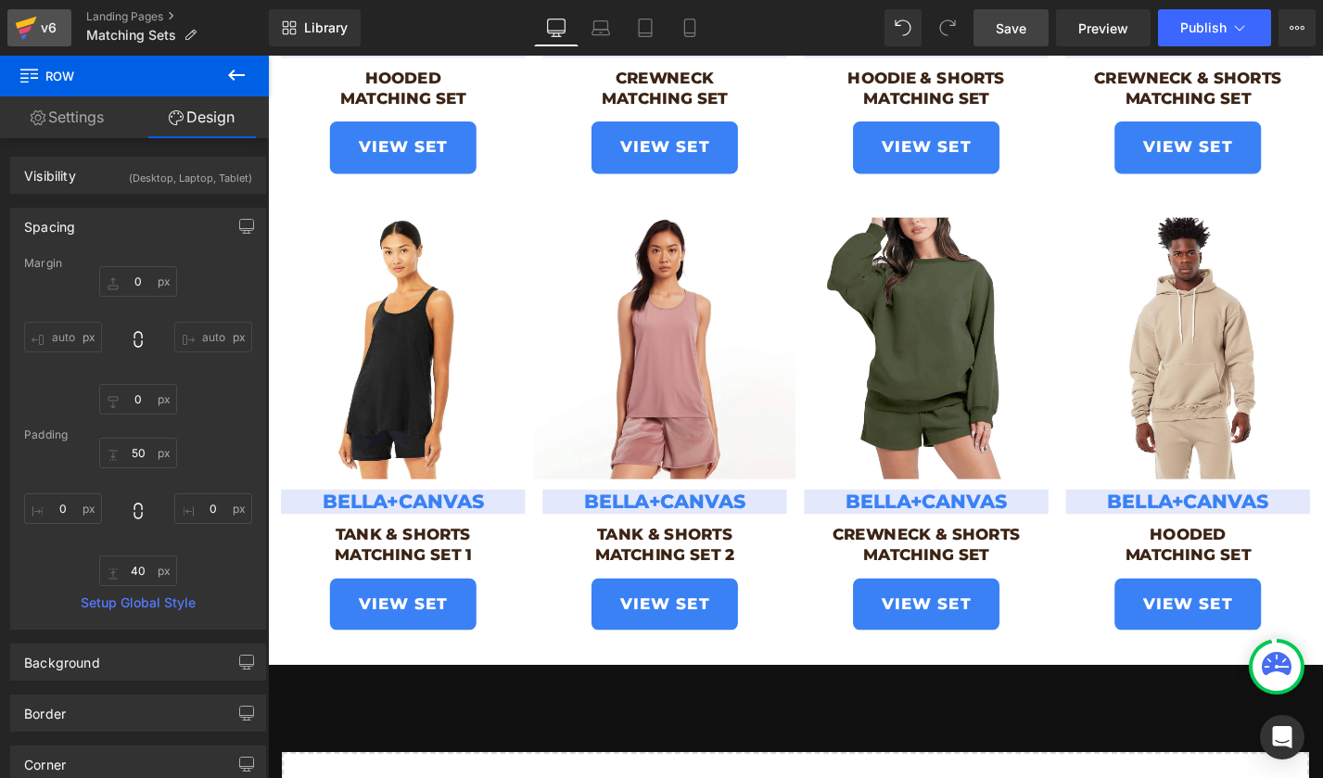
click at [54, 27] on div "v6" at bounding box center [48, 28] width 23 height 24
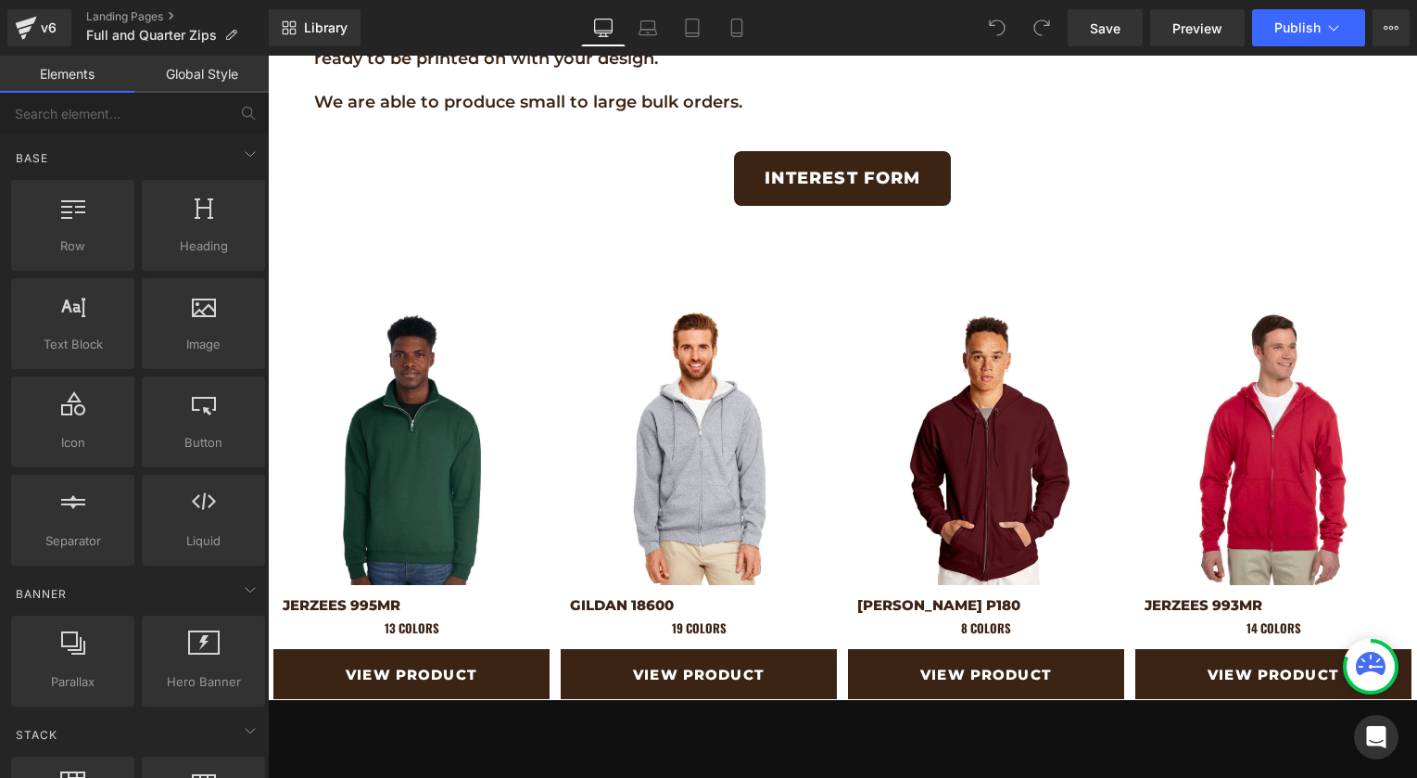
scroll to position [637, 0]
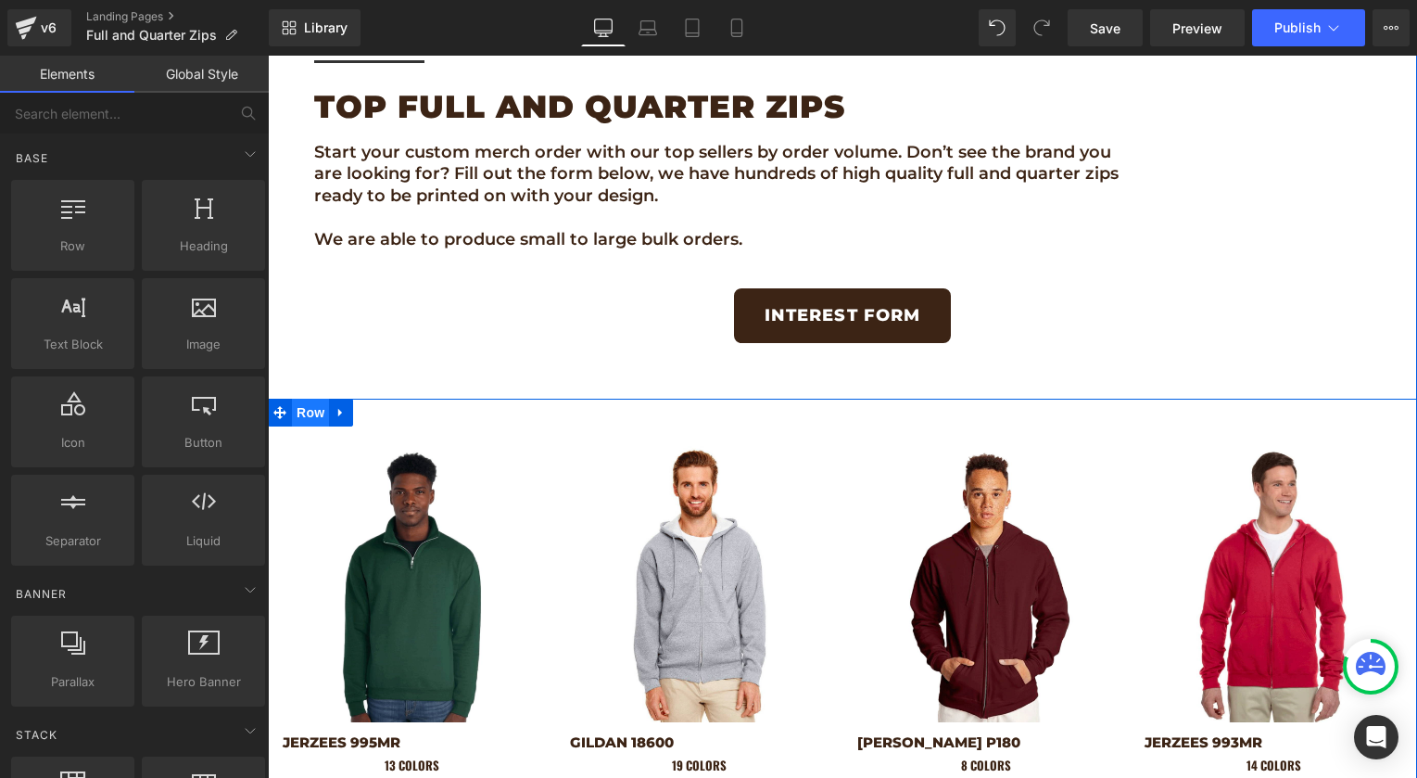
click at [304, 417] on span "Row" at bounding box center [310, 413] width 37 height 28
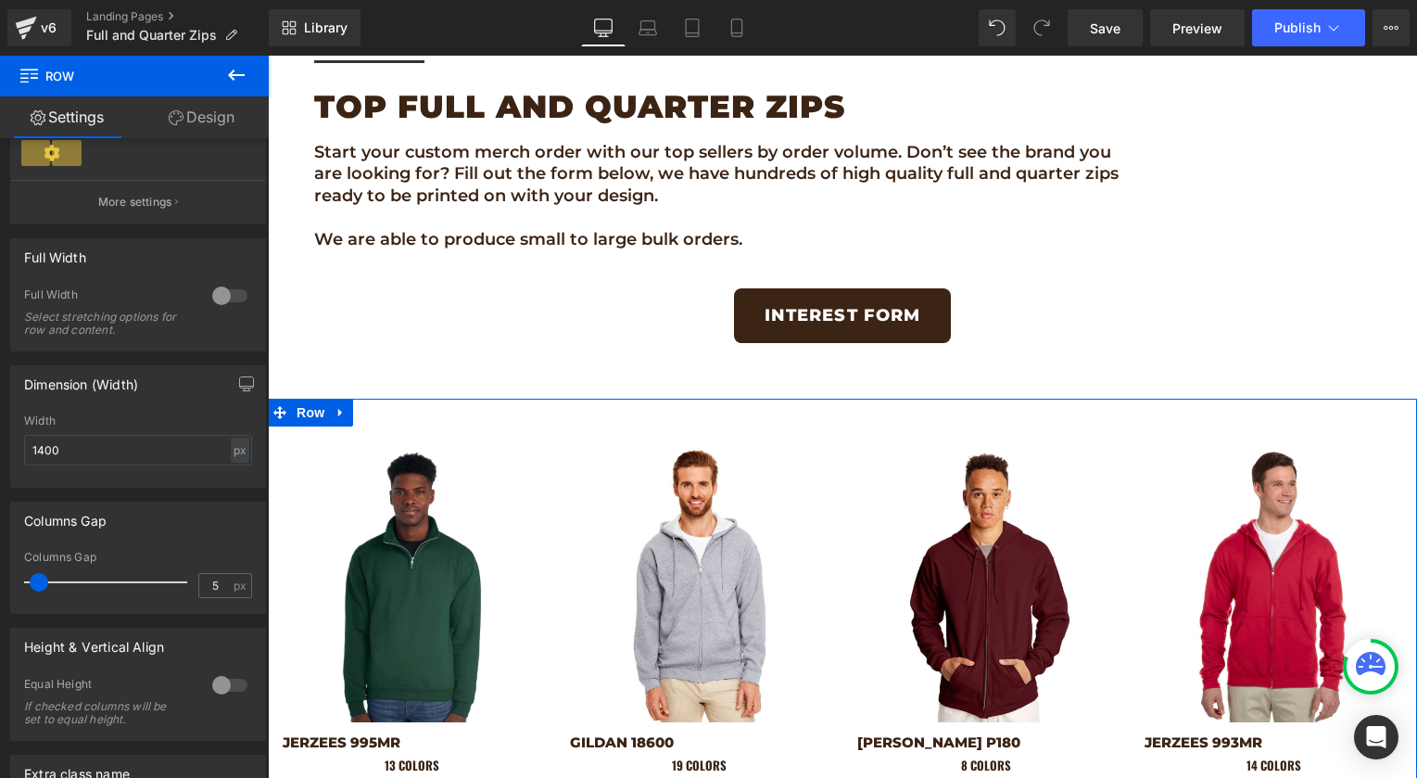
click at [221, 295] on div at bounding box center [230, 296] width 44 height 30
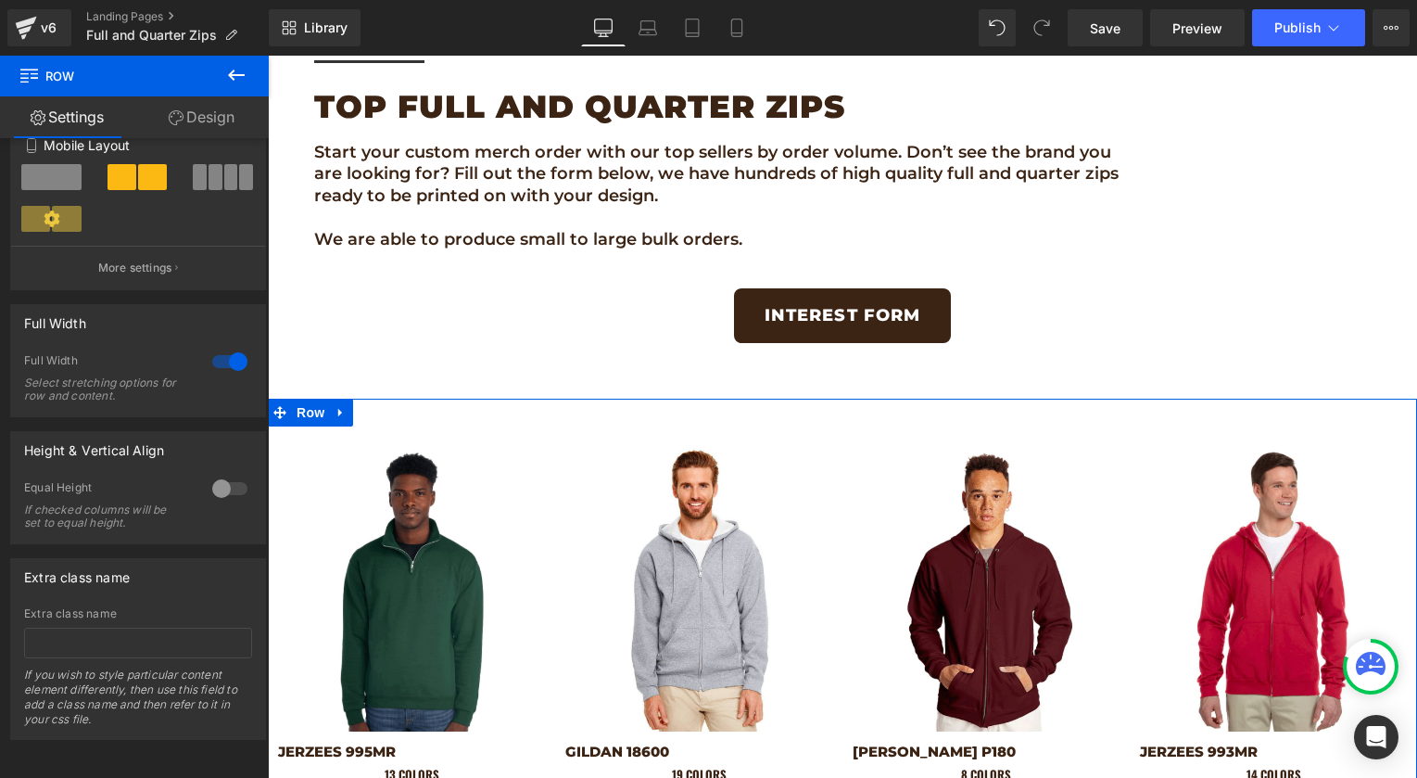
scroll to position [468, 0]
click at [209, 114] on link "Design" at bounding box center [201, 117] width 134 height 42
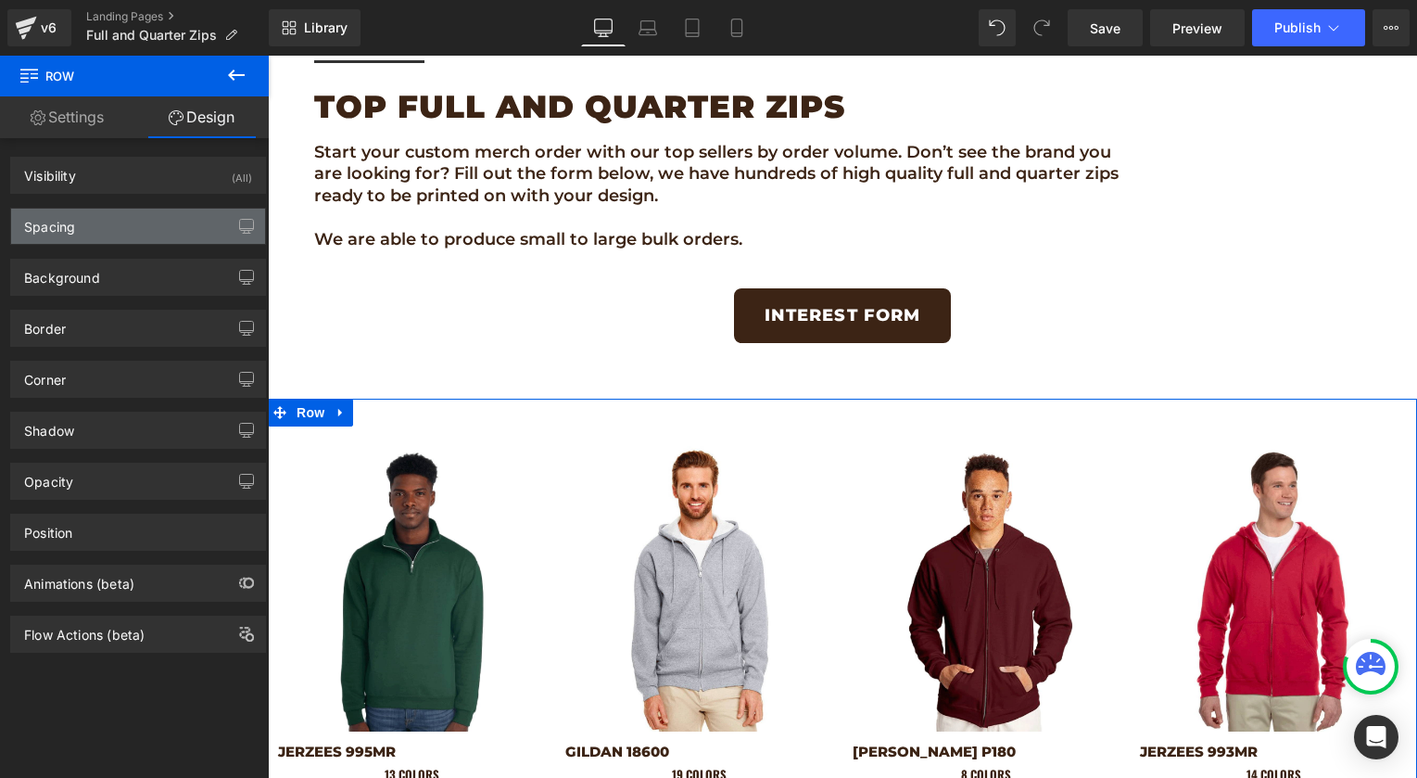
click at [82, 235] on div "Spacing" at bounding box center [138, 226] width 254 height 35
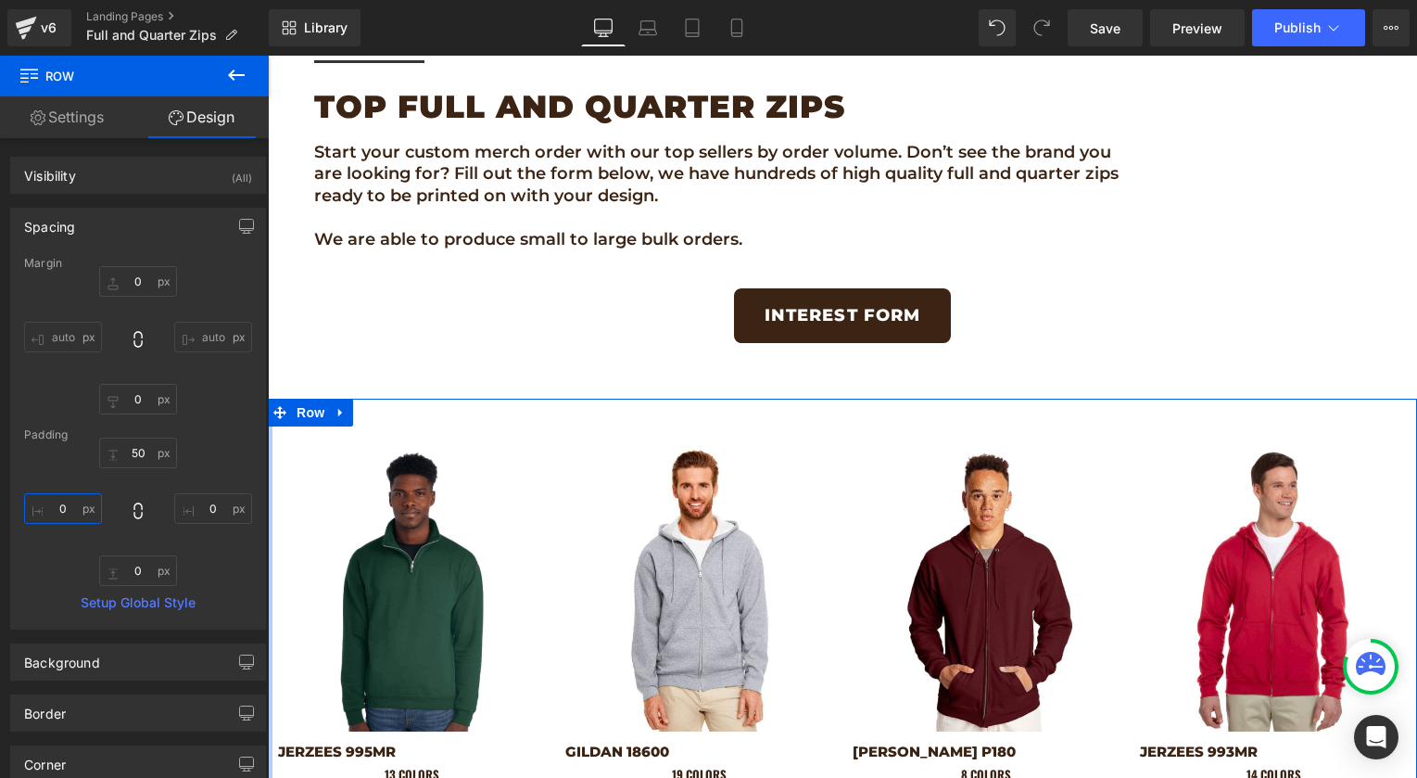
click at [68, 496] on input "0" at bounding box center [63, 508] width 78 height 31
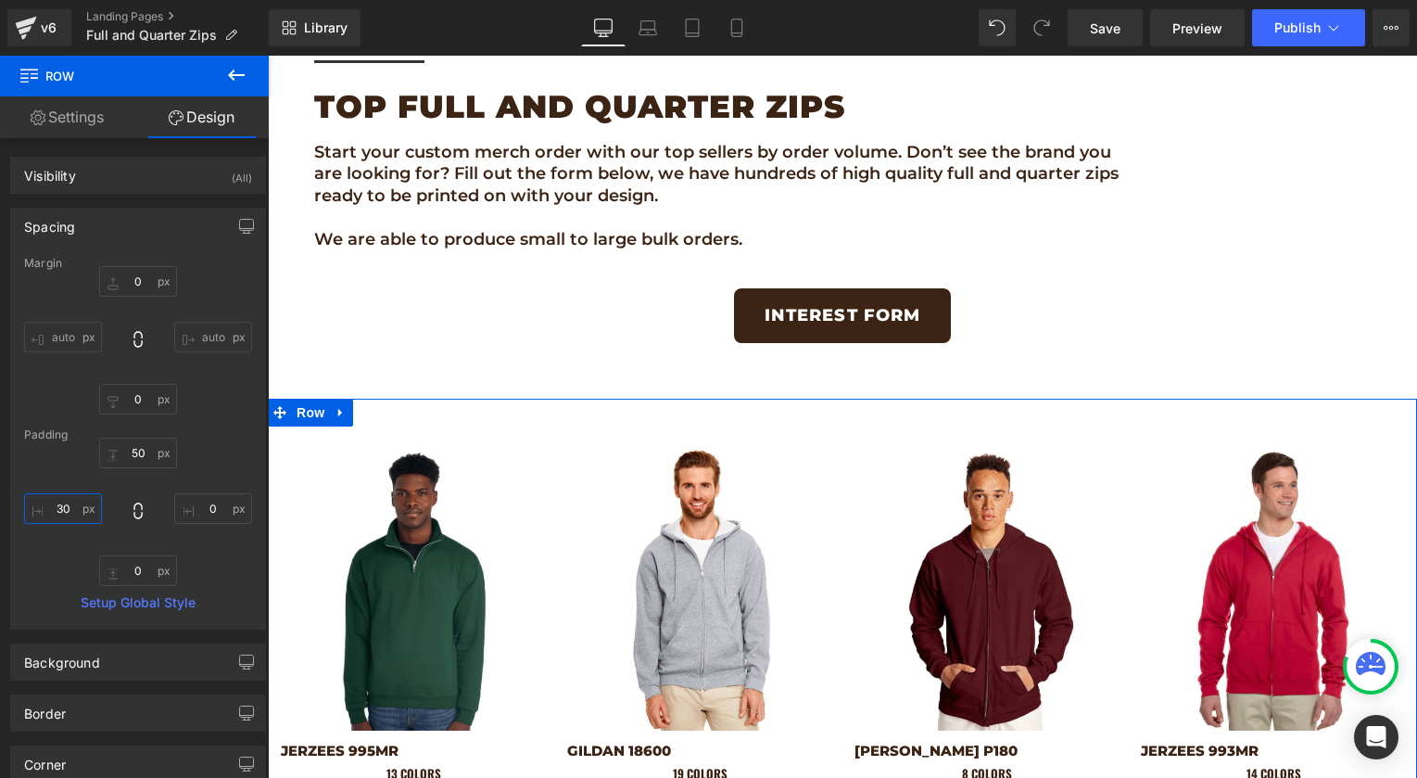
type input "30"
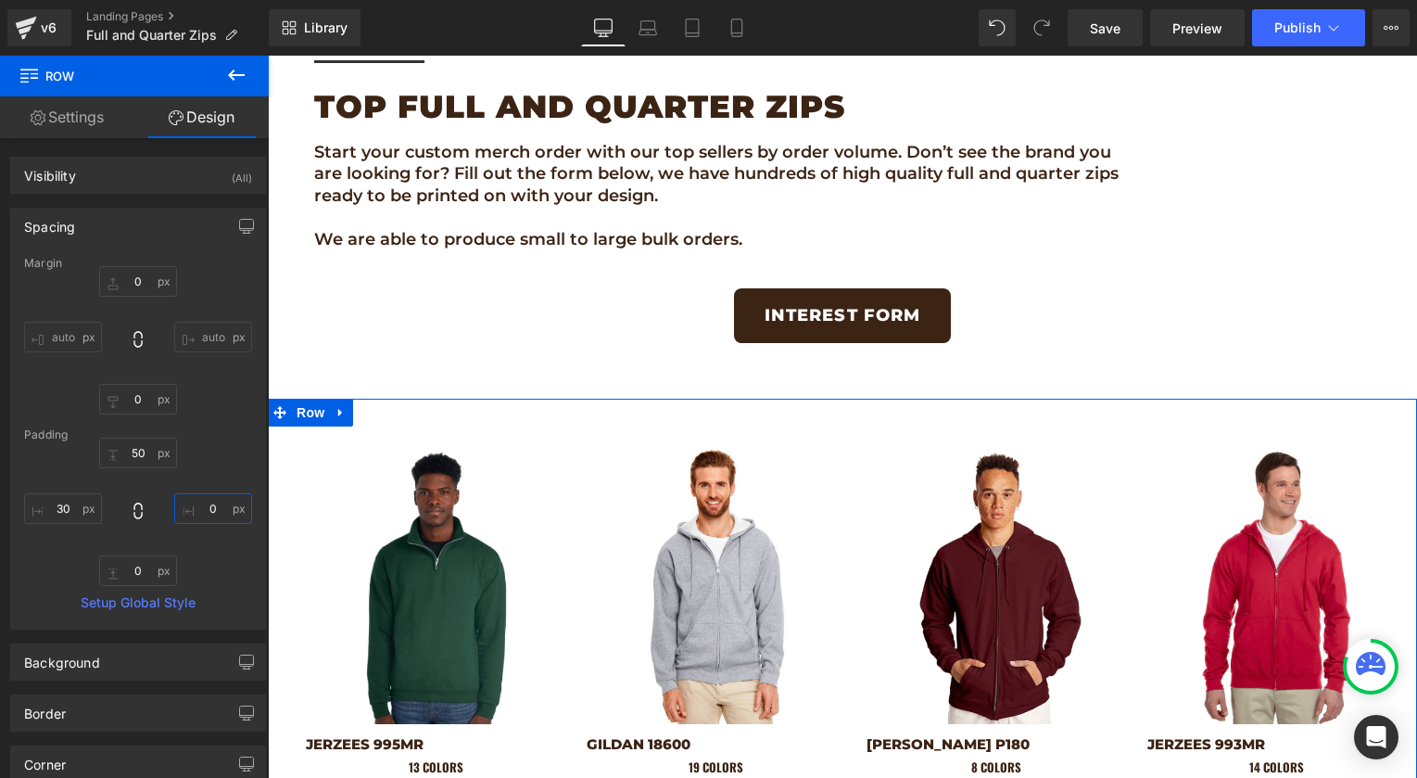
click at [206, 501] on input "0" at bounding box center [213, 508] width 78 height 31
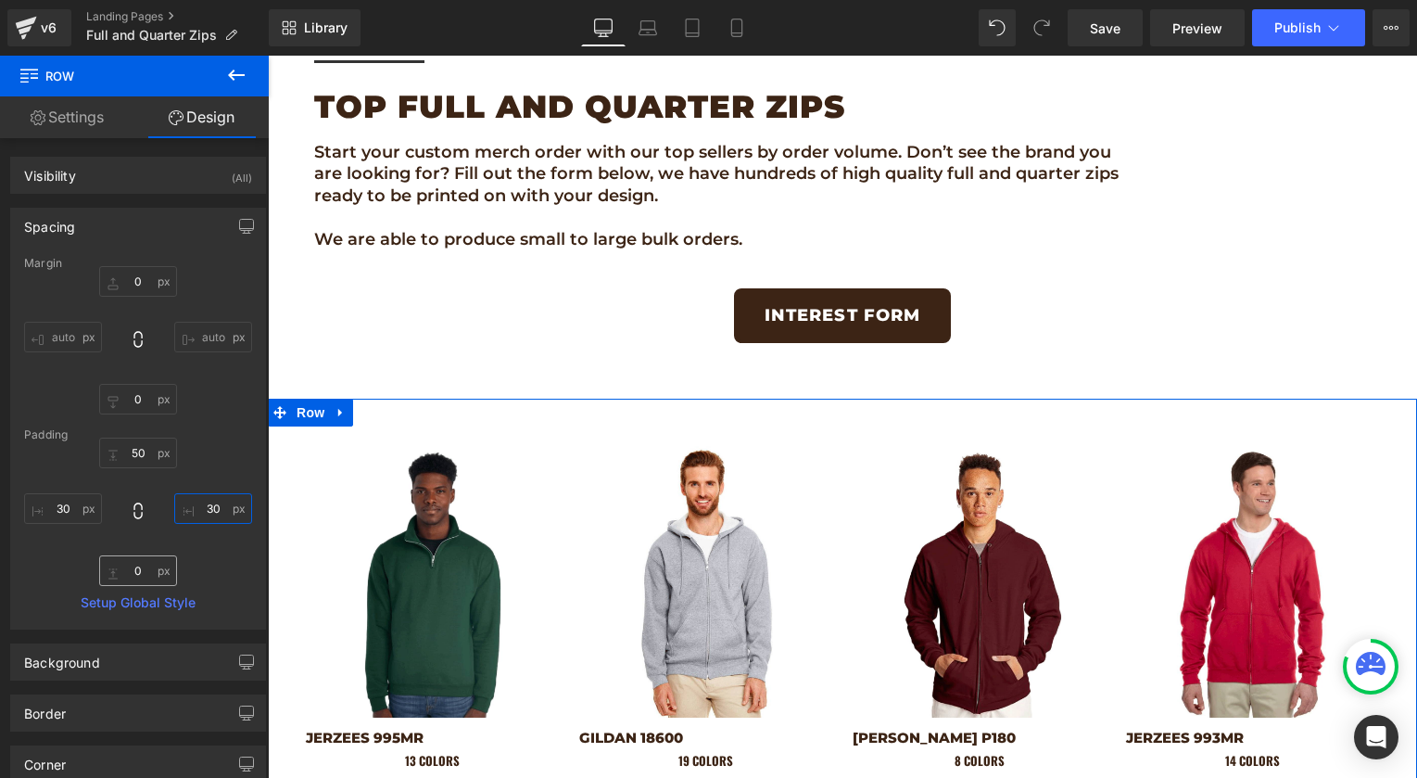
type input "30"
click at [126, 562] on input "0" at bounding box center [138, 570] width 78 height 31
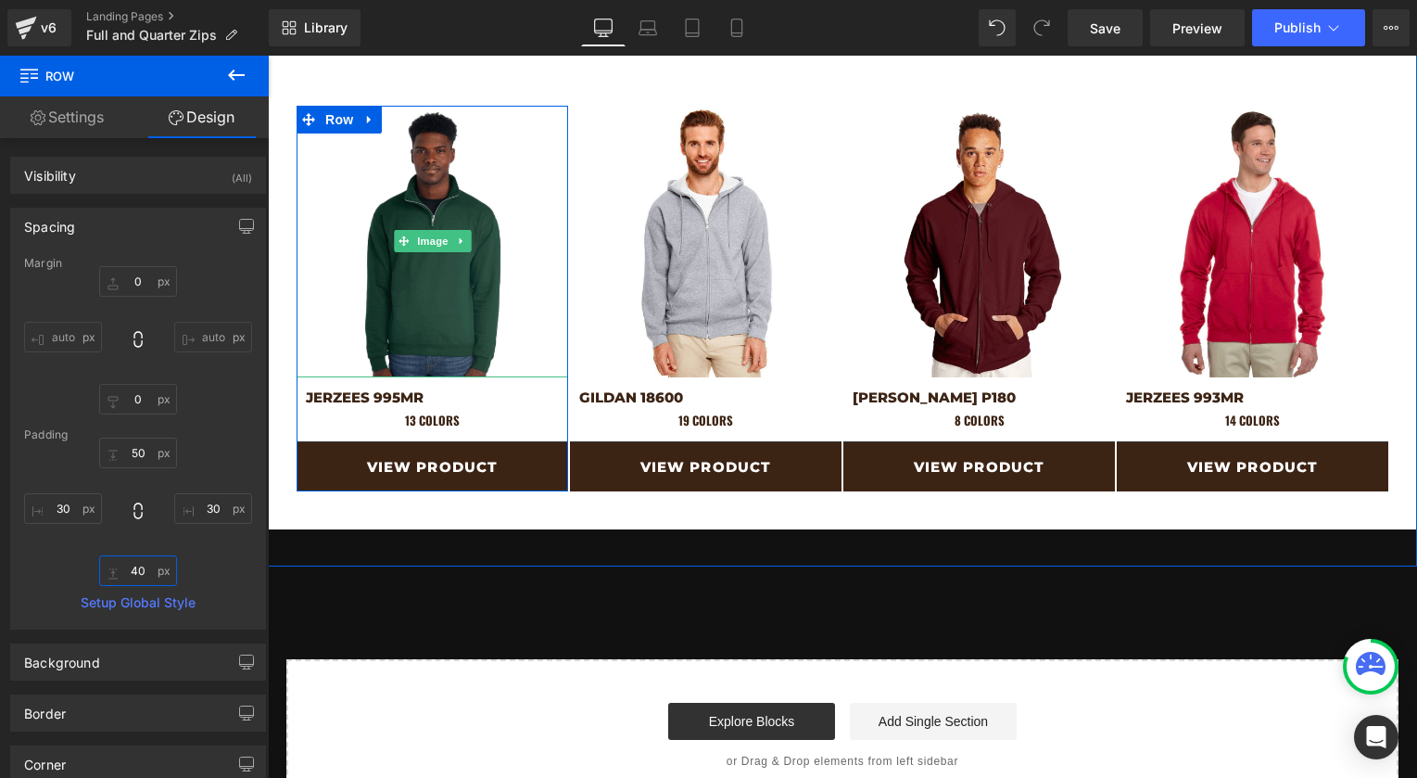
scroll to position [982, 0]
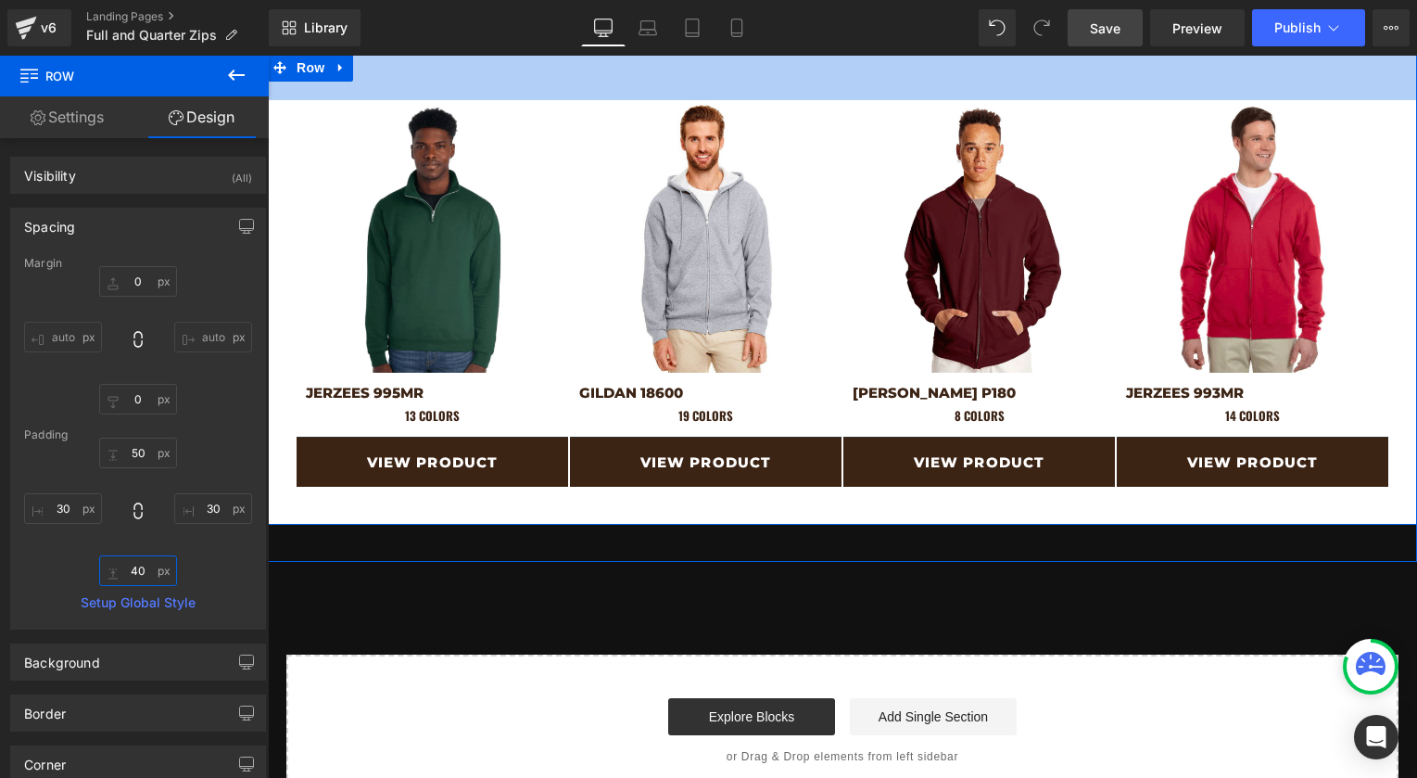
type input "40"
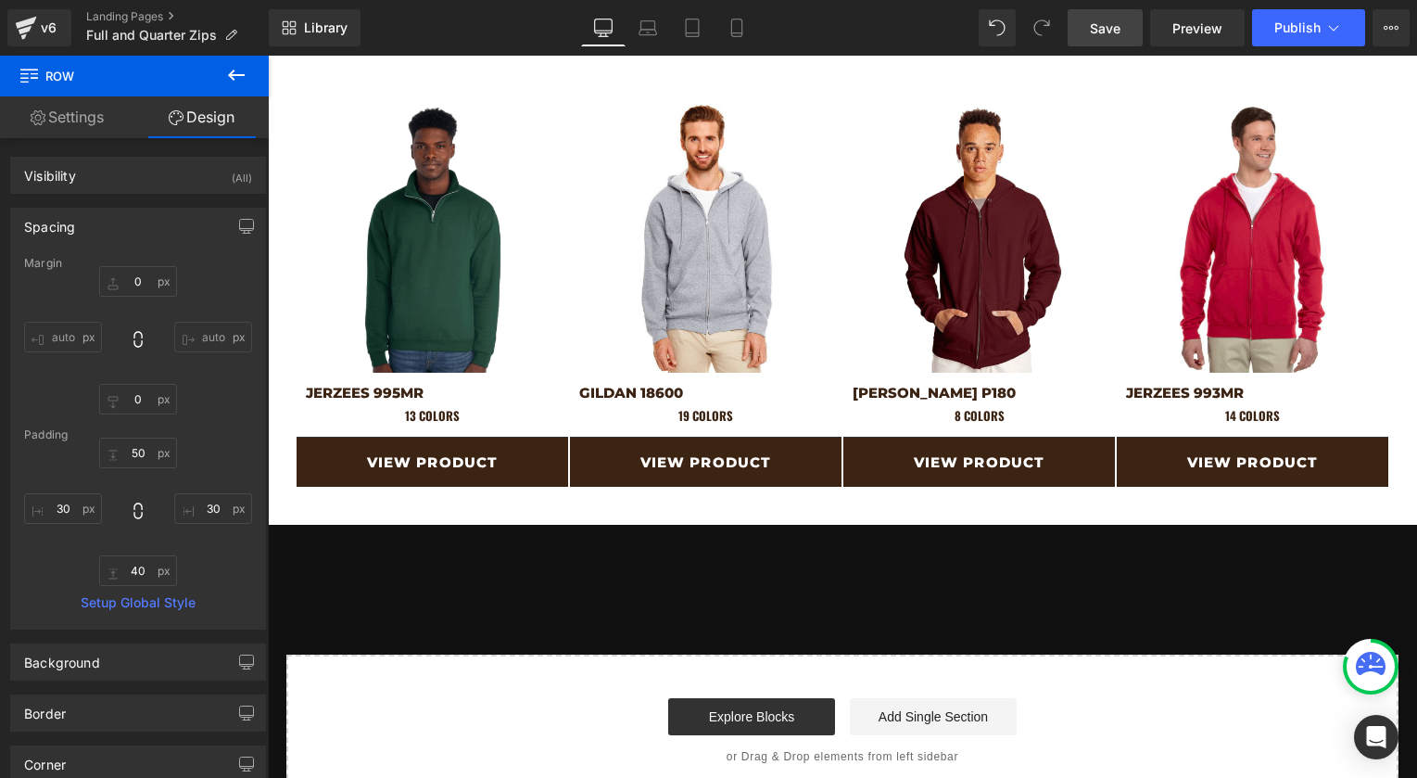
click at [1094, 20] on span "Save" at bounding box center [1105, 28] width 31 height 19
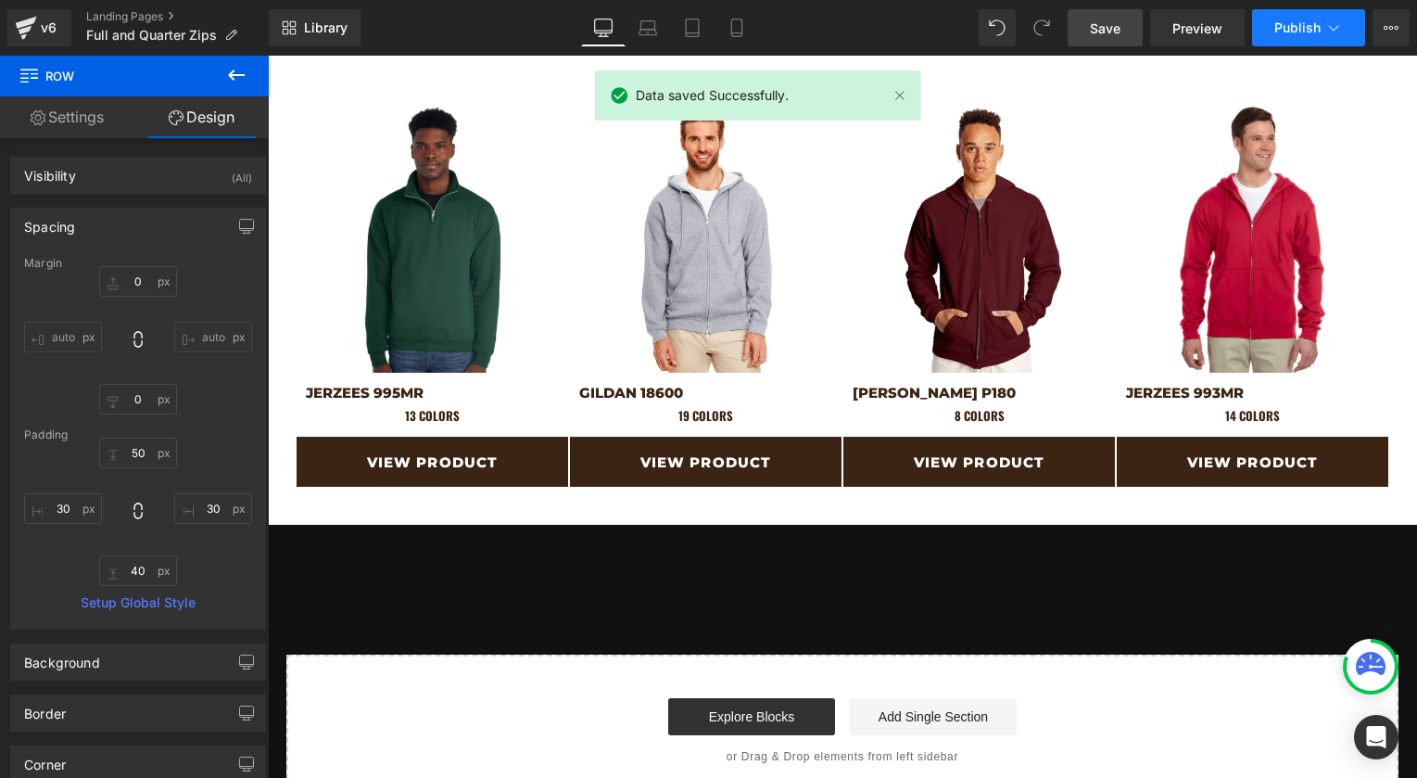
click at [1279, 39] on button "Publish" at bounding box center [1308, 27] width 113 height 37
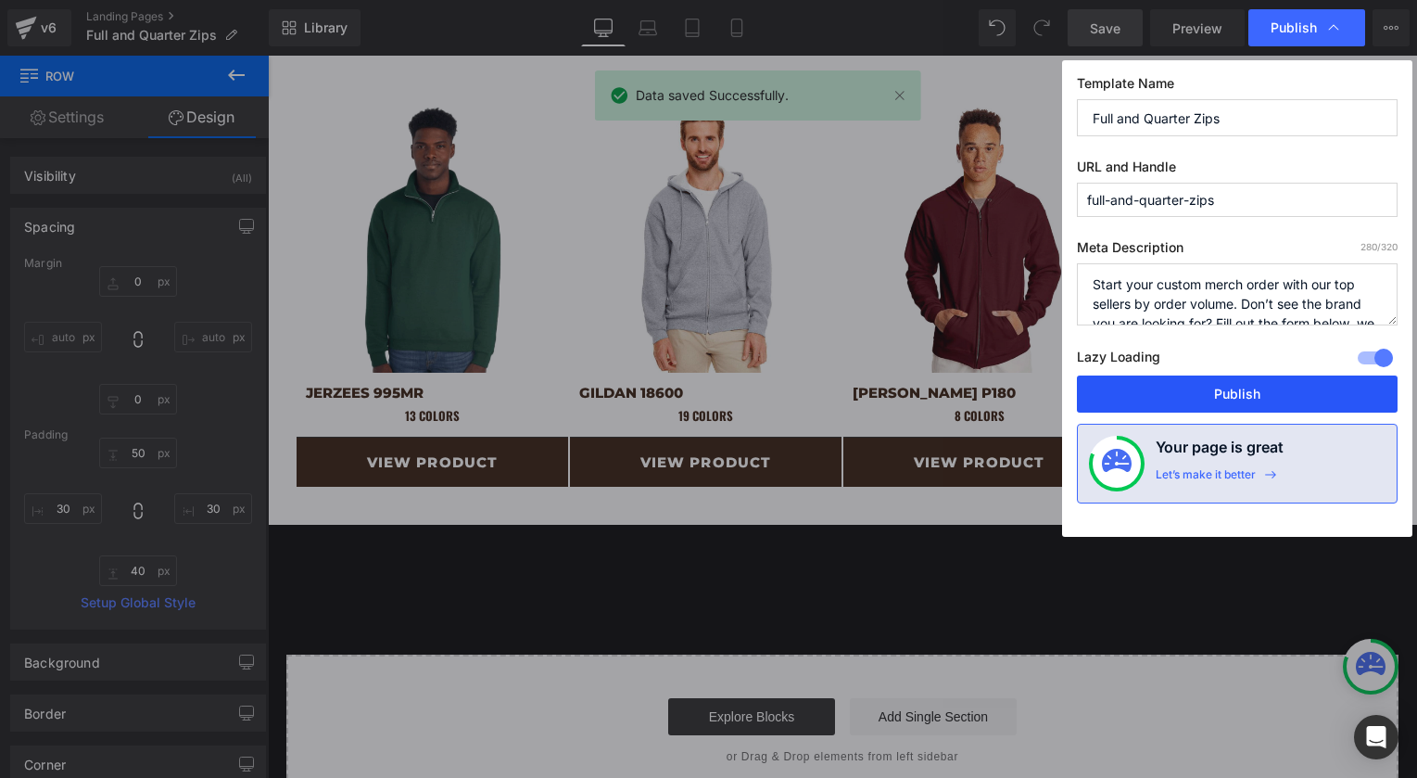
click at [1156, 398] on button "Publish" at bounding box center [1237, 393] width 321 height 37
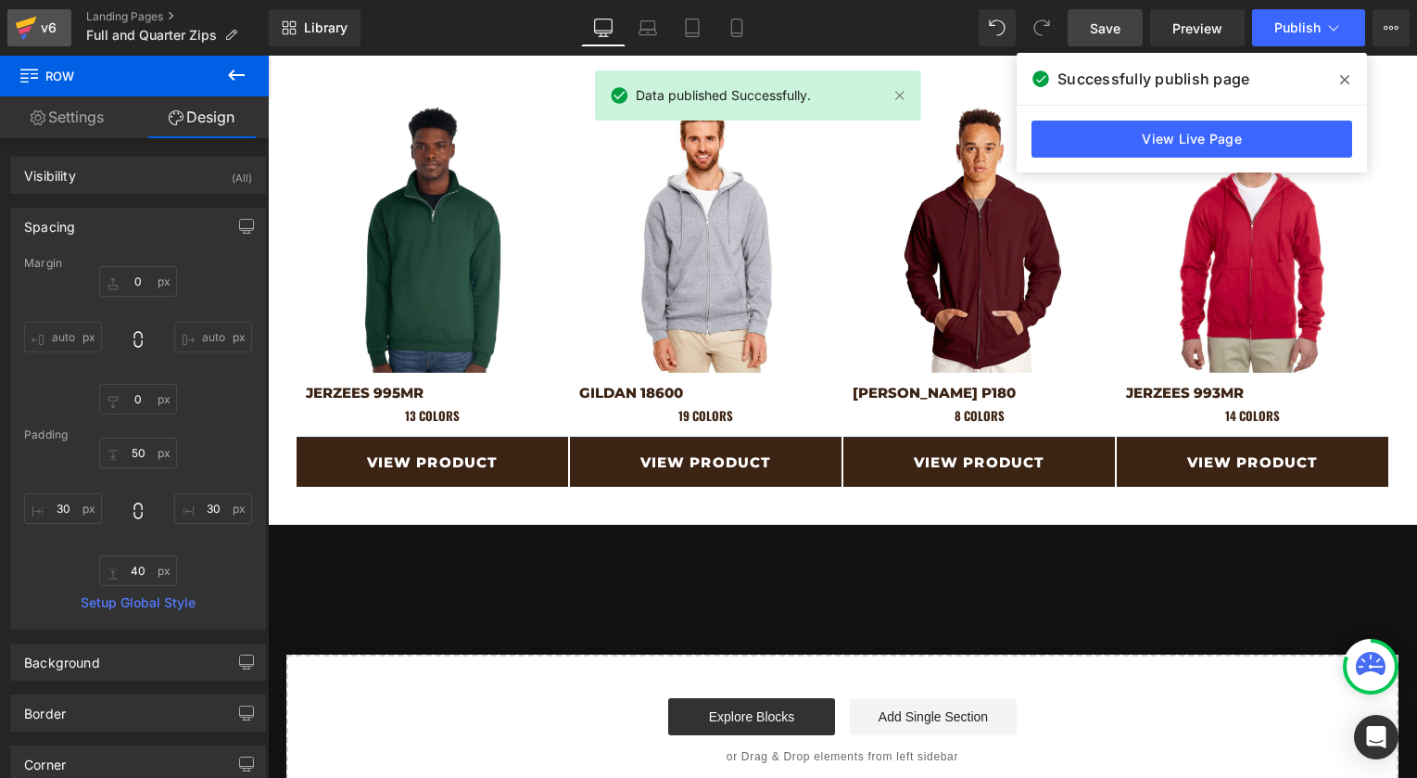
click at [57, 32] on div "v6" at bounding box center [48, 28] width 23 height 24
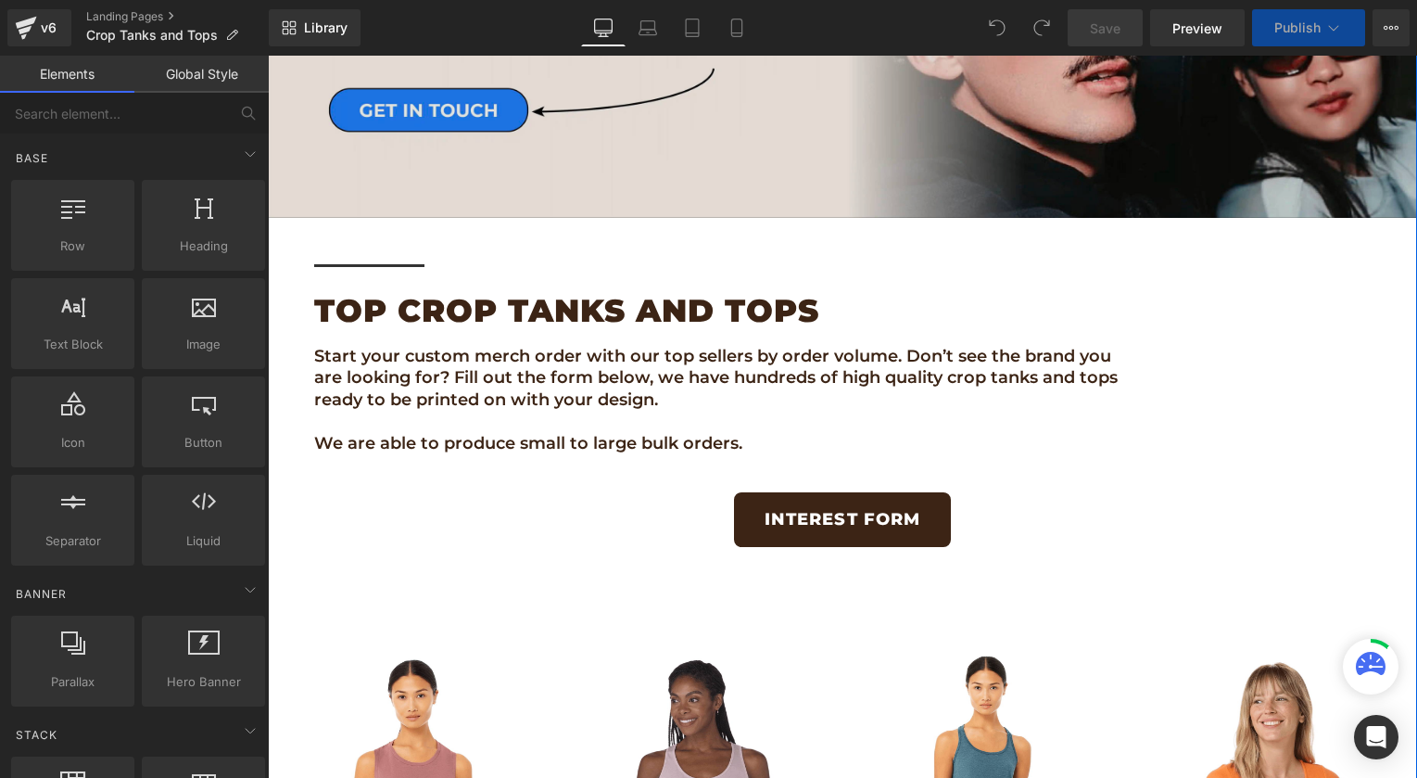
scroll to position [653, 0]
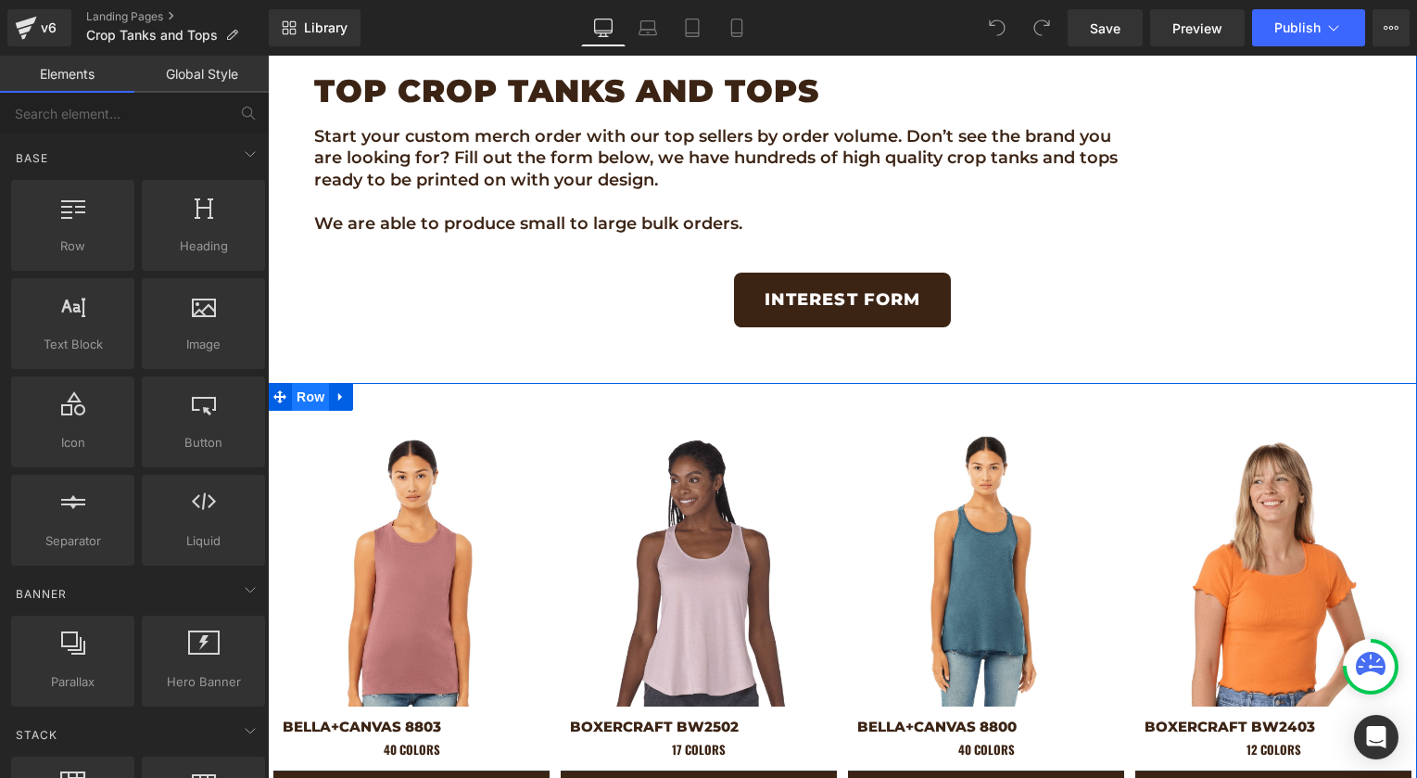
click at [311, 391] on span "Row" at bounding box center [310, 397] width 37 height 28
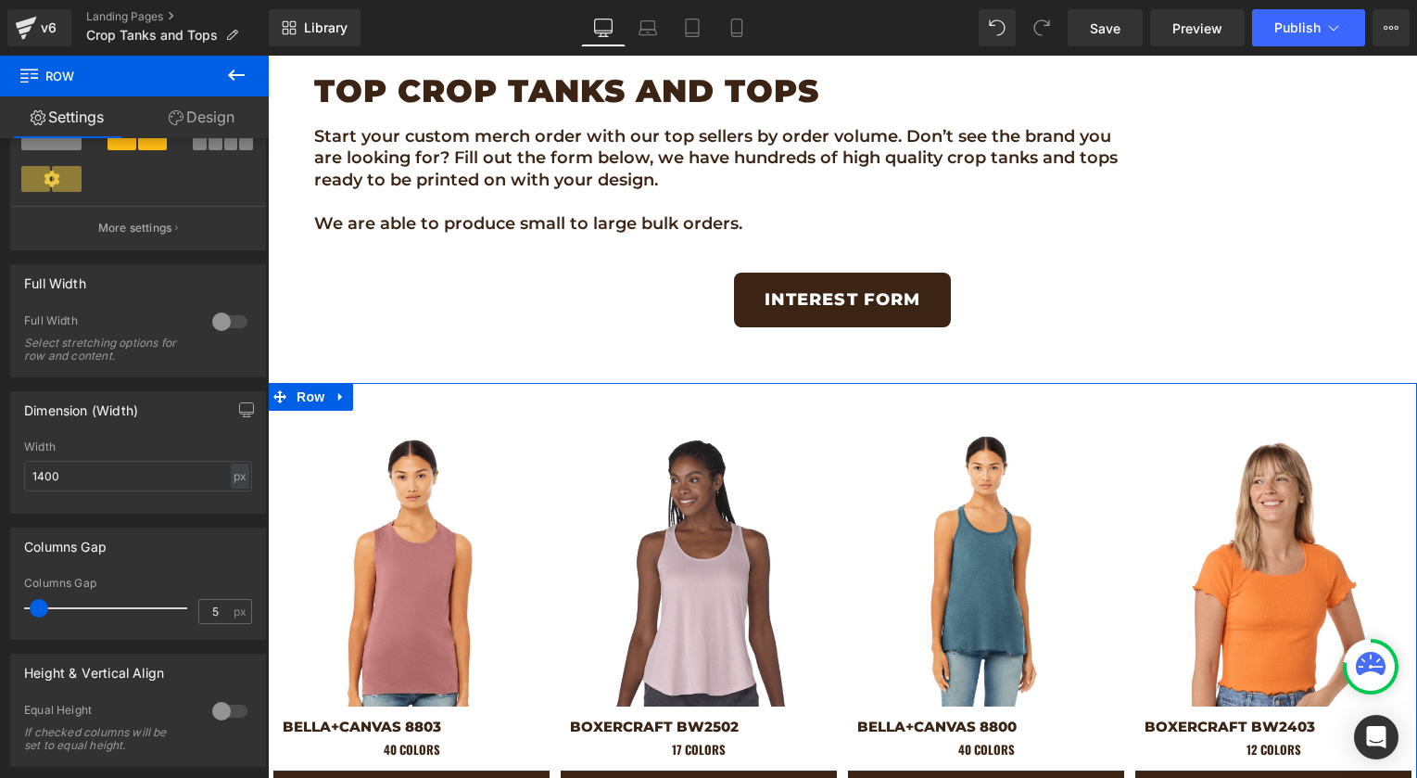
click at [218, 323] on div at bounding box center [230, 322] width 44 height 30
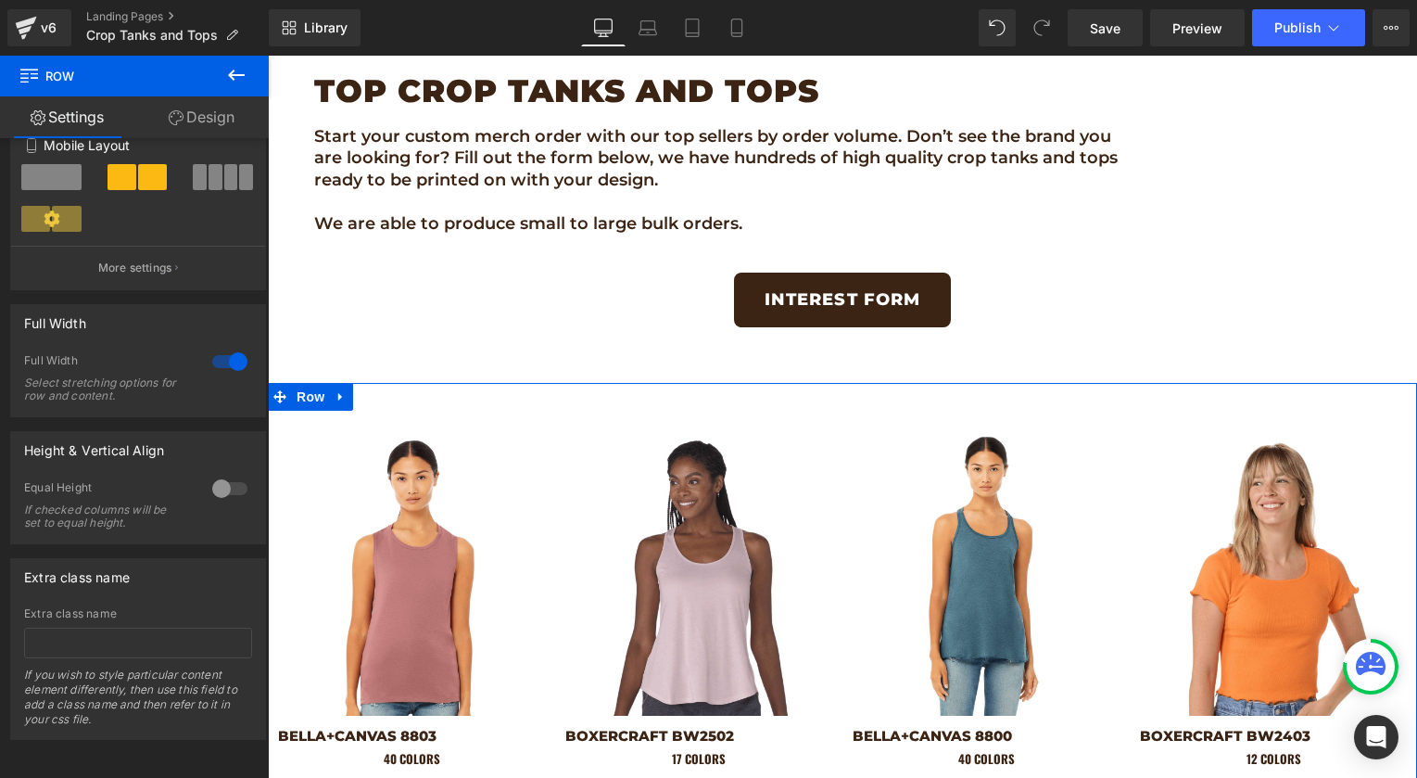
click at [207, 121] on link "Design" at bounding box center [201, 117] width 134 height 42
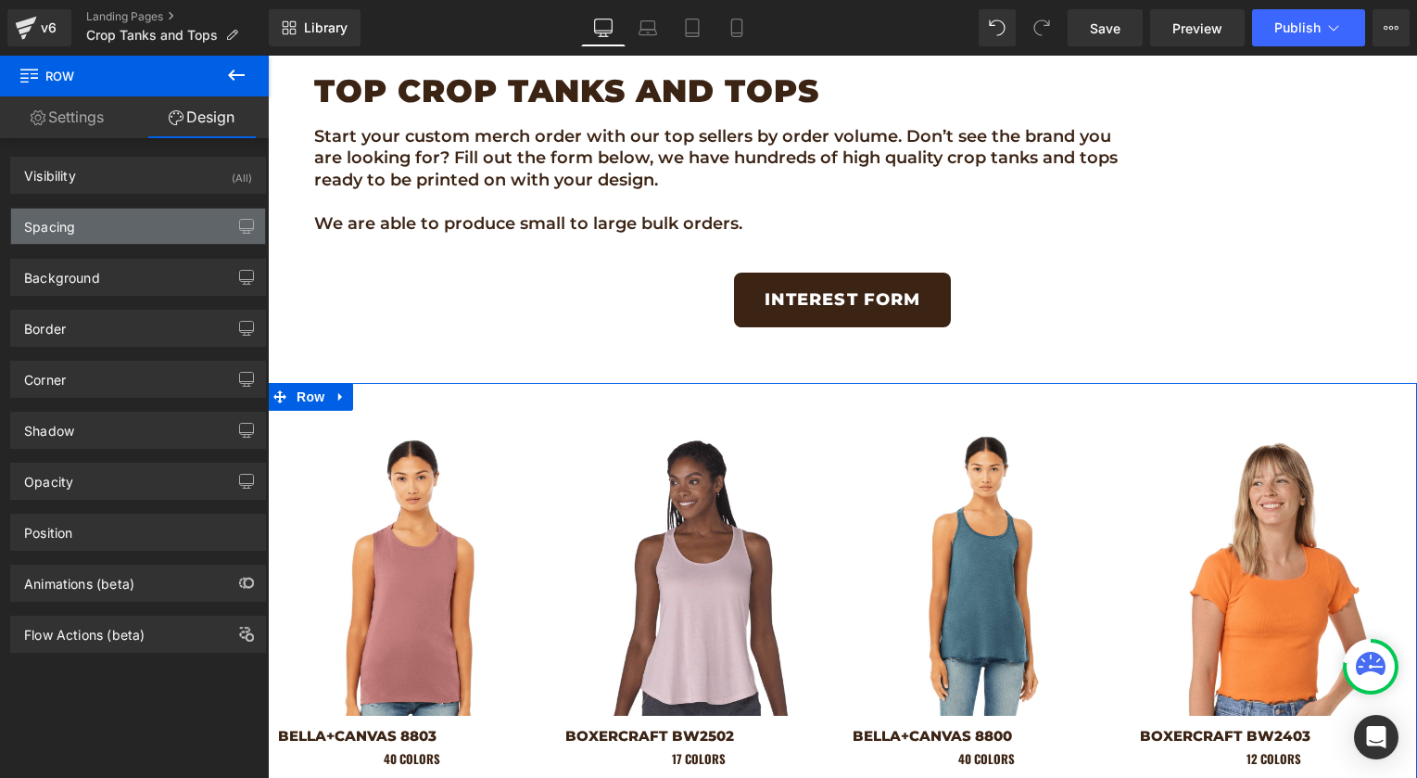
click at [68, 235] on div "Spacing" at bounding box center [138, 226] width 254 height 35
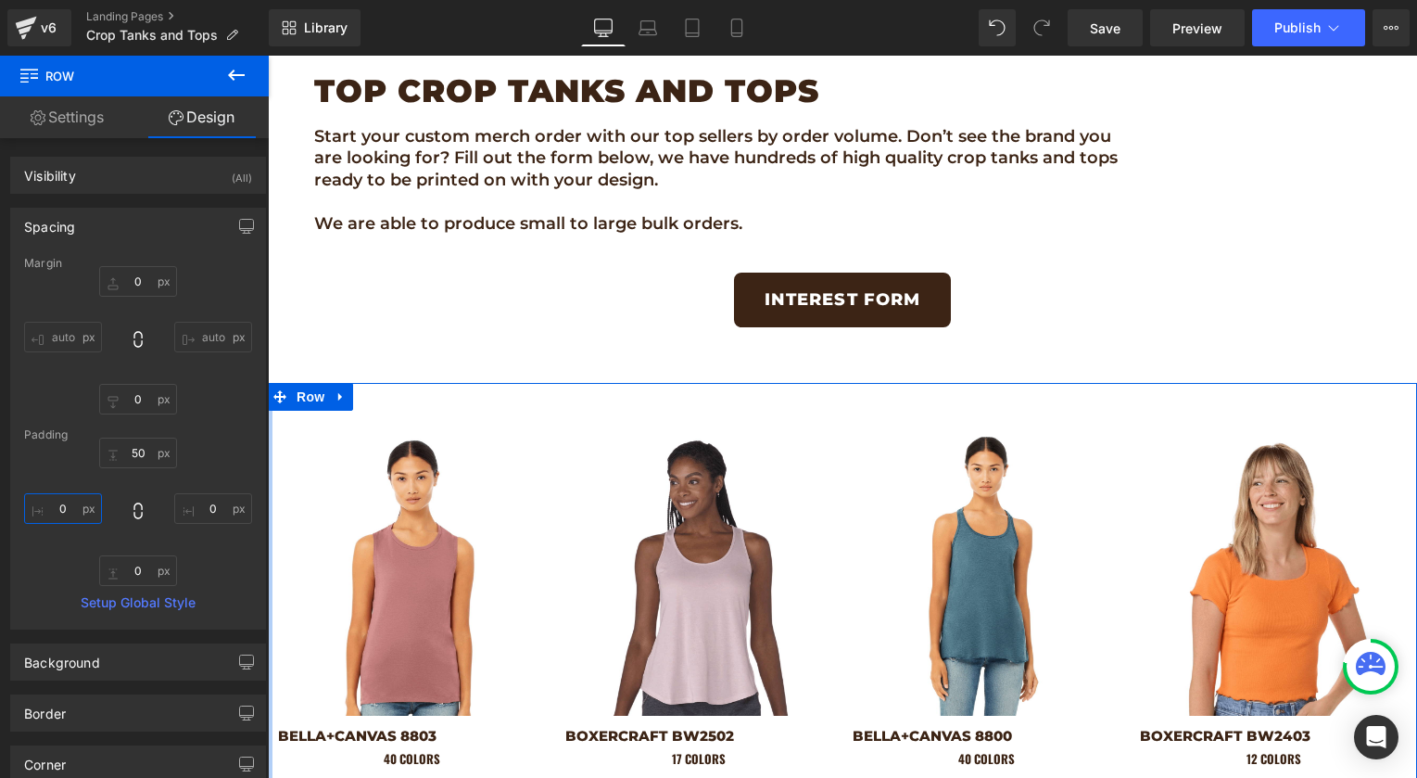
click at [57, 509] on input "0" at bounding box center [63, 508] width 78 height 31
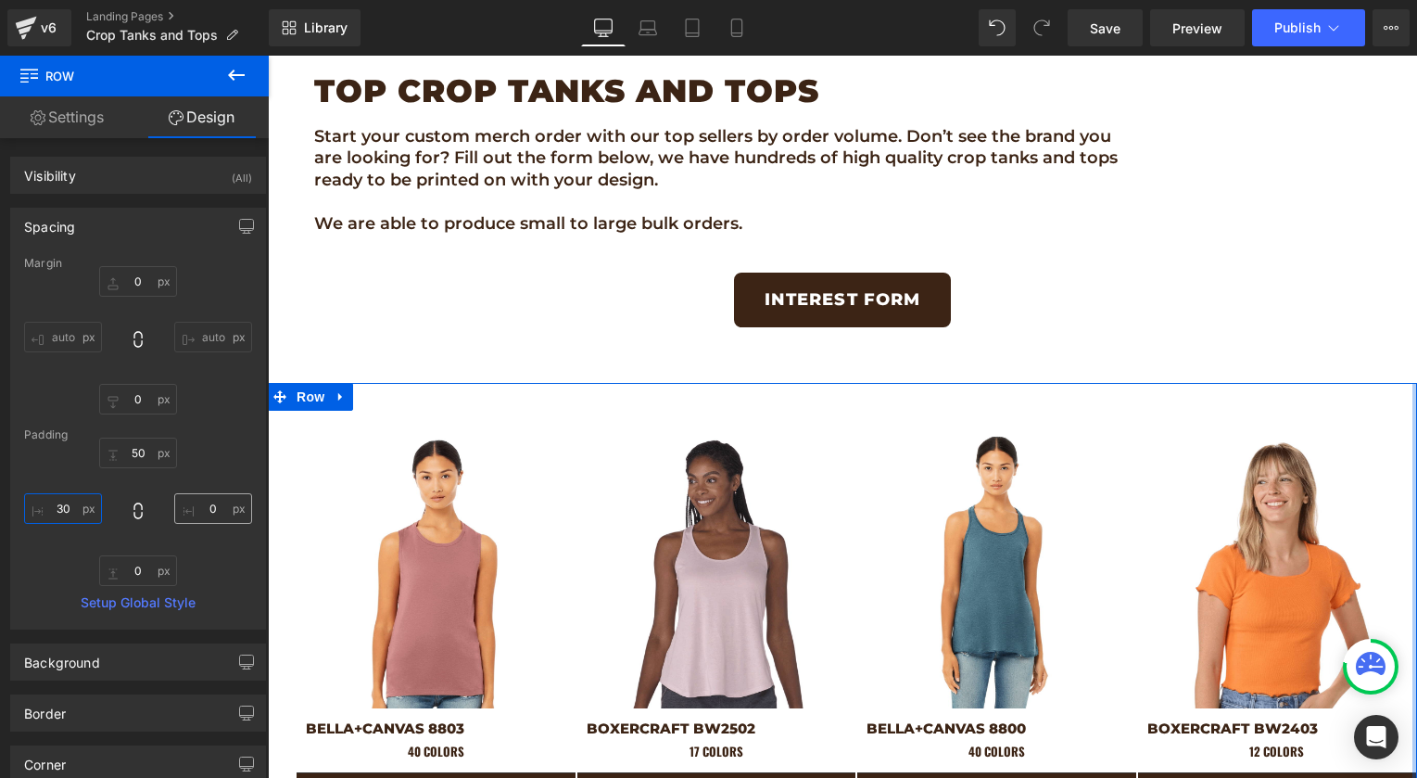
type input "30"
click at [197, 507] on input "0" at bounding box center [213, 508] width 78 height 31
type input "30"
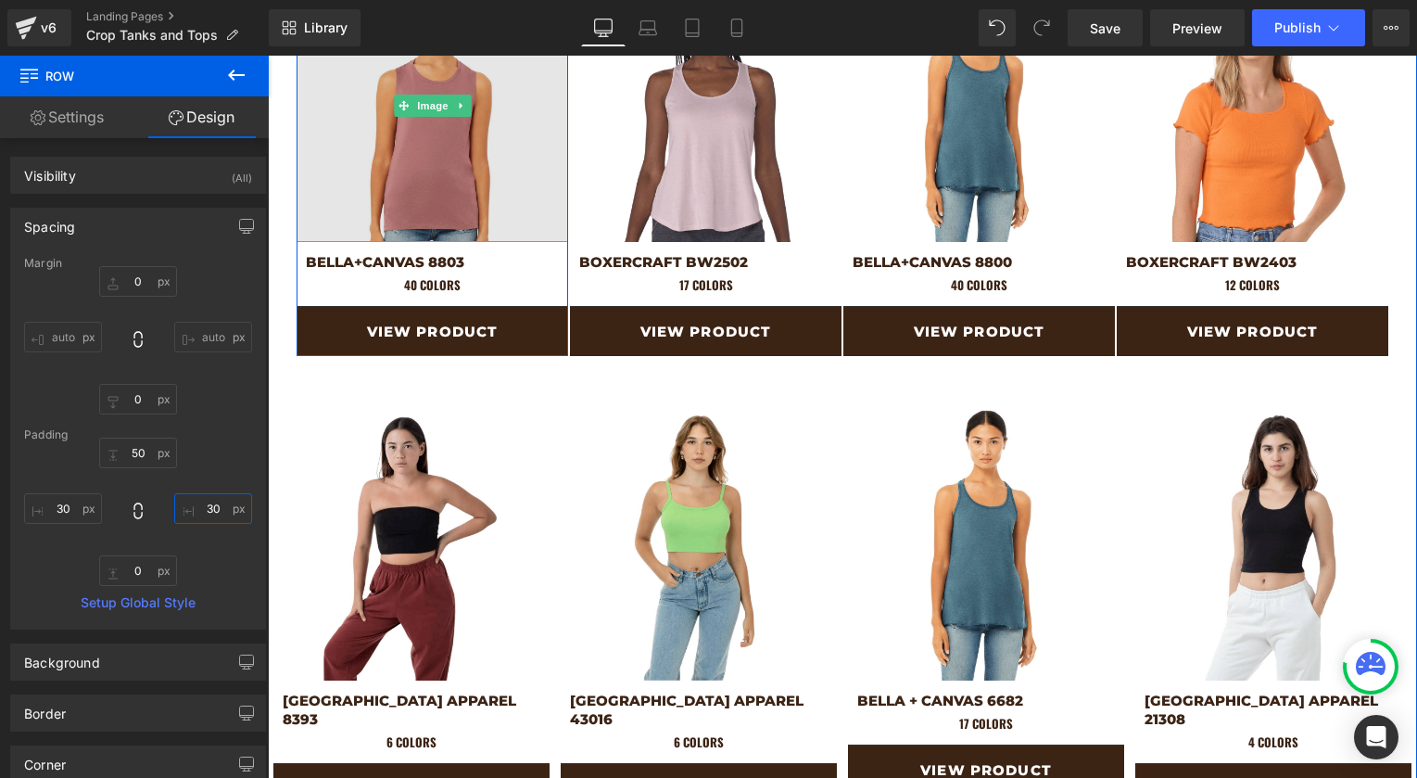
scroll to position [1155, 0]
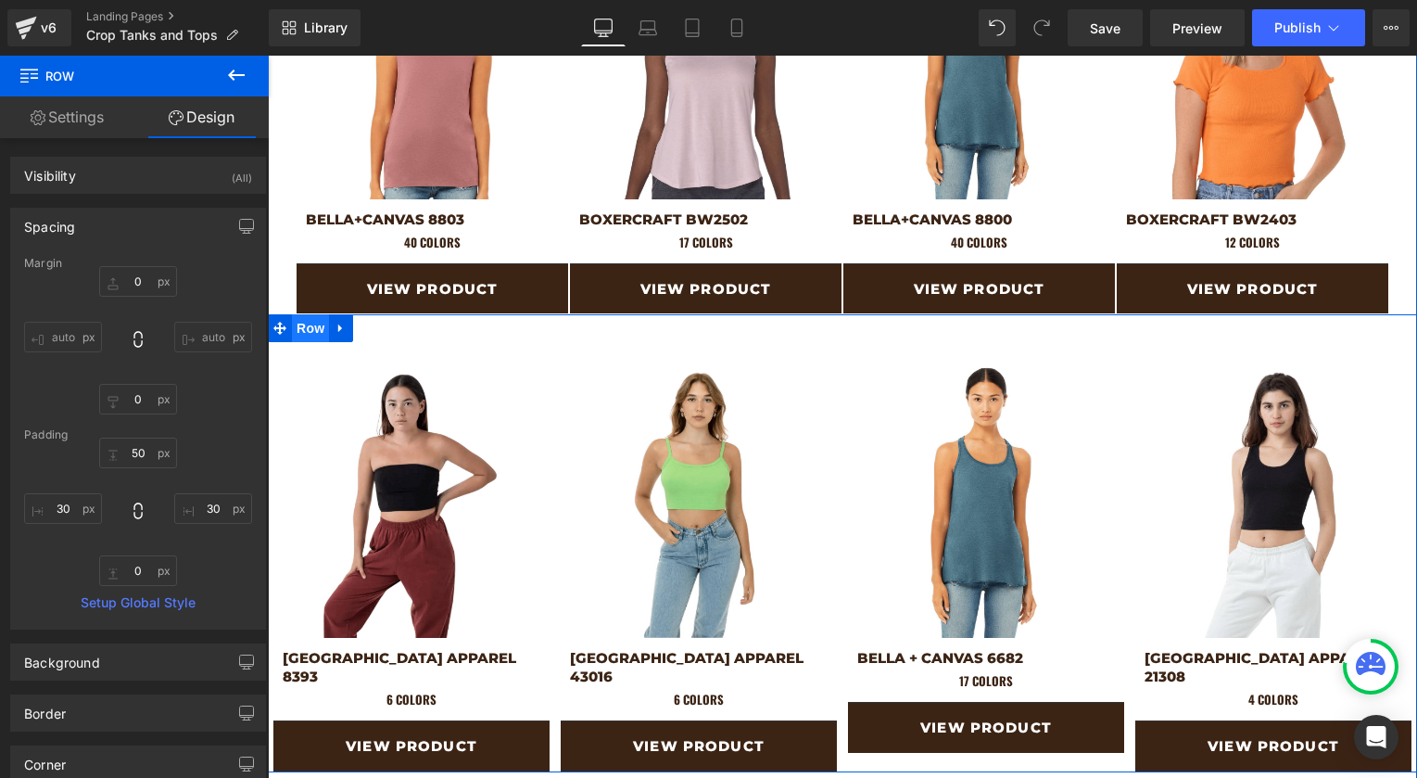
click at [304, 333] on span "Row" at bounding box center [310, 328] width 37 height 28
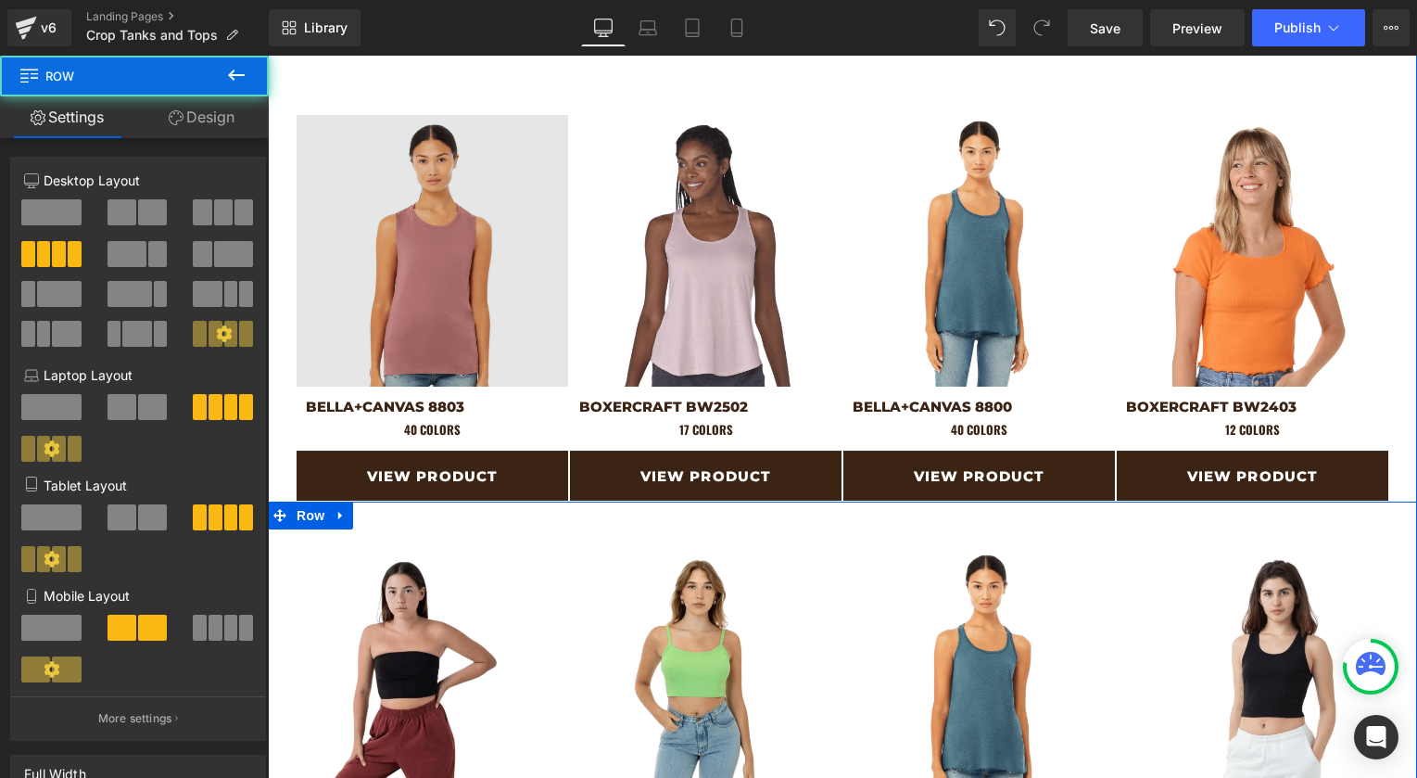
scroll to position [856, 0]
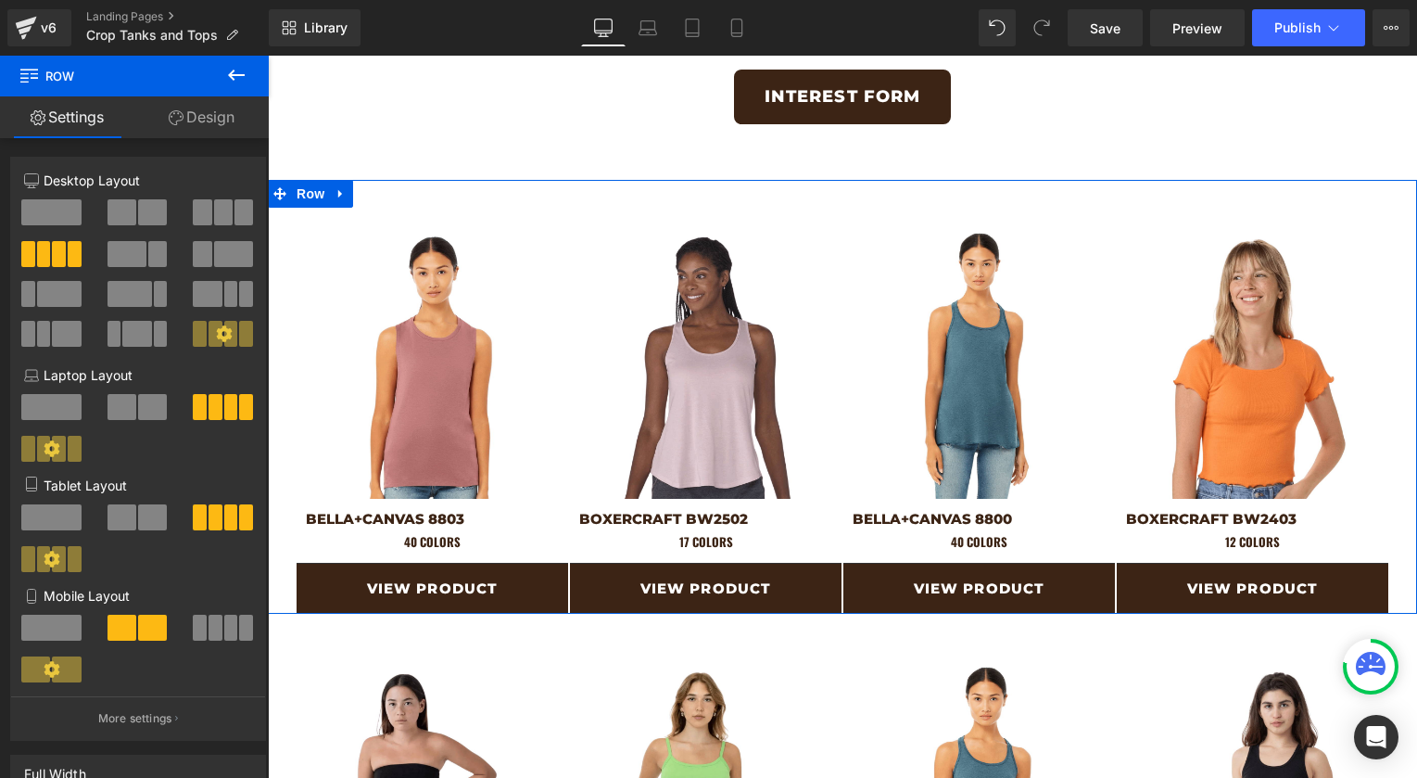
drag, startPoint x: 546, startPoint y: 371, endPoint x: 277, endPoint y: 315, distance: 274.5
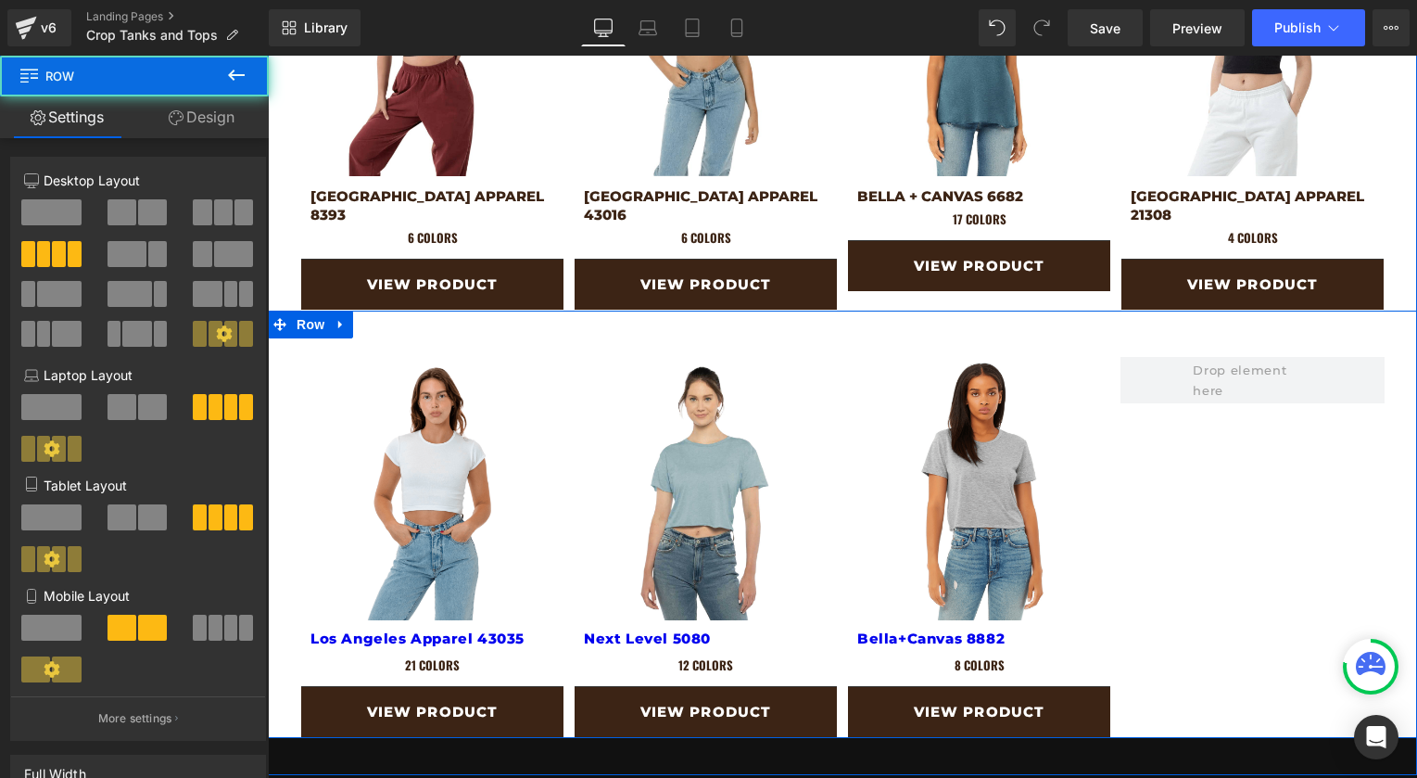
scroll to position [1677, 0]
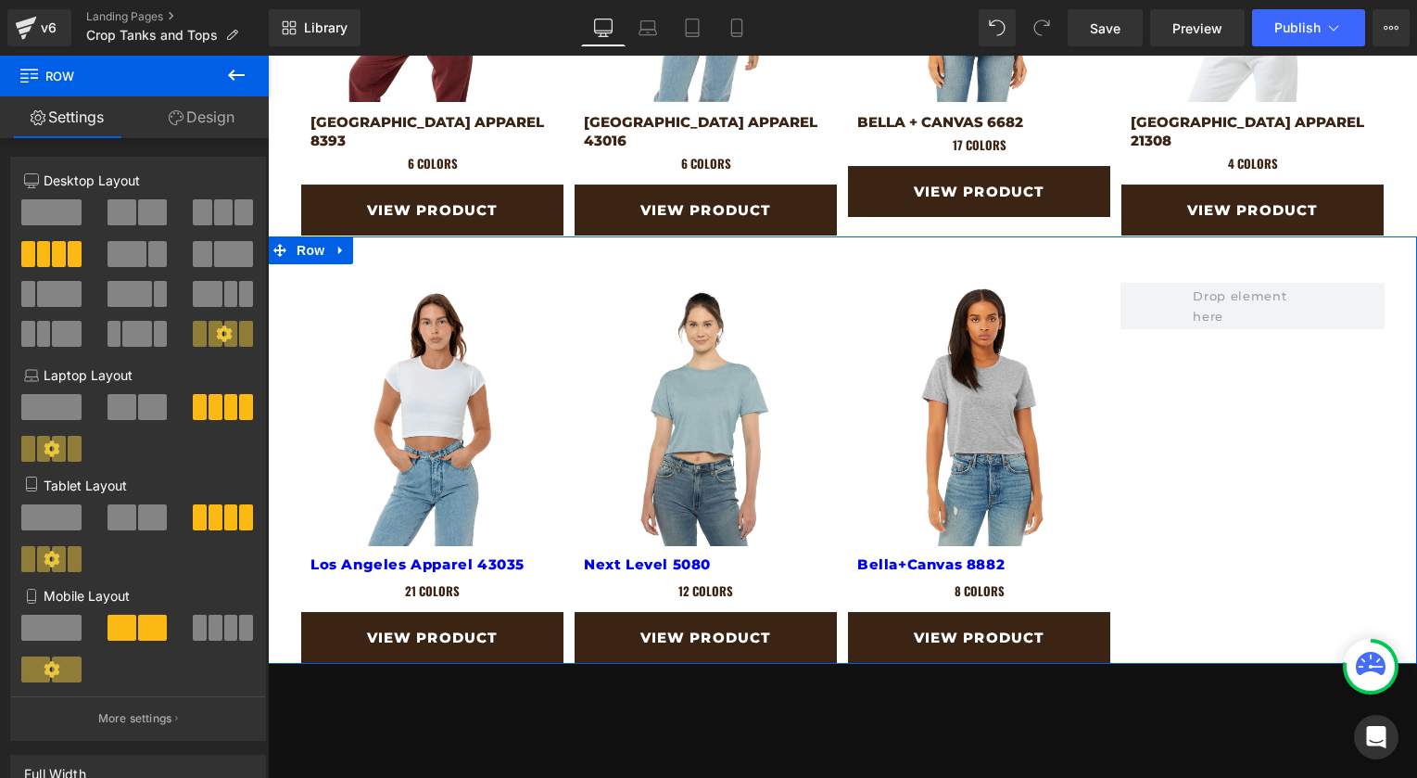
click at [189, 112] on link "Design" at bounding box center [201, 117] width 134 height 42
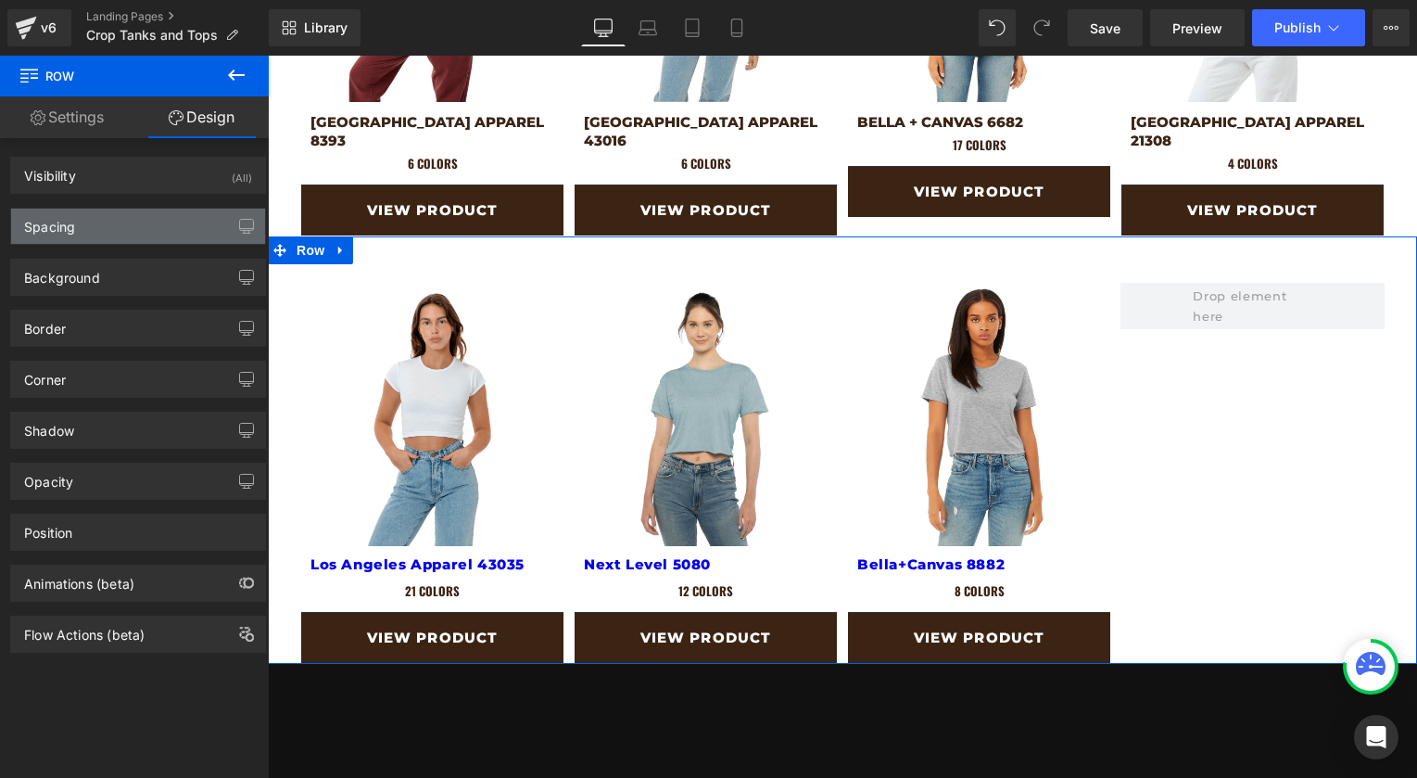
click at [57, 234] on div "Spacing" at bounding box center [49, 222] width 51 height 26
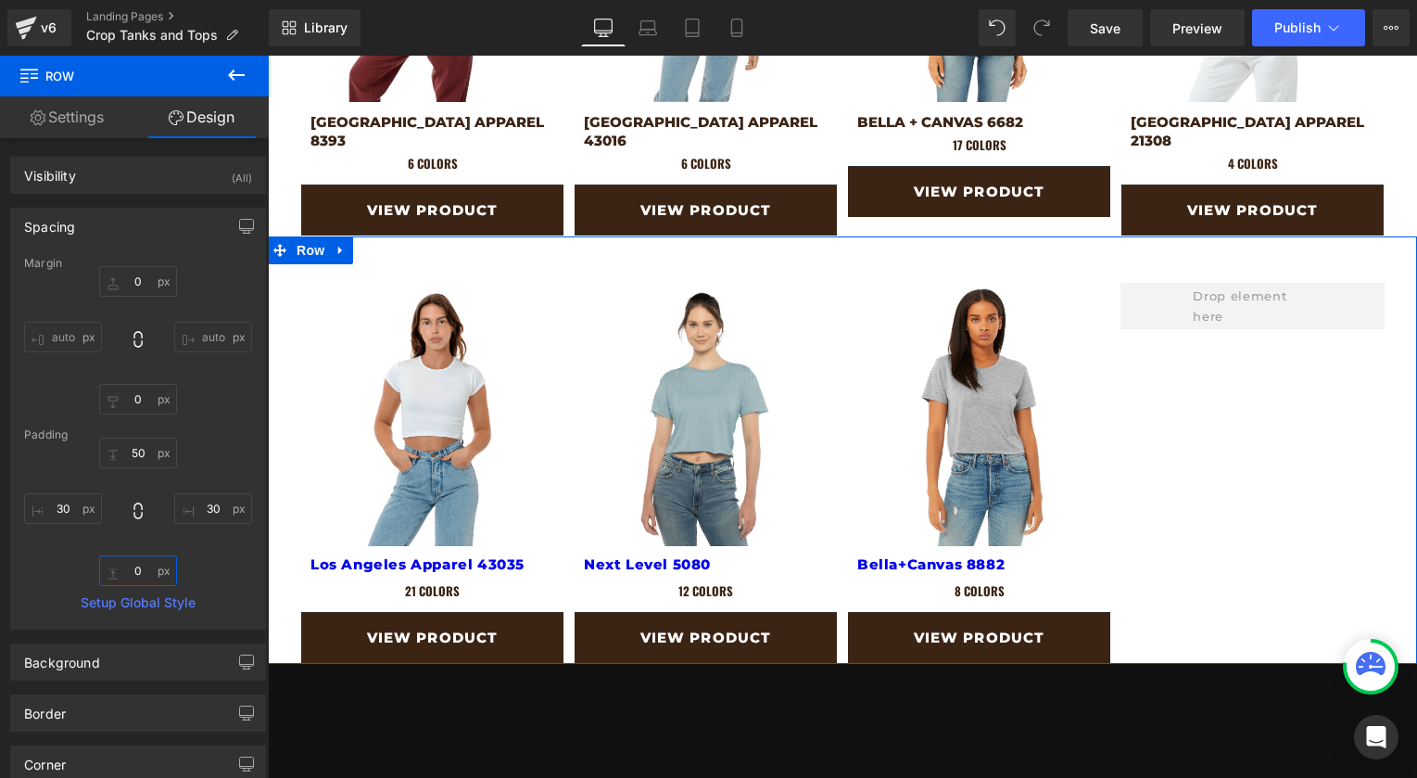
click at [130, 558] on input "0" at bounding box center [138, 570] width 78 height 31
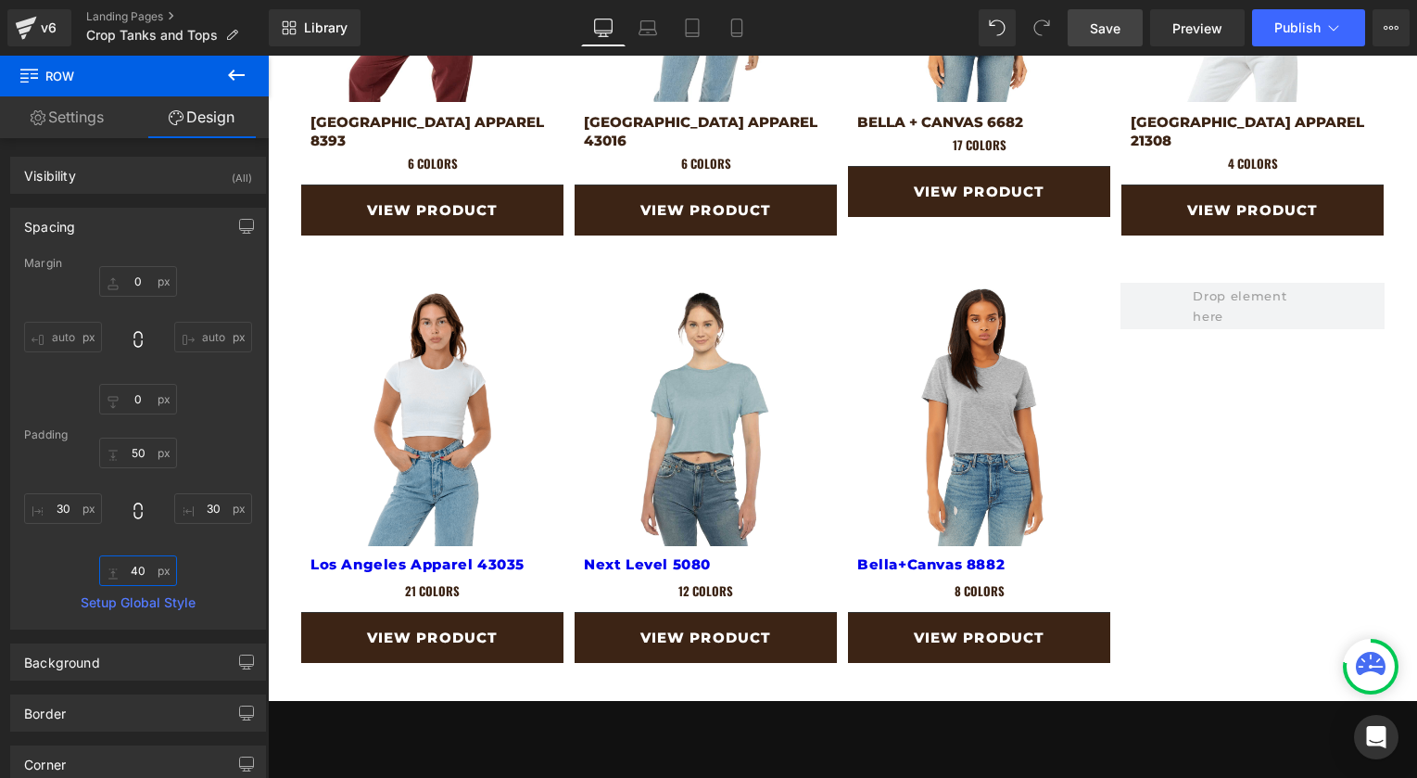
type input "40"
click at [1133, 25] on link "Save" at bounding box center [1105, 27] width 75 height 37
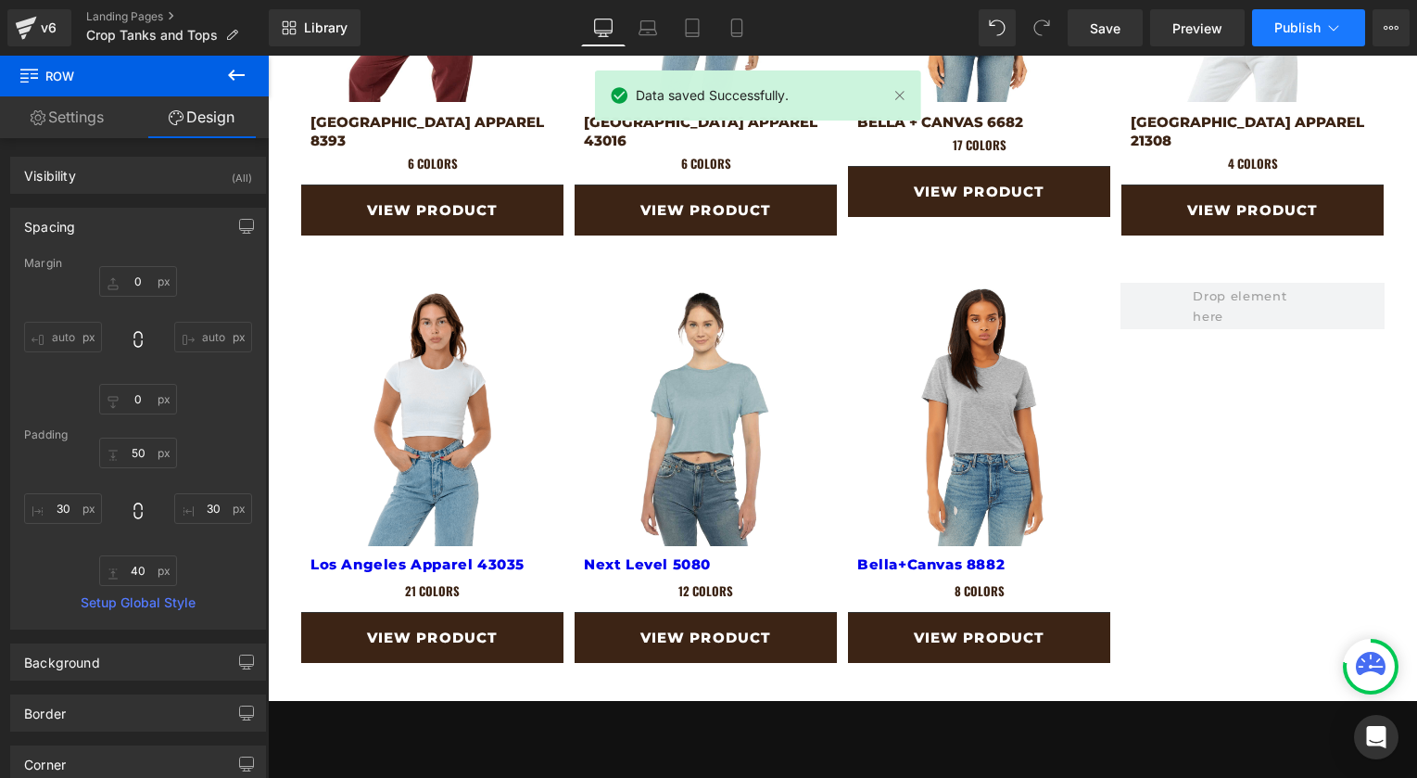
click at [1298, 23] on span "Publish" at bounding box center [1298, 27] width 46 height 15
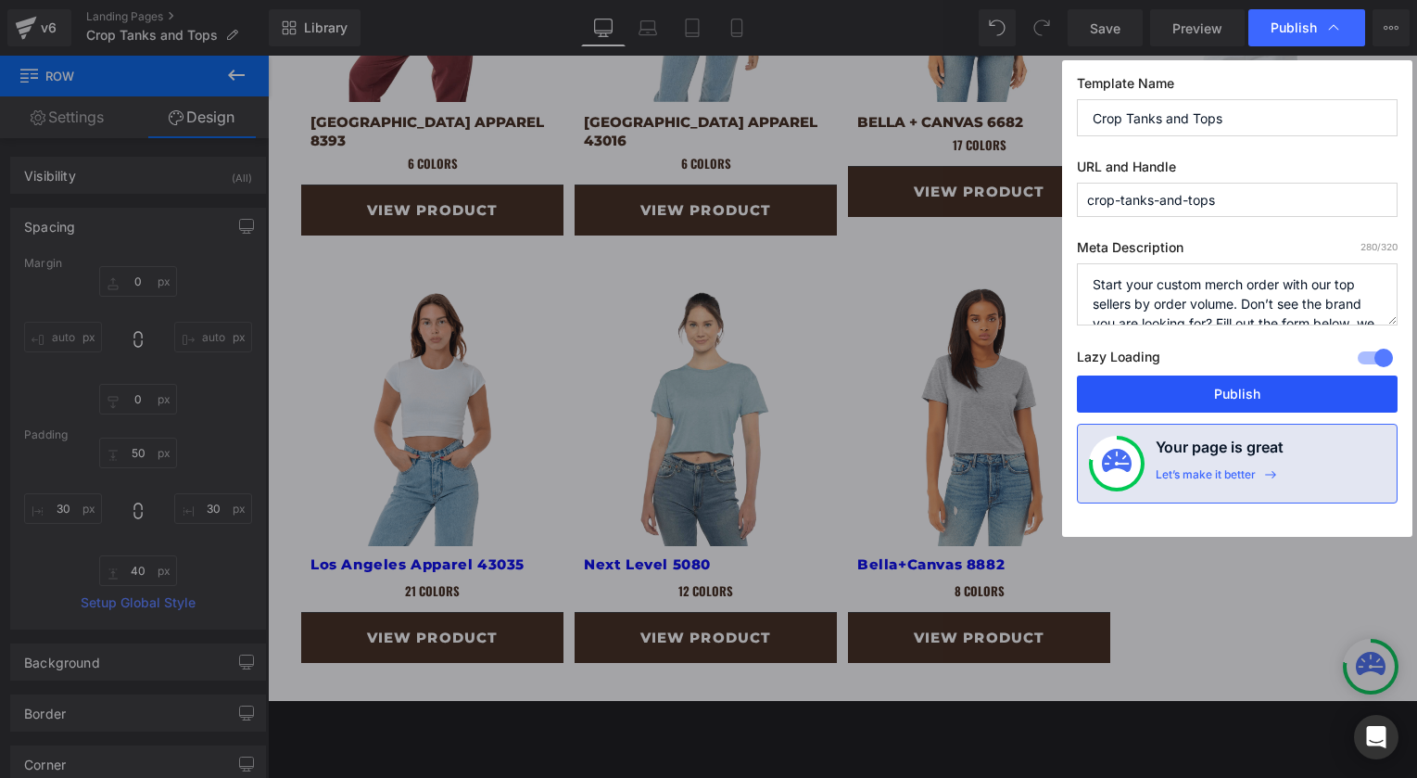
click at [1246, 389] on button "Publish" at bounding box center [1237, 393] width 321 height 37
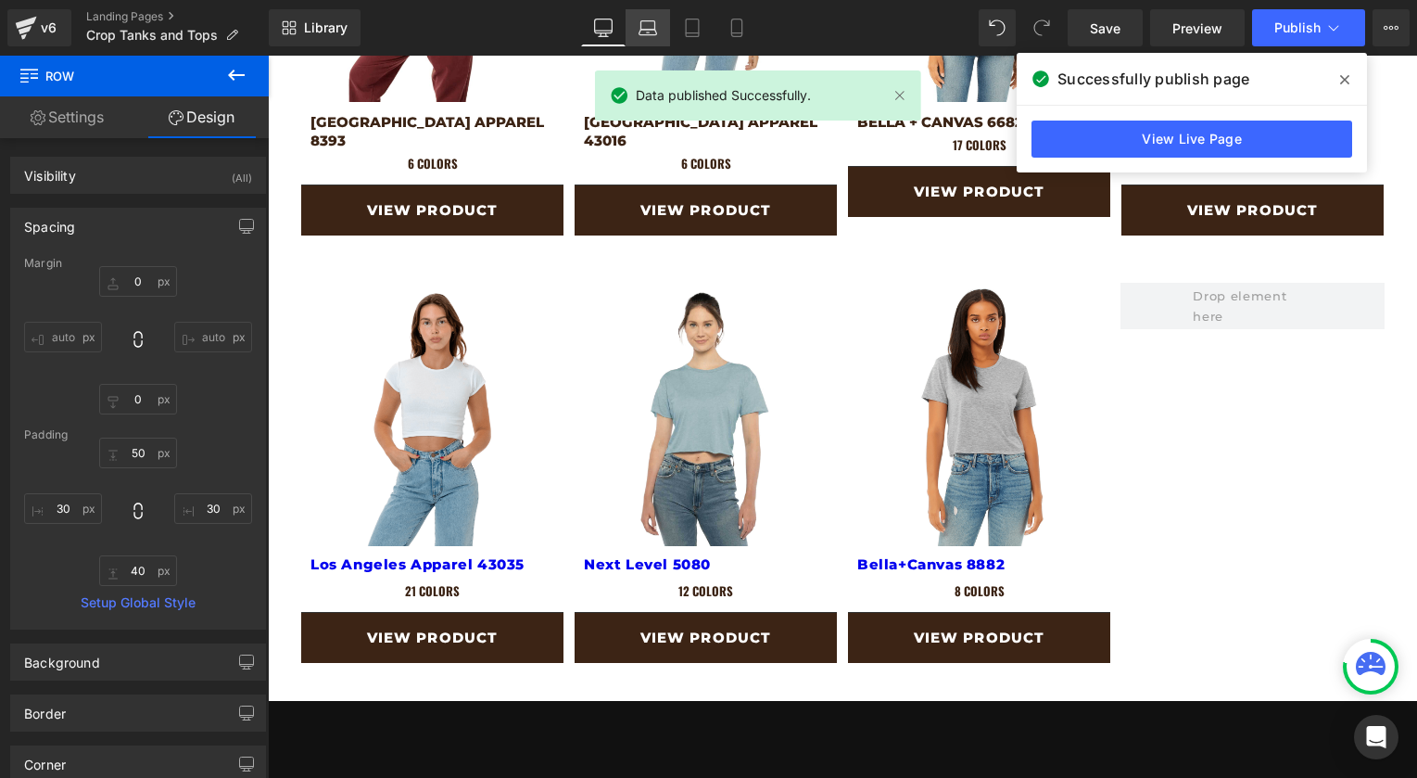
click at [649, 32] on icon at bounding box center [648, 28] width 19 height 19
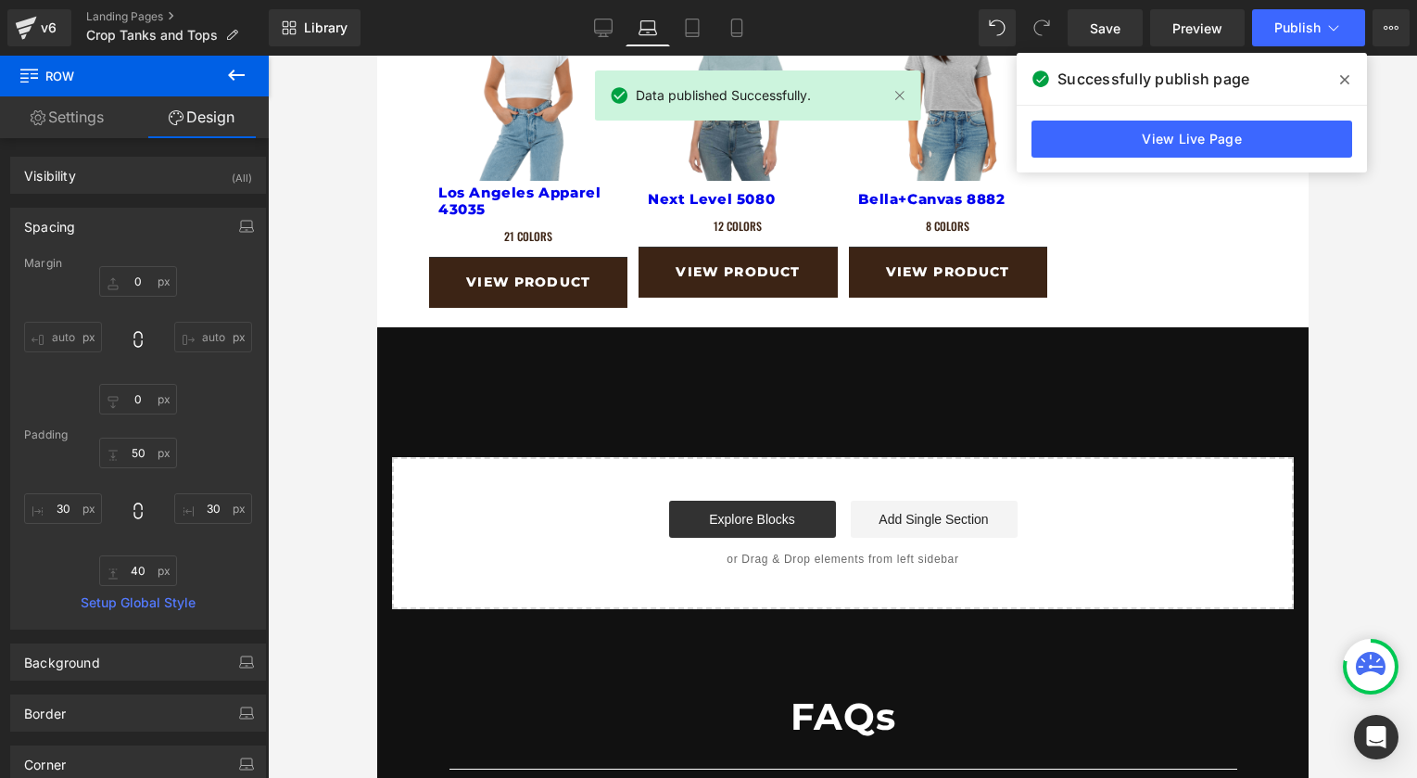
type input "0"
type input "20"
type input "50"
type input "20"
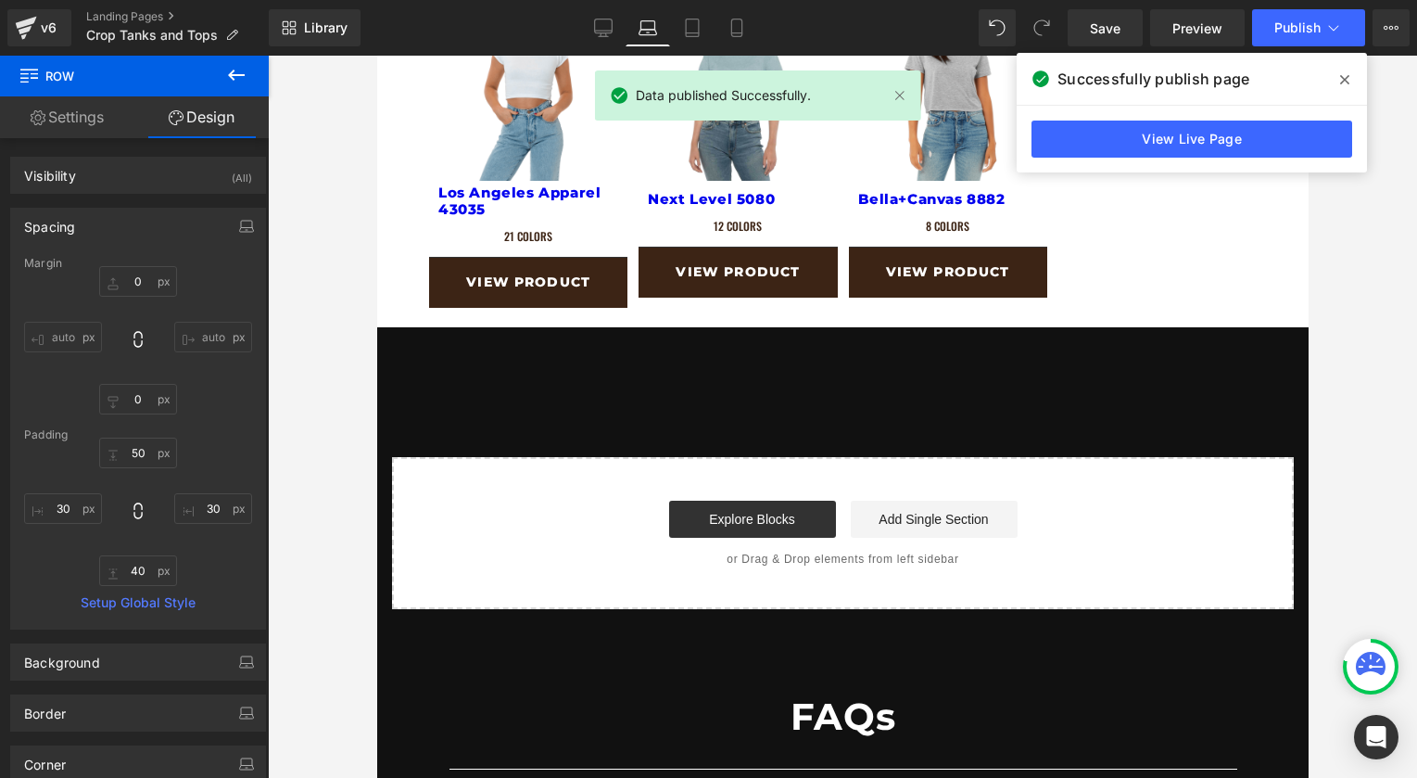
type input "50"
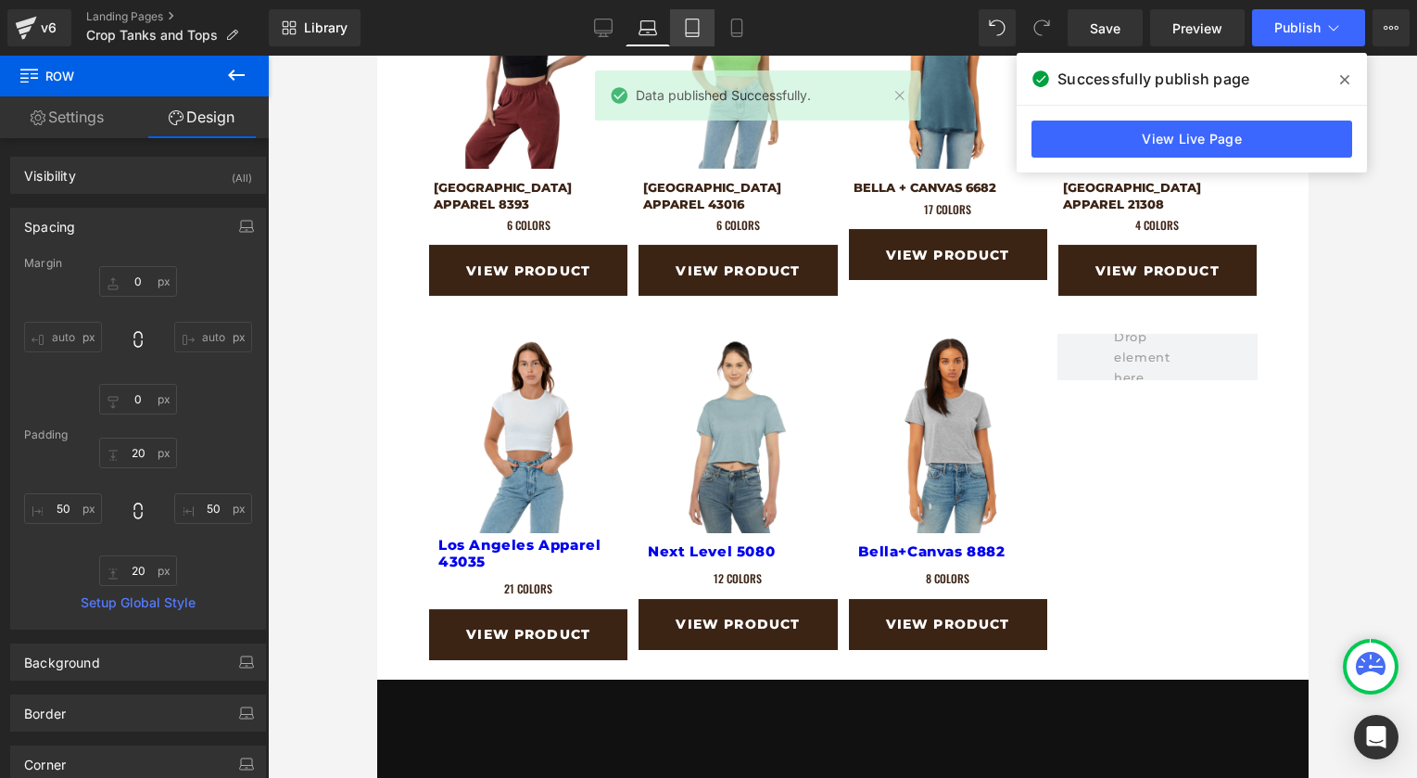
click at [701, 30] on icon at bounding box center [692, 28] width 19 height 19
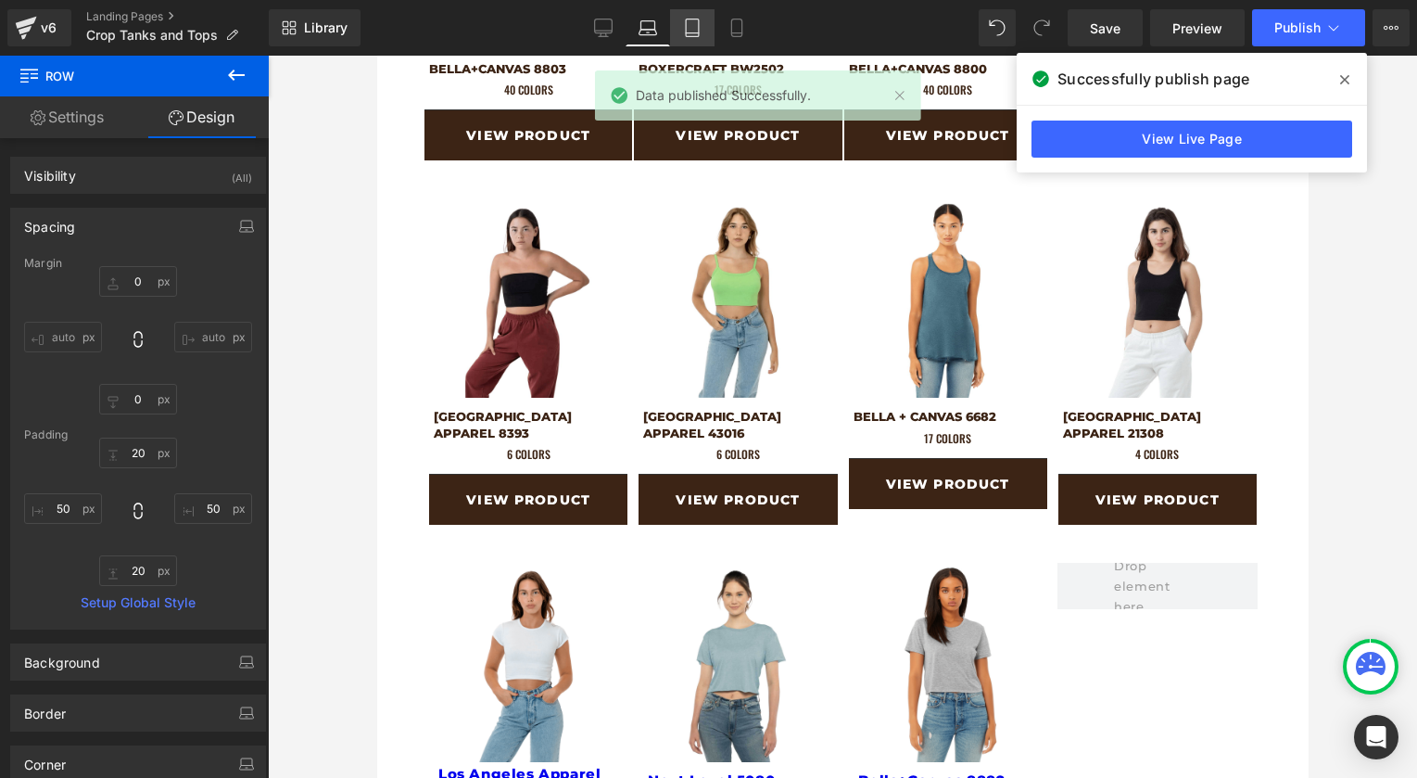
type input "0"
type input "16"
type input "20"
type input "16"
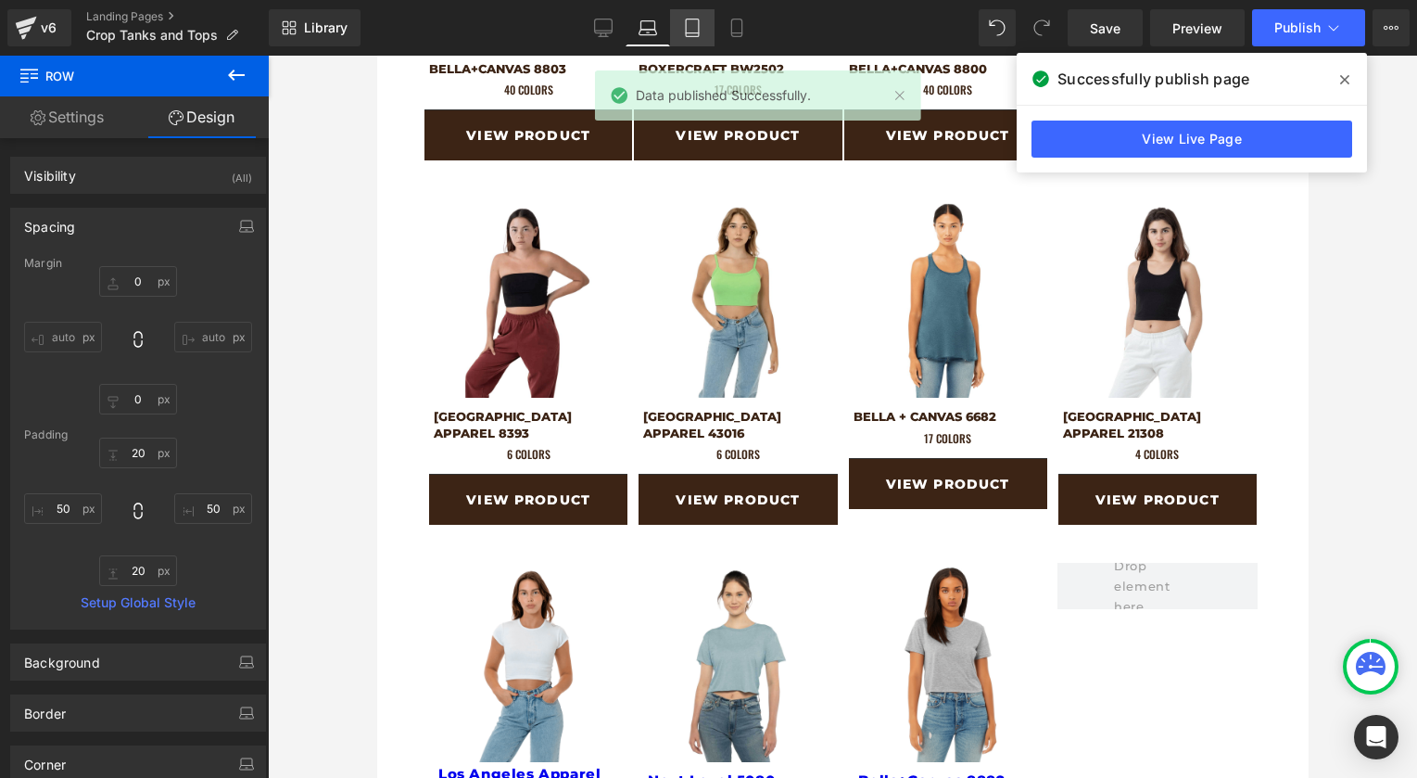
type input "20"
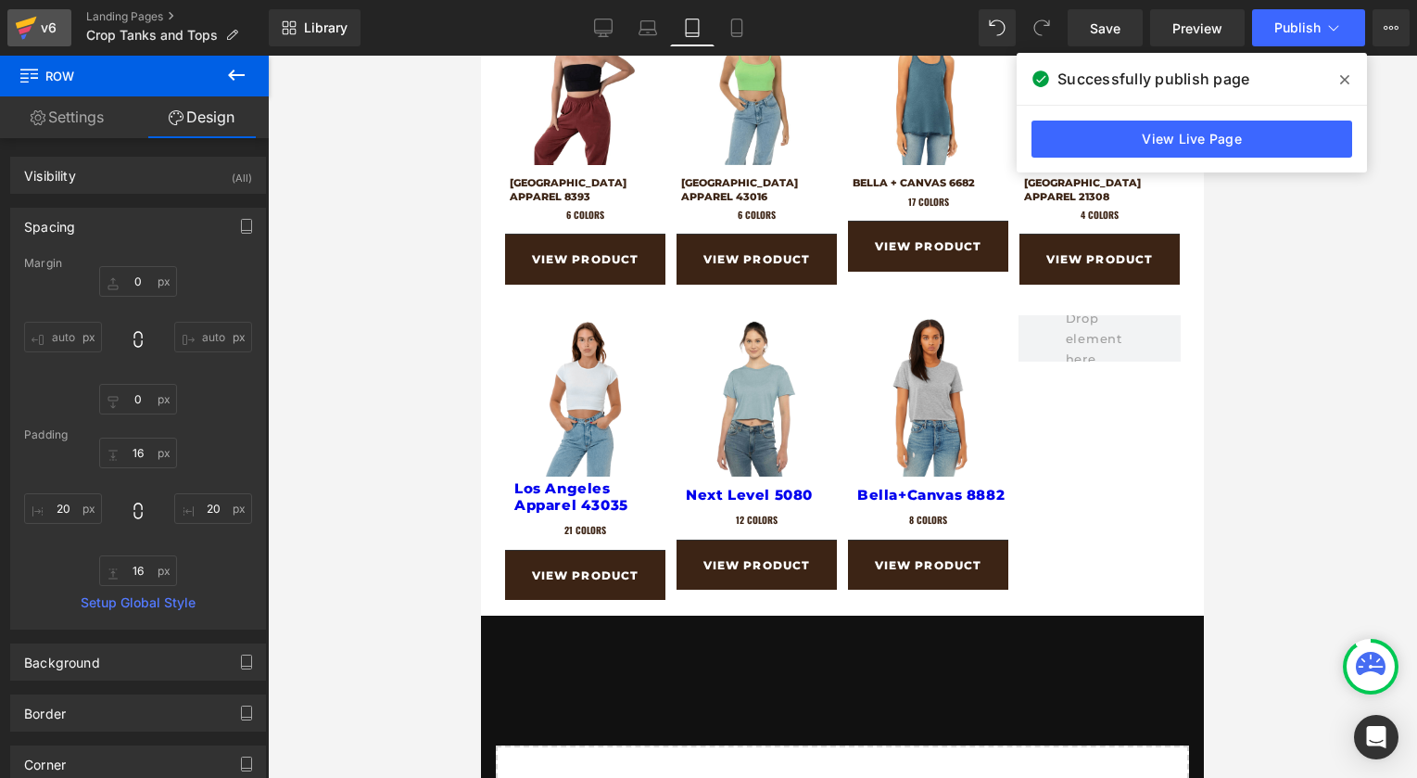
click at [42, 28] on div "v6" at bounding box center [48, 28] width 23 height 24
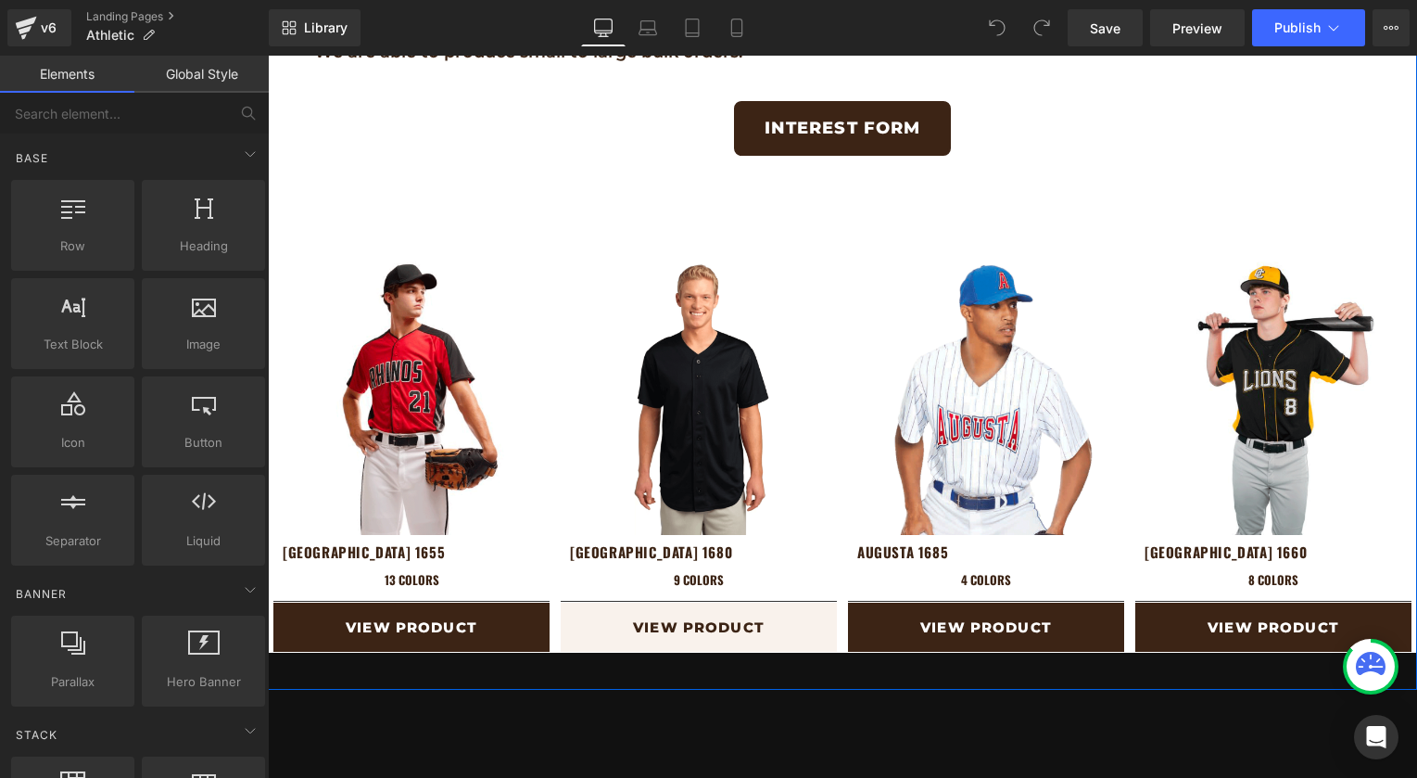
scroll to position [706, 0]
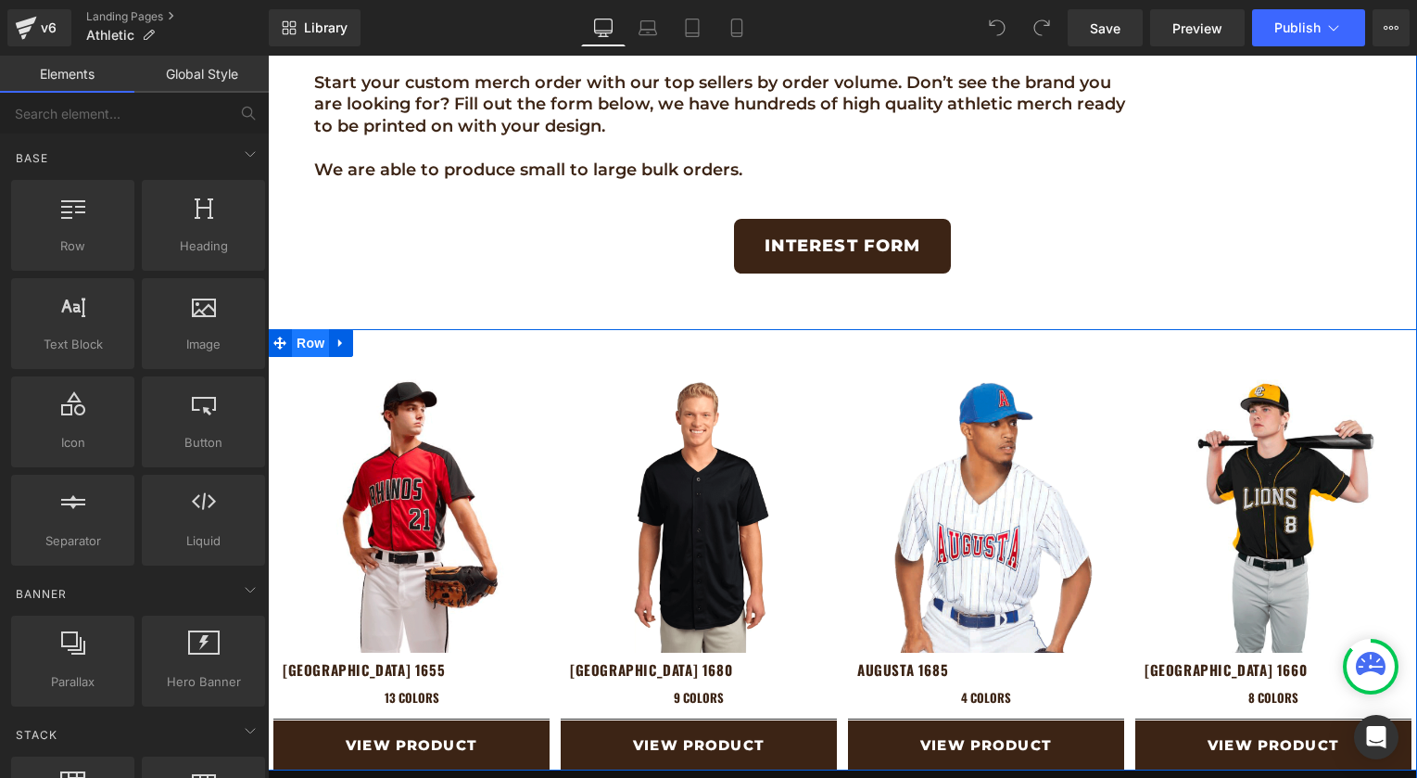
click at [309, 335] on span "Row" at bounding box center [310, 343] width 37 height 28
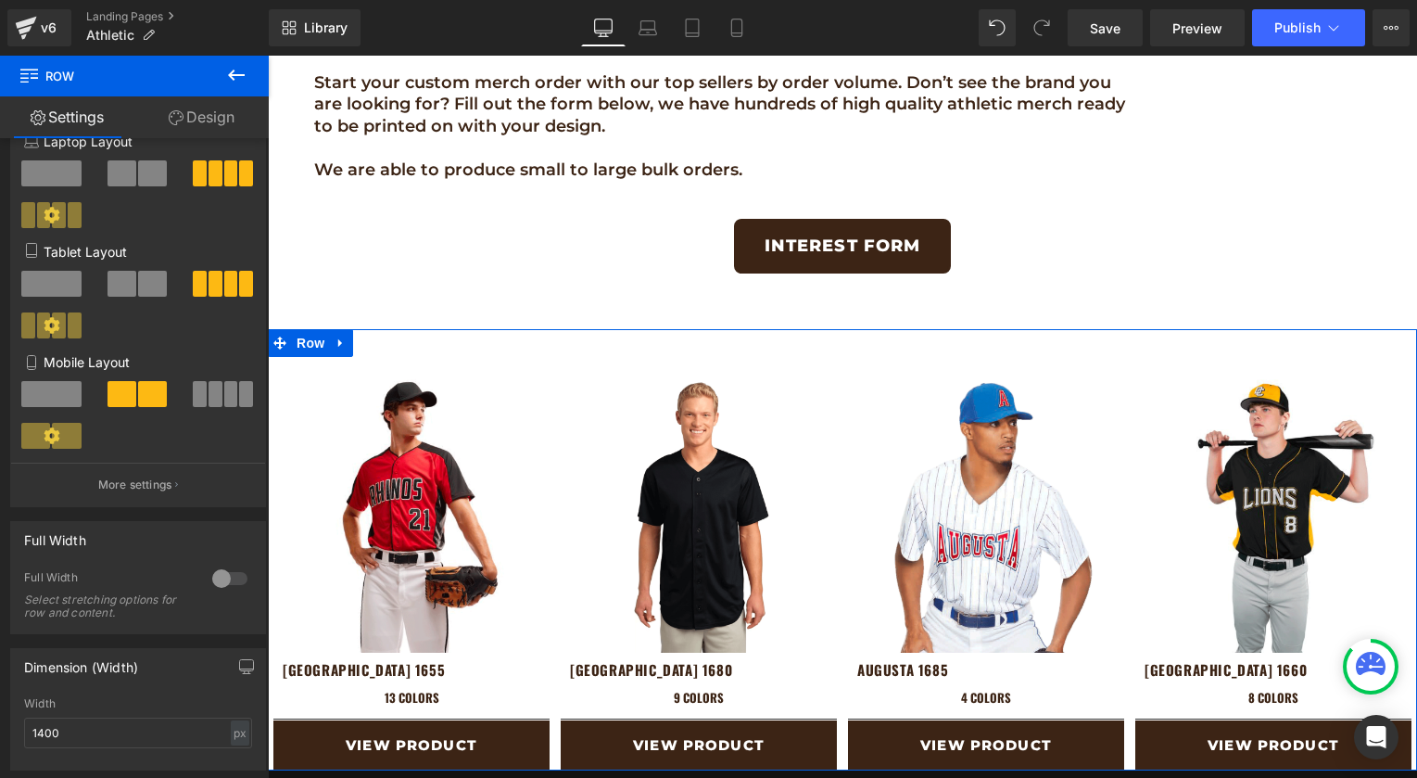
scroll to position [433, 0]
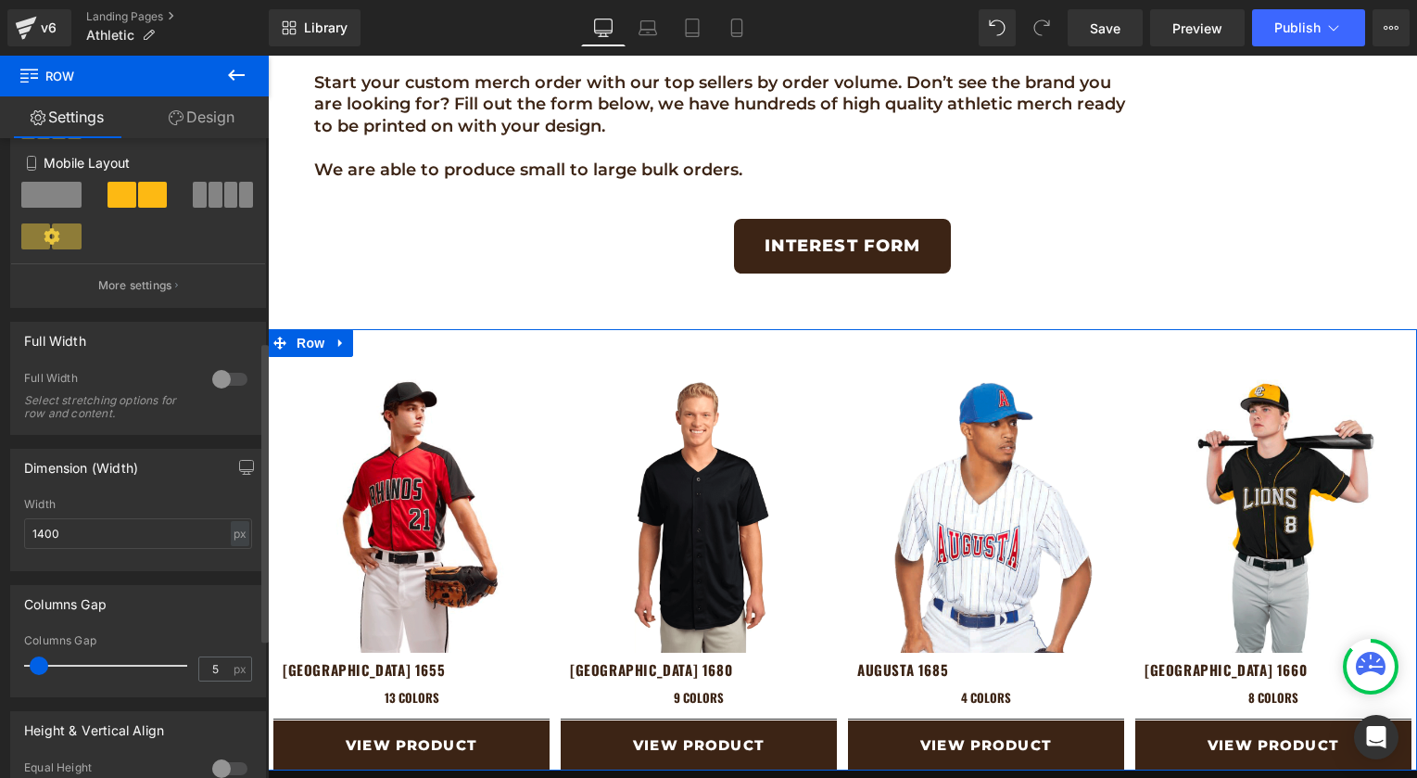
click at [210, 385] on div at bounding box center [230, 379] width 44 height 30
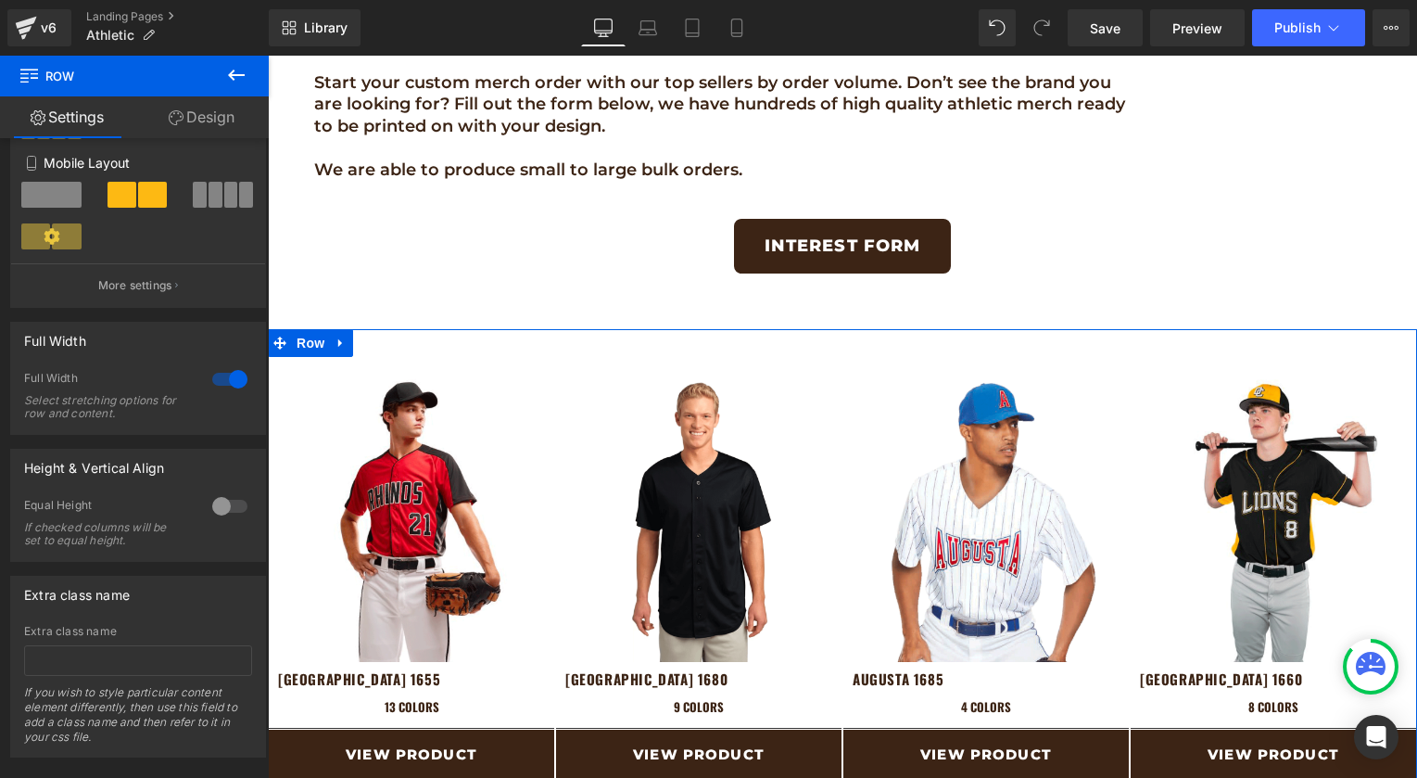
click at [222, 126] on link "Design" at bounding box center [201, 117] width 134 height 42
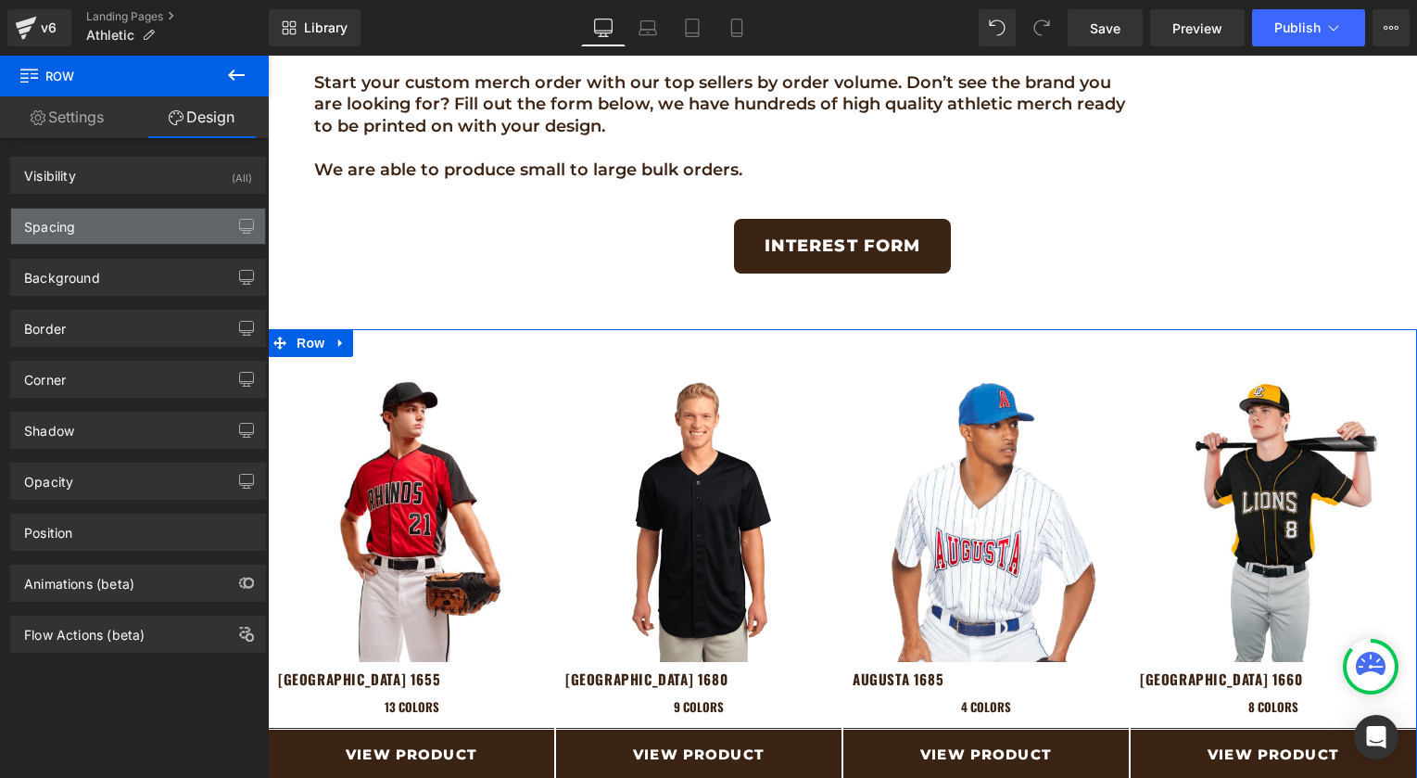
click at [53, 242] on div "Spacing" at bounding box center [138, 226] width 254 height 35
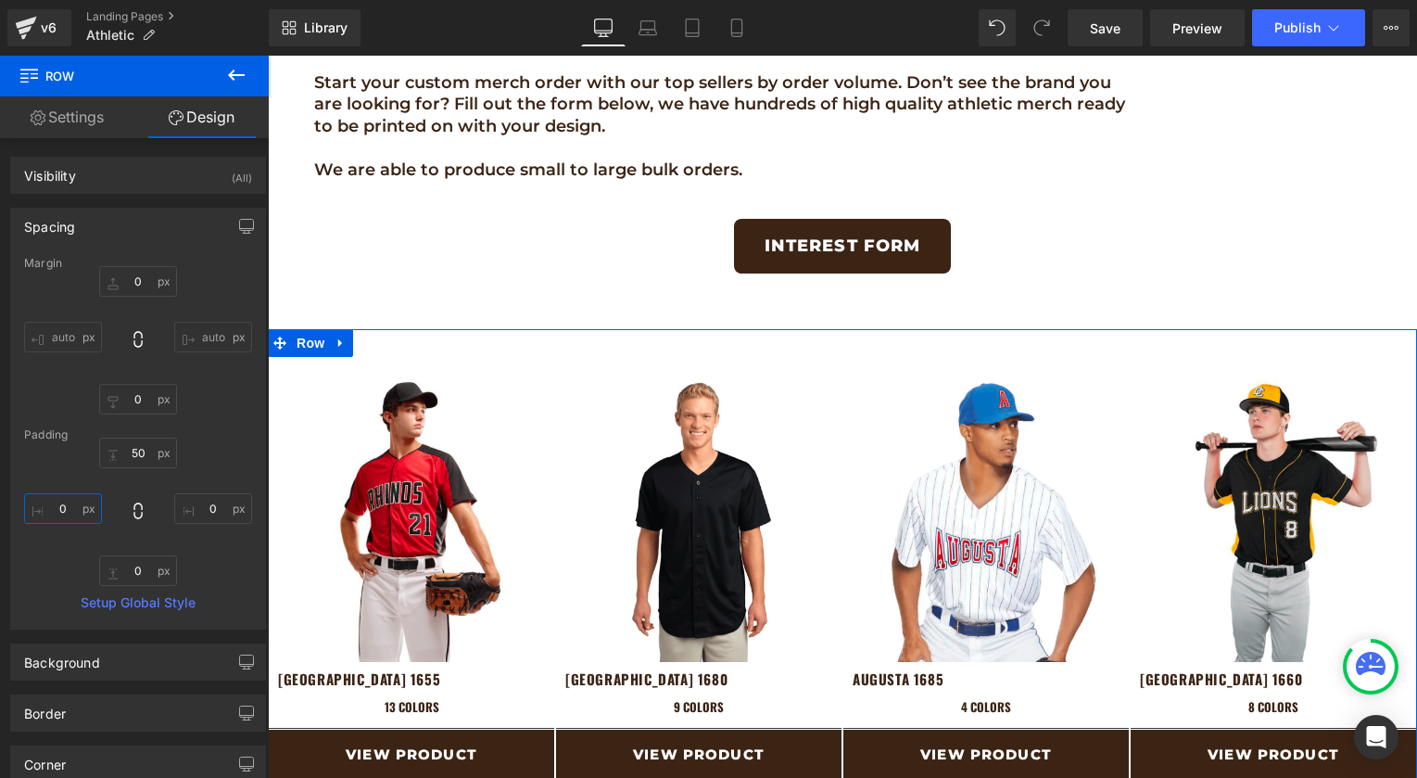
click at [57, 502] on input "0" at bounding box center [63, 508] width 78 height 31
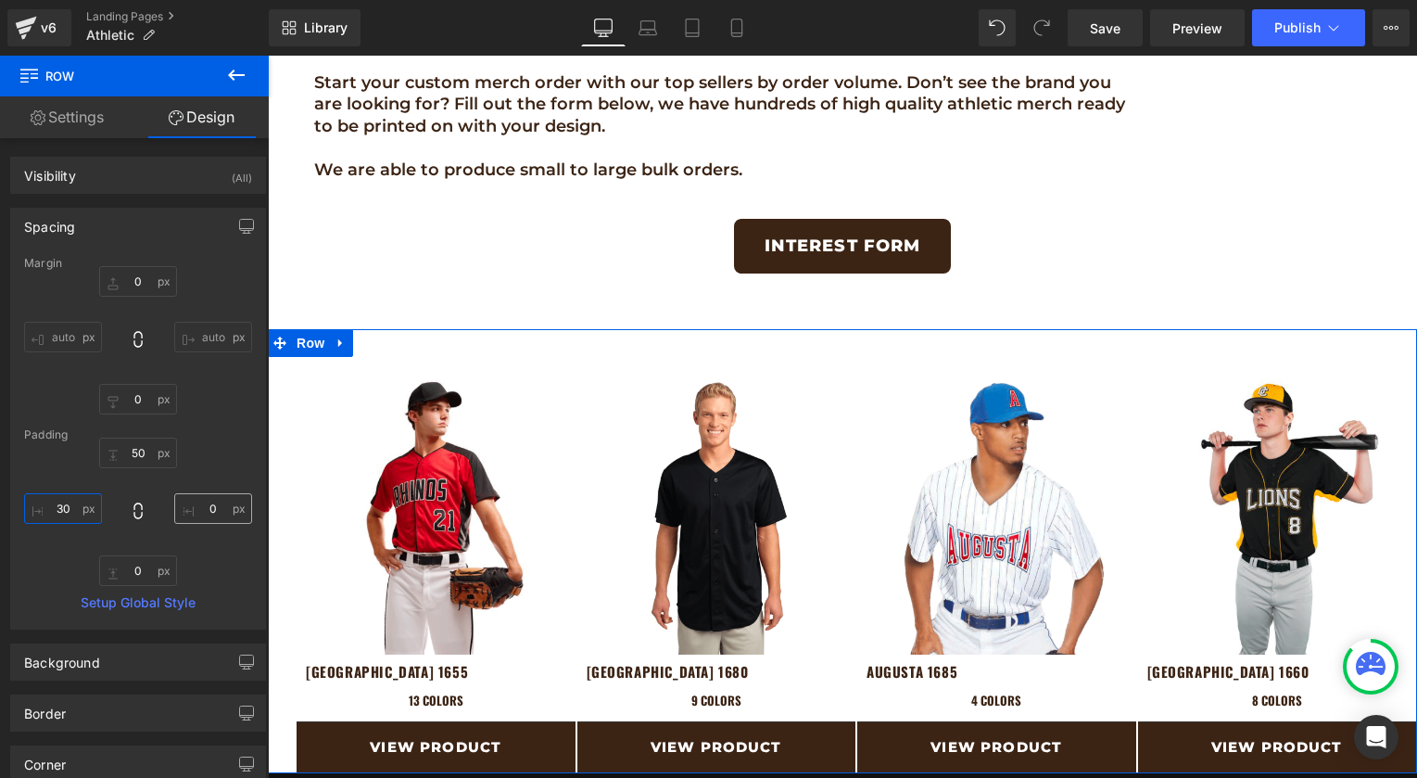
type input "30"
click at [201, 513] on input "0" at bounding box center [213, 508] width 78 height 31
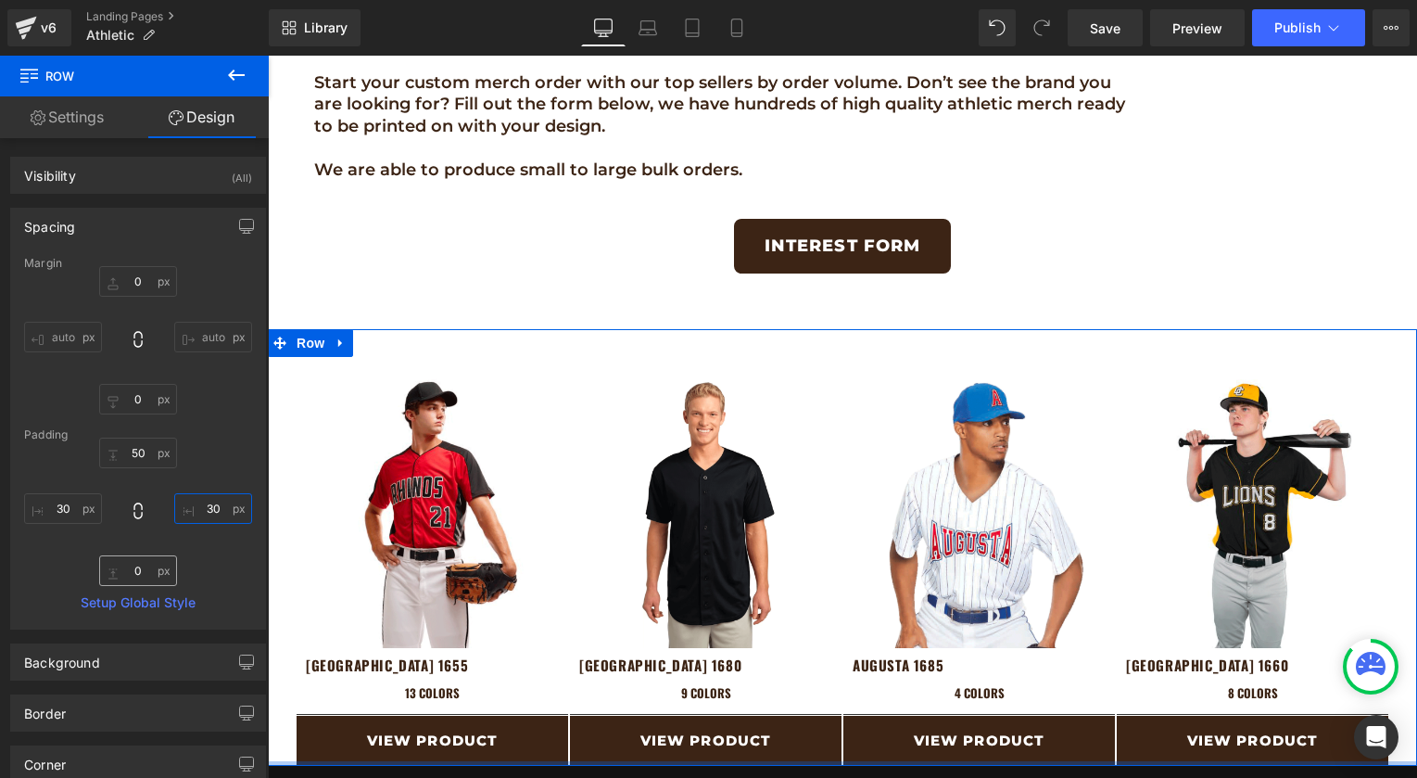
type input "30"
click at [123, 569] on input "0" at bounding box center [138, 570] width 78 height 31
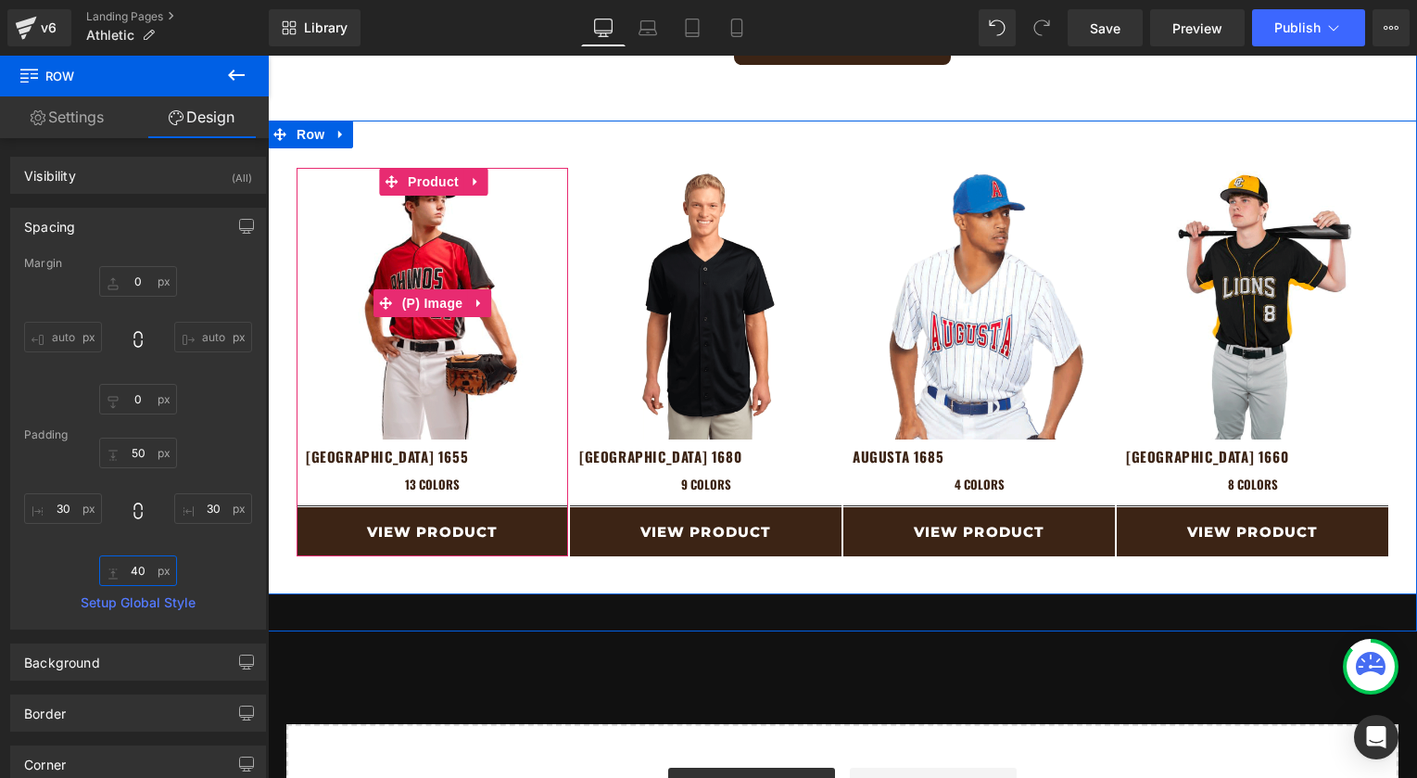
scroll to position [985, 0]
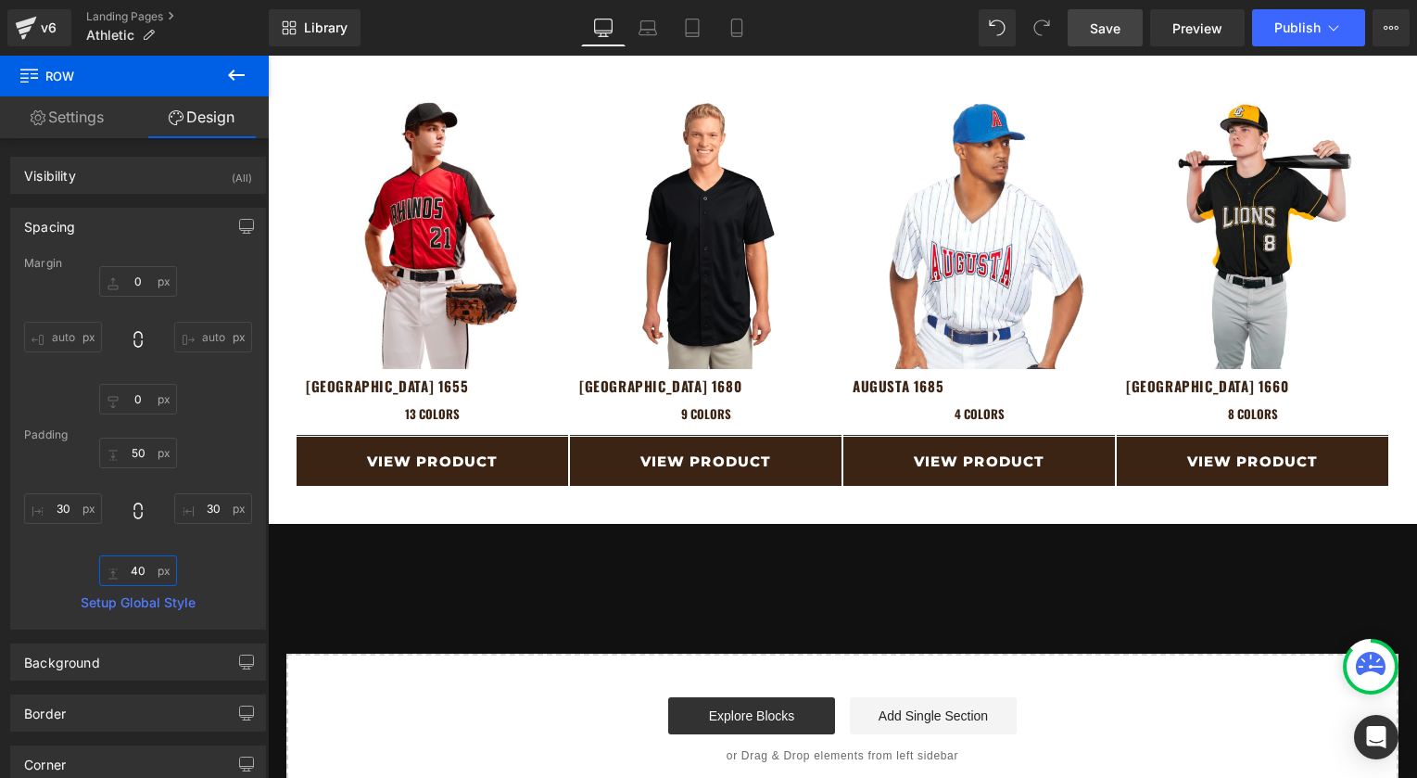
type input "40"
click at [1101, 42] on link "Save" at bounding box center [1105, 27] width 75 height 37
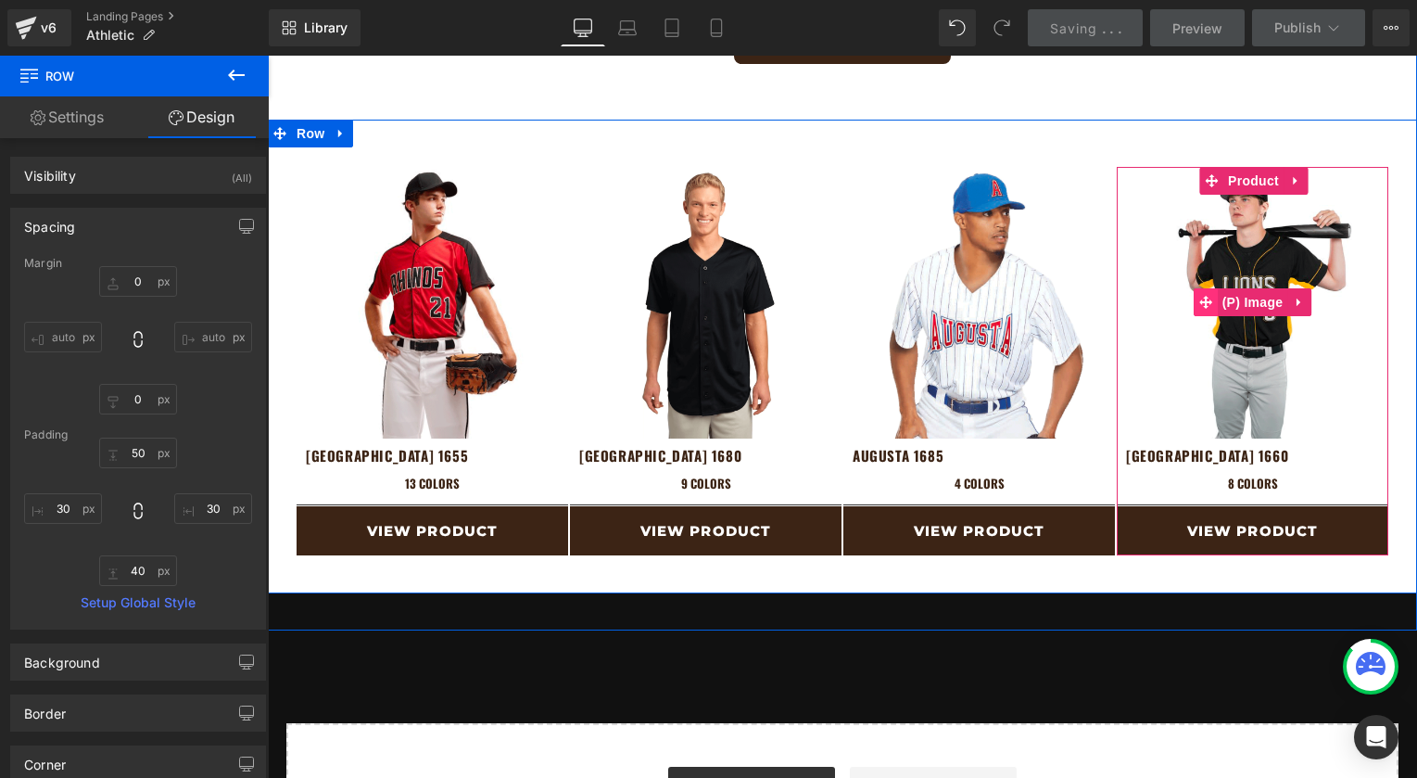
scroll to position [898, 0]
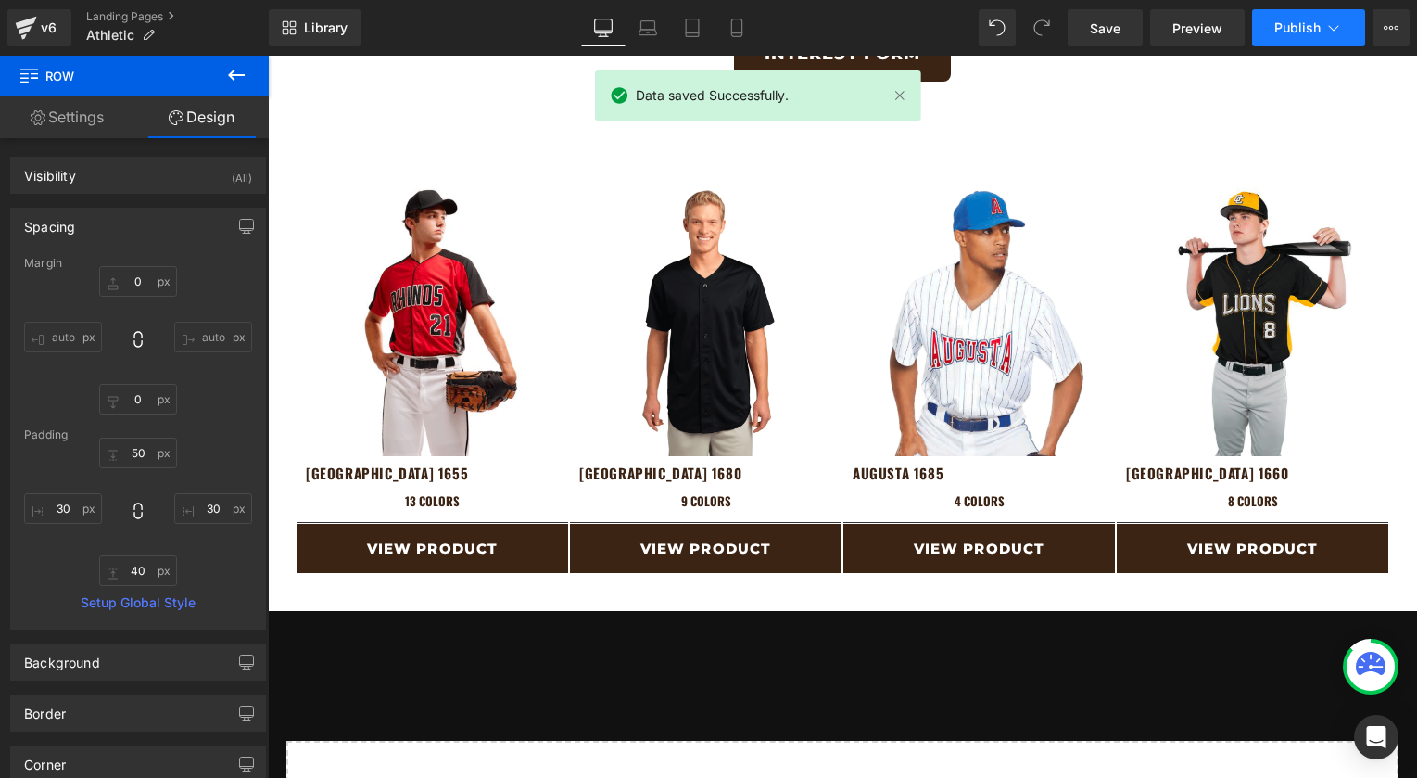
click at [1312, 28] on span "Publish" at bounding box center [1298, 27] width 46 height 15
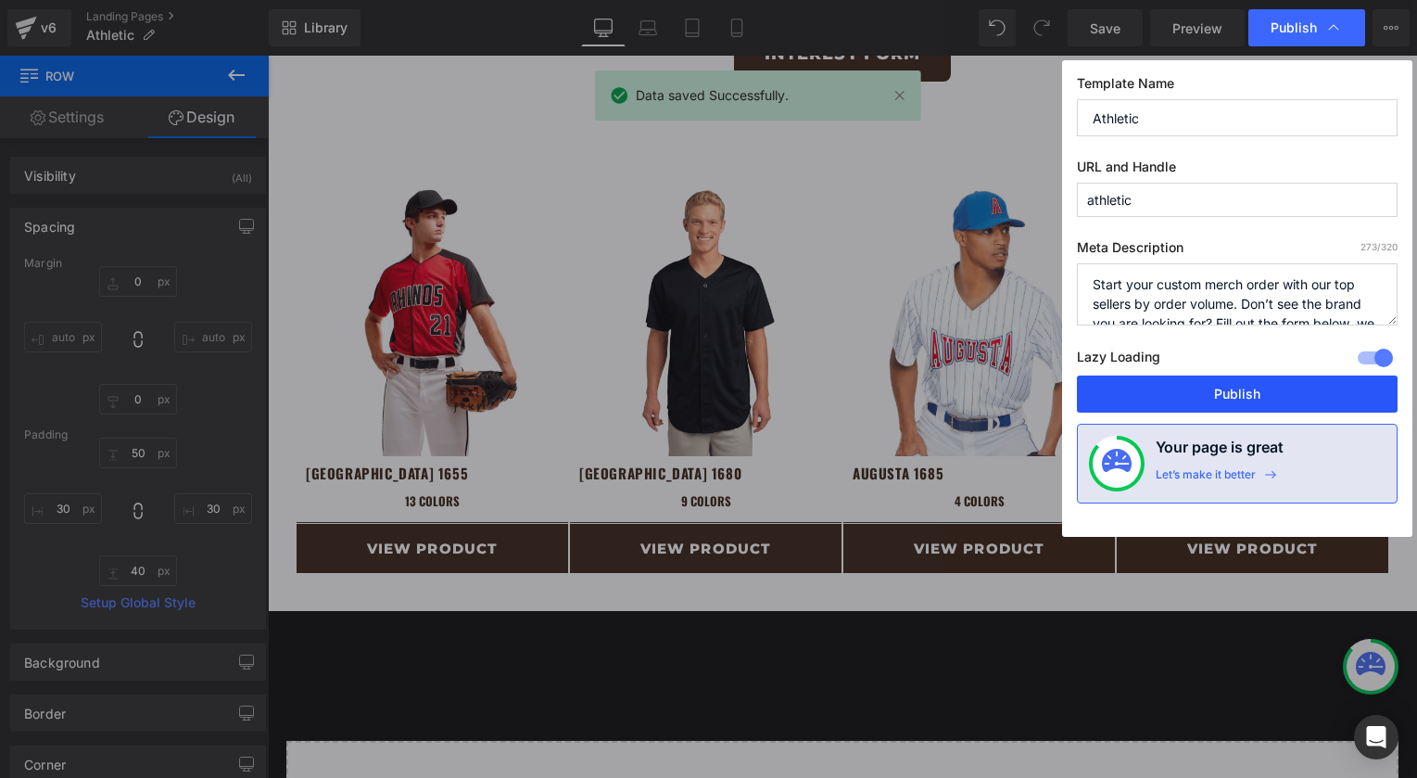
drag, startPoint x: 1179, startPoint y: 405, endPoint x: 911, endPoint y: 348, distance: 274.0
click at [1179, 404] on button "Publish" at bounding box center [1237, 393] width 321 height 37
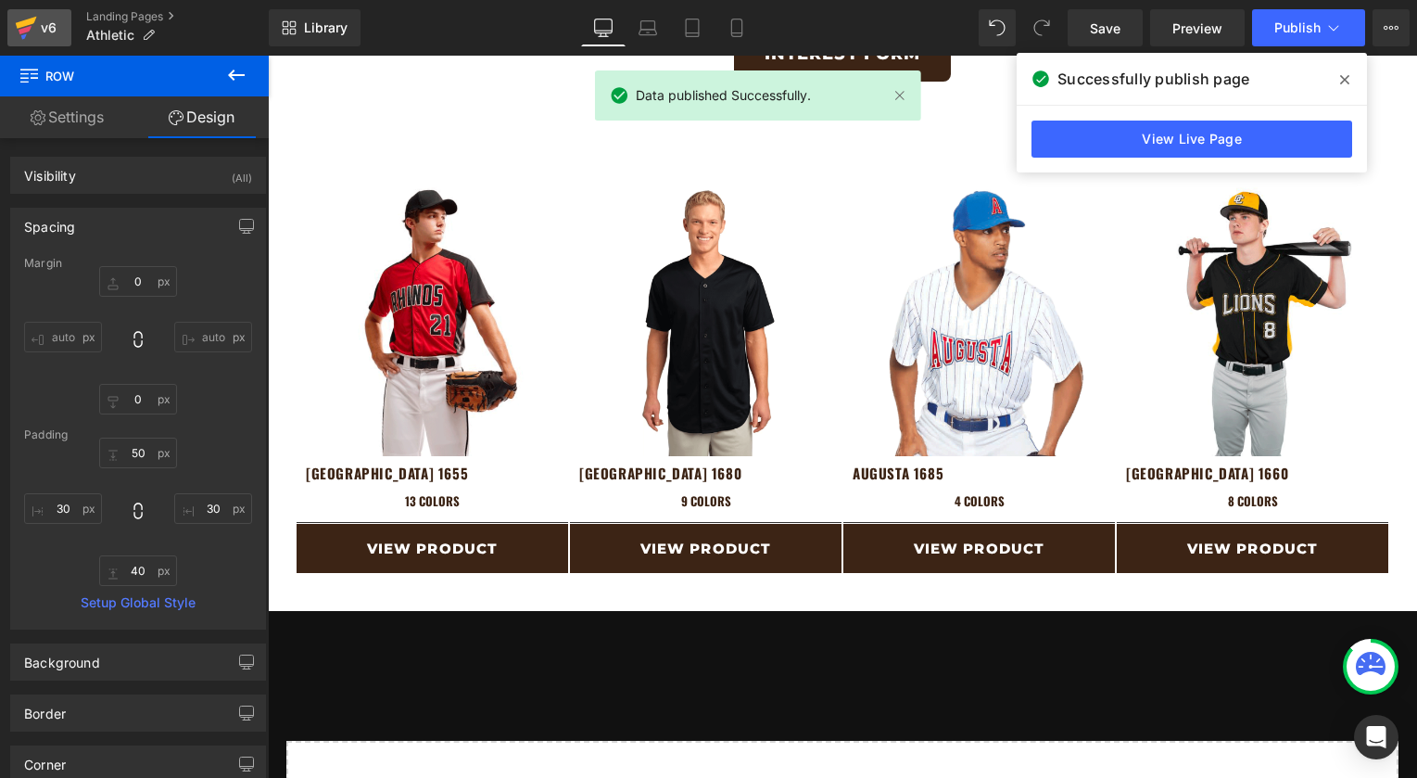
click at [24, 22] on icon at bounding box center [26, 23] width 21 height 12
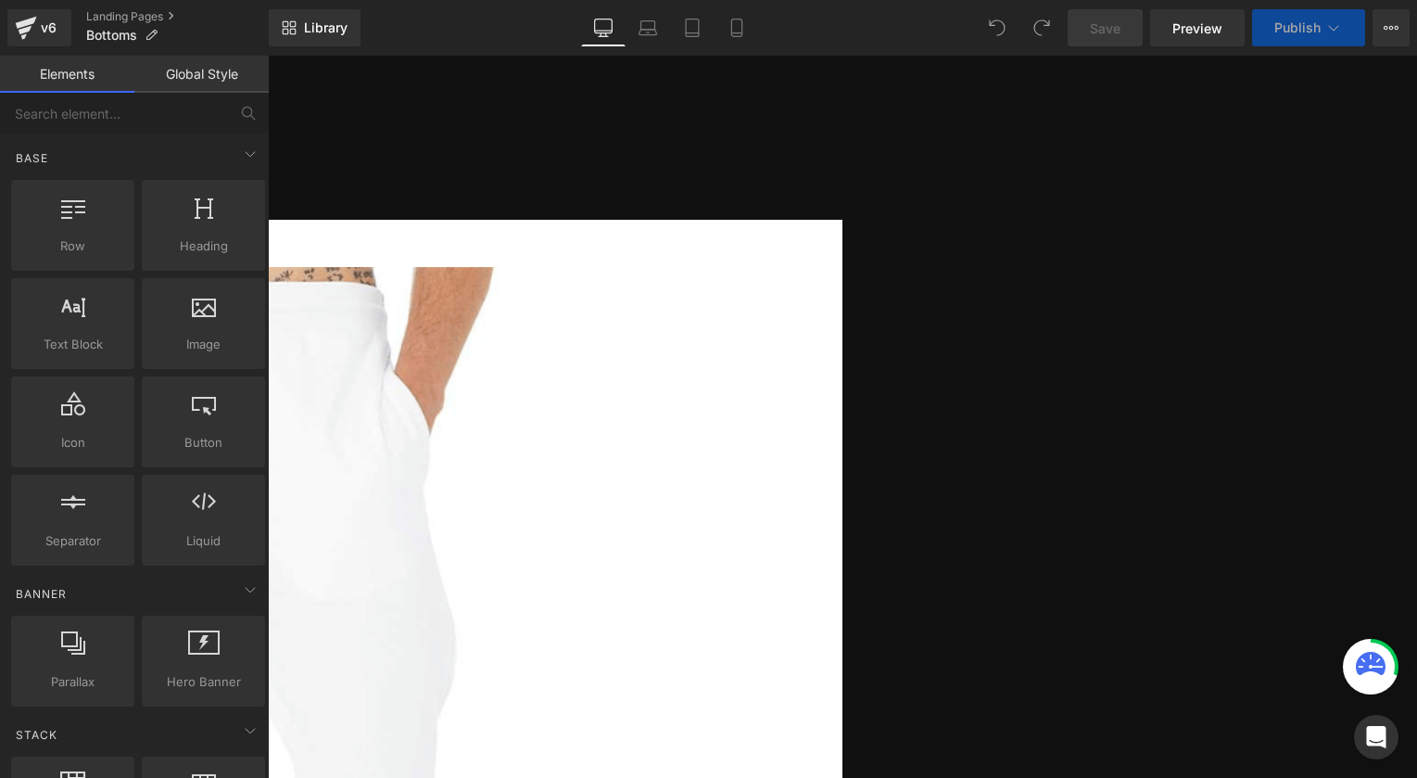
scroll to position [907, 0]
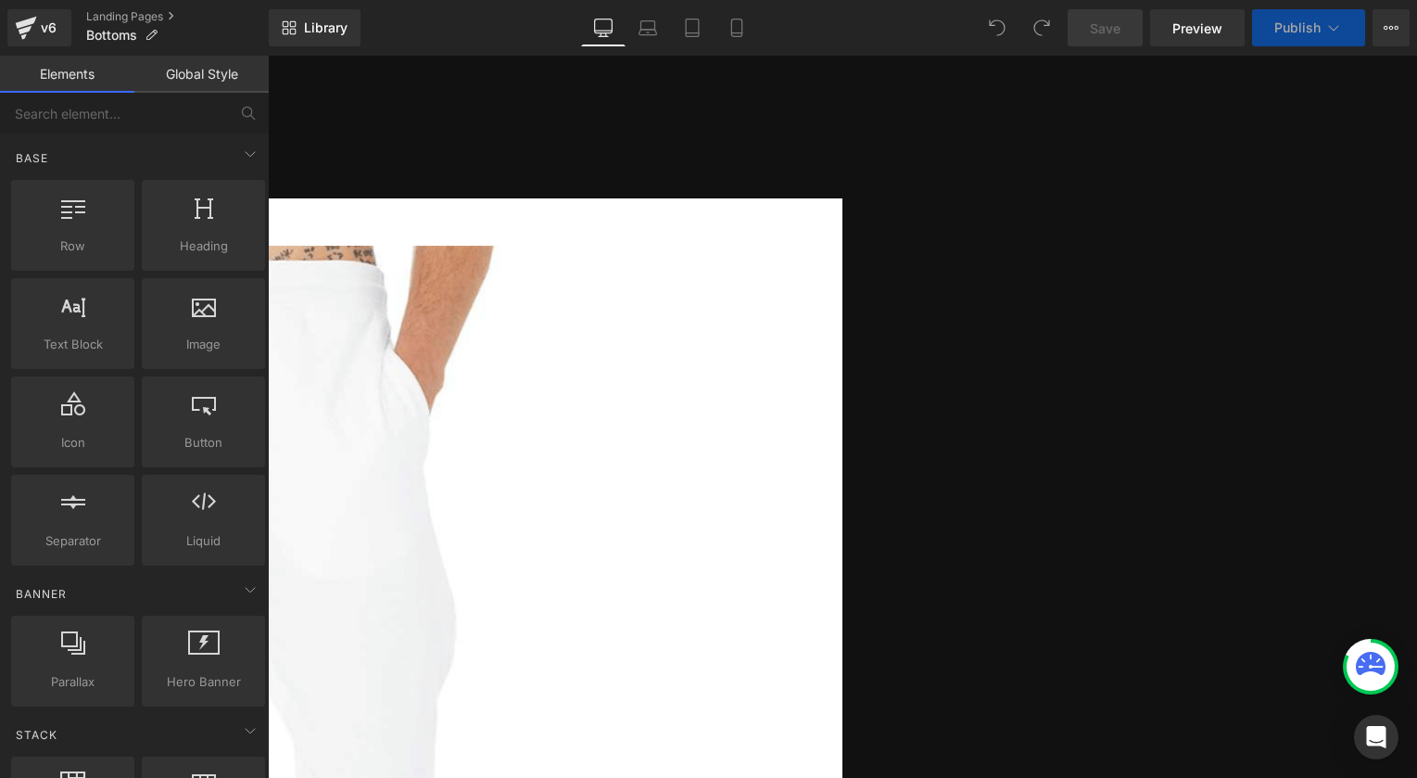
click at [268, 56] on span "Row" at bounding box center [268, 56] width 0 height 0
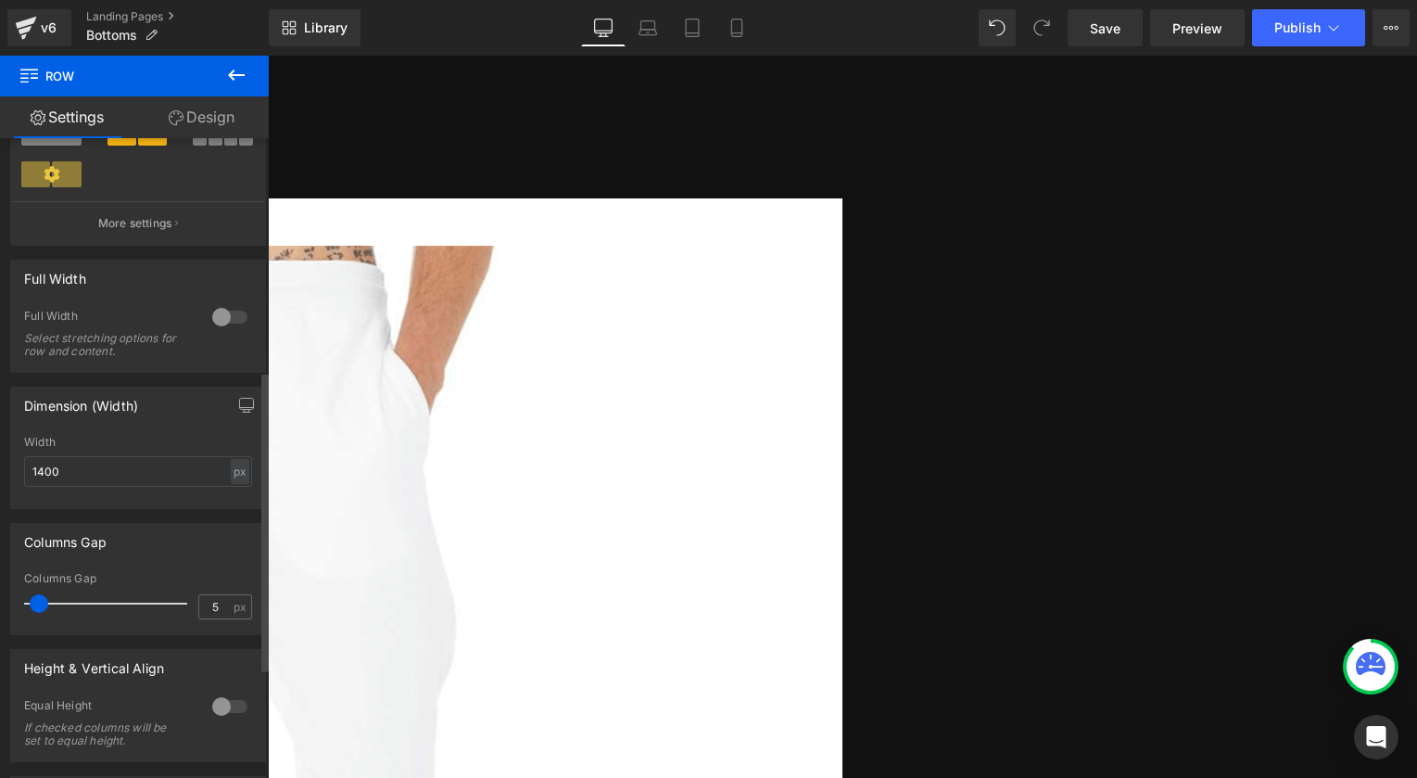
click at [212, 321] on div at bounding box center [230, 317] width 44 height 30
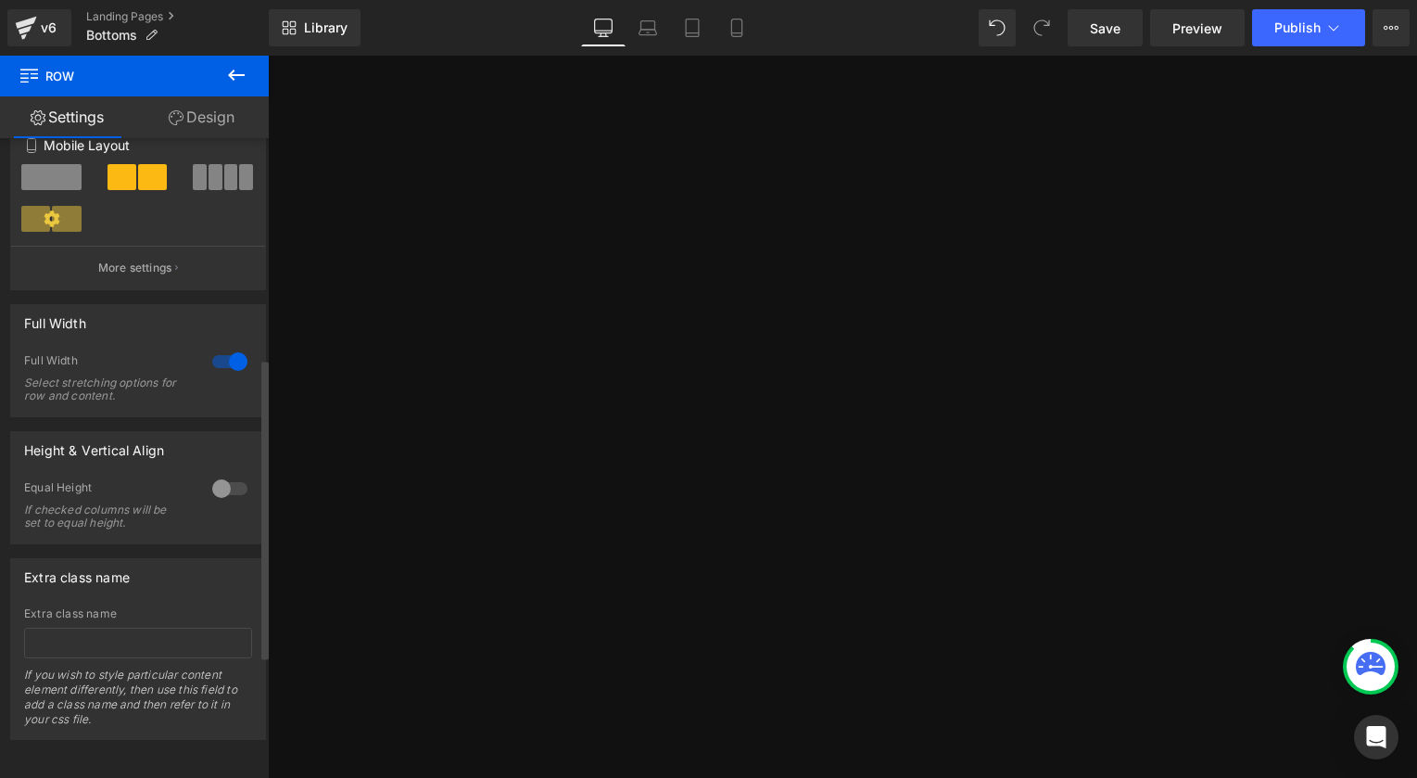
scroll to position [468, 0]
click at [206, 113] on link "Design" at bounding box center [201, 117] width 134 height 42
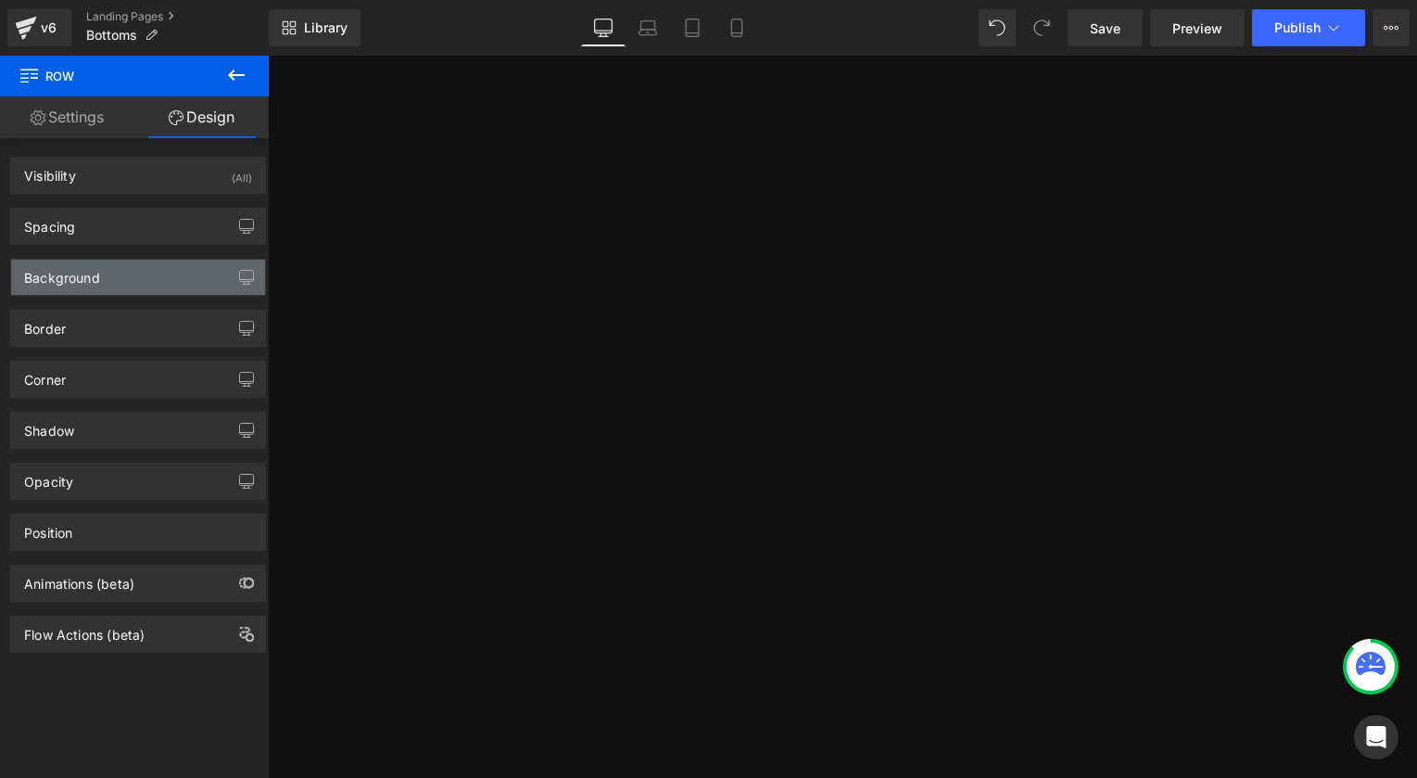
type input "0"
type input "50"
type input "0"
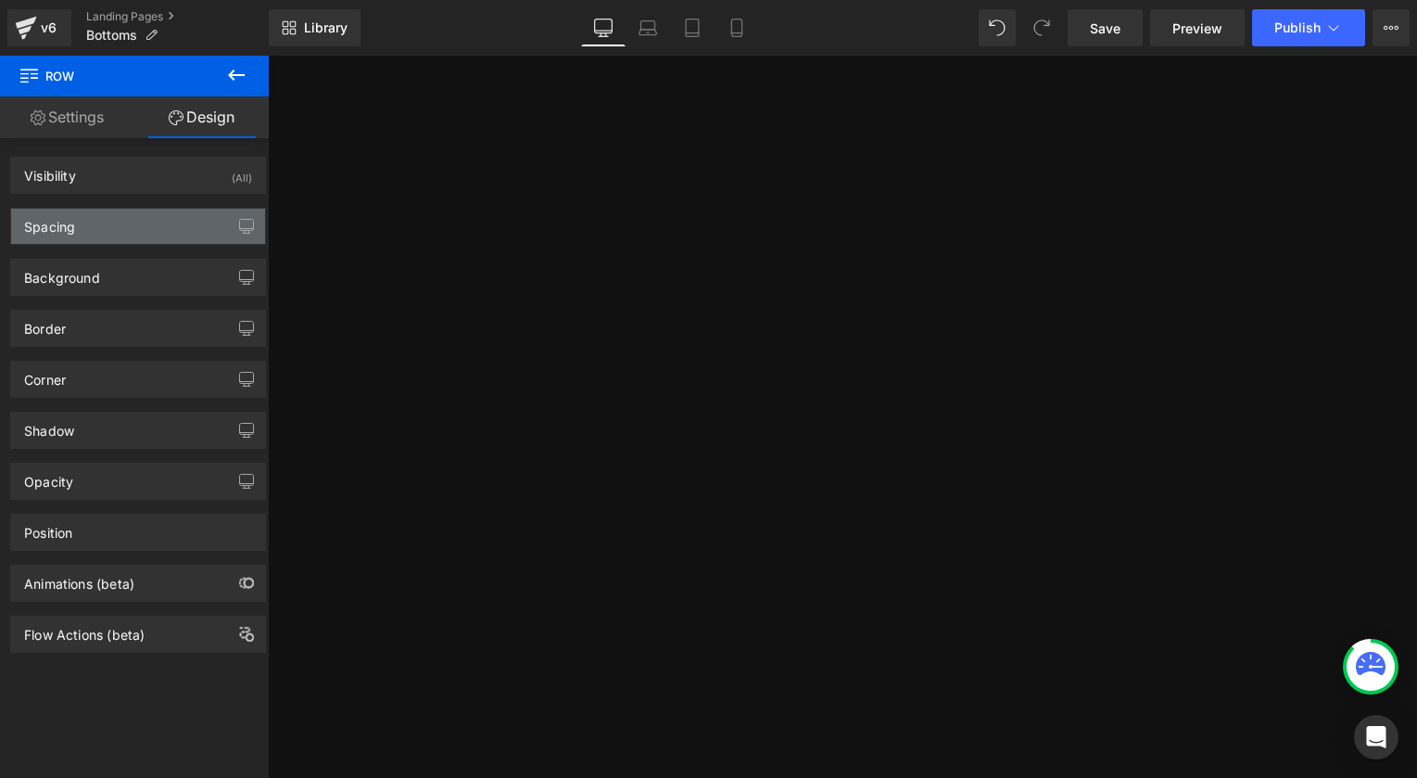
click at [64, 232] on div "Spacing" at bounding box center [49, 222] width 51 height 26
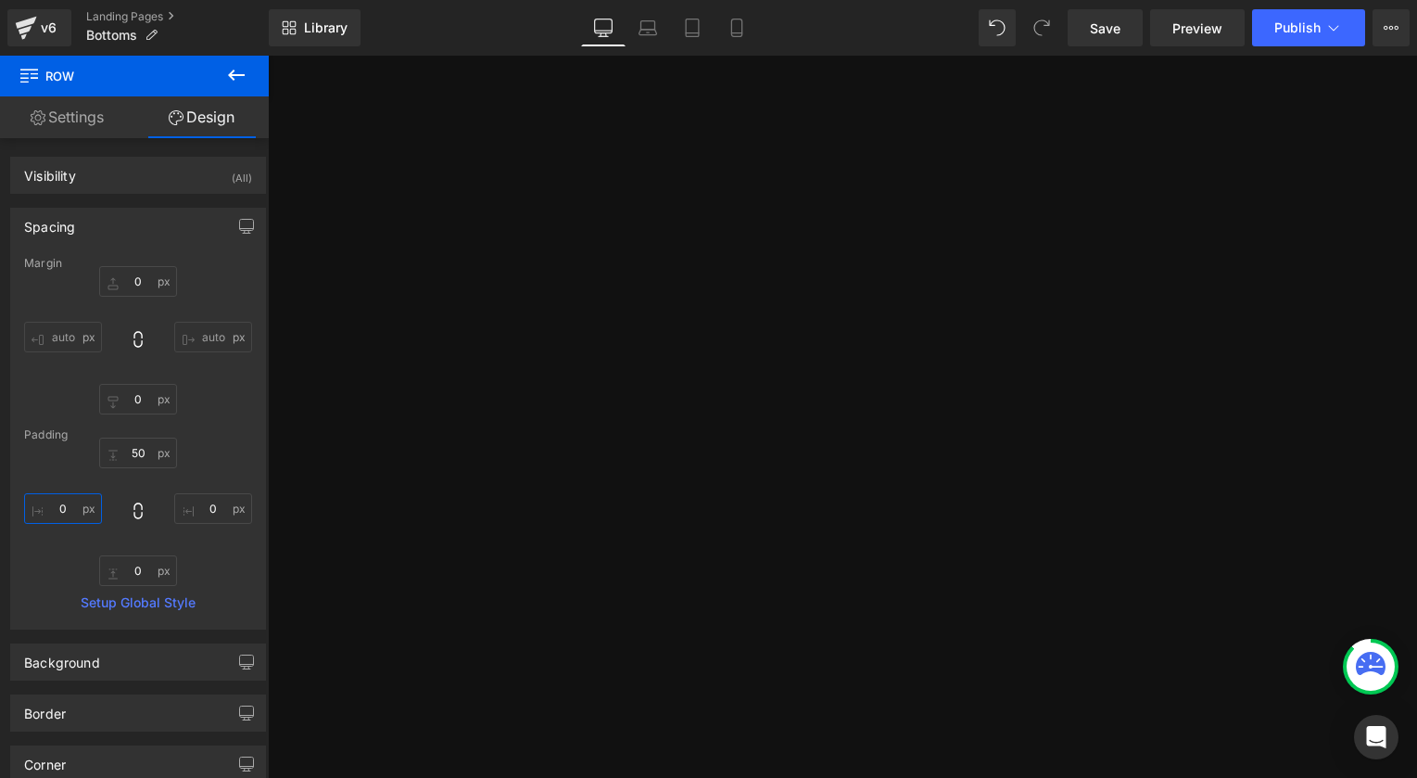
click at [62, 511] on input "0" at bounding box center [63, 508] width 78 height 31
type input "30"
click at [191, 508] on input "0" at bounding box center [213, 508] width 78 height 31
type input "30"
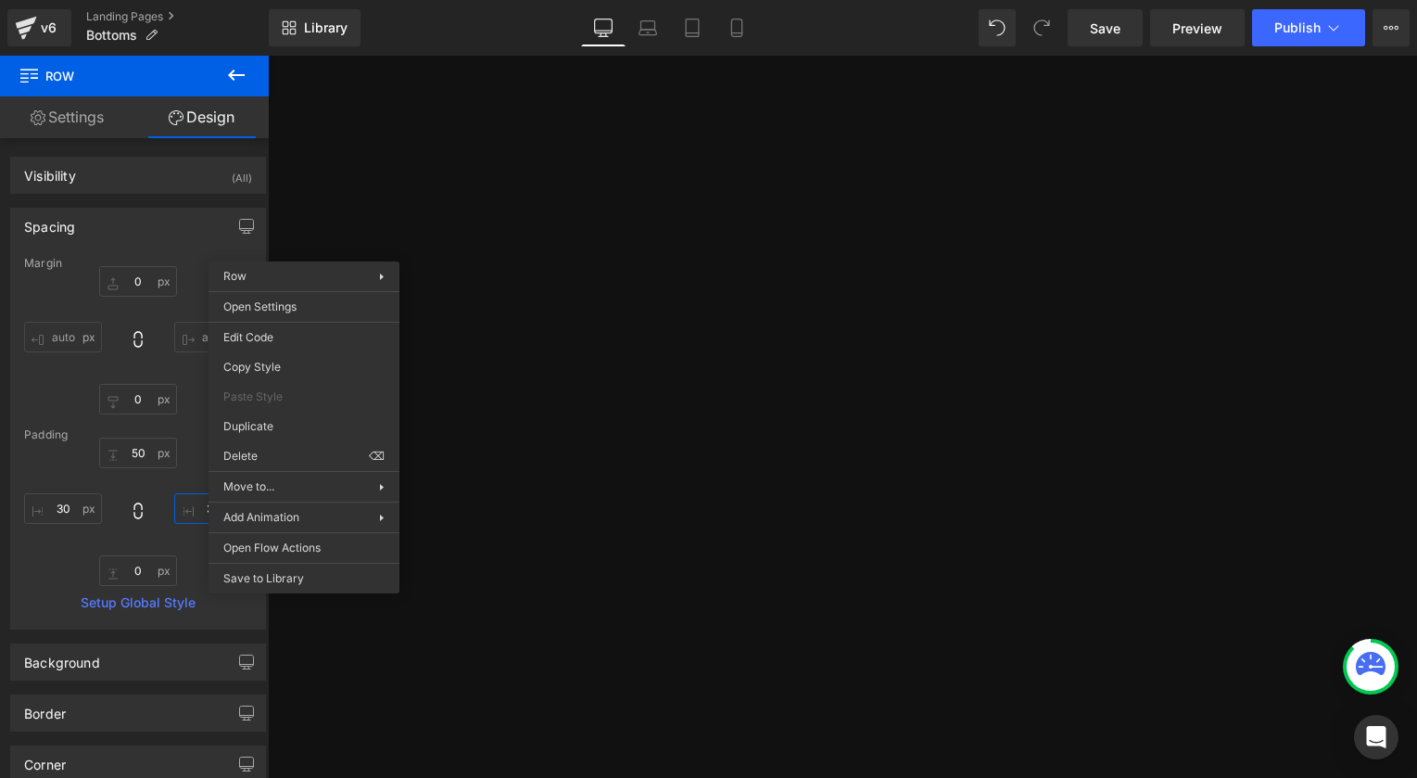
drag, startPoint x: 543, startPoint y: 414, endPoint x: 275, endPoint y: 360, distance: 273.4
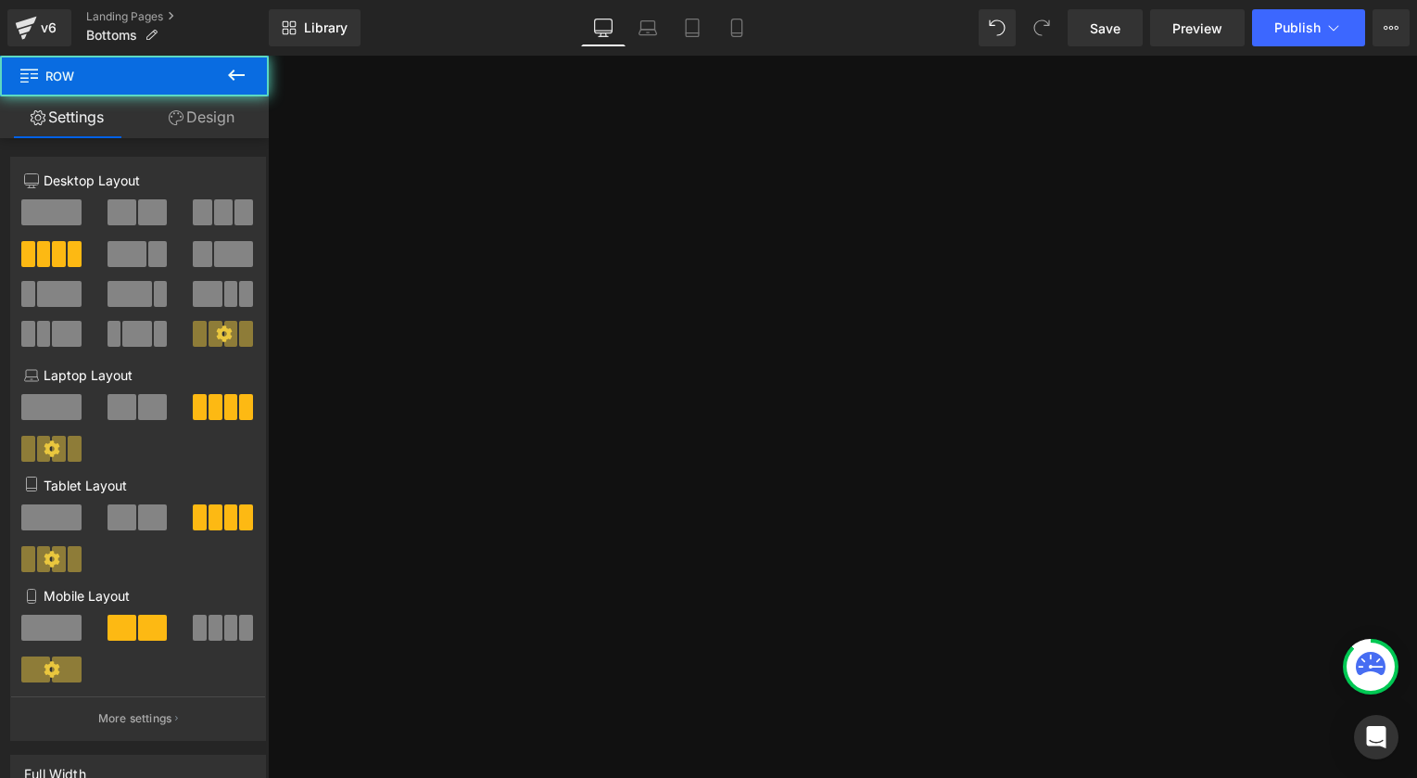
scroll to position [1593, 0]
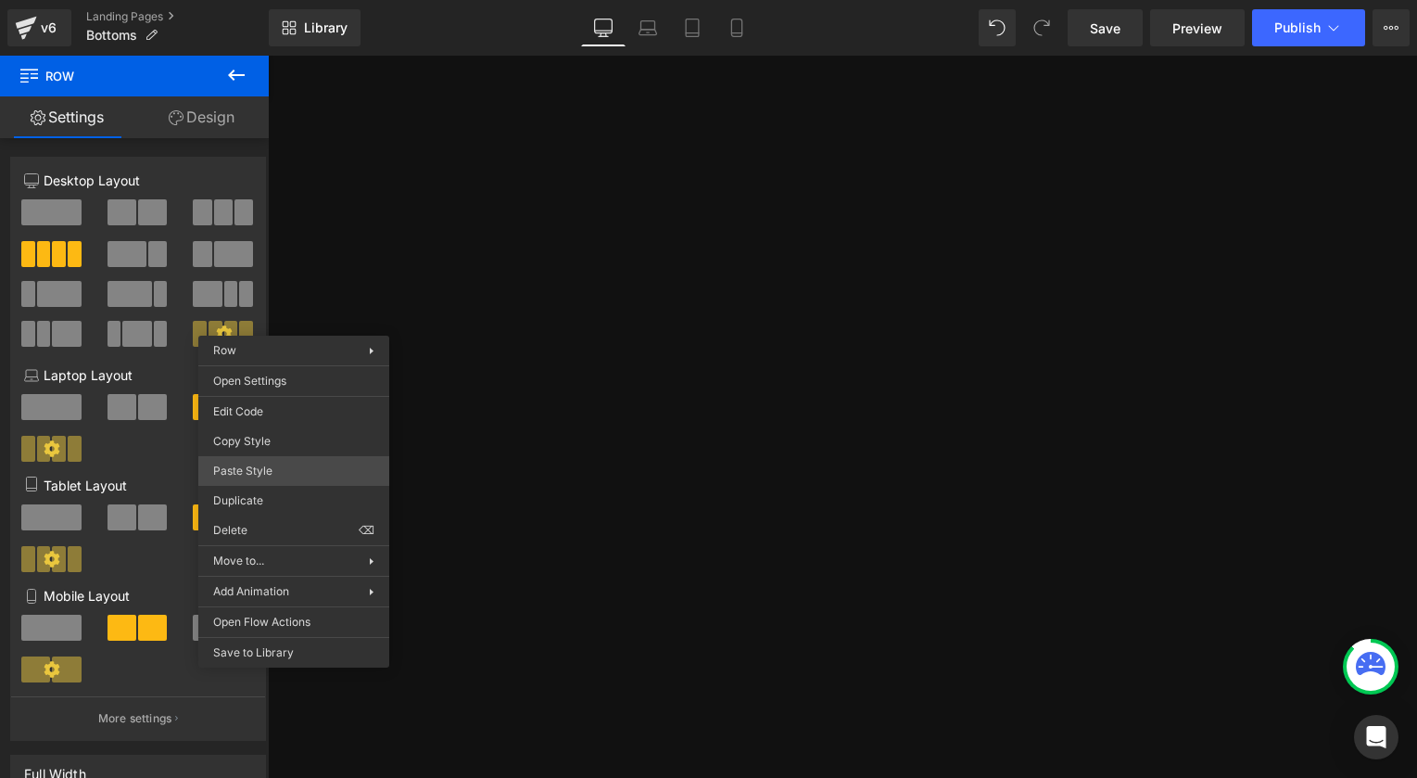
click at [261, 464] on div "Row You are previewing how the will restyle your page. You can not edit Element…" at bounding box center [708, 404] width 1417 height 809
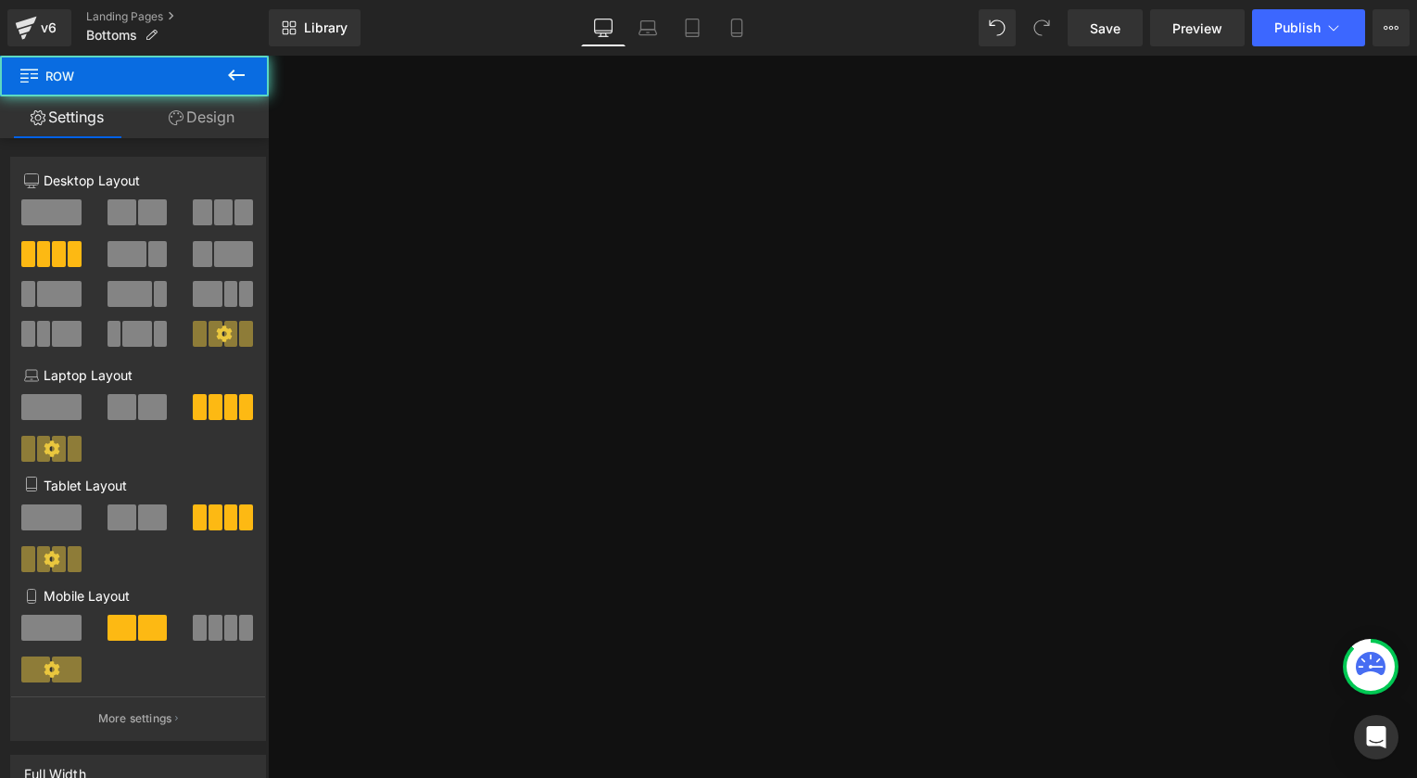
scroll to position [1848, 0]
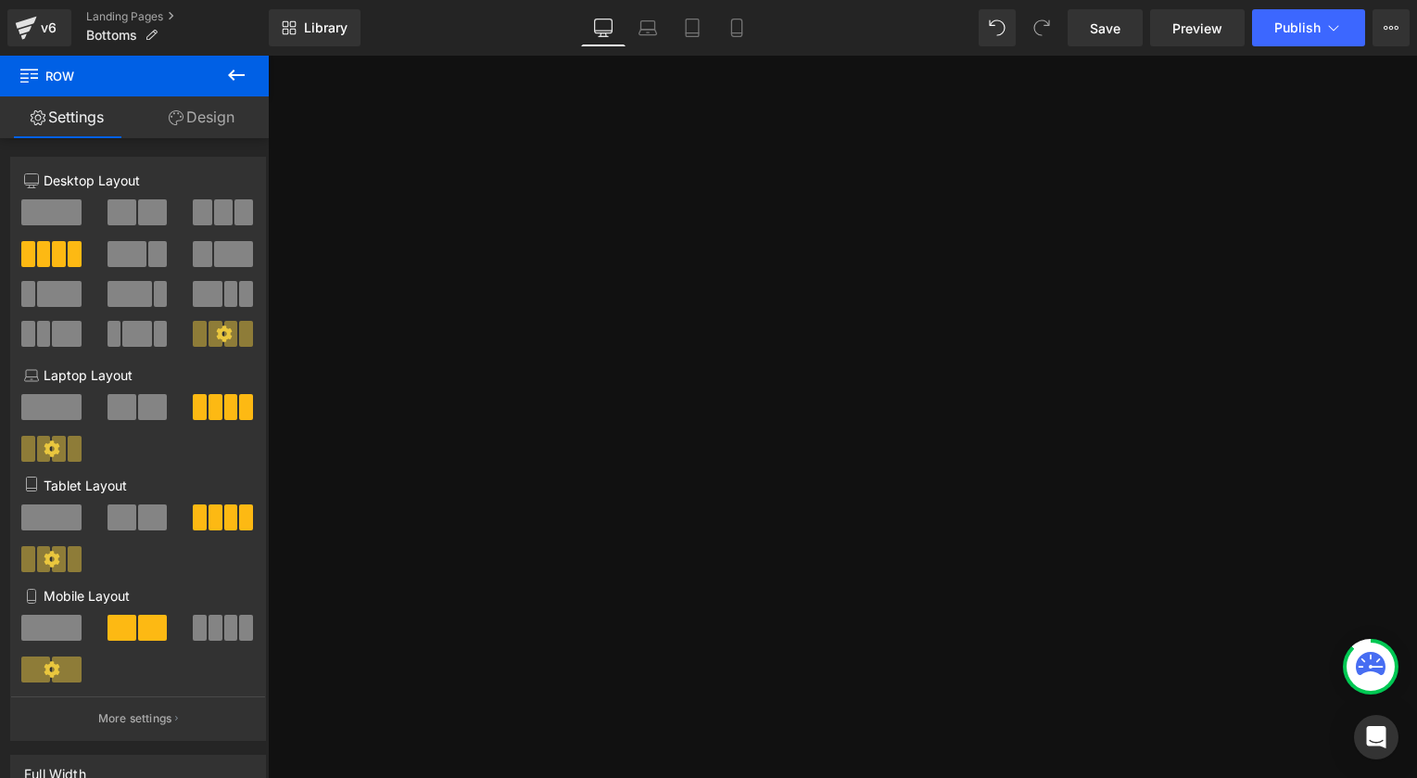
click at [193, 109] on link "Design" at bounding box center [201, 117] width 134 height 42
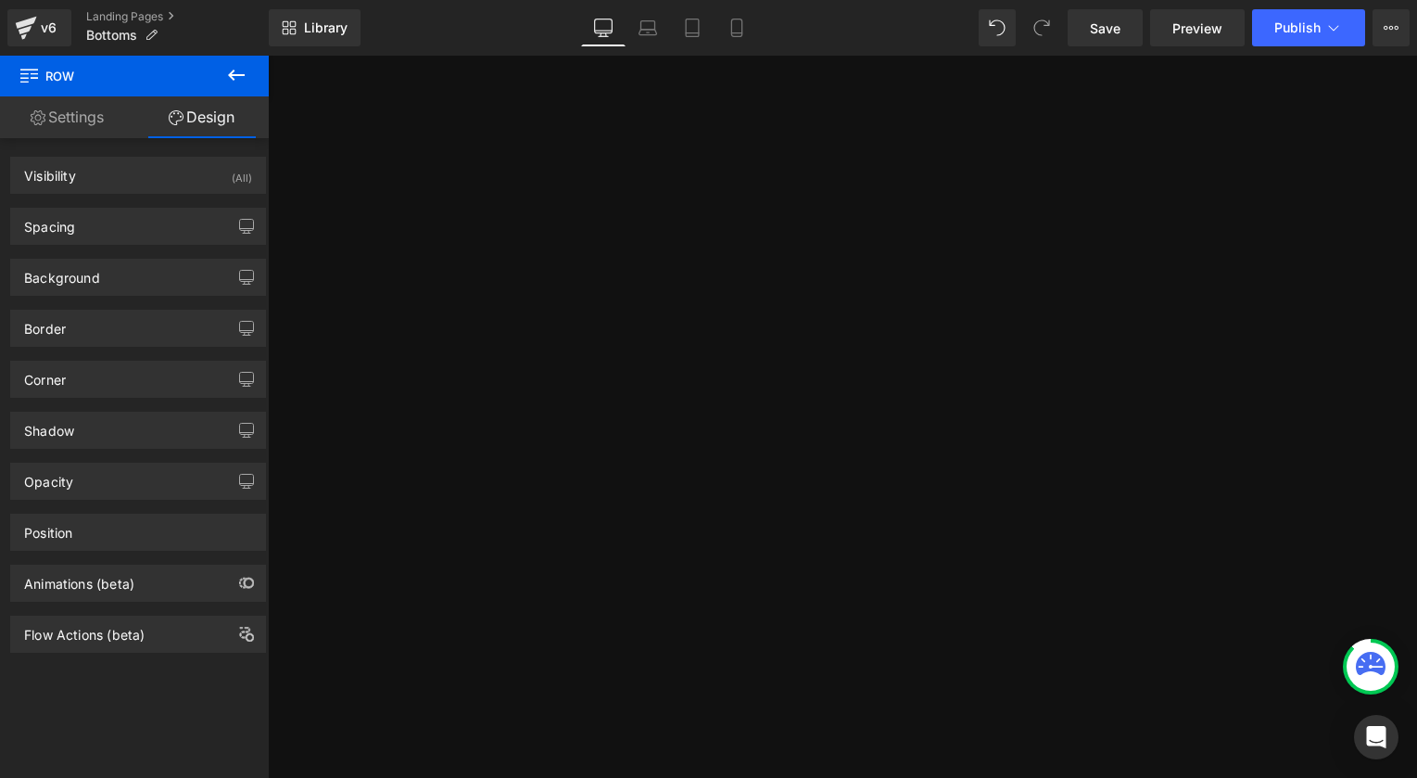
click at [268, 56] on span "Row" at bounding box center [268, 56] width 0 height 0
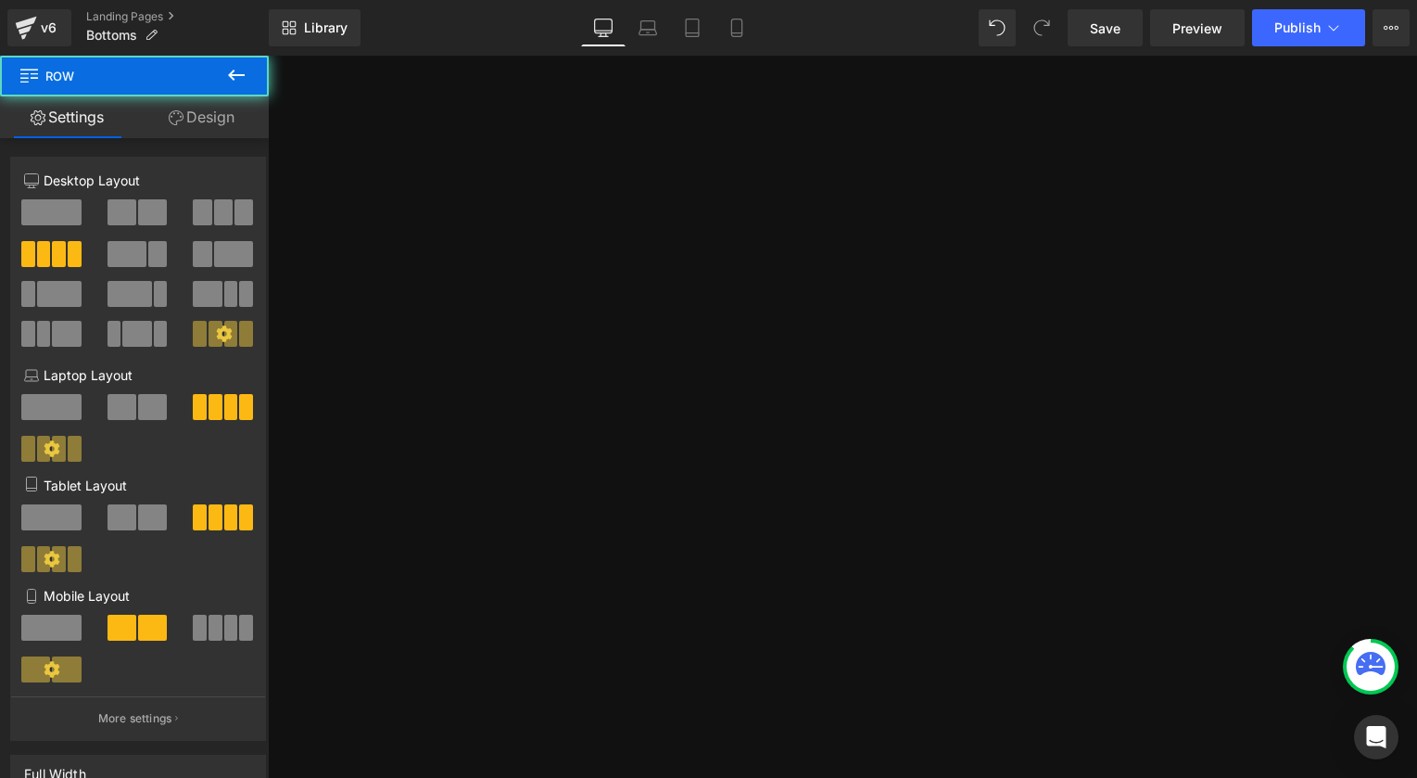
click at [215, 108] on link "Design" at bounding box center [201, 117] width 134 height 42
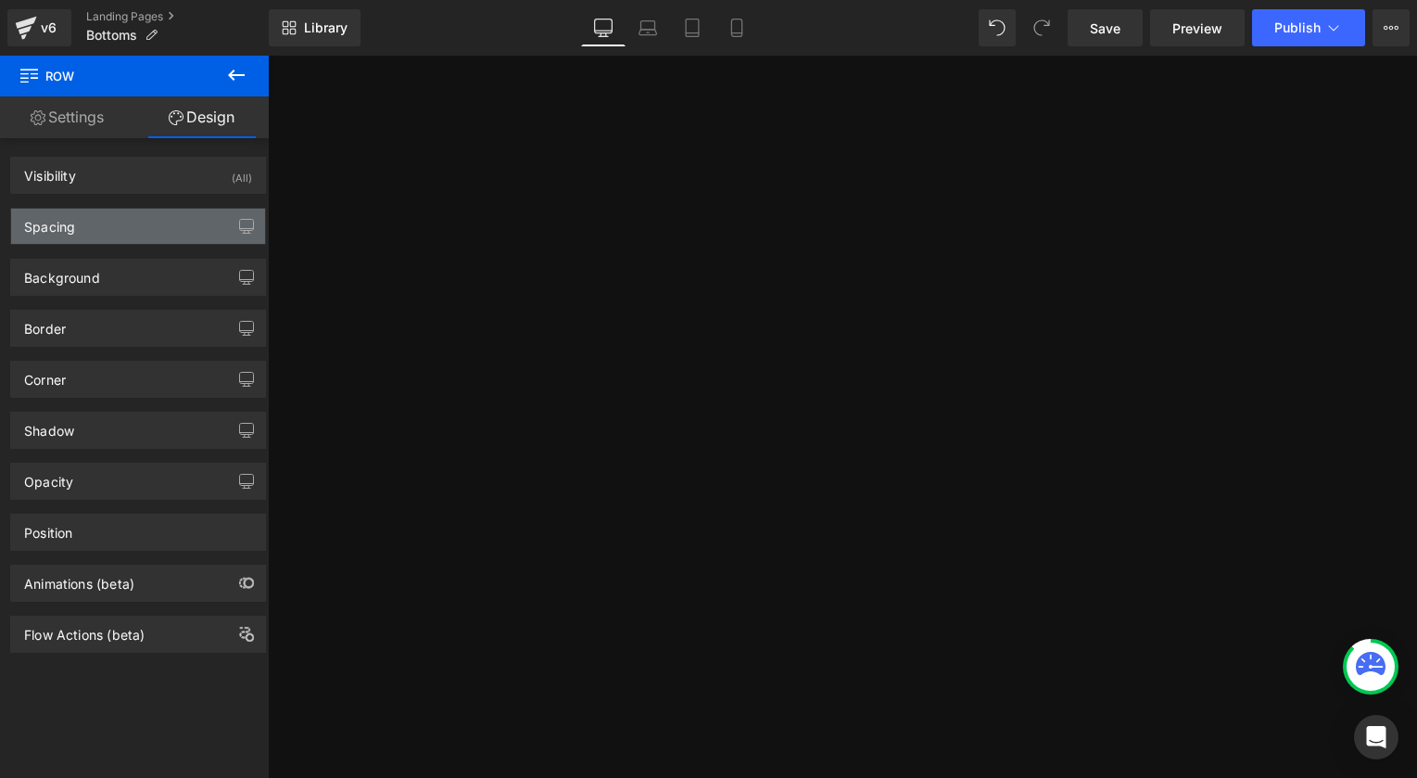
click at [50, 229] on div "Spacing" at bounding box center [49, 222] width 51 height 26
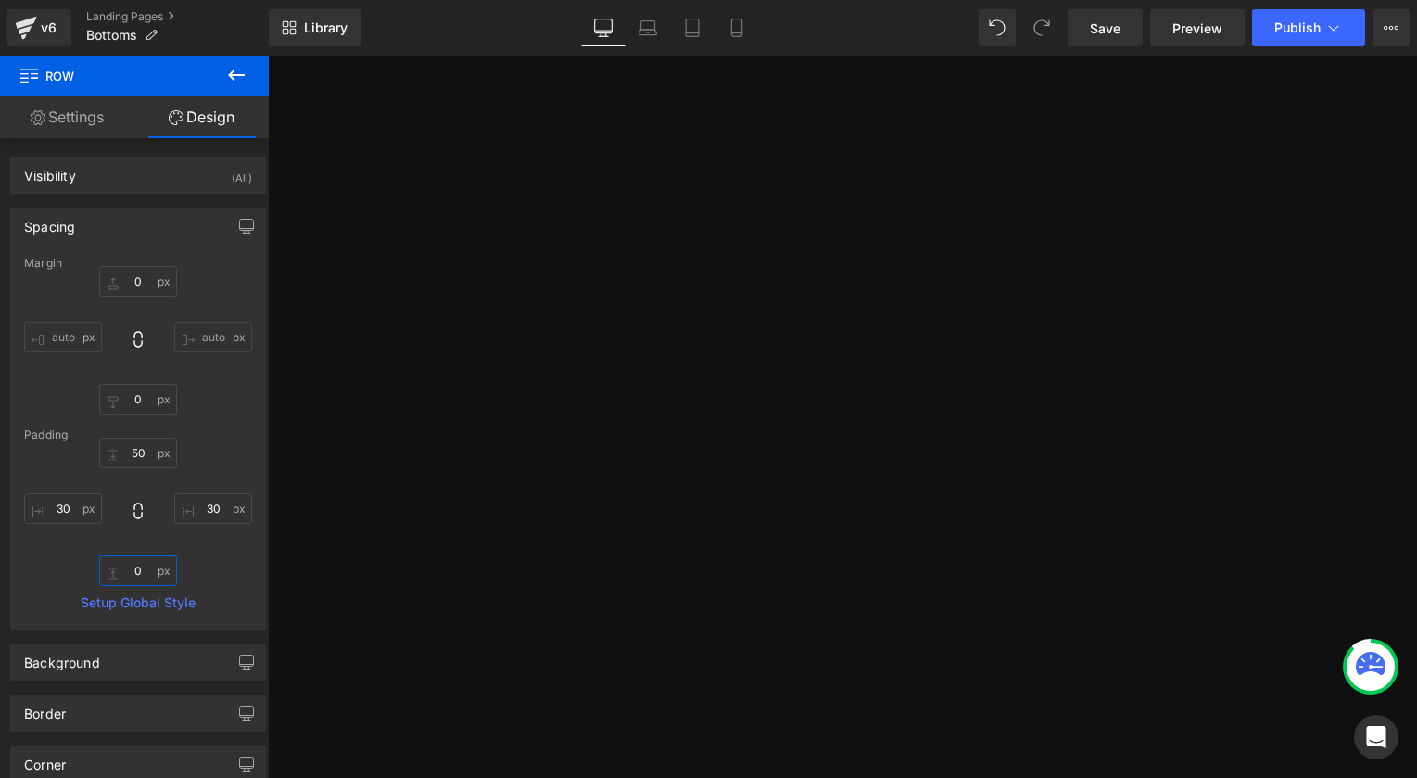
click at [122, 561] on input "0" at bounding box center [138, 570] width 78 height 31
type input "40"
click at [1111, 24] on span "Save" at bounding box center [1105, 28] width 31 height 19
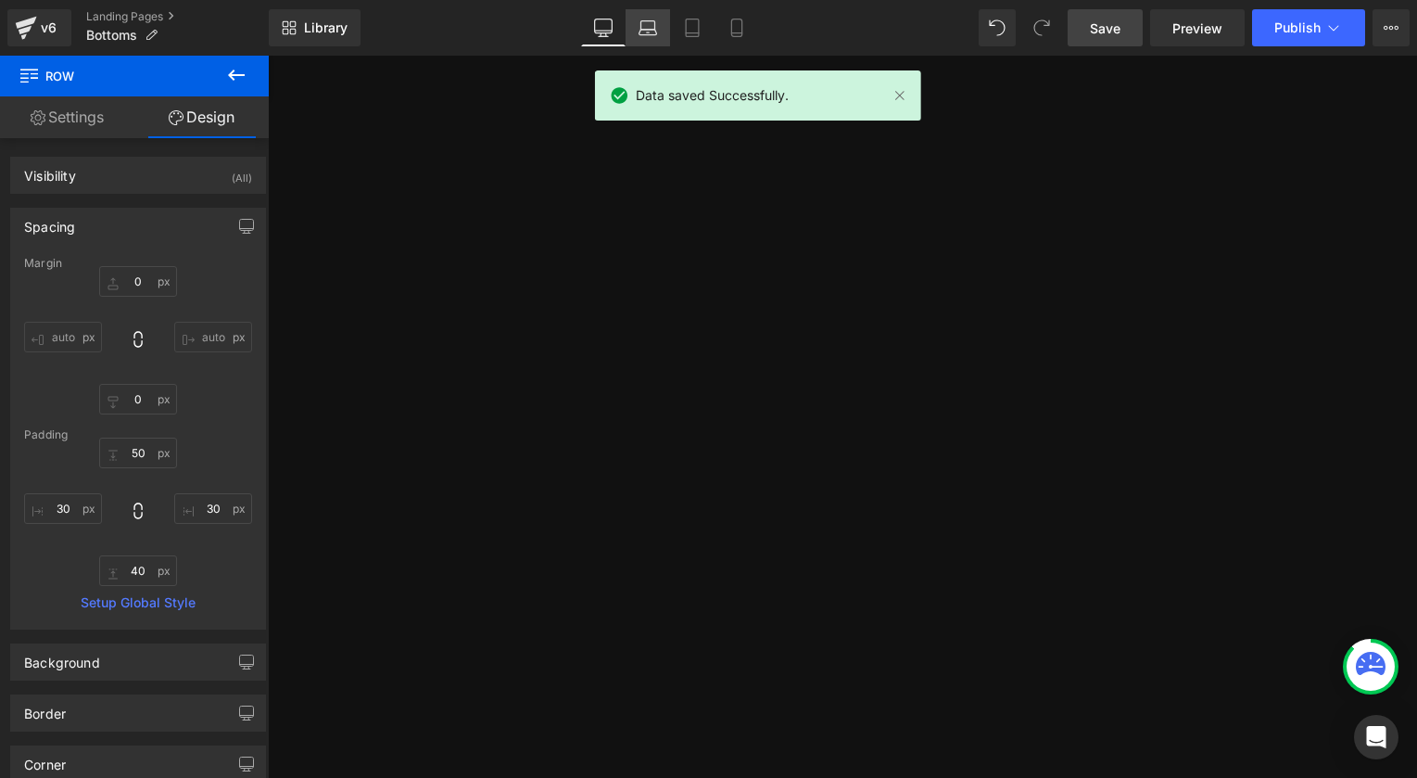
click at [656, 29] on icon at bounding box center [648, 28] width 19 height 19
type input "0"
type input "20"
type input "50"
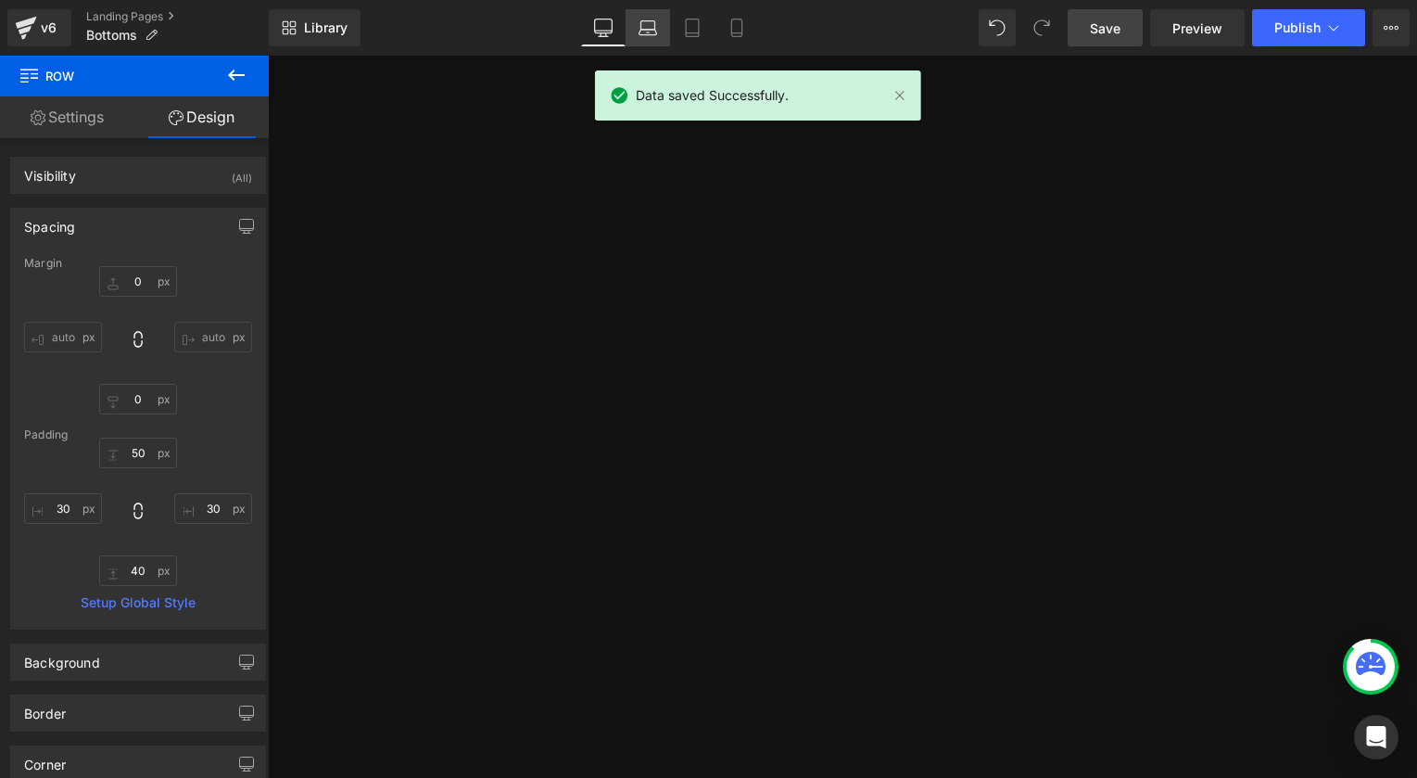
type input "20"
type input "50"
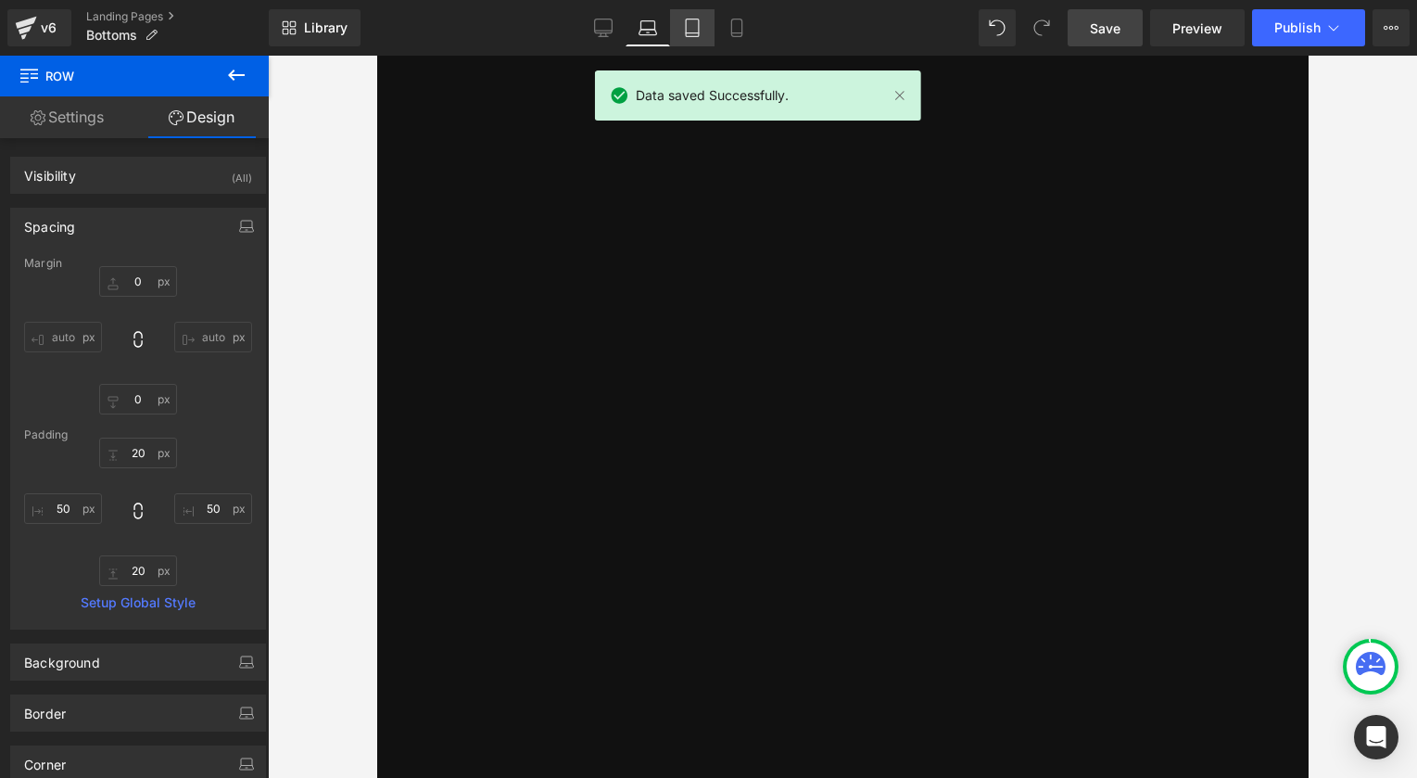
click at [700, 31] on icon at bounding box center [692, 28] width 19 height 19
type input "0"
type input "16"
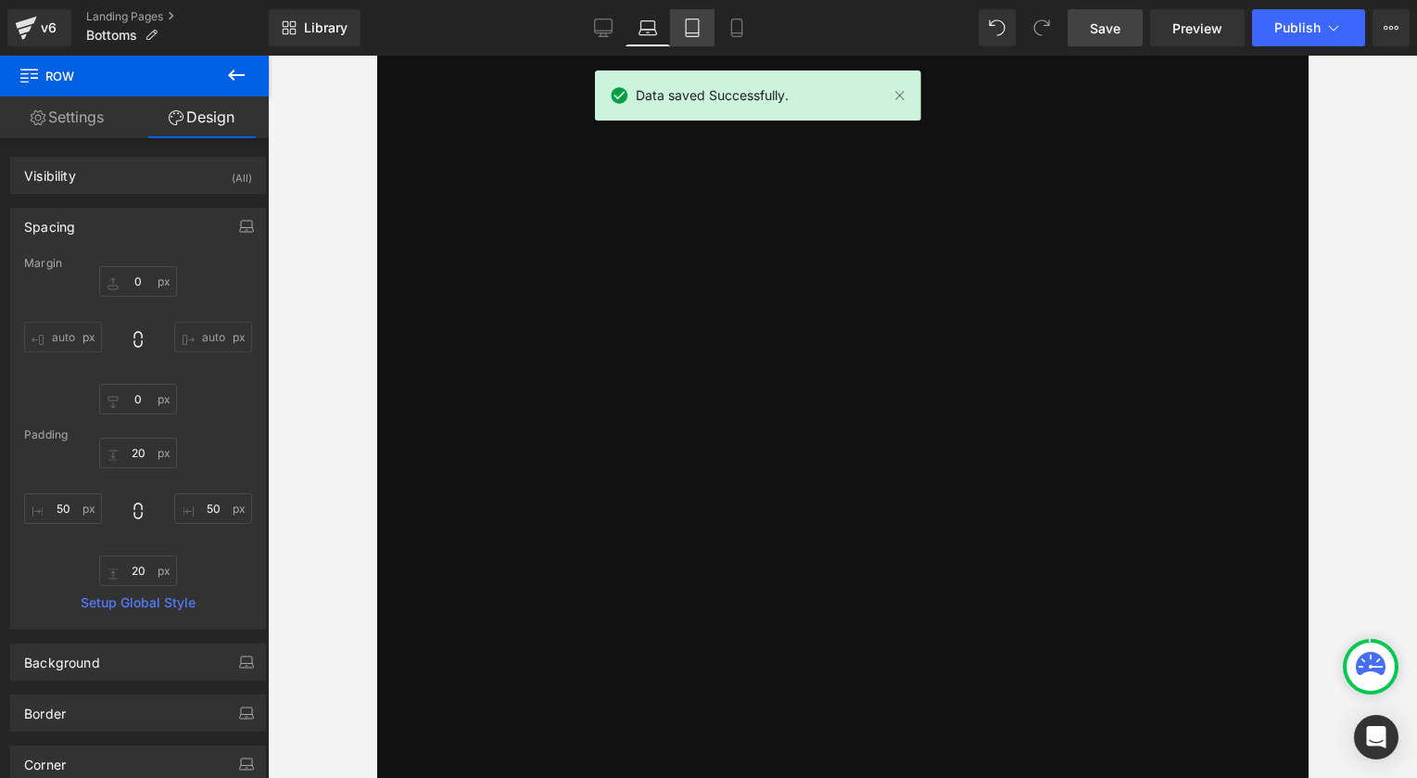
type input "20"
type input "16"
type input "20"
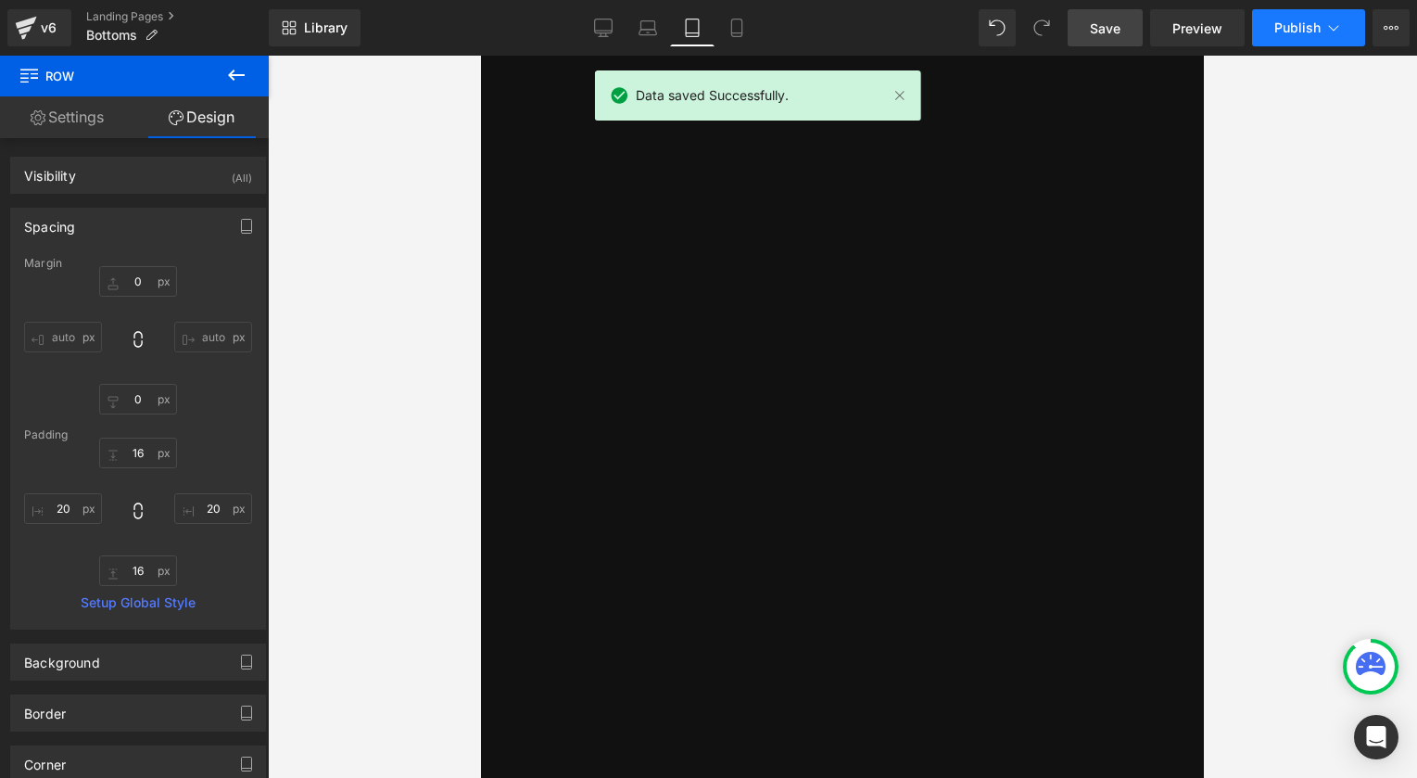
click at [1283, 29] on span "Publish" at bounding box center [1298, 27] width 46 height 15
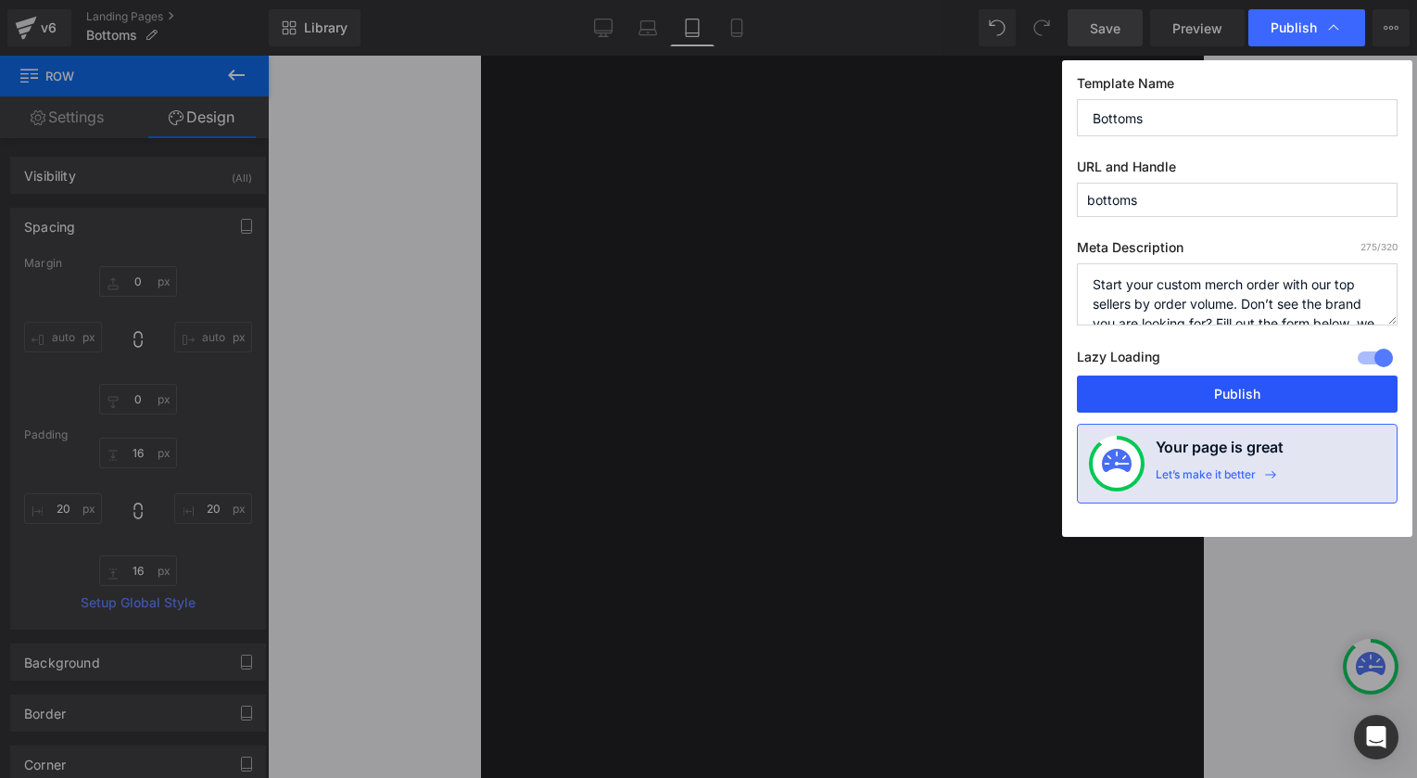
click at [1157, 402] on button "Publish" at bounding box center [1237, 393] width 321 height 37
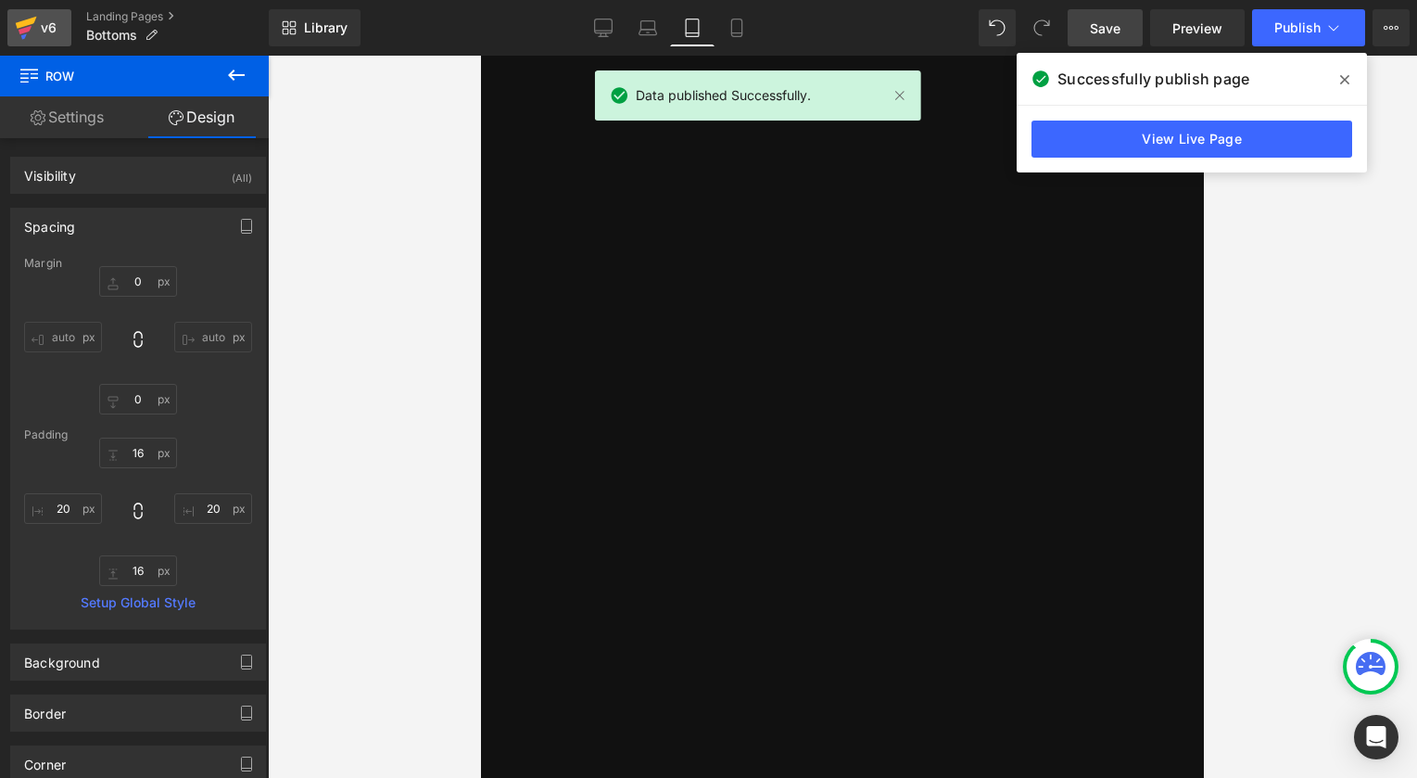
click at [19, 32] on icon at bounding box center [26, 28] width 22 height 46
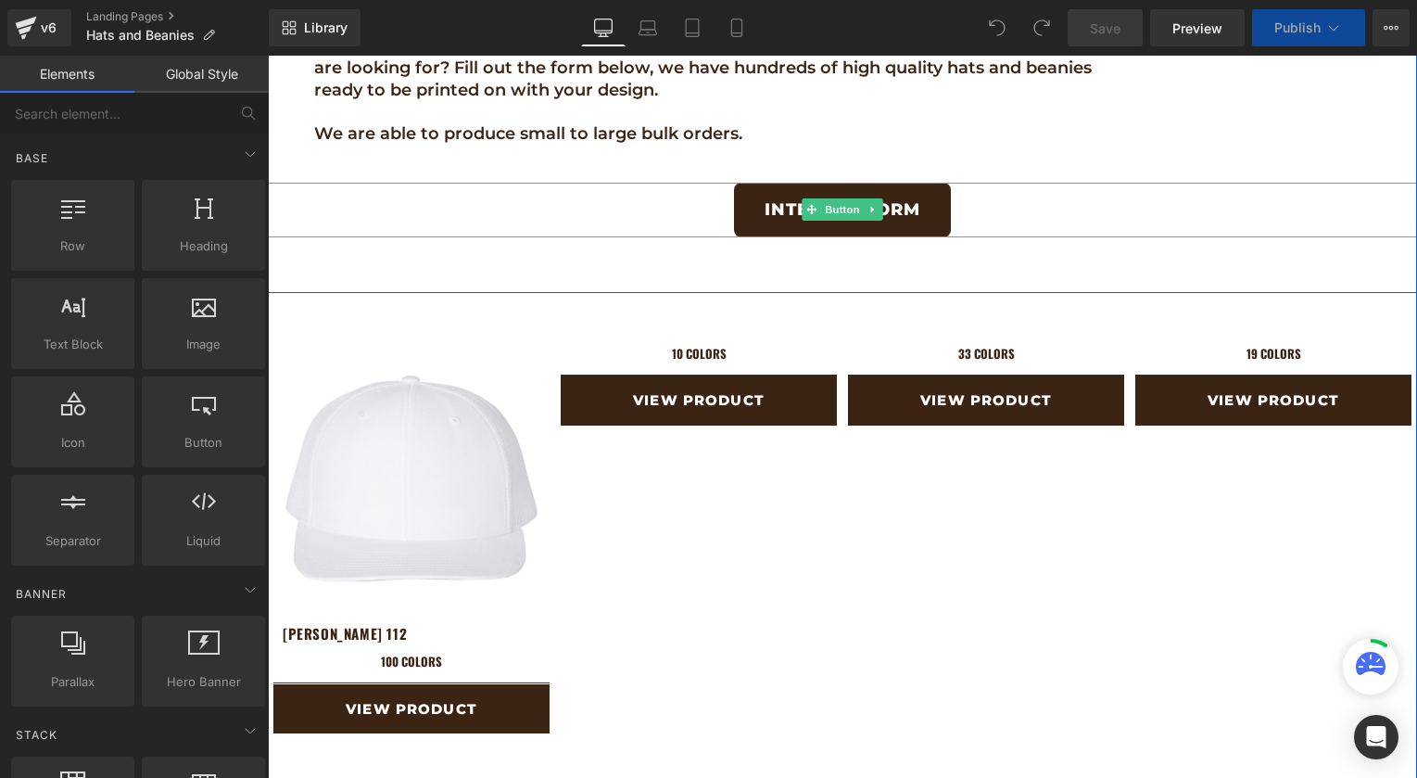
scroll to position [742, 0]
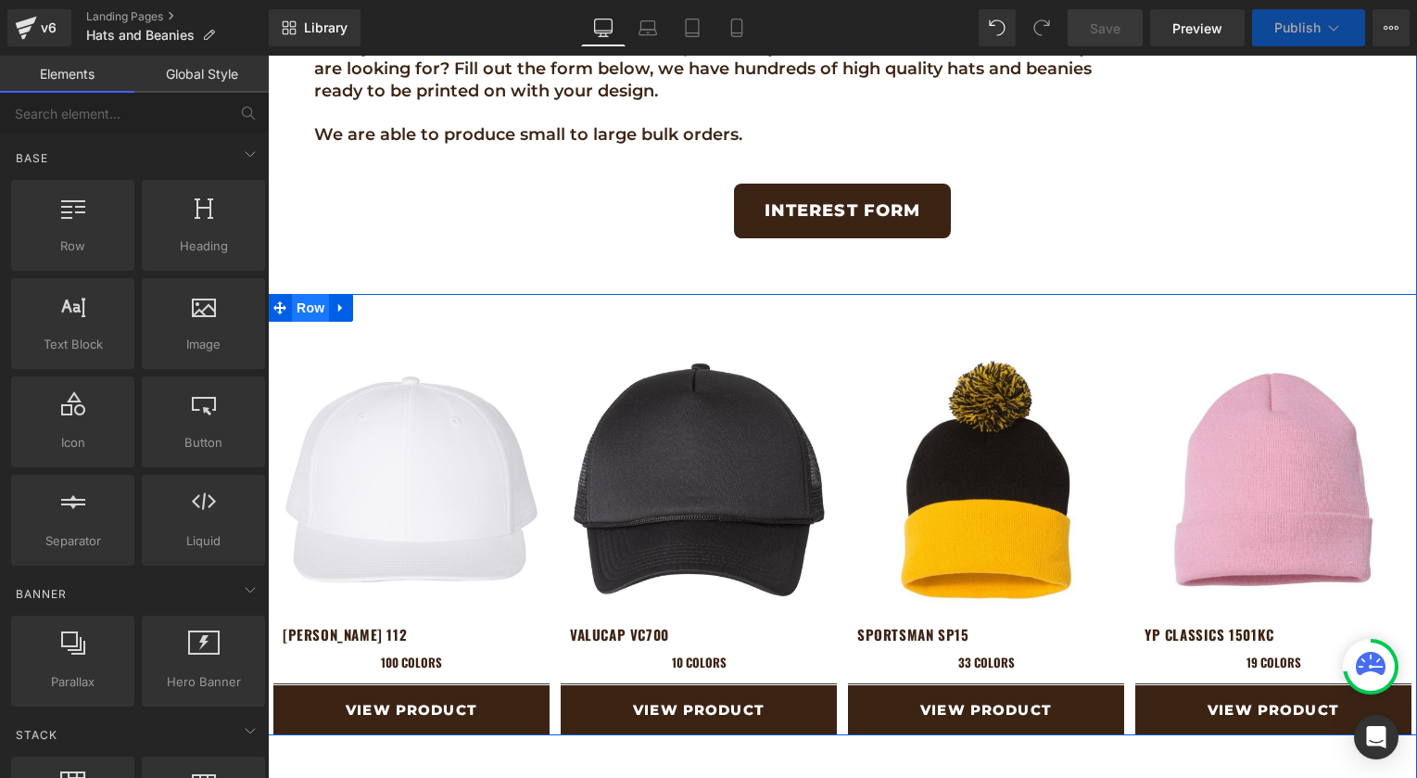
click at [312, 311] on span "Row" at bounding box center [310, 308] width 37 height 28
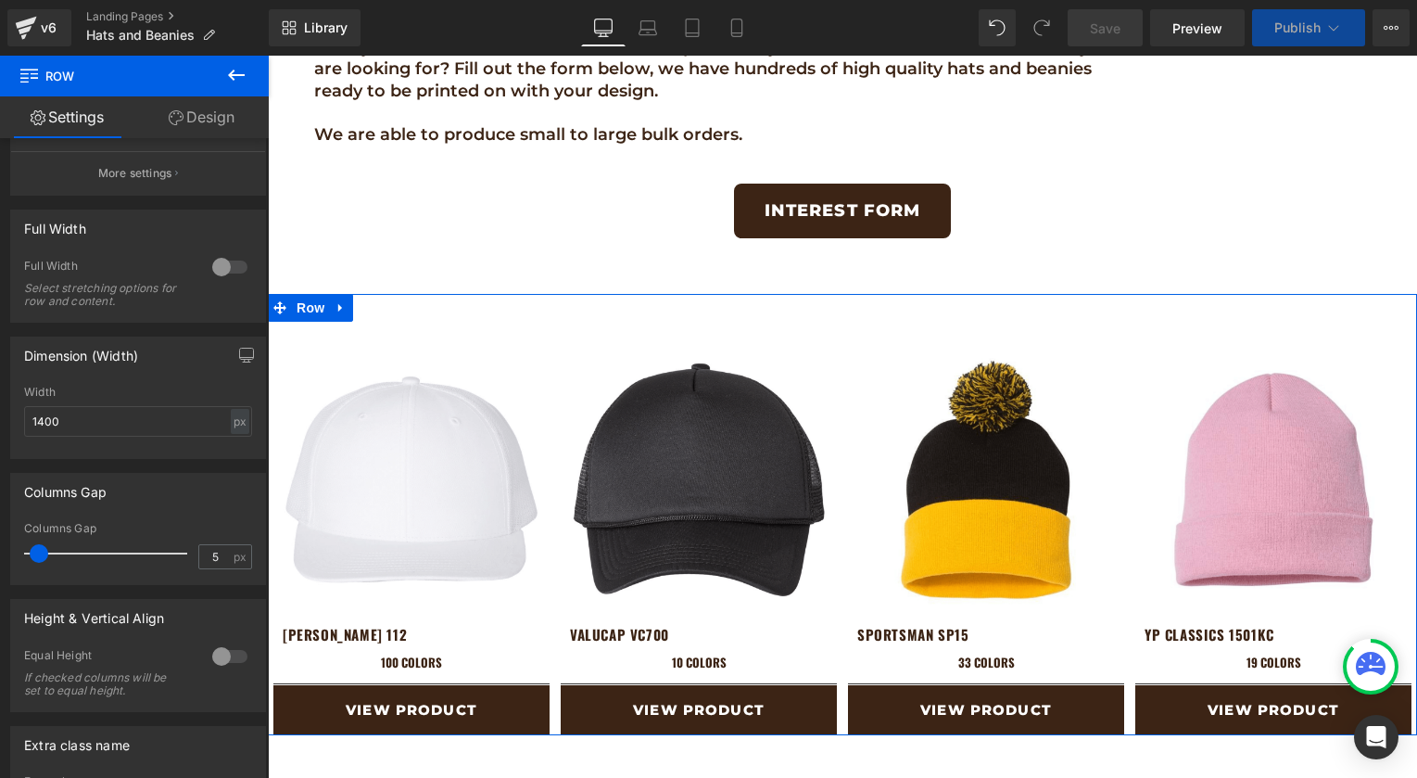
click at [222, 269] on div at bounding box center [230, 267] width 44 height 30
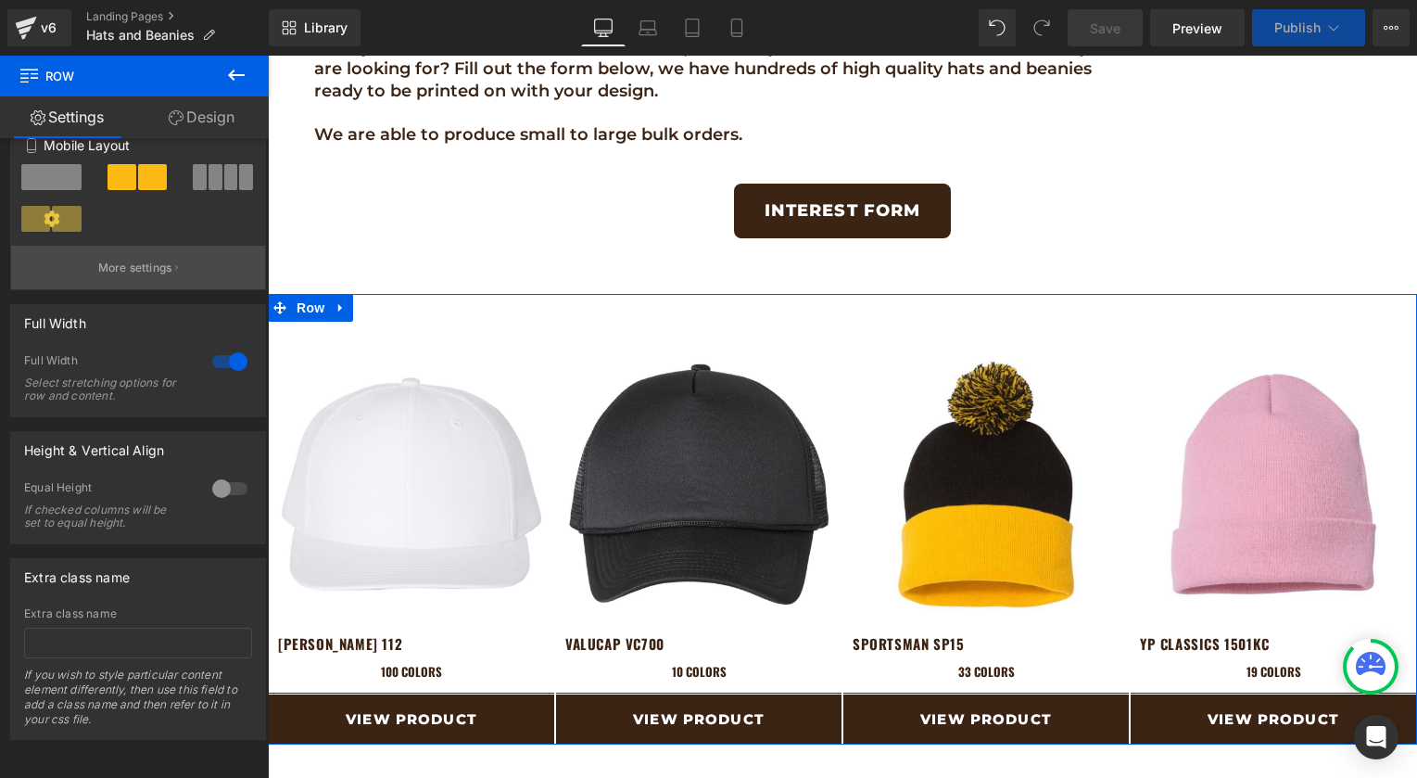
scroll to position [468, 0]
click at [226, 108] on link "Design" at bounding box center [201, 117] width 134 height 42
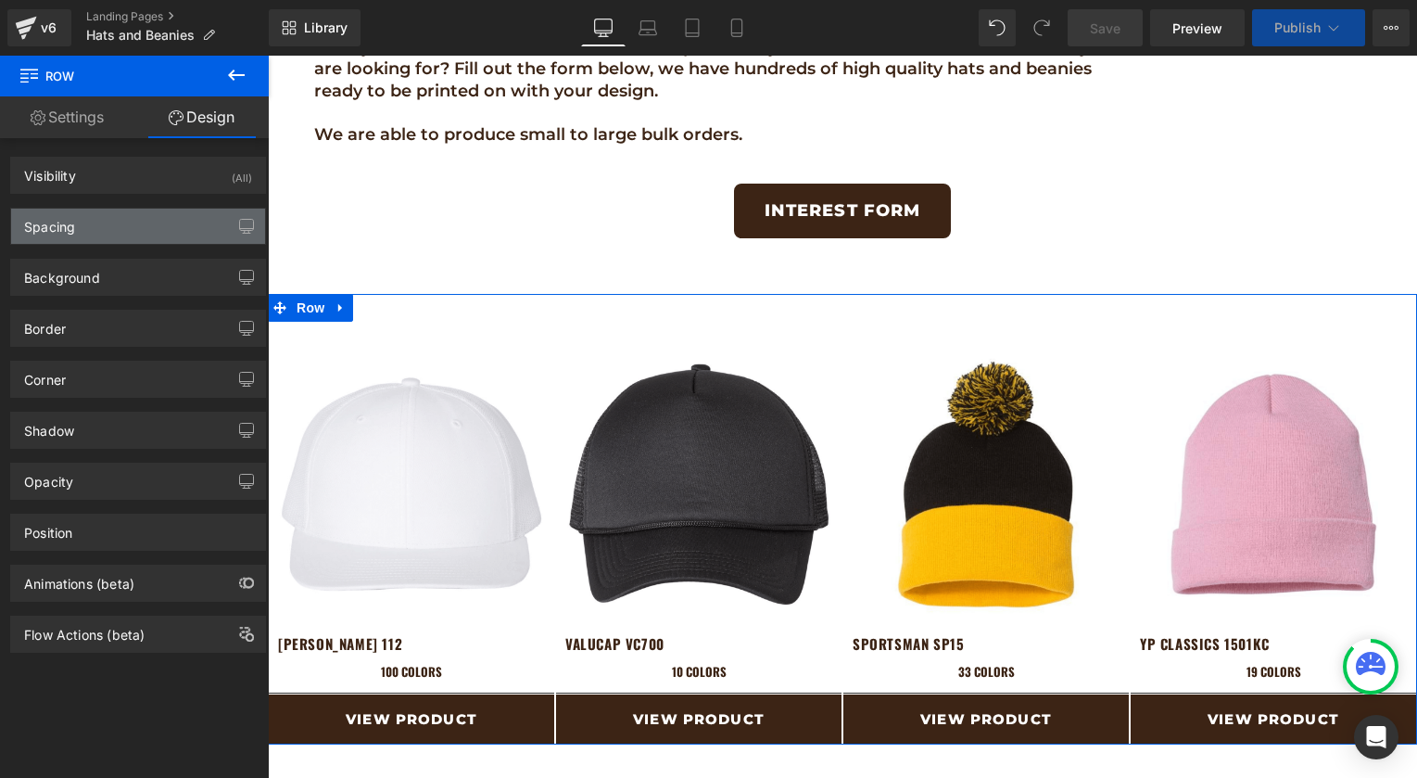
click at [86, 226] on div "Spacing" at bounding box center [138, 226] width 254 height 35
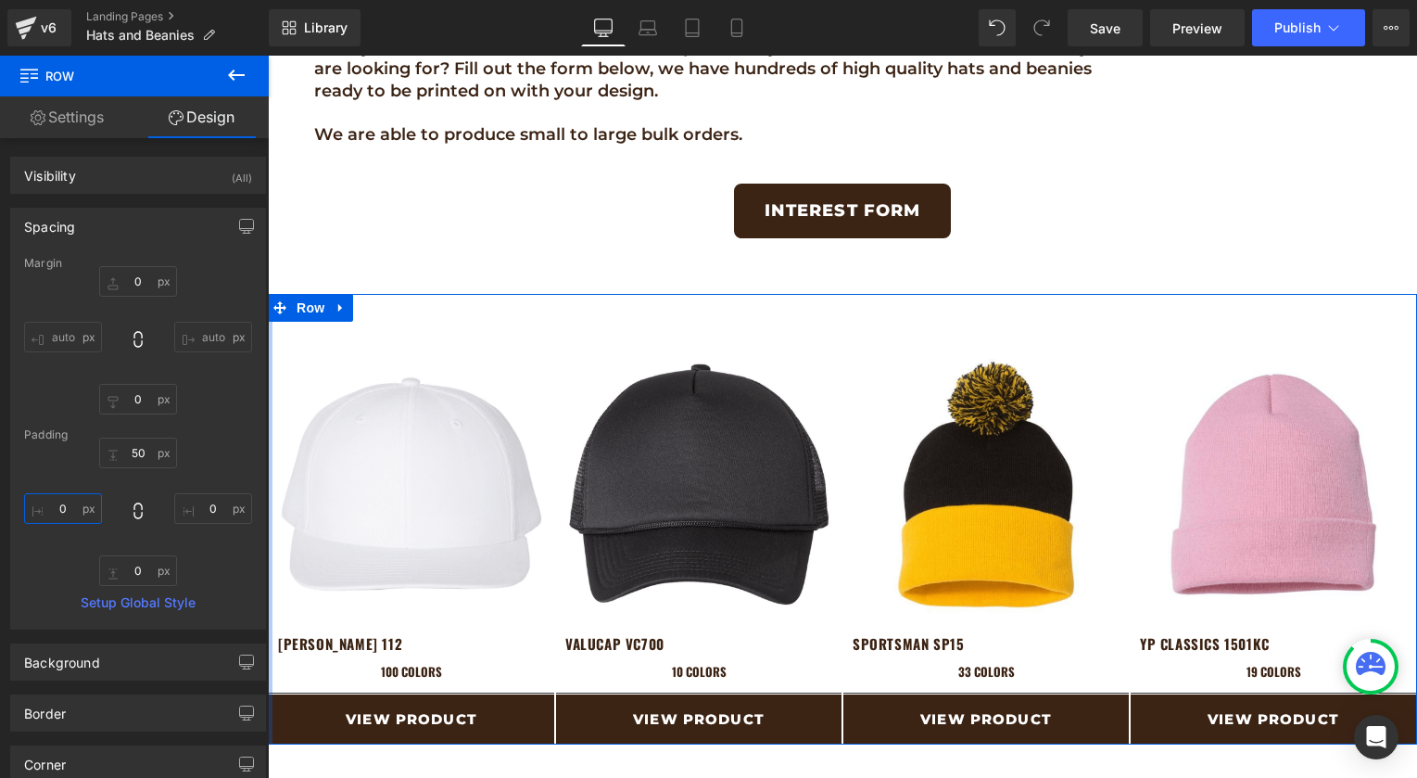
click at [53, 505] on input "0" at bounding box center [63, 508] width 78 height 31
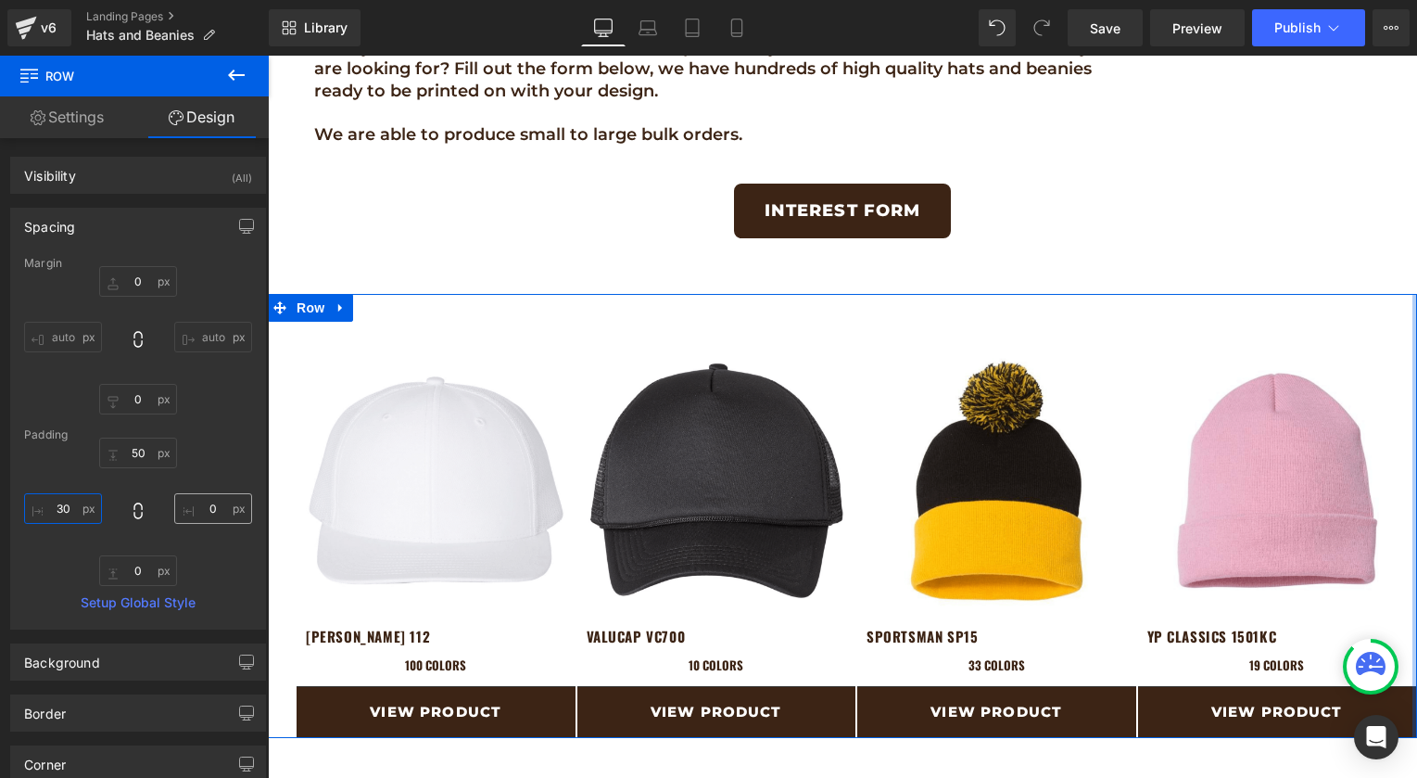
type input "30"
click at [196, 504] on input "0" at bounding box center [213, 508] width 78 height 31
type input "30"
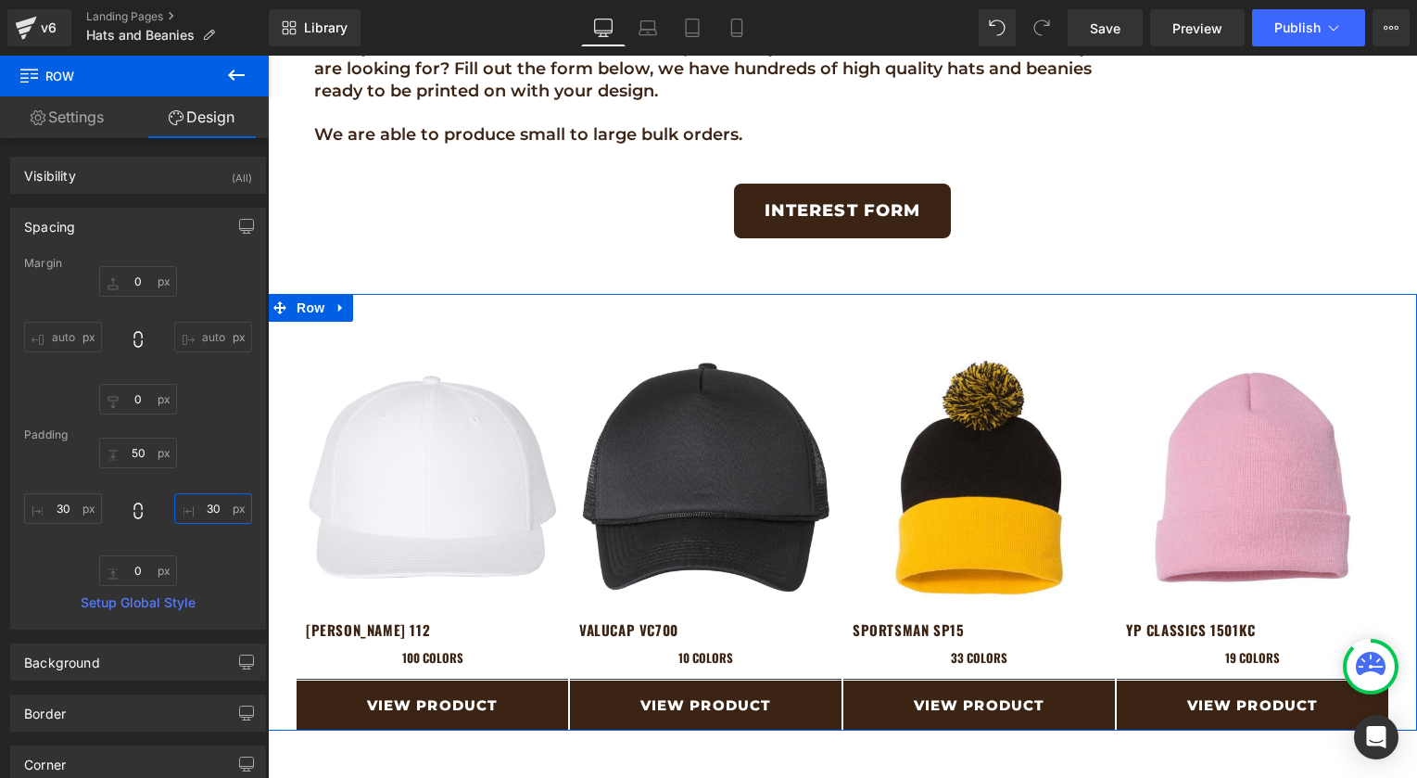
drag, startPoint x: 557, startPoint y: 489, endPoint x: 288, endPoint y: 433, distance: 274.7
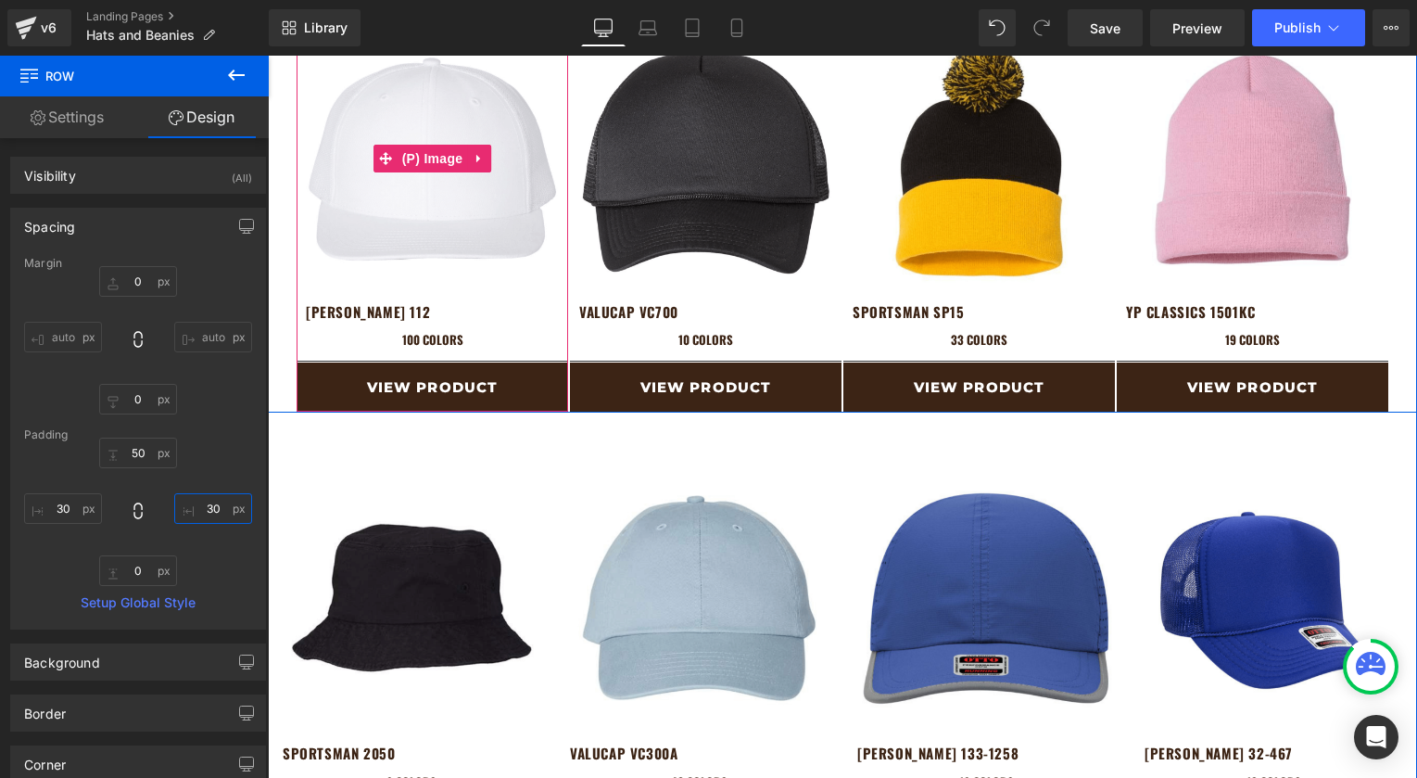
scroll to position [1141, 0]
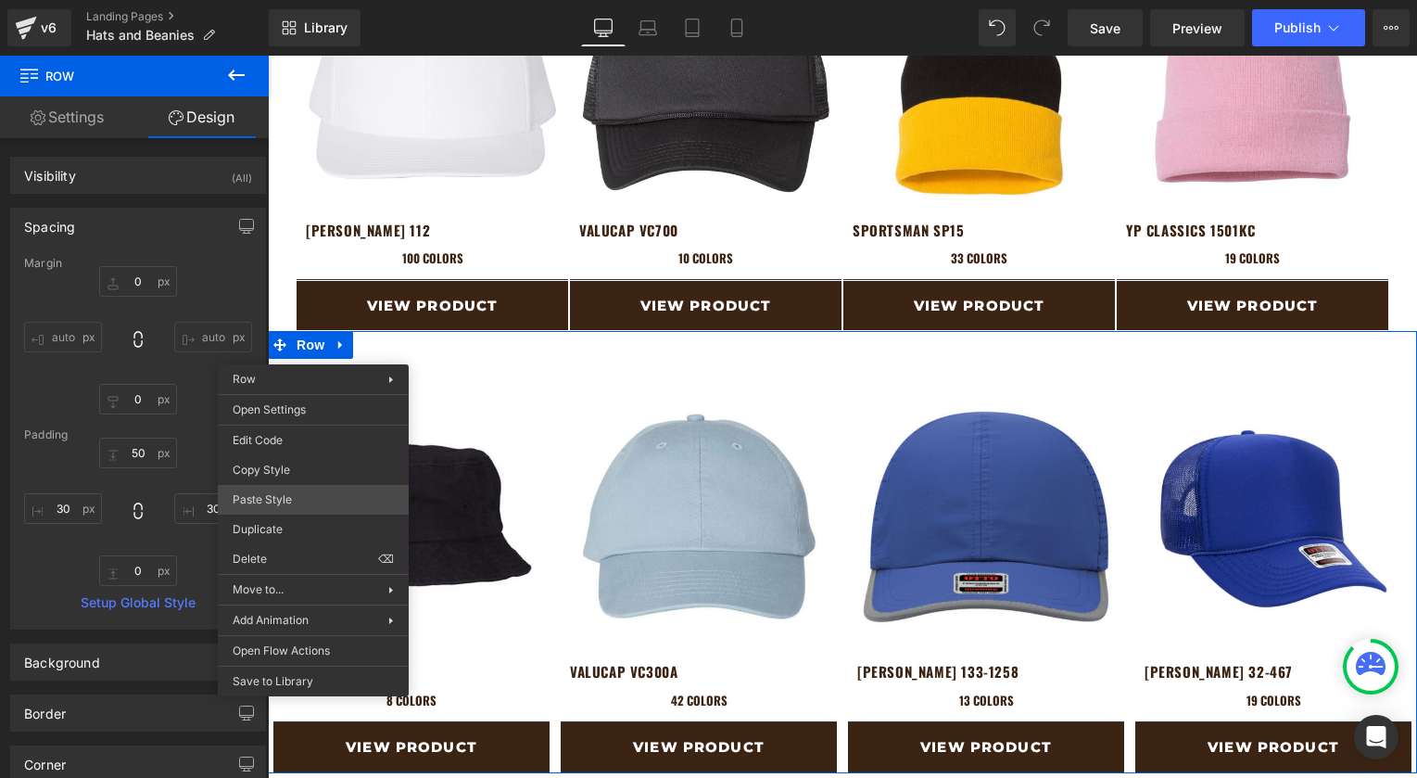
click at [265, 498] on div "Row You are previewing how the will restyle your page. You can not edit Element…" at bounding box center [708, 404] width 1417 height 809
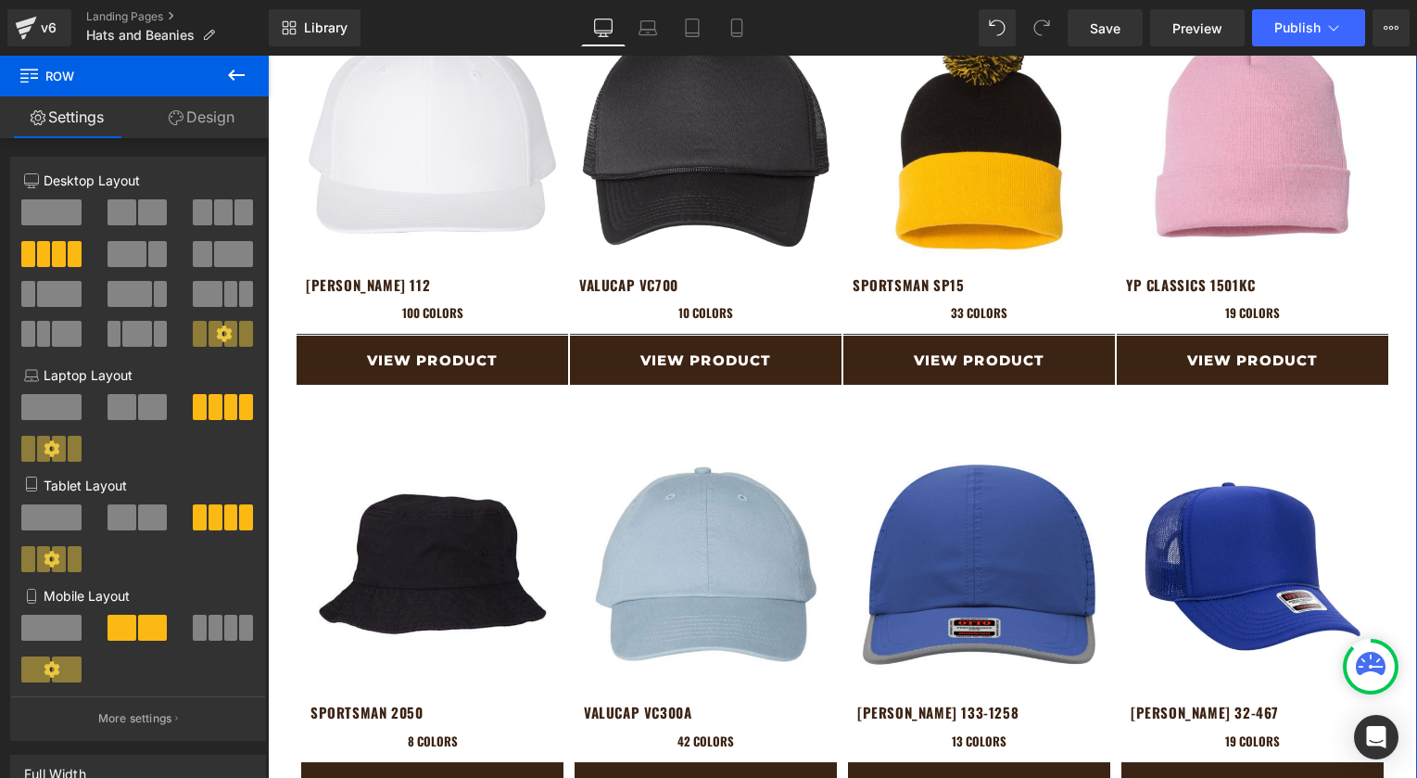
scroll to position [976, 0]
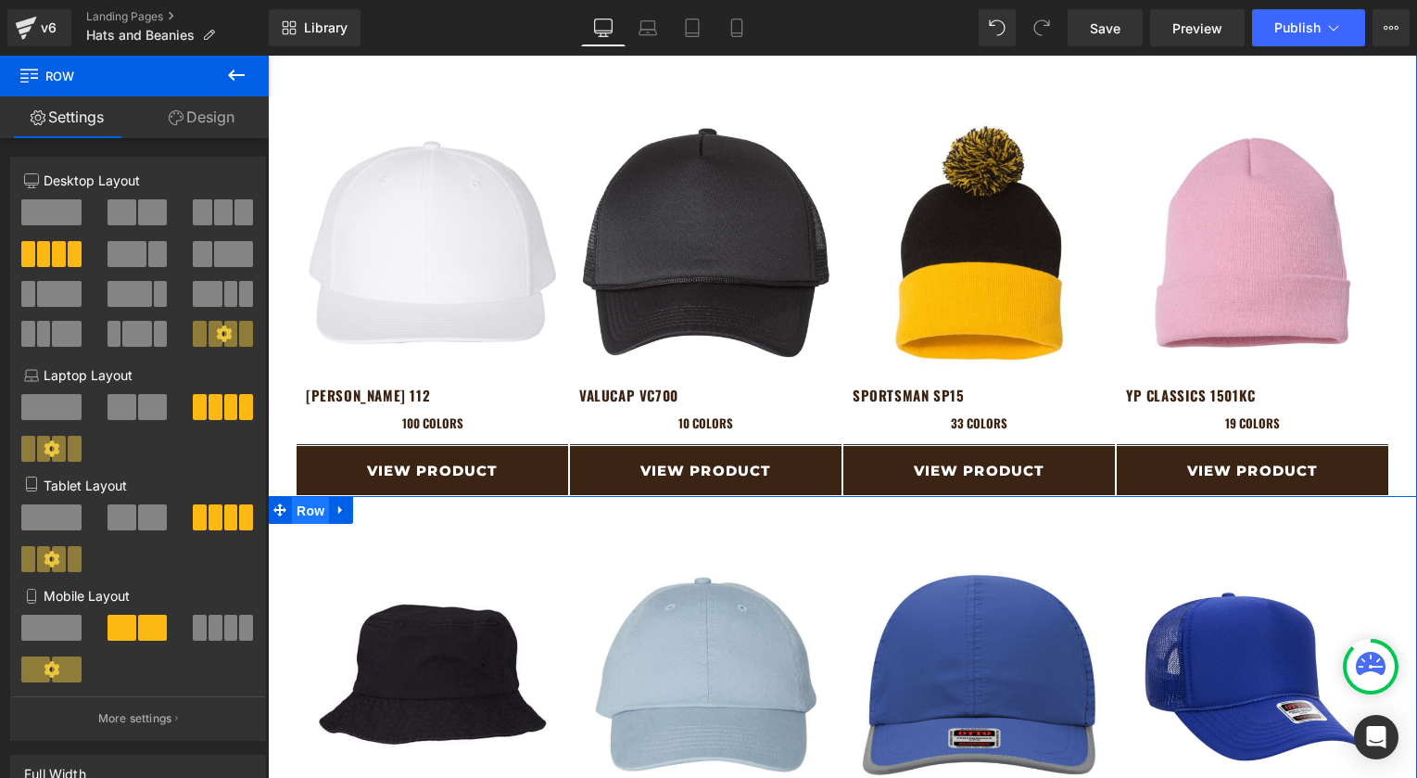
click at [299, 518] on span "Row" at bounding box center [310, 511] width 37 height 28
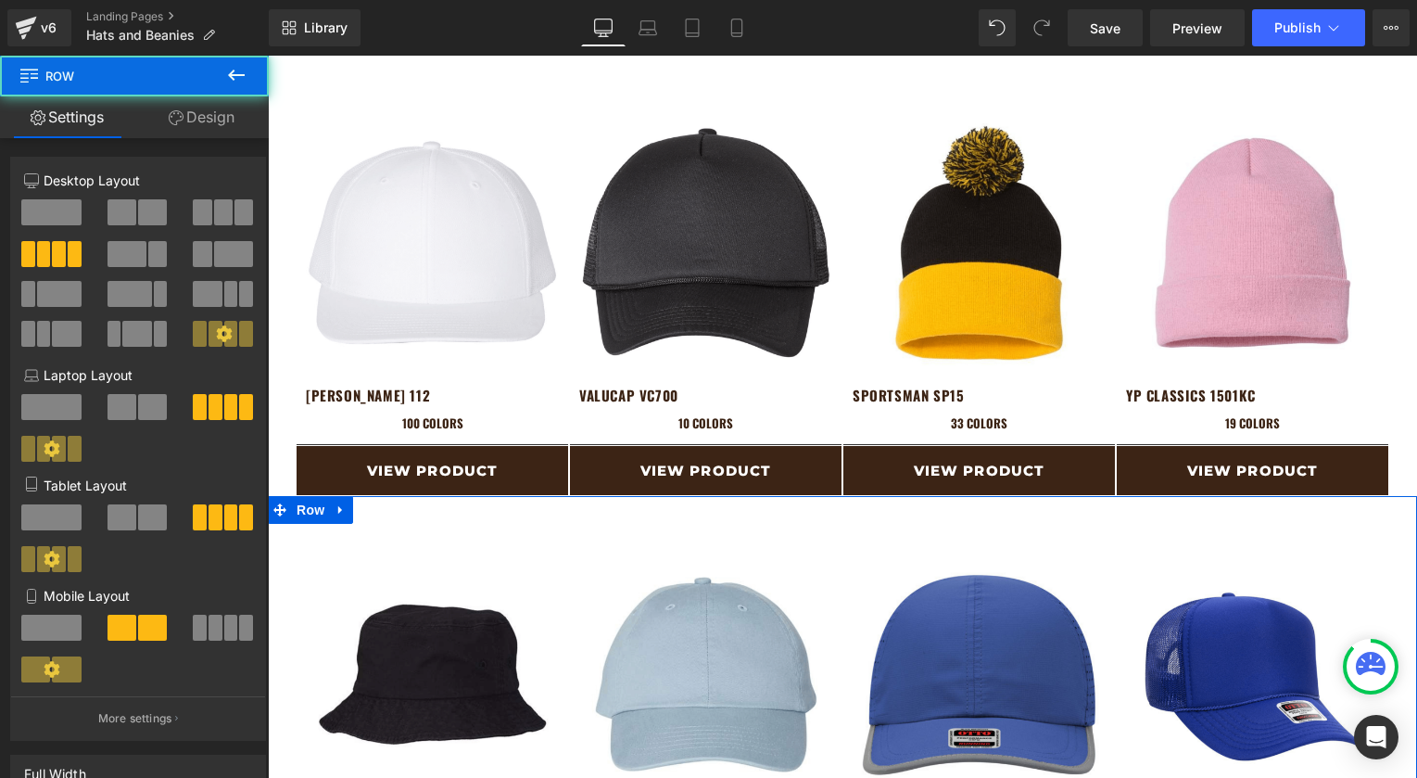
click at [205, 111] on link "Design" at bounding box center [201, 117] width 134 height 42
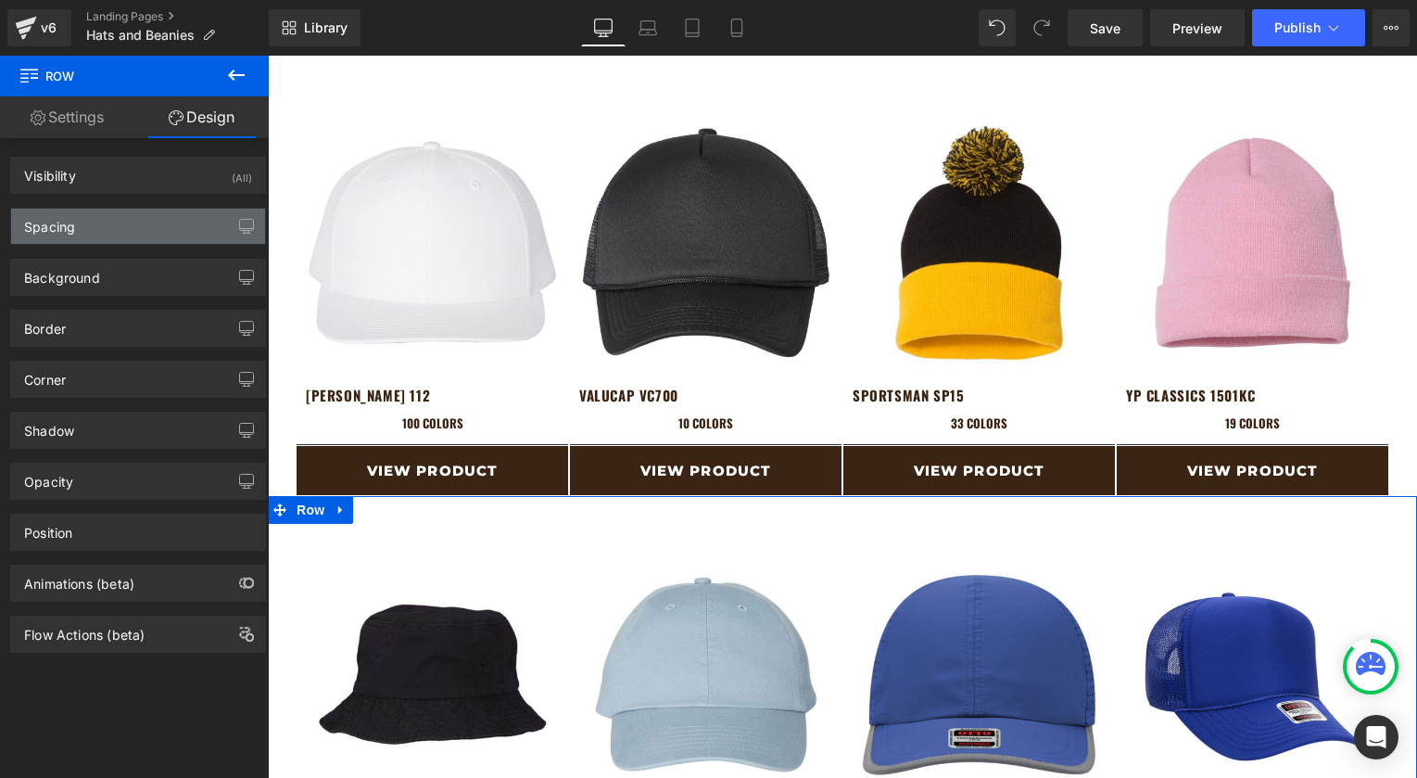
click at [84, 233] on div "Spacing" at bounding box center [138, 226] width 254 height 35
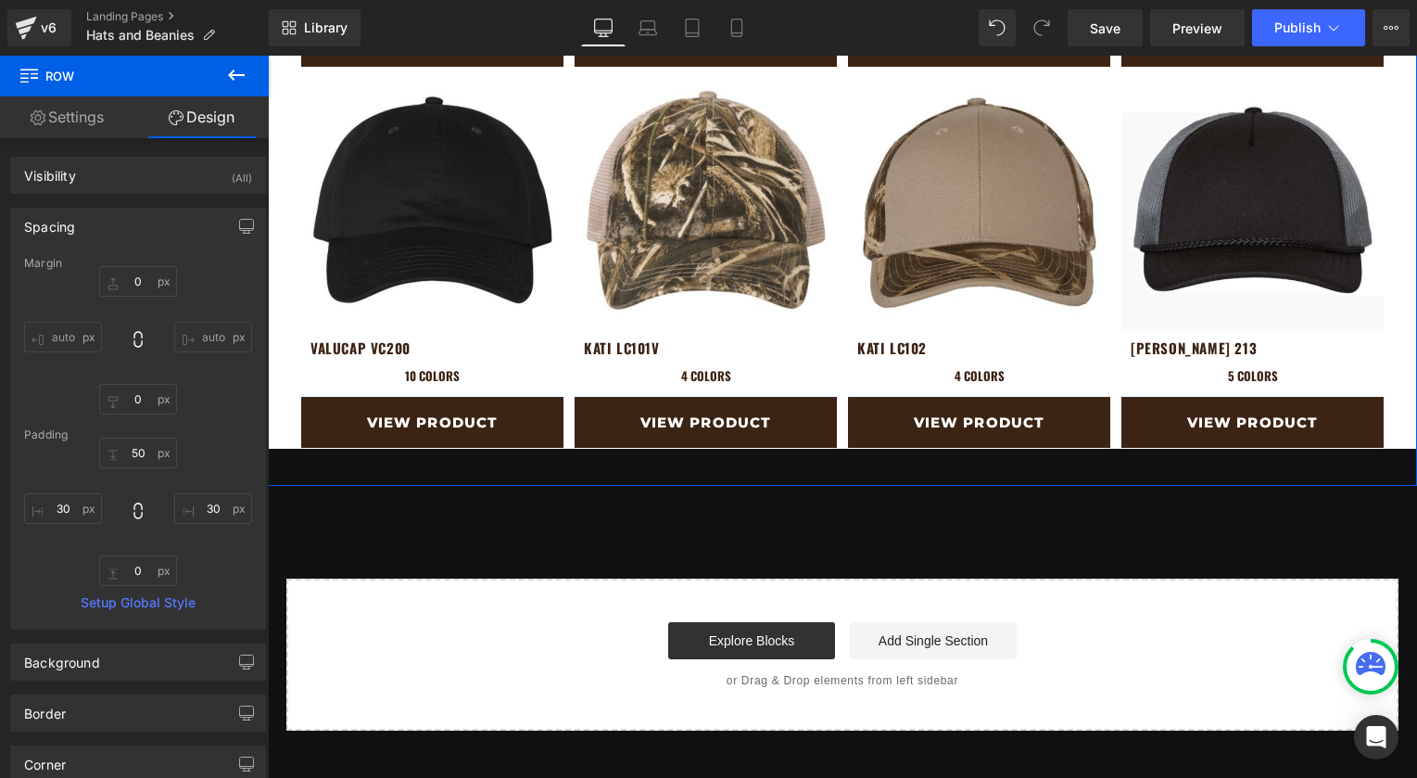
scroll to position [2649, 0]
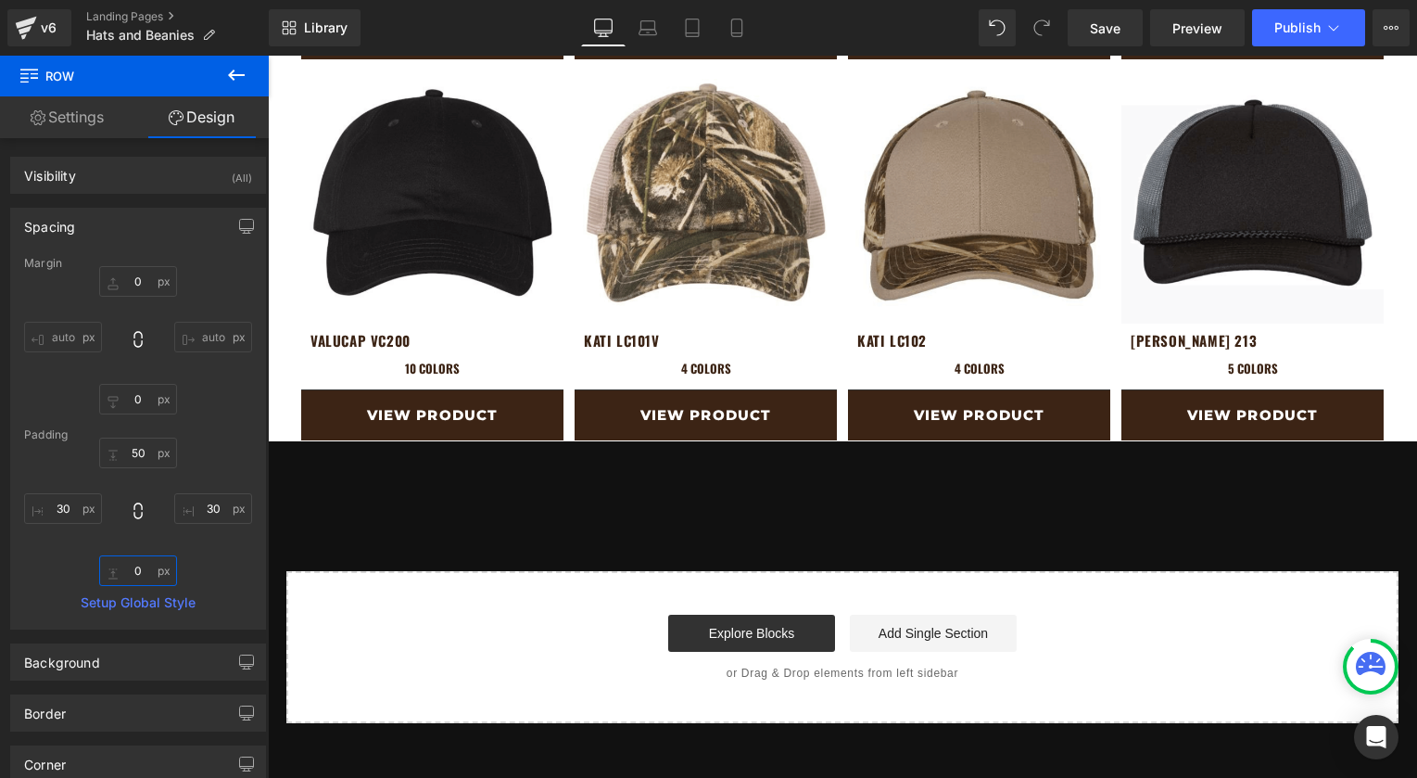
click at [121, 569] on input "0" at bounding box center [138, 570] width 78 height 31
type input "0"
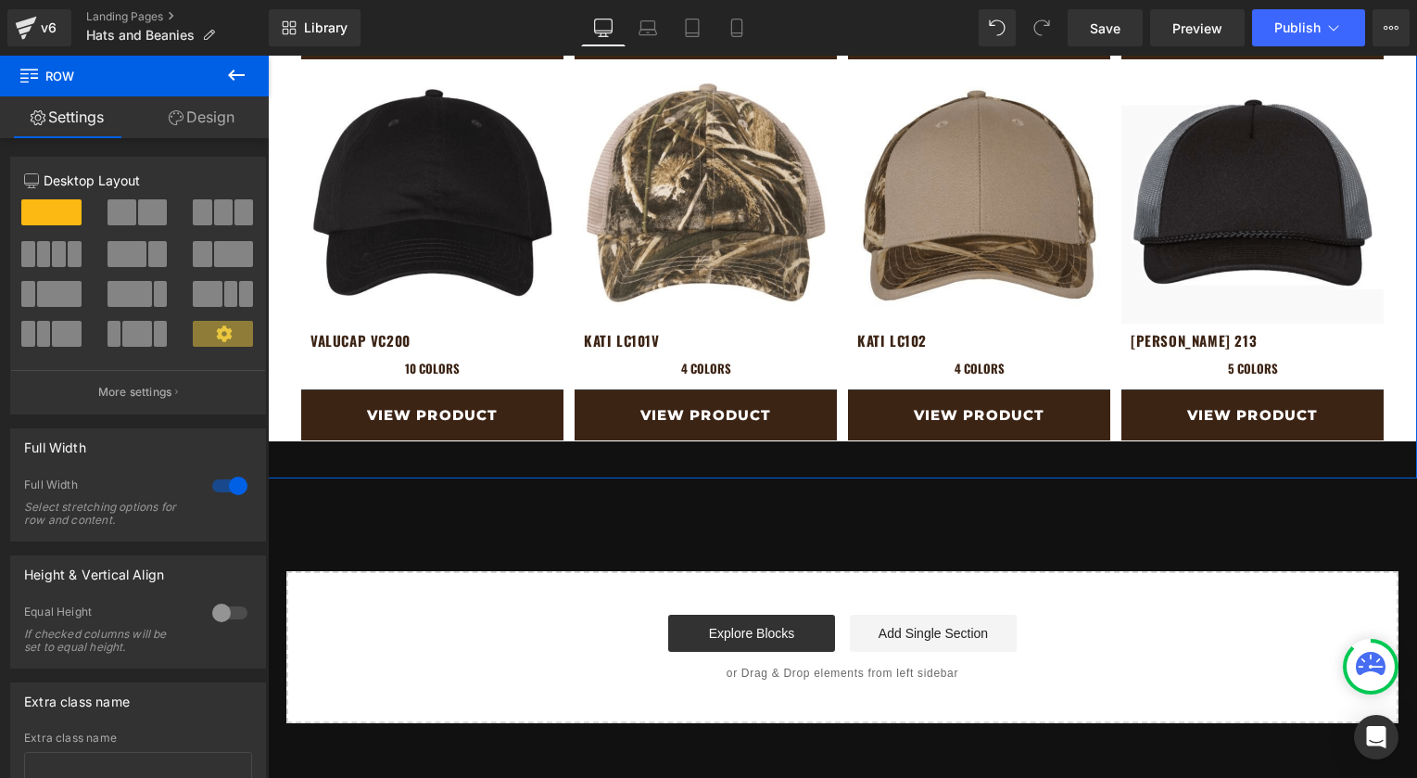
click at [171, 117] on icon at bounding box center [176, 117] width 15 height 15
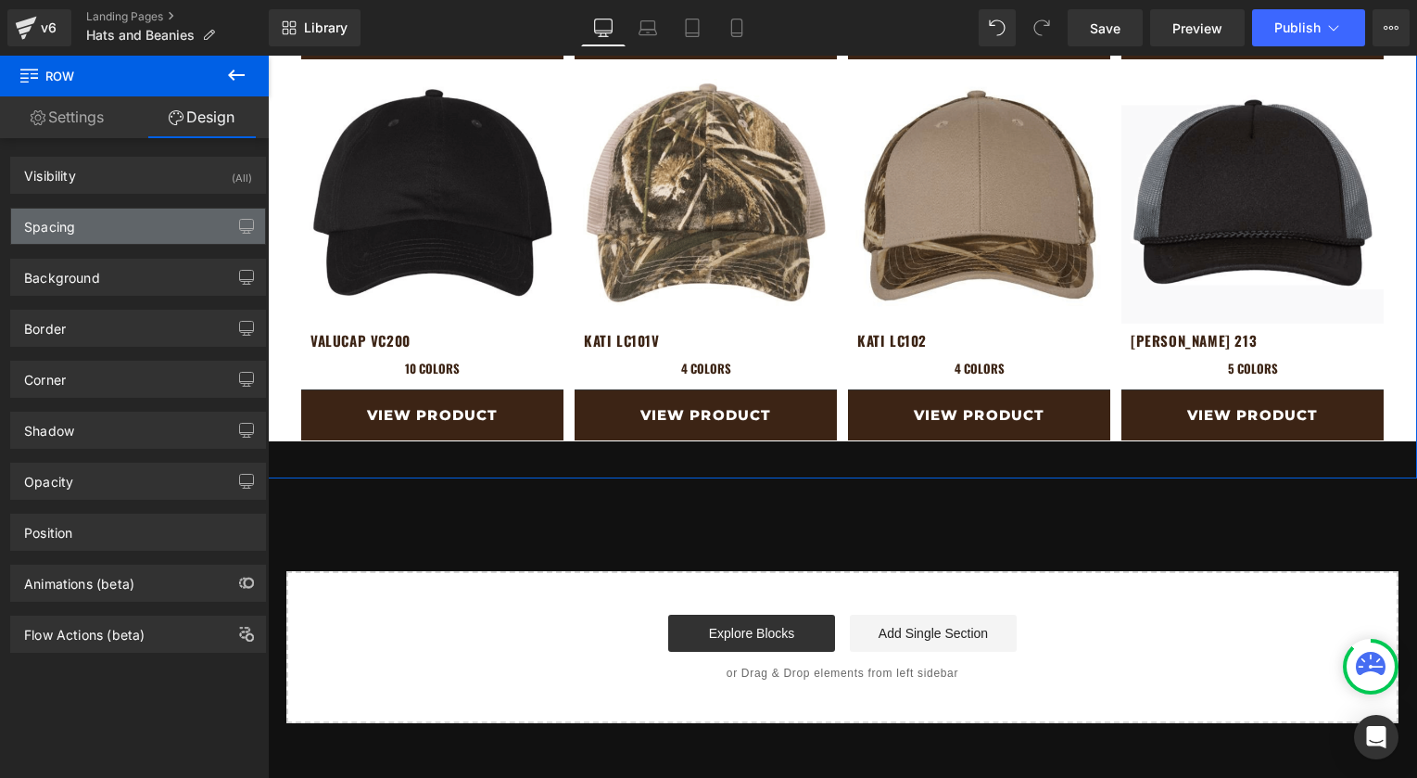
click at [70, 231] on div "Spacing" at bounding box center [49, 222] width 51 height 26
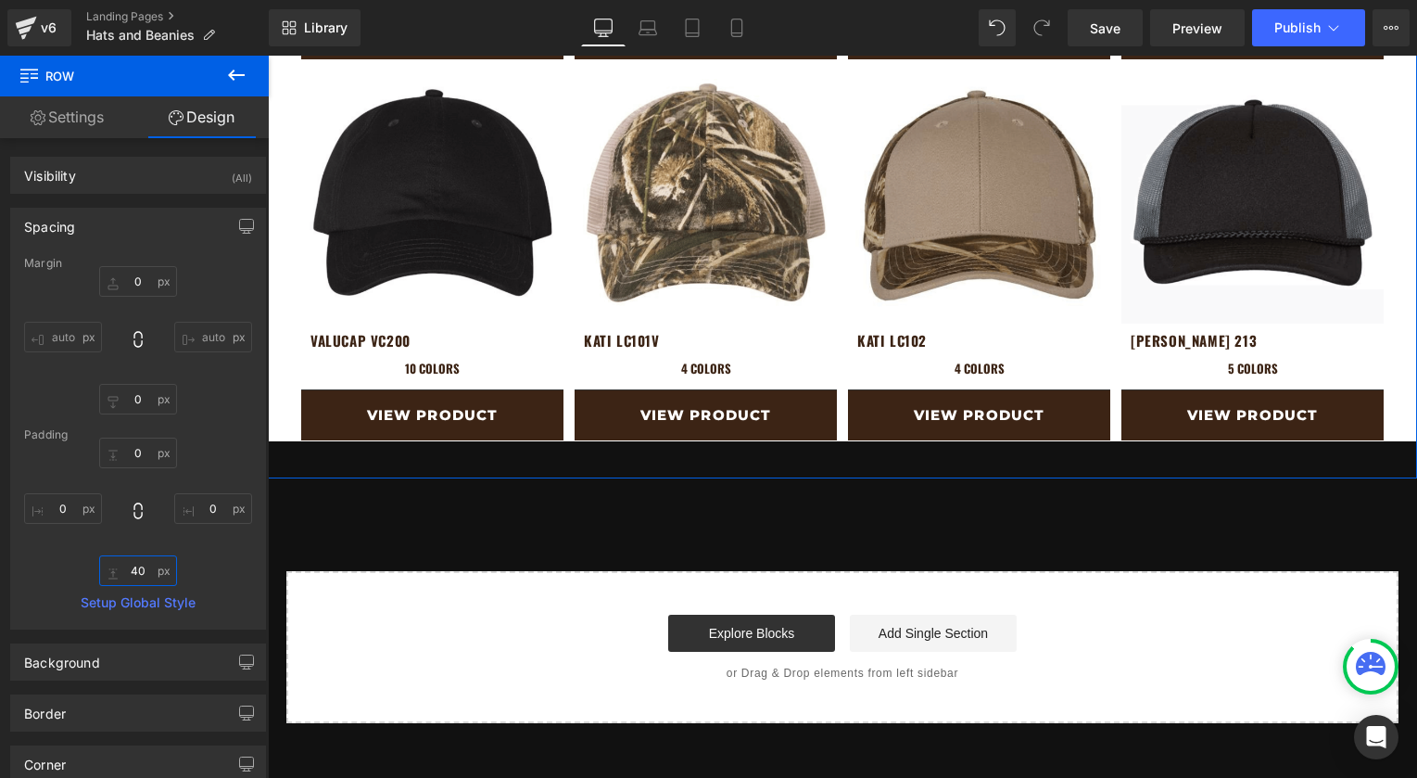
click at [126, 562] on input "40" at bounding box center [138, 570] width 78 height 31
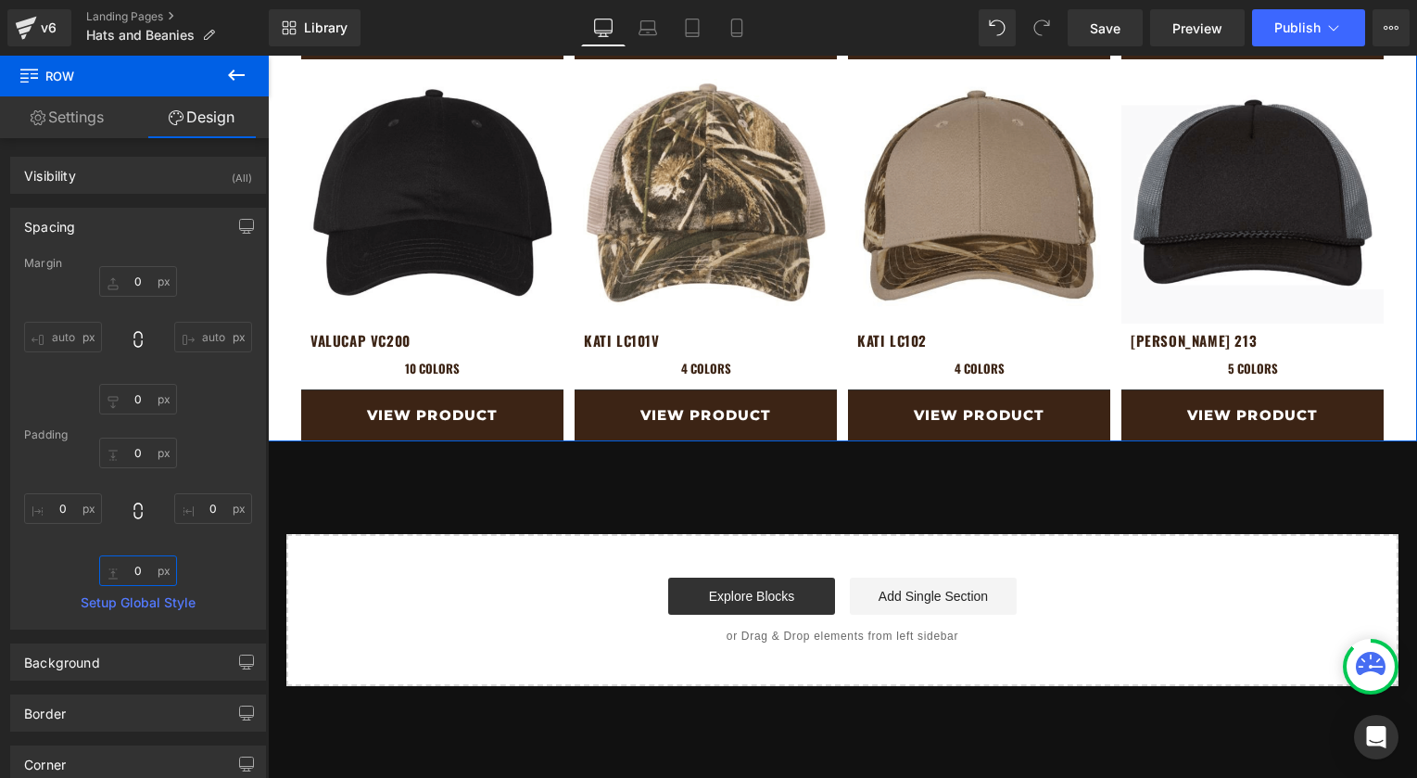
type input "40"
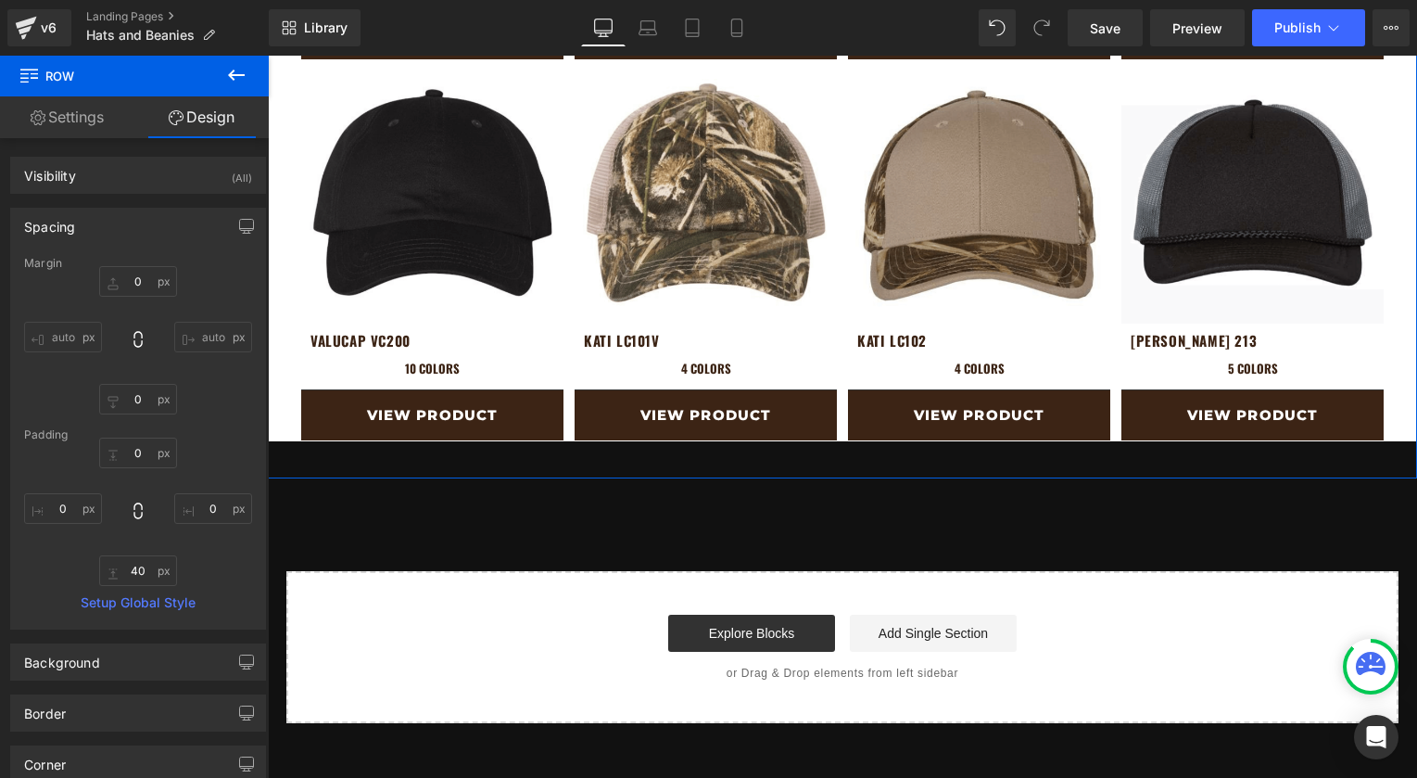
click at [72, 232] on div "Spacing" at bounding box center [49, 222] width 51 height 26
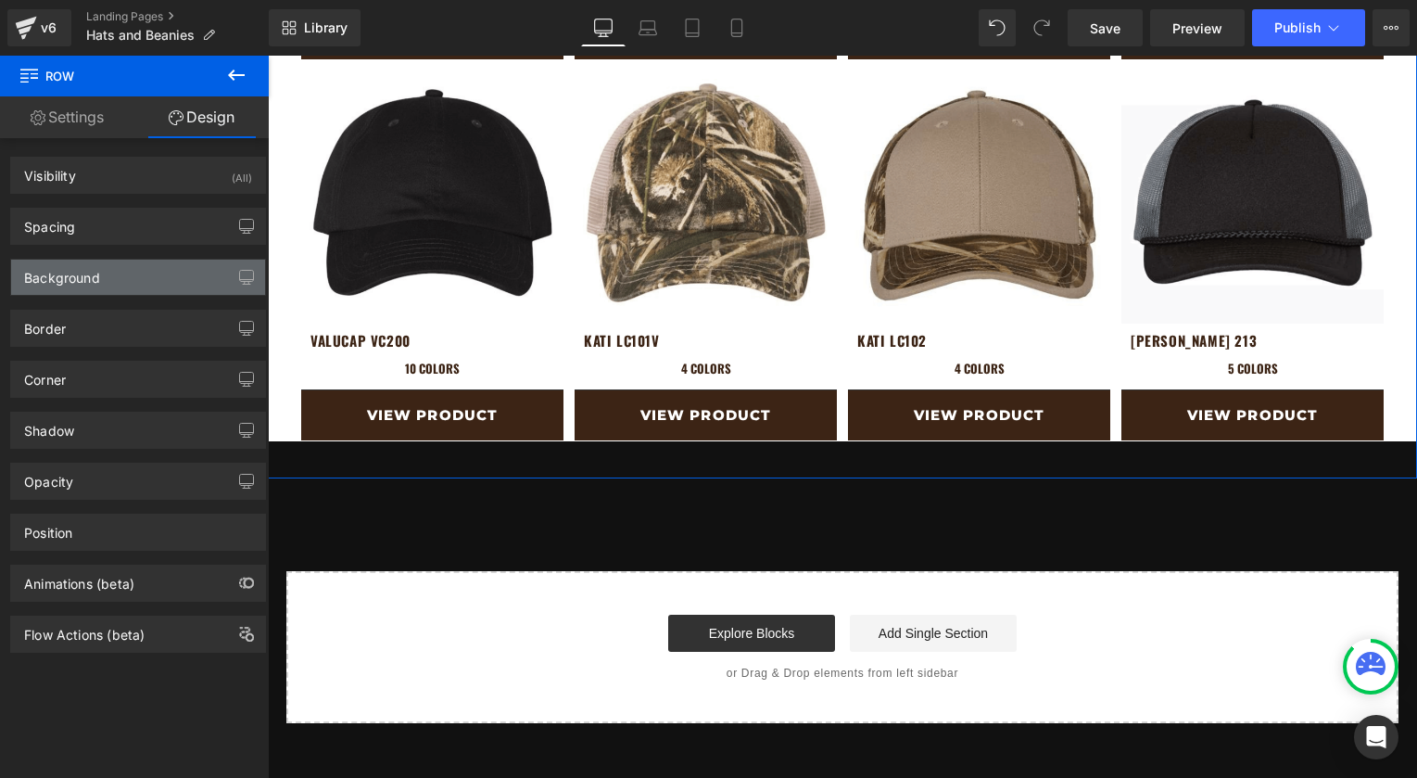
click at [58, 271] on div "Background" at bounding box center [62, 273] width 76 height 26
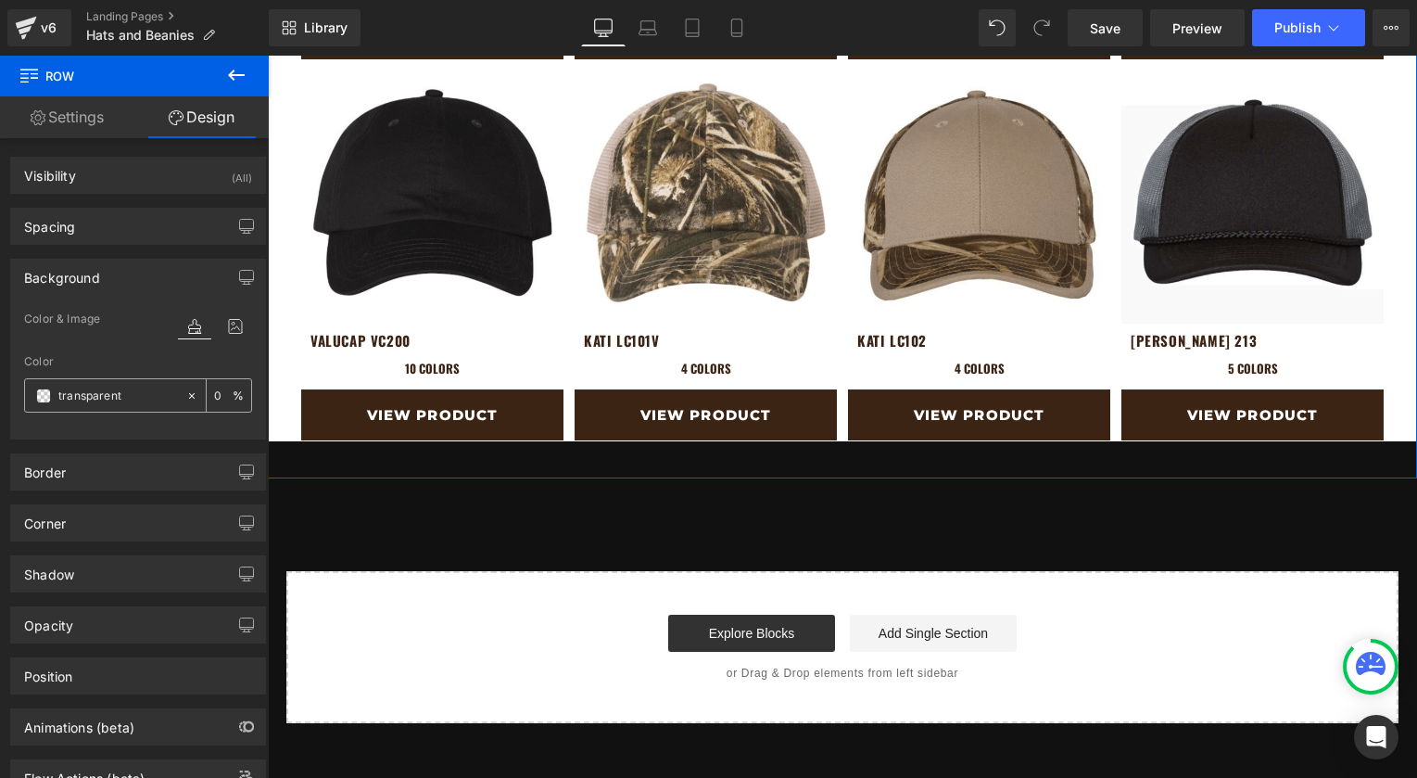
click at [84, 402] on input "transparent" at bounding box center [117, 396] width 119 height 20
type input "#FFFFFF"
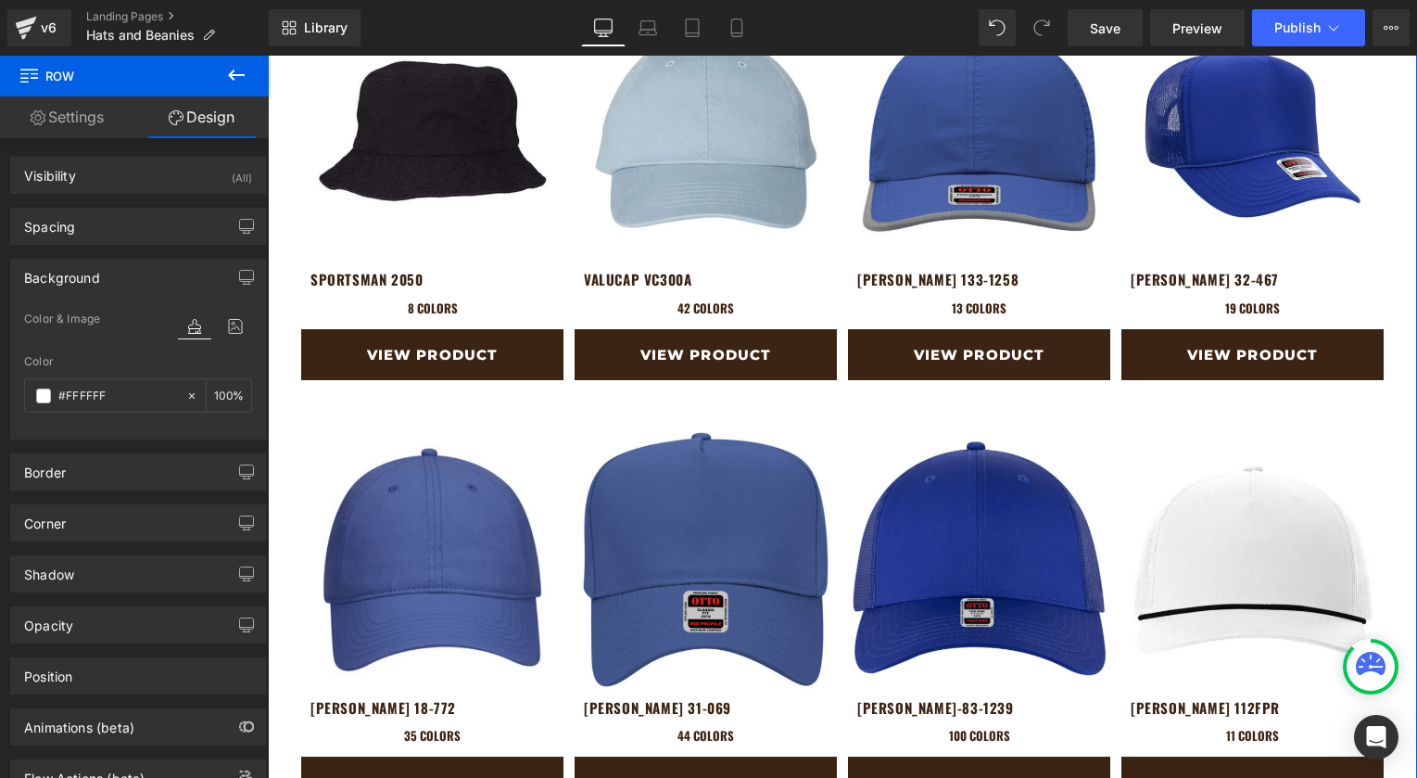
scroll to position [1517, 0]
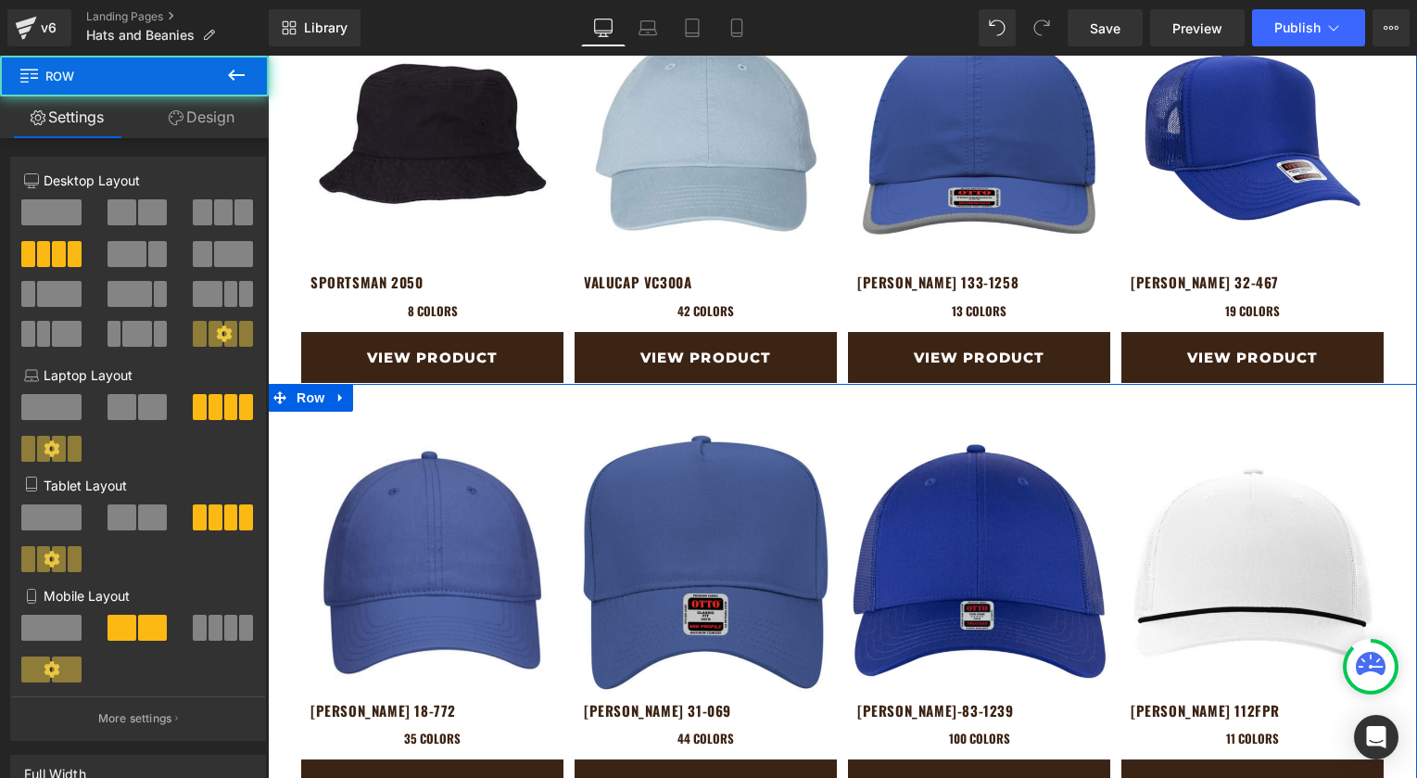
click at [287, 399] on span at bounding box center [280, 398] width 24 height 28
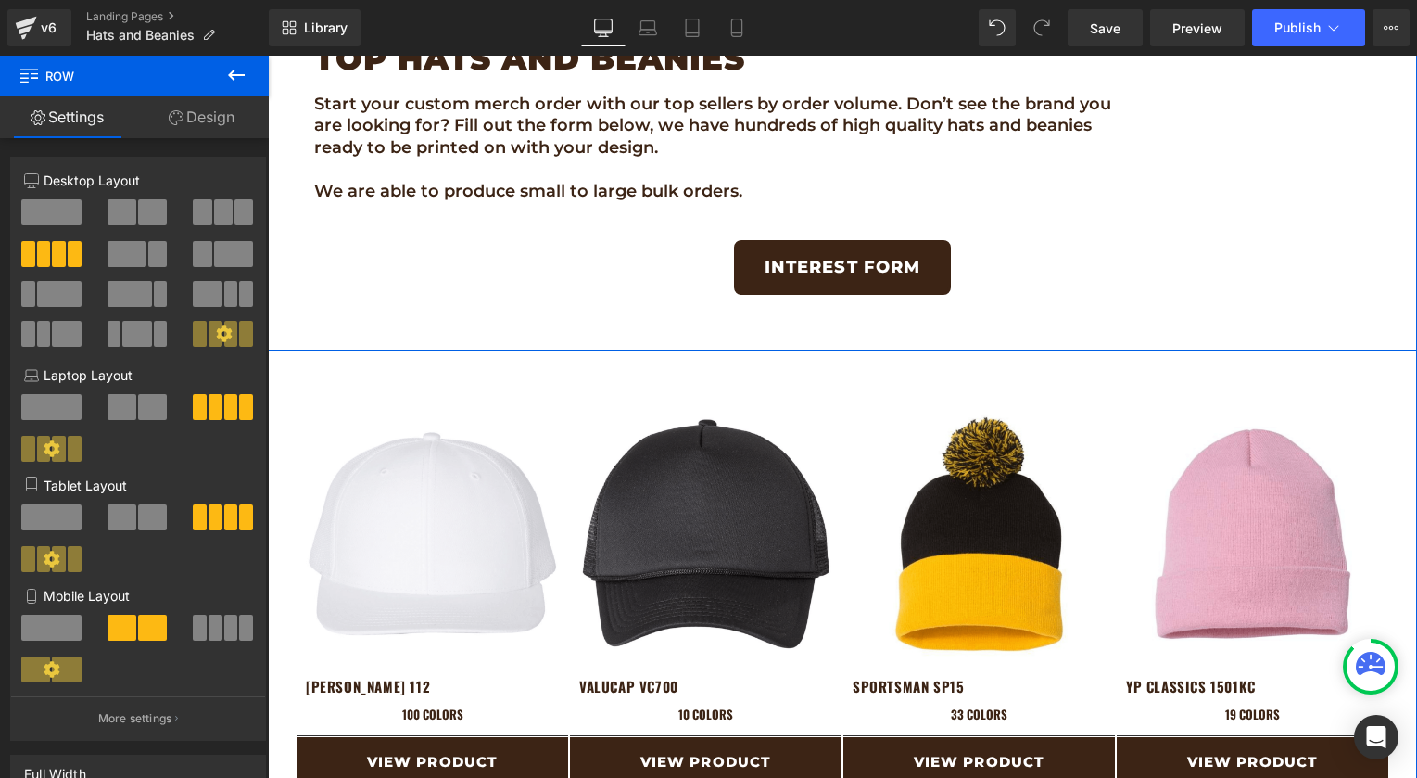
scroll to position [664, 0]
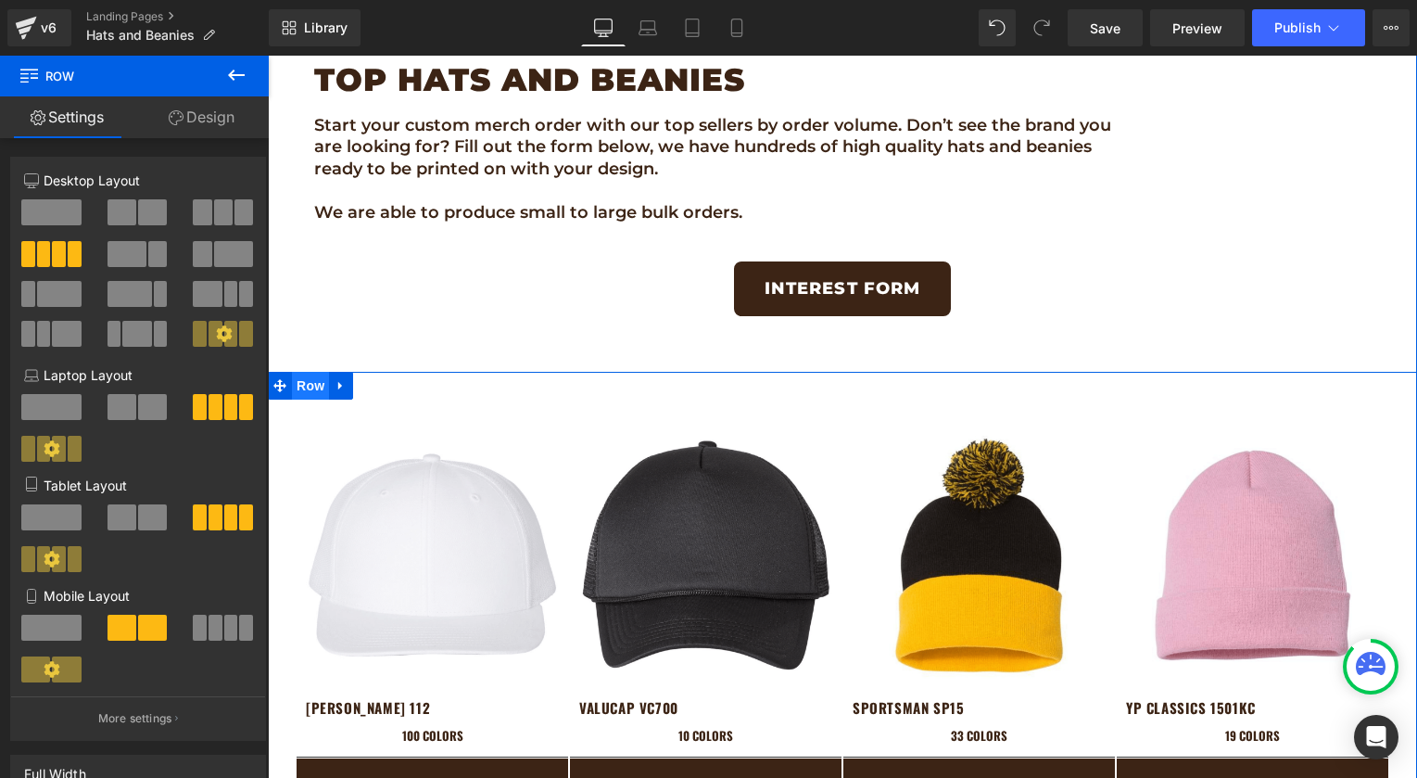
click at [294, 387] on span "Row" at bounding box center [310, 386] width 37 height 28
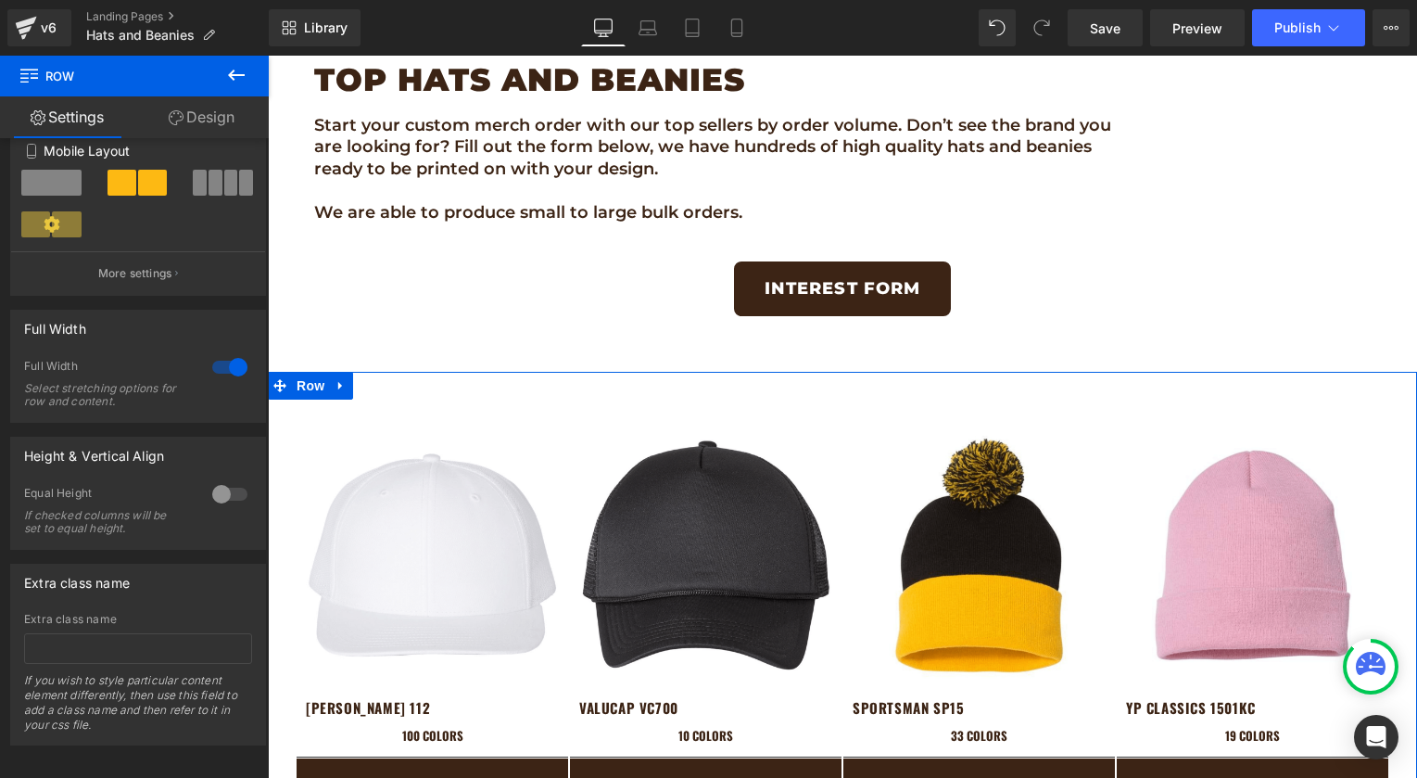
scroll to position [468, 0]
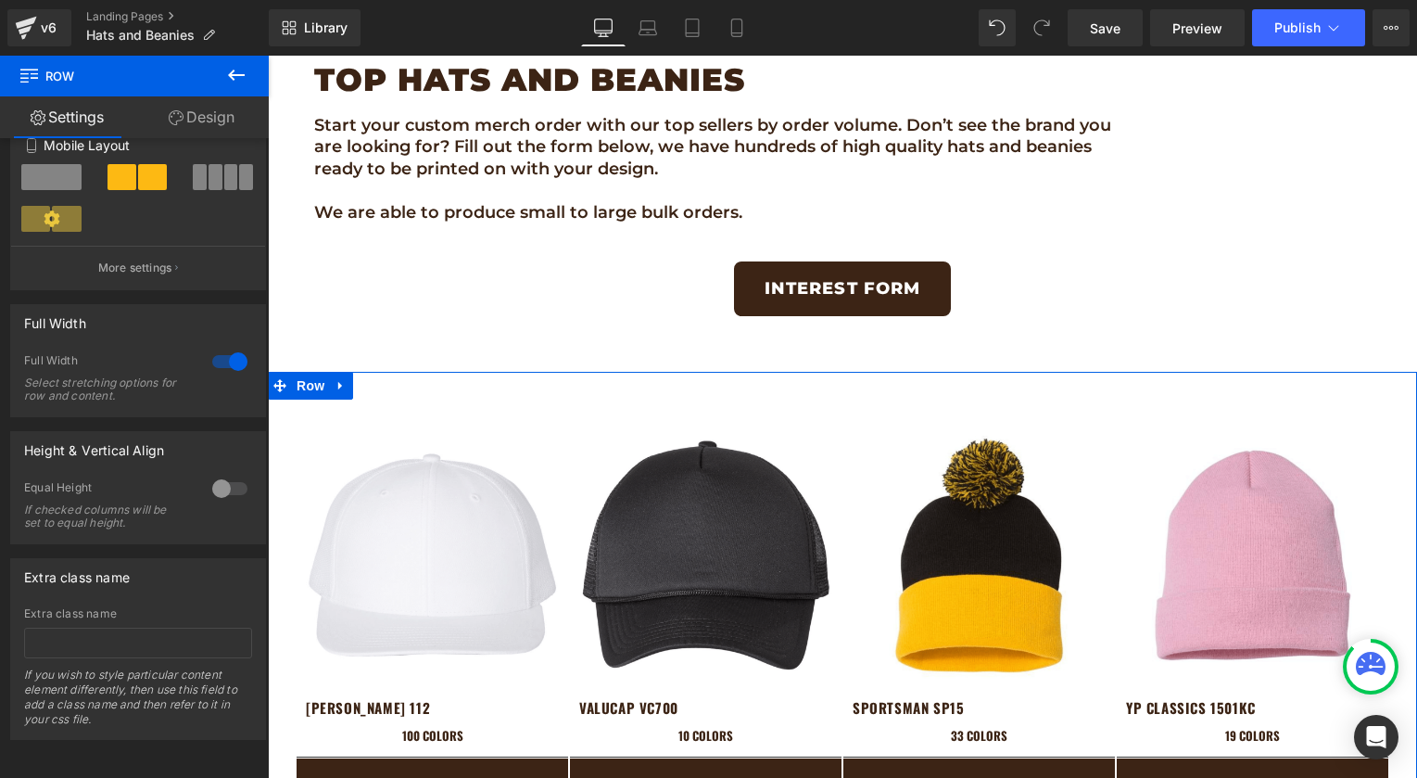
click at [211, 125] on link "Design" at bounding box center [201, 117] width 134 height 42
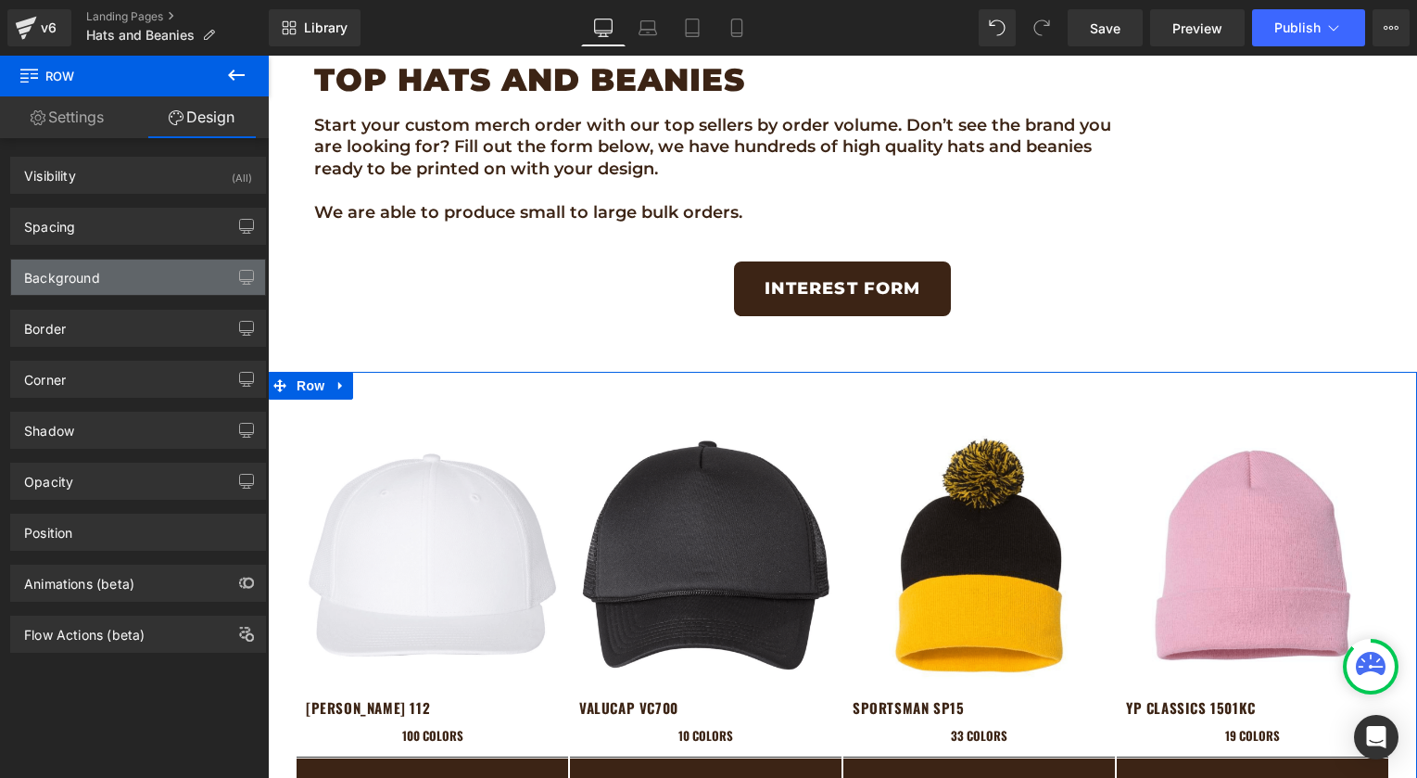
click at [75, 279] on div "Background" at bounding box center [62, 273] width 76 height 26
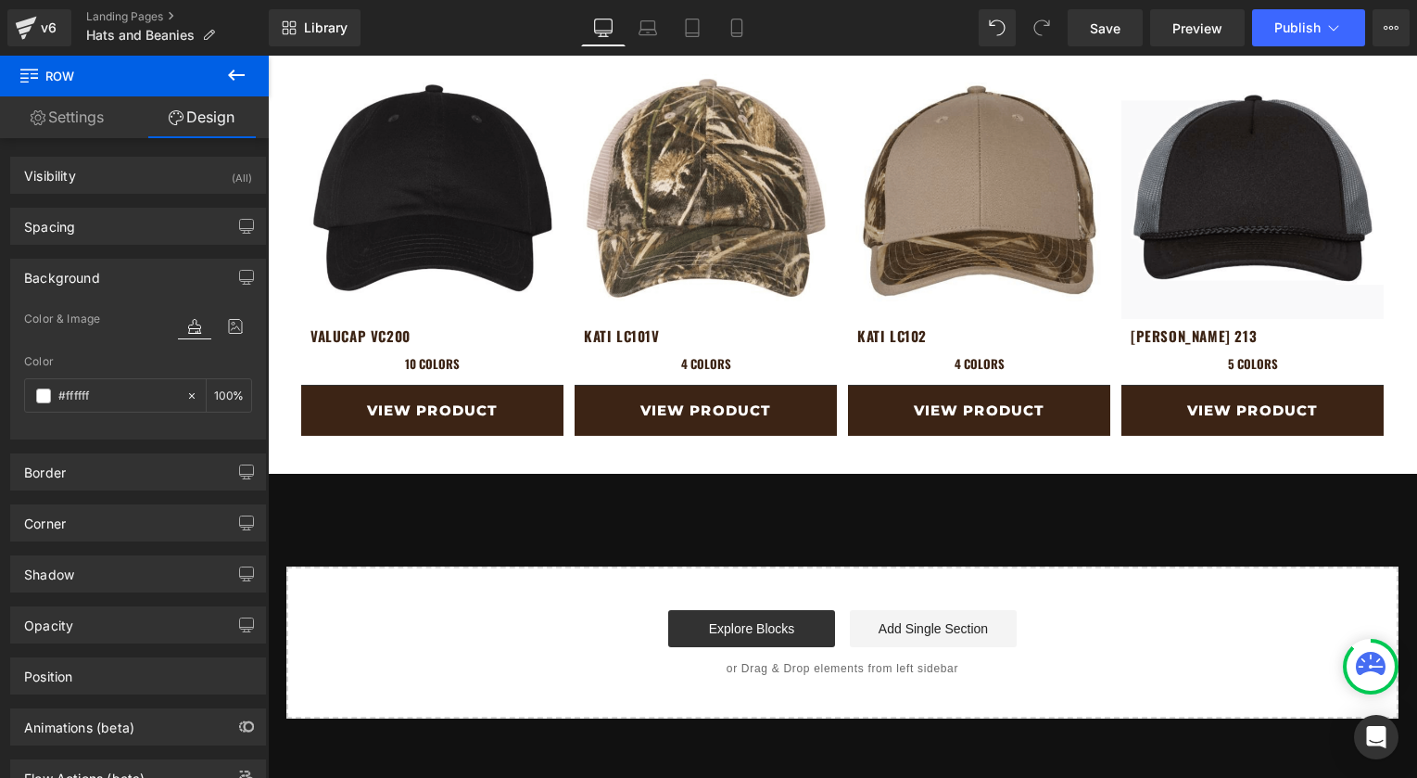
scroll to position [2594, 0]
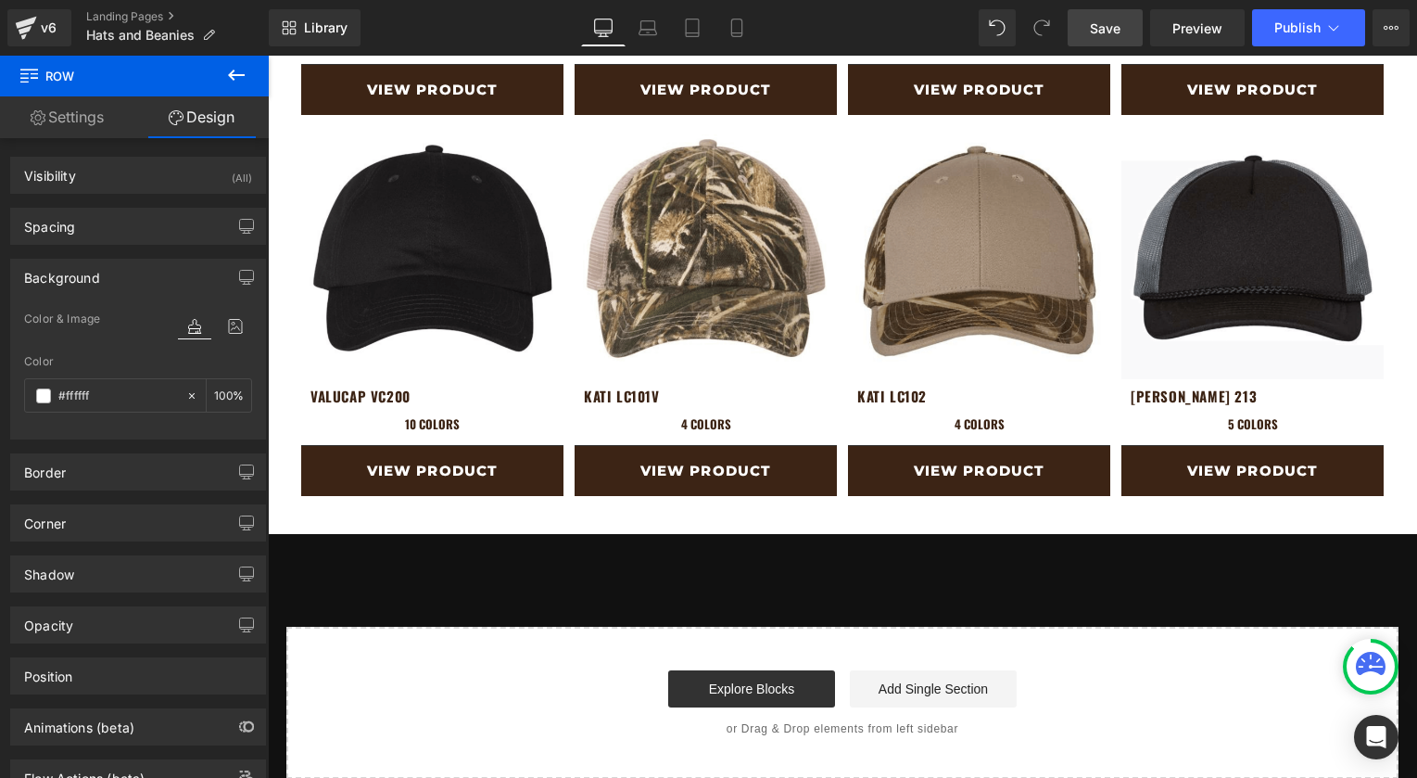
click at [1111, 30] on span "Save" at bounding box center [1105, 28] width 31 height 19
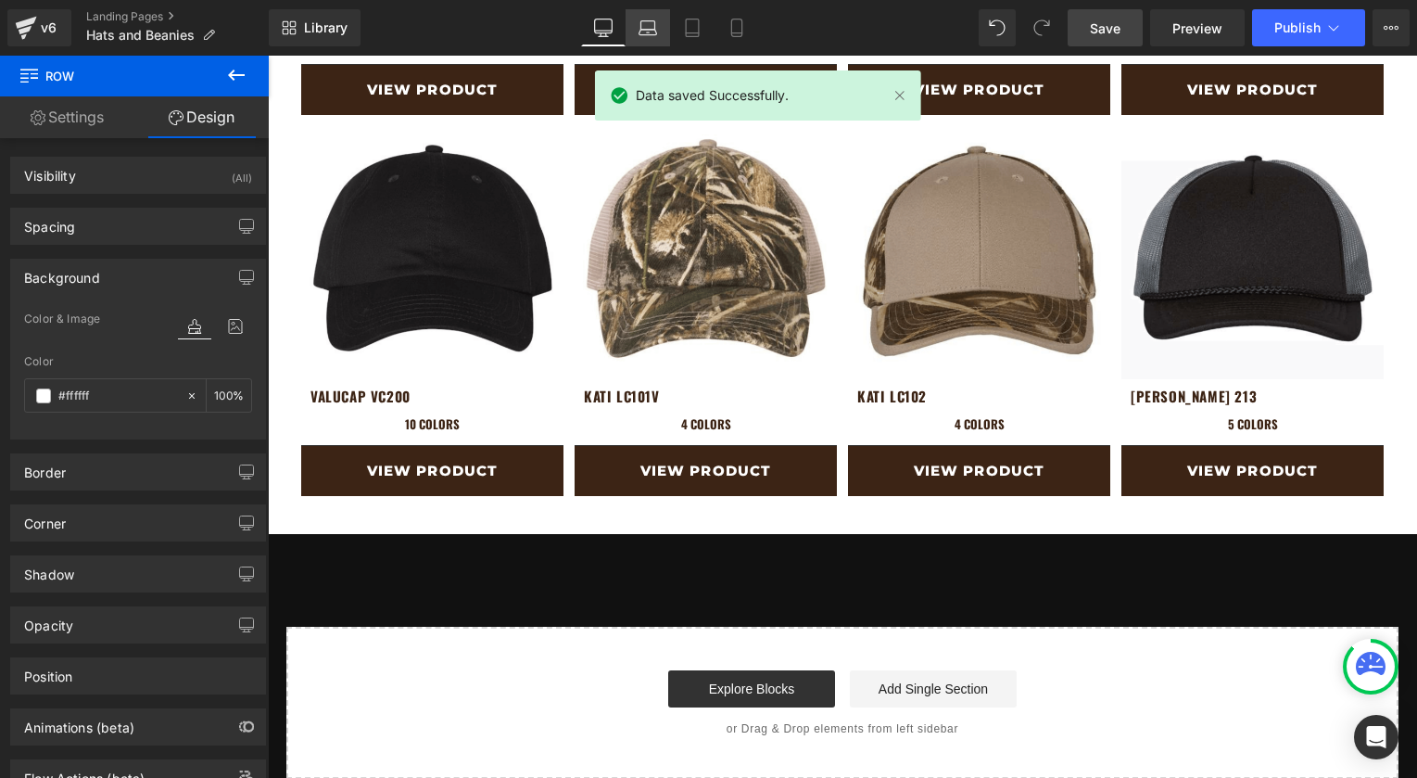
click at [640, 27] on icon at bounding box center [648, 28] width 19 height 19
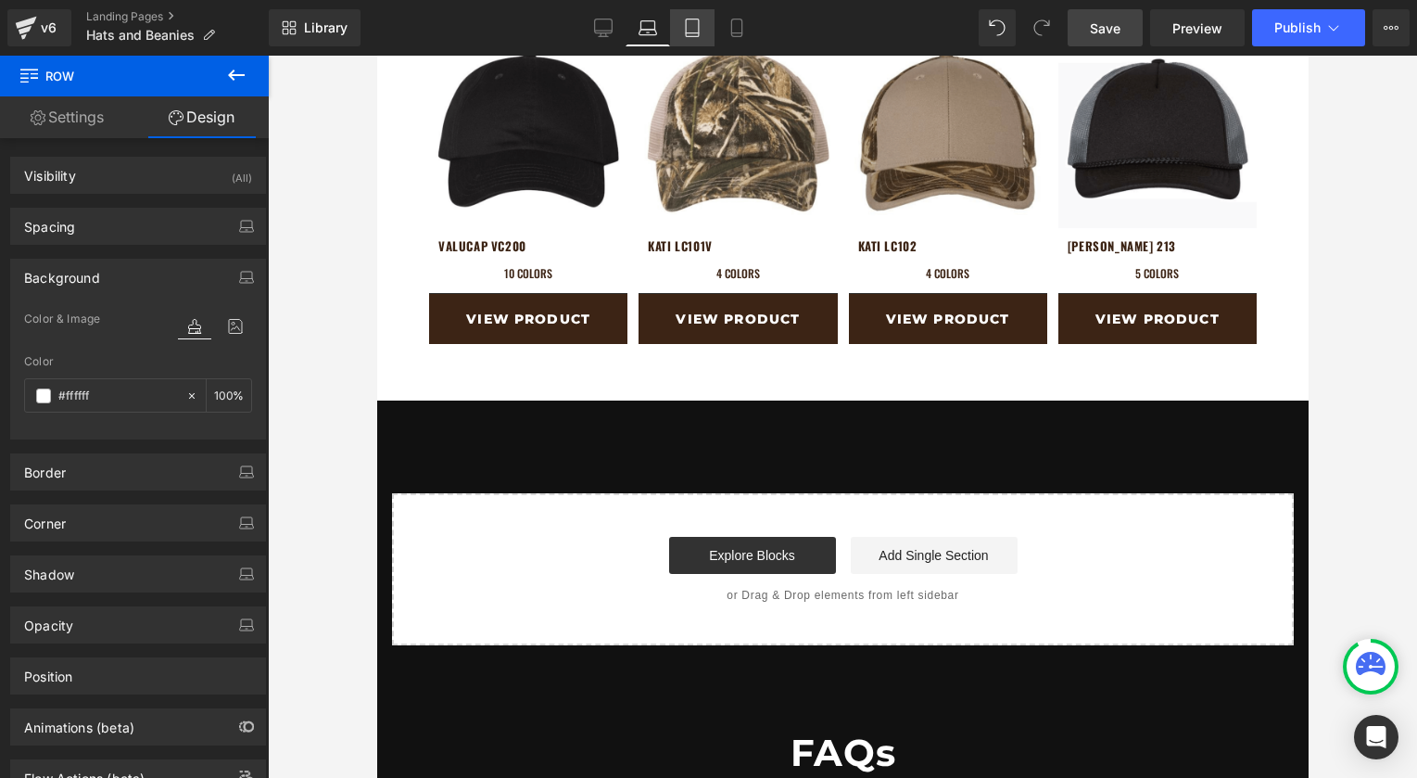
click at [679, 30] on link "Tablet" at bounding box center [692, 27] width 44 height 37
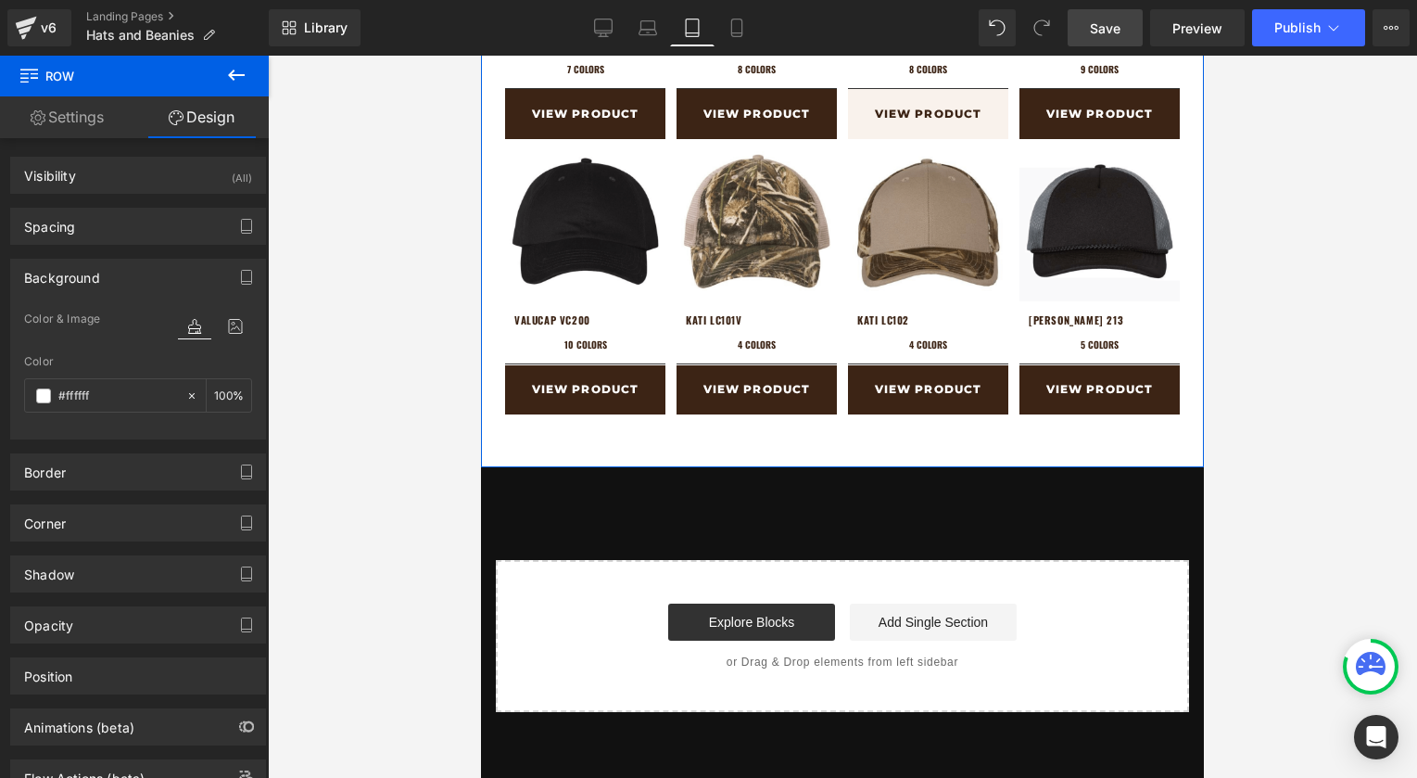
scroll to position [1837, 0]
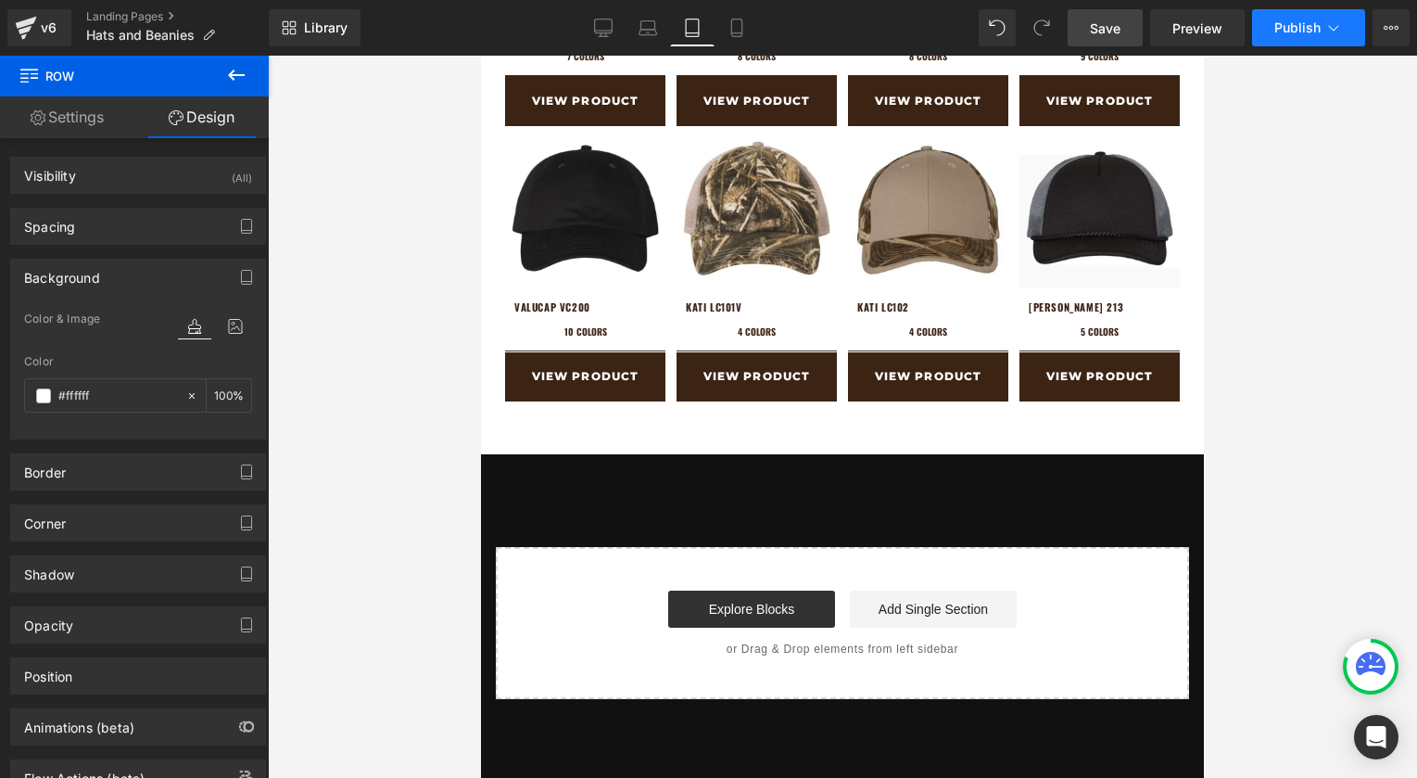
click at [1288, 36] on button "Publish" at bounding box center [1308, 27] width 113 height 37
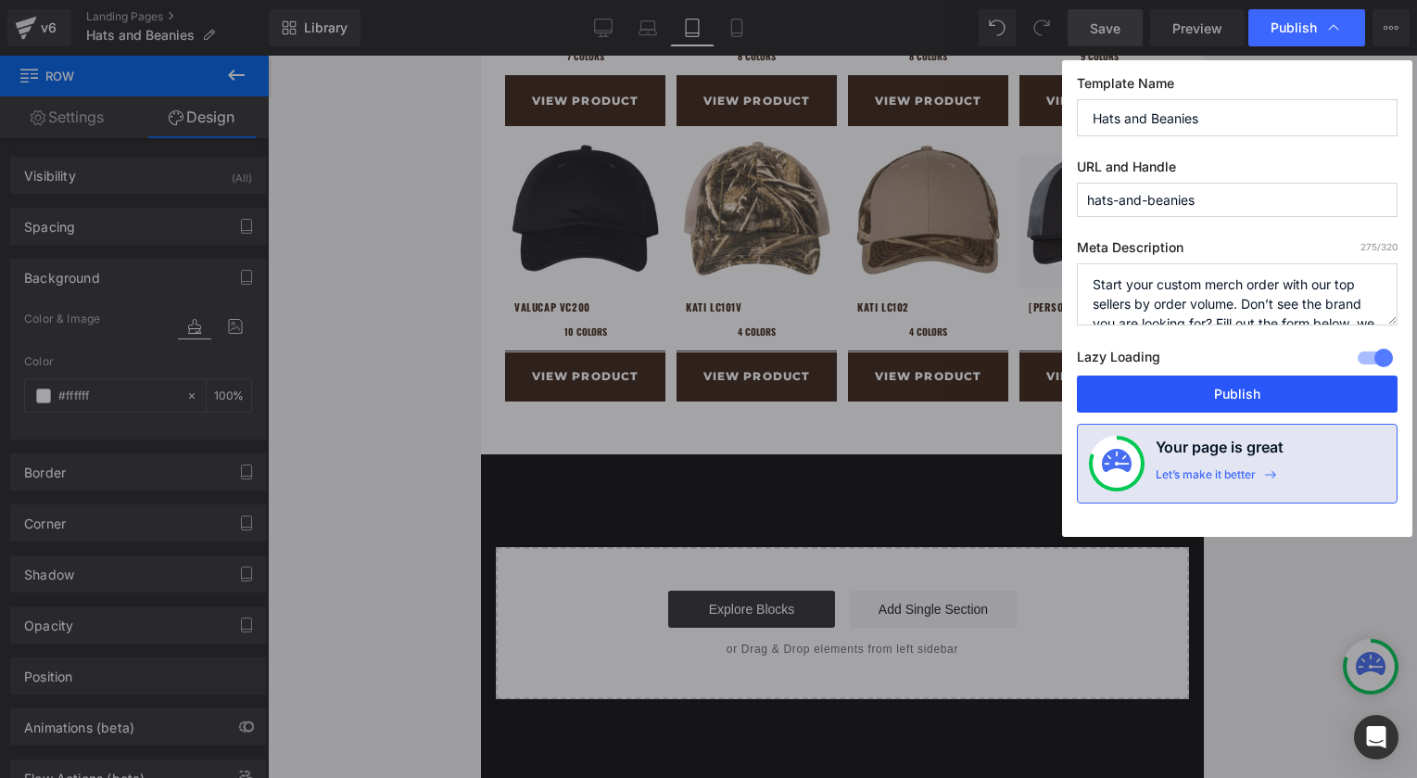
click at [1224, 392] on button "Publish" at bounding box center [1237, 393] width 321 height 37
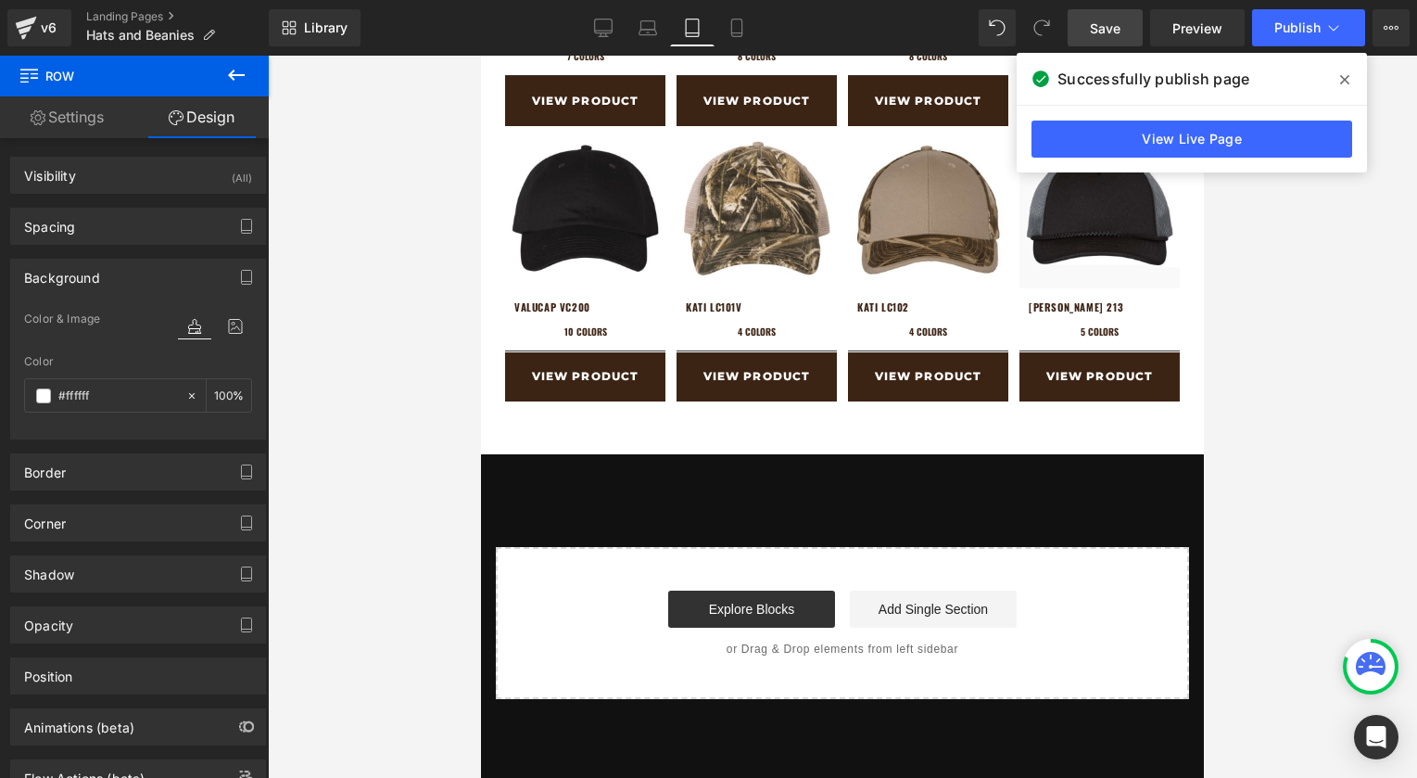
click at [1341, 80] on icon at bounding box center [1344, 79] width 9 height 15
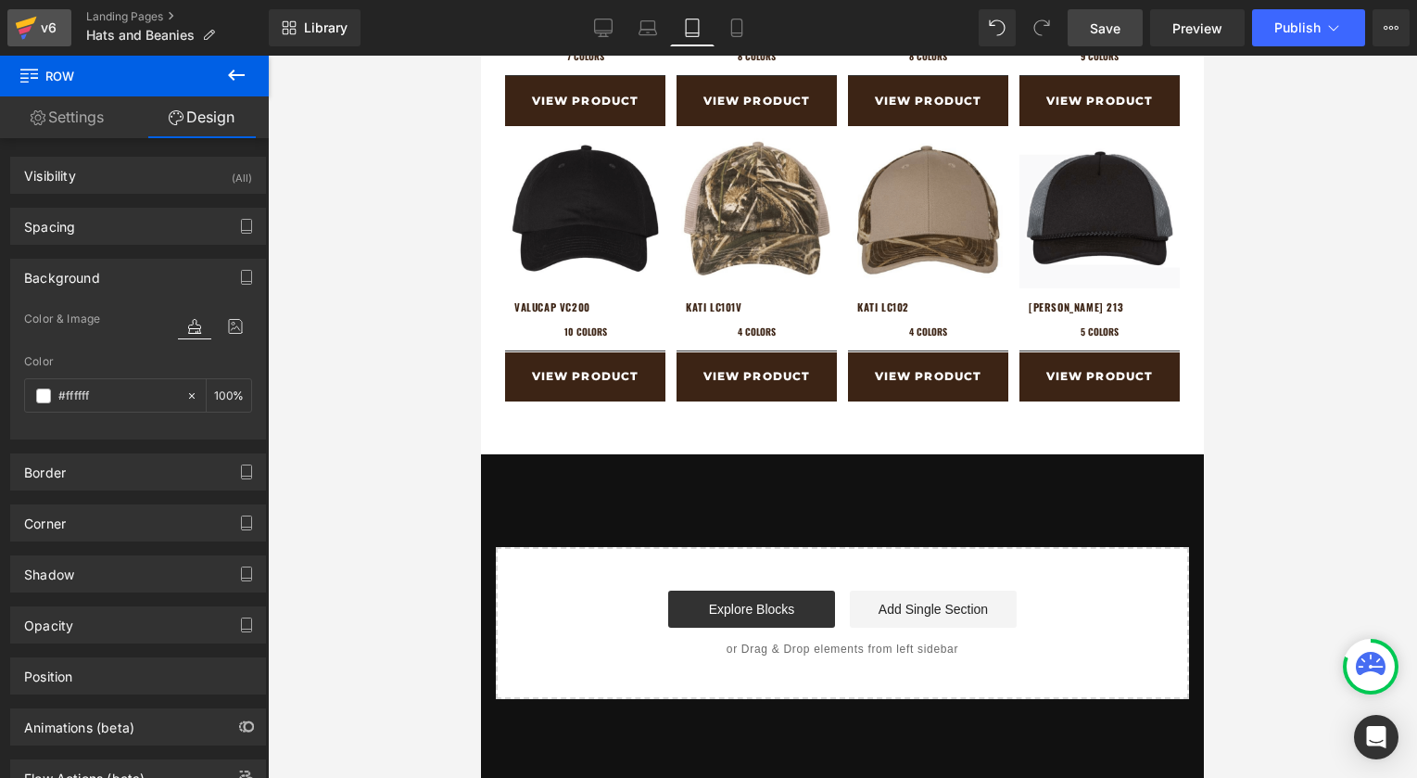
click at [49, 32] on div "v6" at bounding box center [48, 28] width 23 height 24
